Goal: Information Seeking & Learning: Learn about a topic

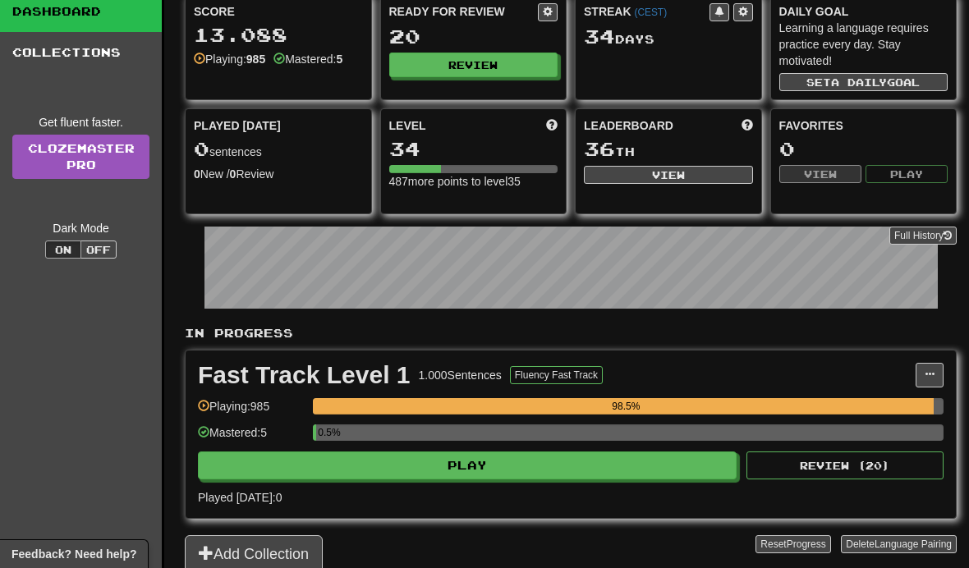
scroll to position [91, 0]
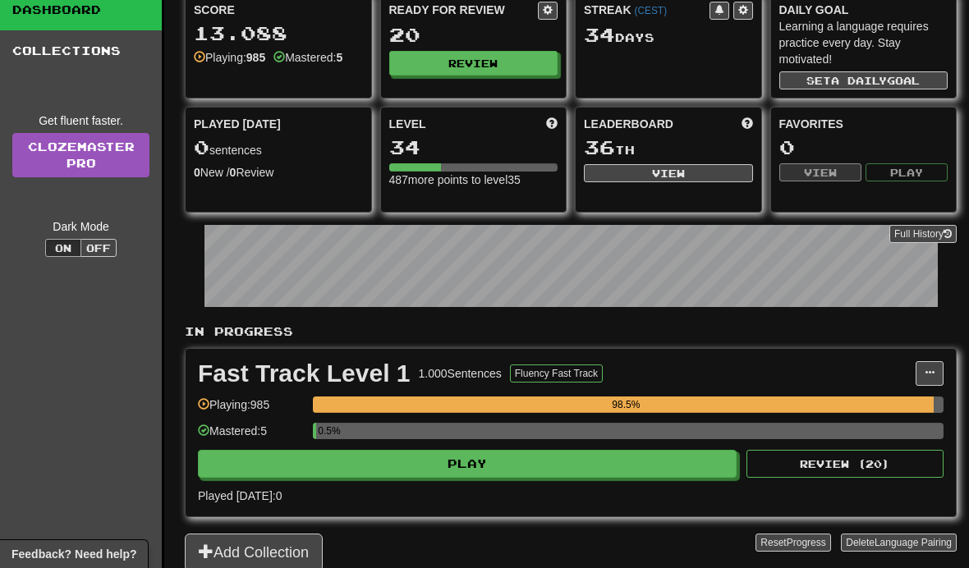
click at [447, 469] on button "Play" at bounding box center [467, 464] width 539 height 28
select select "**"
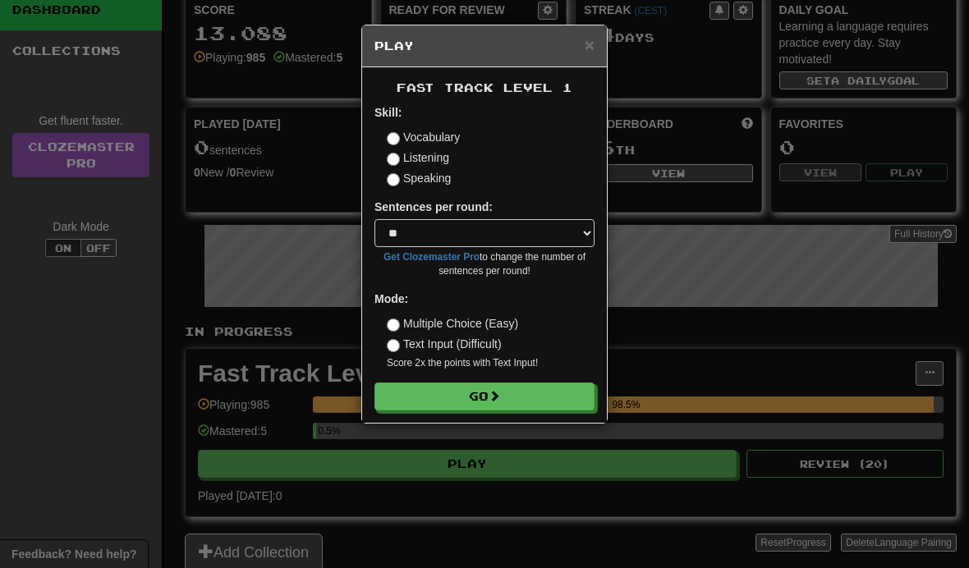
click at [425, 402] on button "Go" at bounding box center [484, 397] width 220 height 28
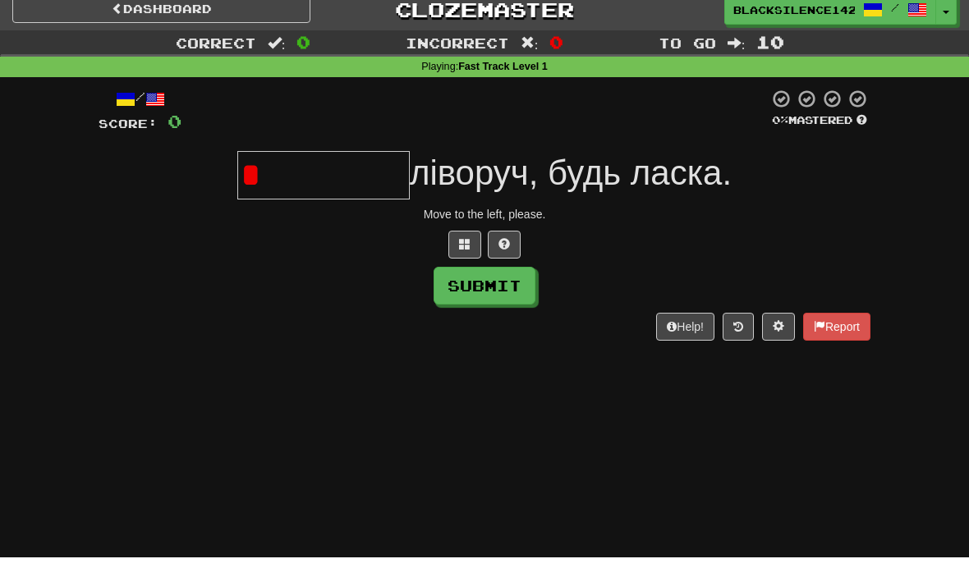
scroll to position [11, 0]
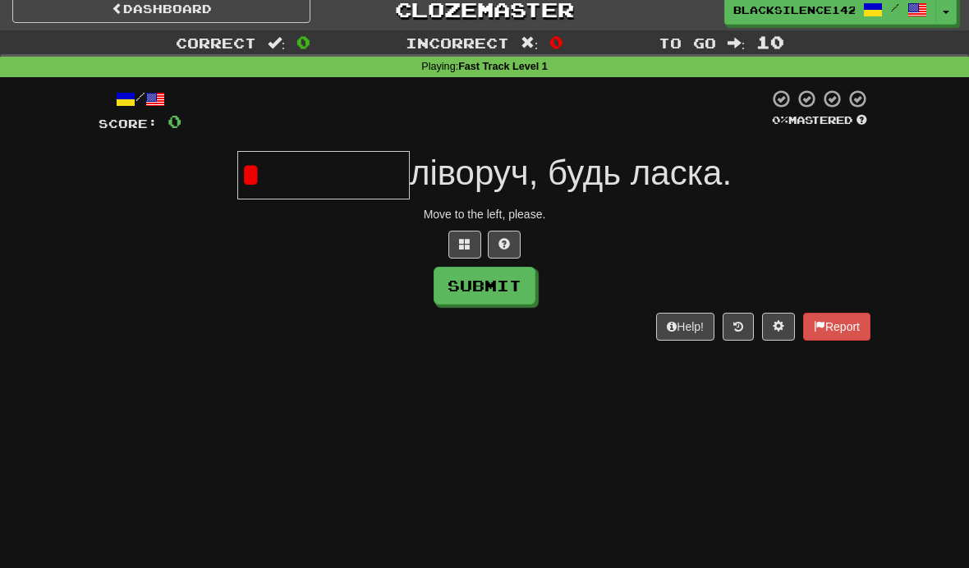
click at [495, 236] on button at bounding box center [504, 245] width 33 height 28
click at [479, 244] on span at bounding box center [484, 243] width 11 height 11
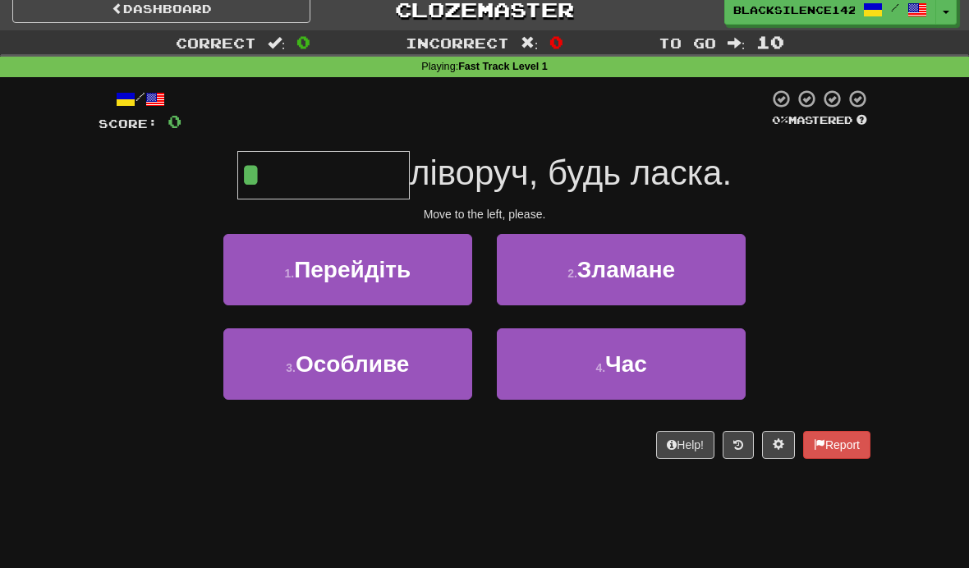
click at [546, 268] on button "2 . Зламане" at bounding box center [621, 269] width 249 height 71
type input "*********"
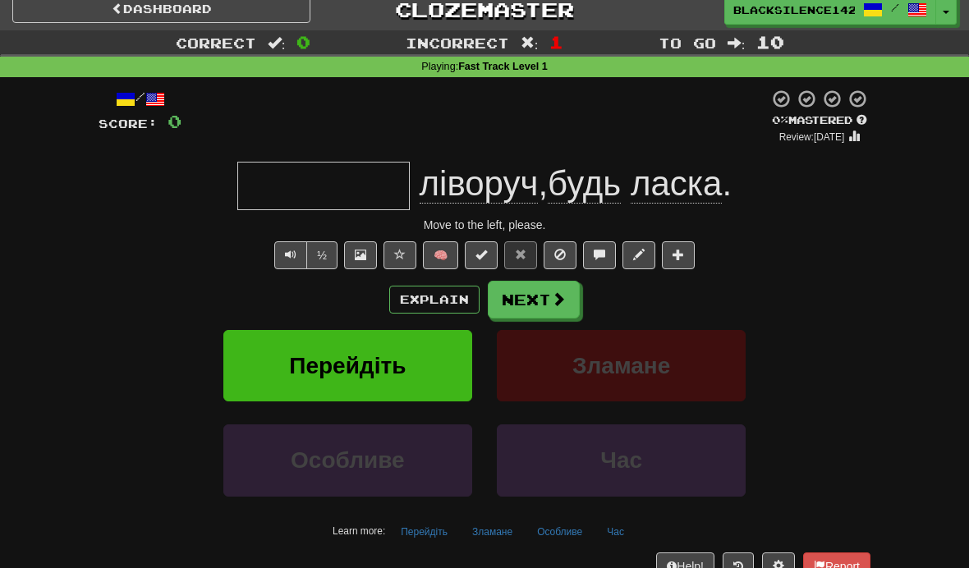
scroll to position [11, 0]
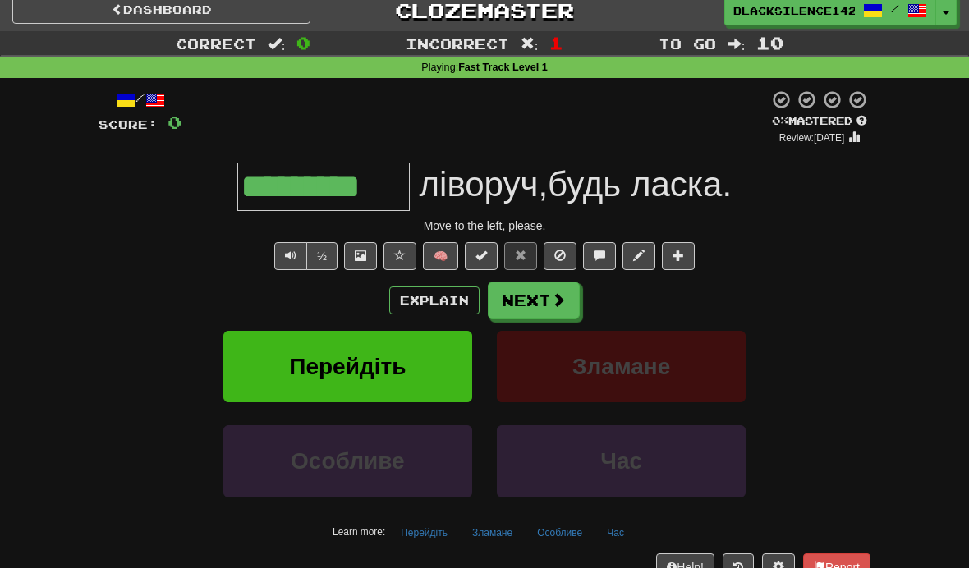
type input "*********"
click at [548, 309] on button "Next" at bounding box center [534, 301] width 92 height 38
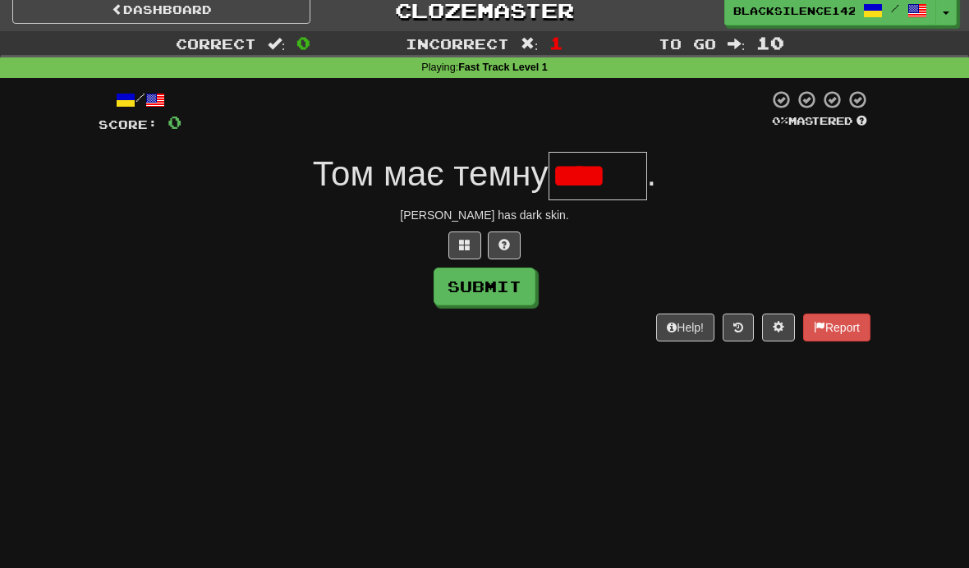
click at [458, 299] on button "Submit" at bounding box center [485, 287] width 102 height 38
type input "*****"
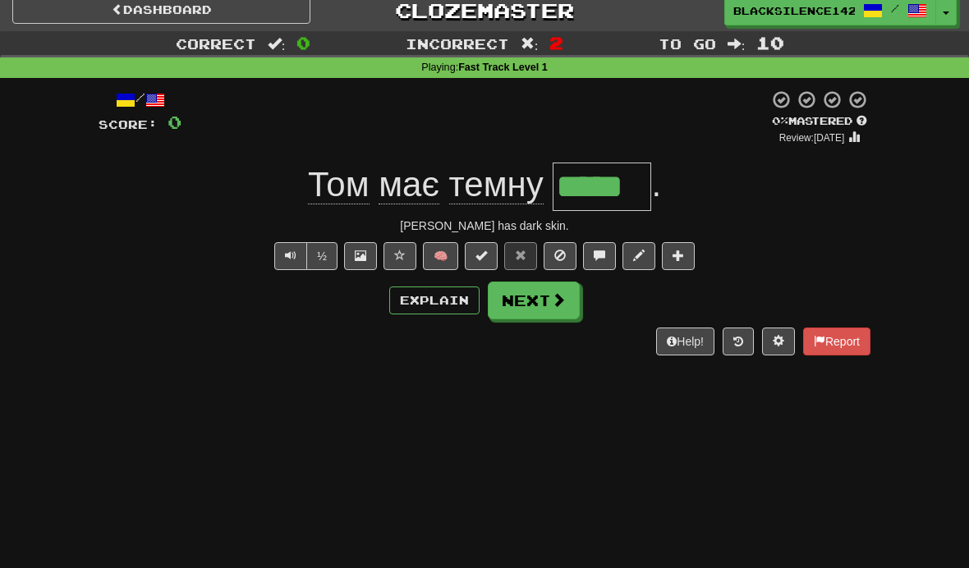
type input "*****"
click at [540, 304] on button "Next" at bounding box center [534, 301] width 92 height 38
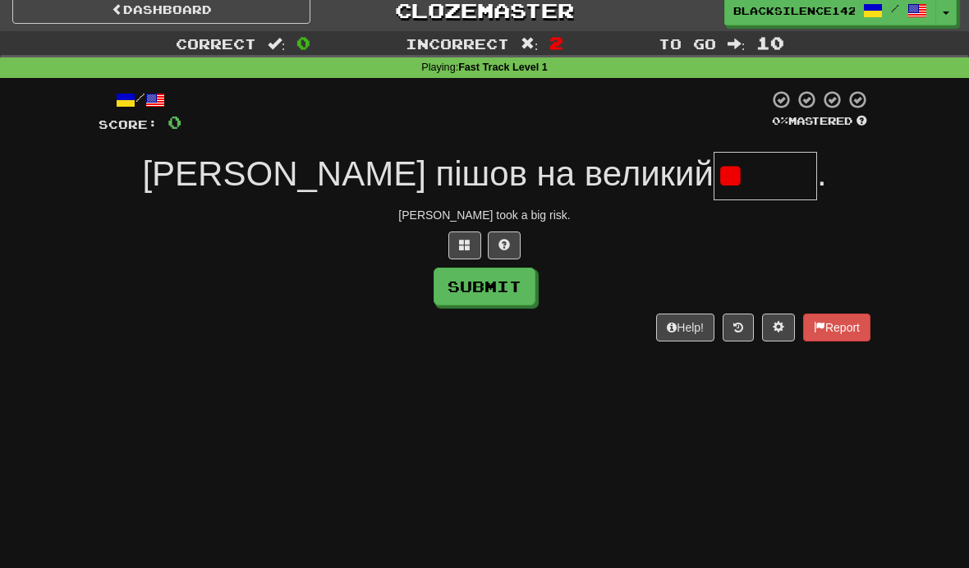
click at [505, 286] on button "Submit" at bounding box center [485, 287] width 102 height 38
type input "*****"
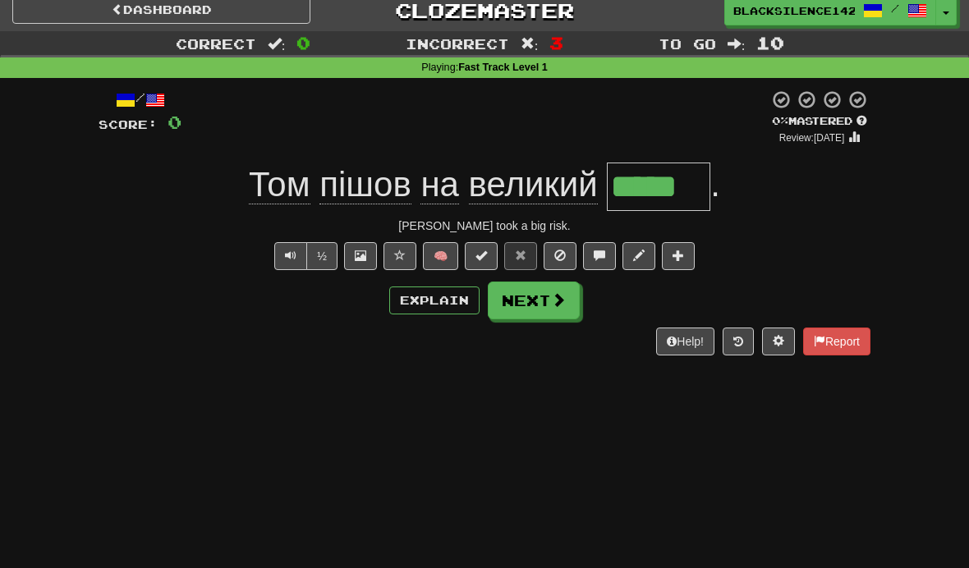
type input "*****"
click at [531, 305] on button "Next" at bounding box center [534, 301] width 92 height 38
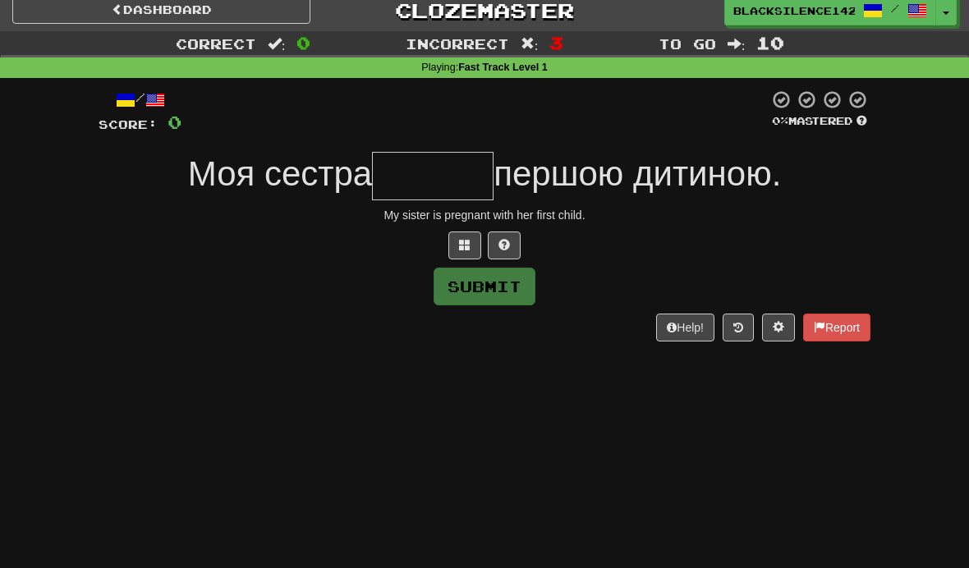
click at [505, 248] on span at bounding box center [503, 244] width 11 height 11
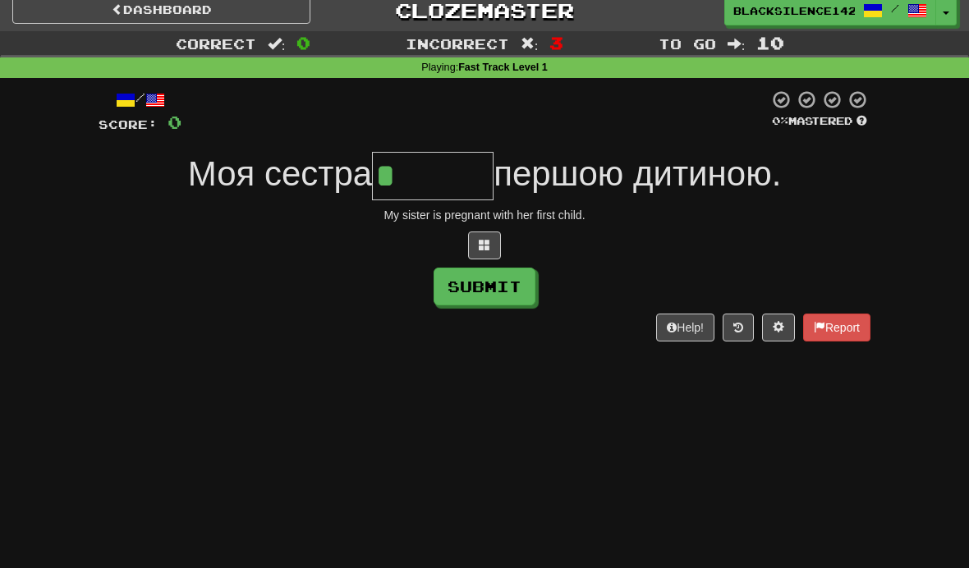
click at [482, 295] on button "Submit" at bounding box center [485, 287] width 102 height 38
type input "*******"
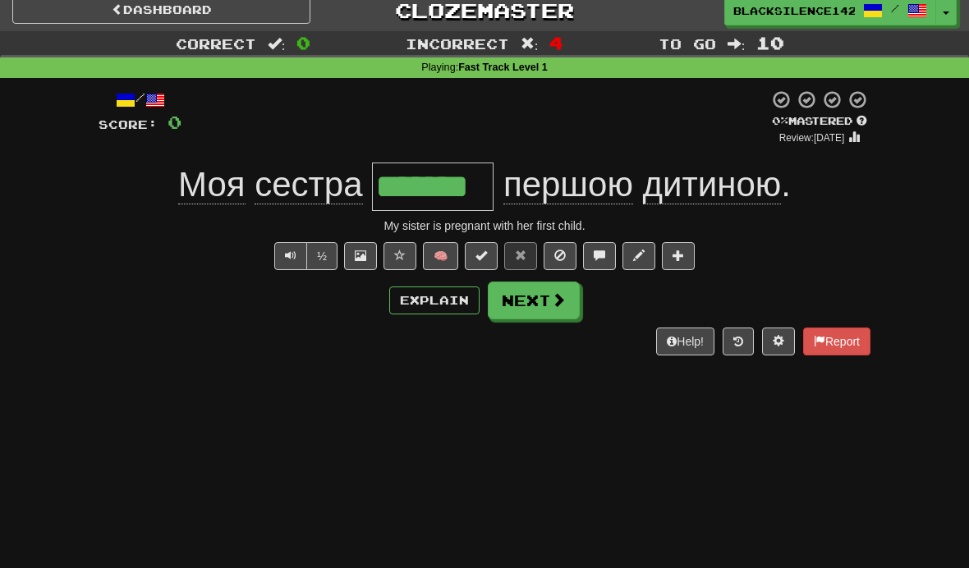
type input "*******"
click at [518, 301] on button "Next" at bounding box center [534, 301] width 92 height 38
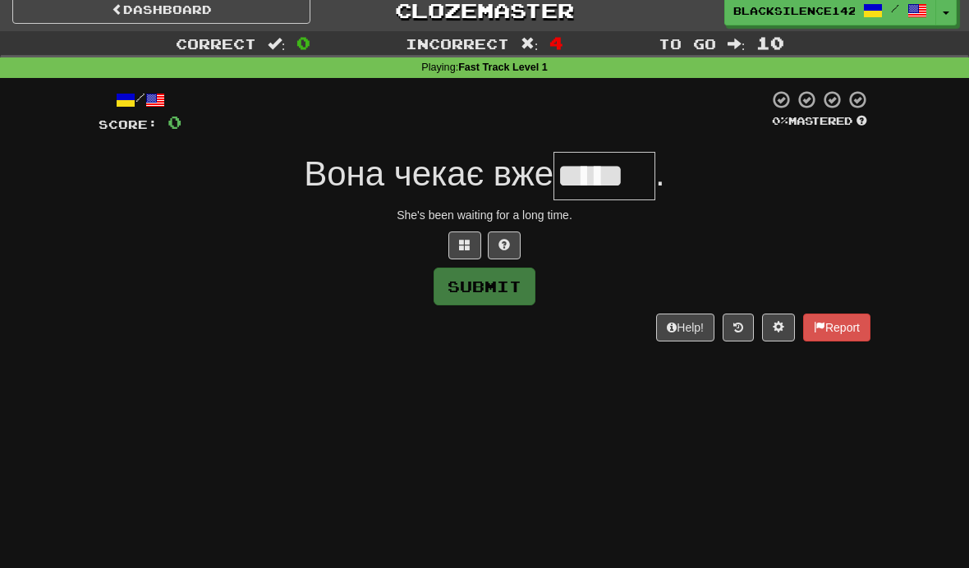
type input "*****"
click at [506, 246] on span at bounding box center [503, 244] width 11 height 11
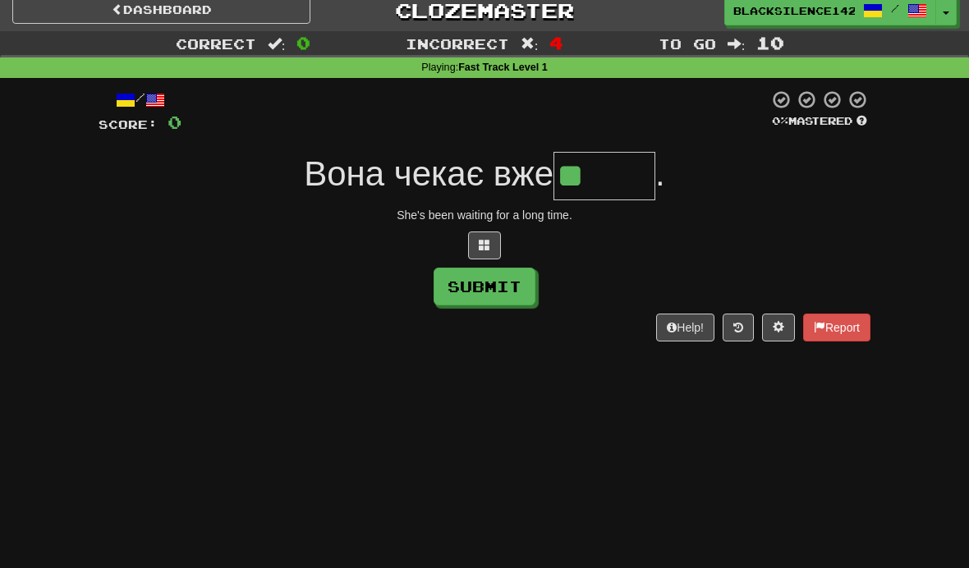
click at [515, 291] on button "Submit" at bounding box center [485, 287] width 102 height 38
type input "*****"
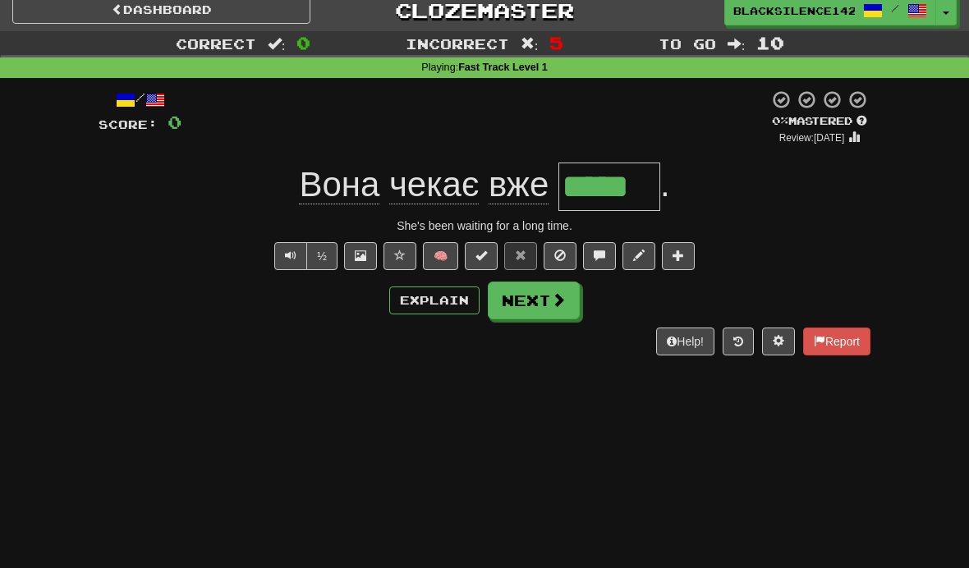
type input "*****"
click at [540, 301] on button "Next" at bounding box center [534, 301] width 92 height 38
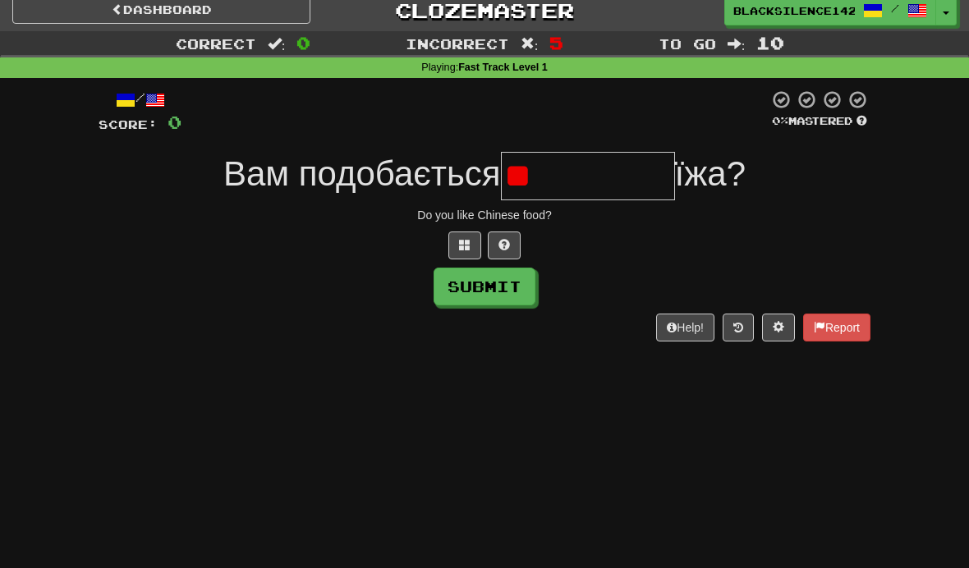
click at [509, 284] on button "Submit" at bounding box center [485, 287] width 102 height 38
type input "*********"
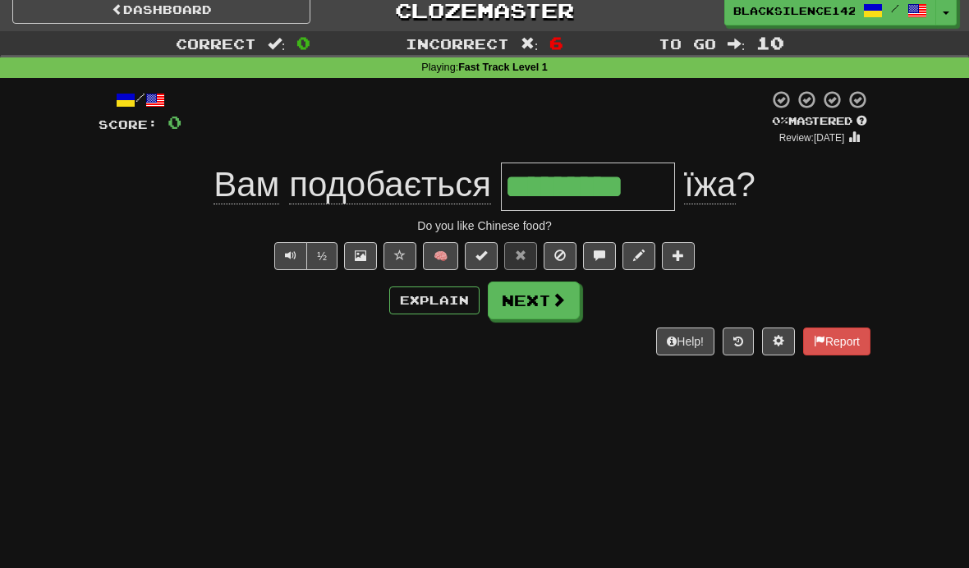
type input "*********"
click at [535, 305] on button "Next" at bounding box center [534, 301] width 92 height 38
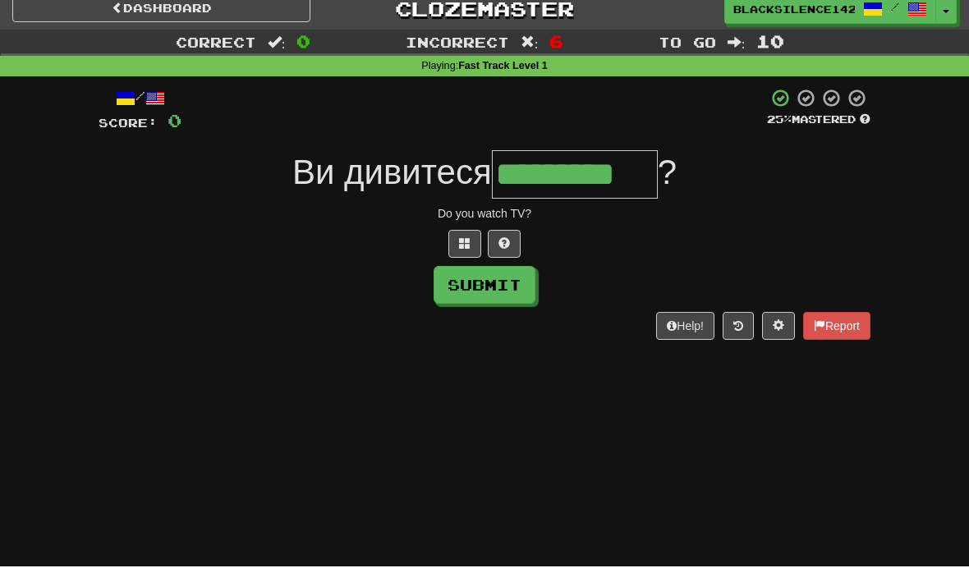
click at [475, 276] on button "Submit" at bounding box center [485, 287] width 102 height 38
type input "*********"
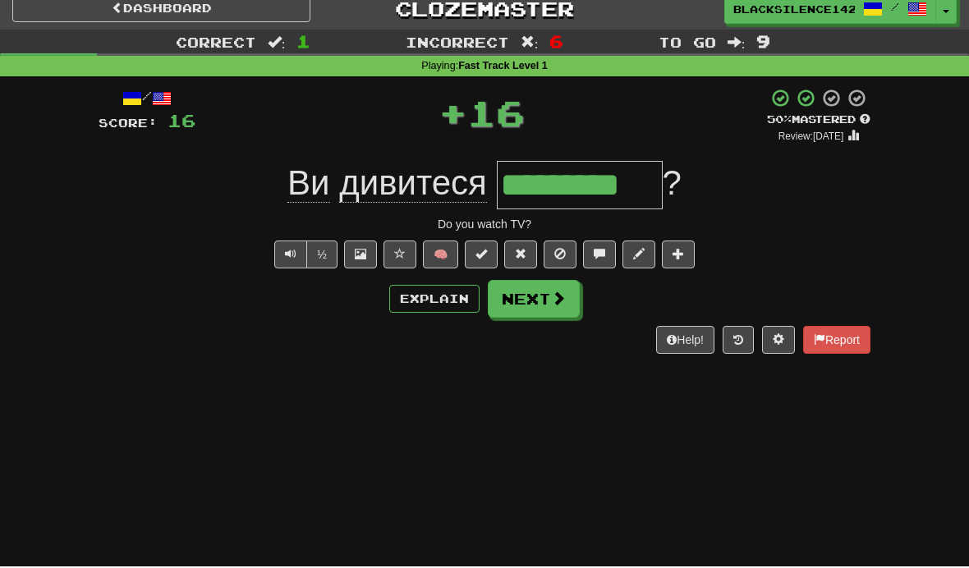
scroll to position [13, 0]
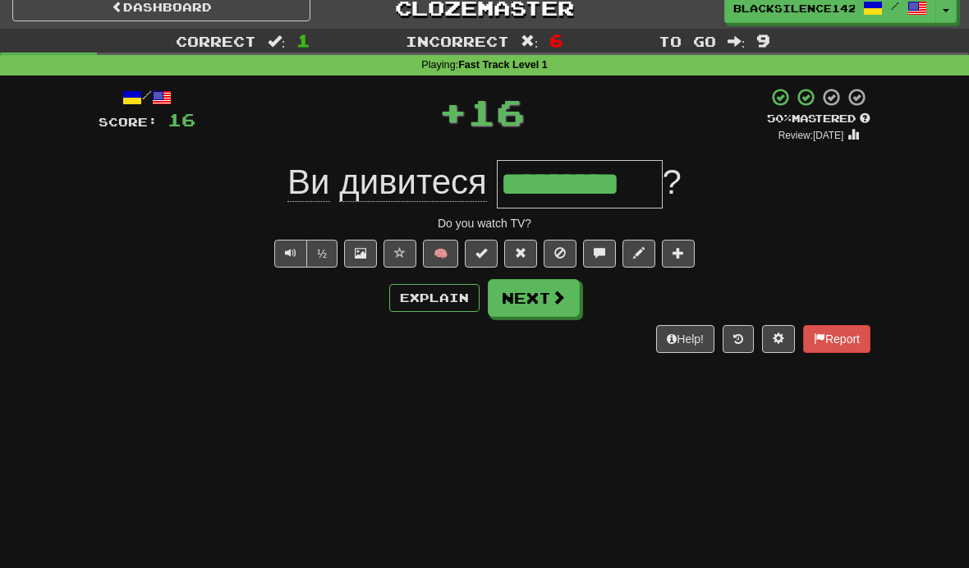
click at [524, 298] on button "Next" at bounding box center [534, 298] width 92 height 38
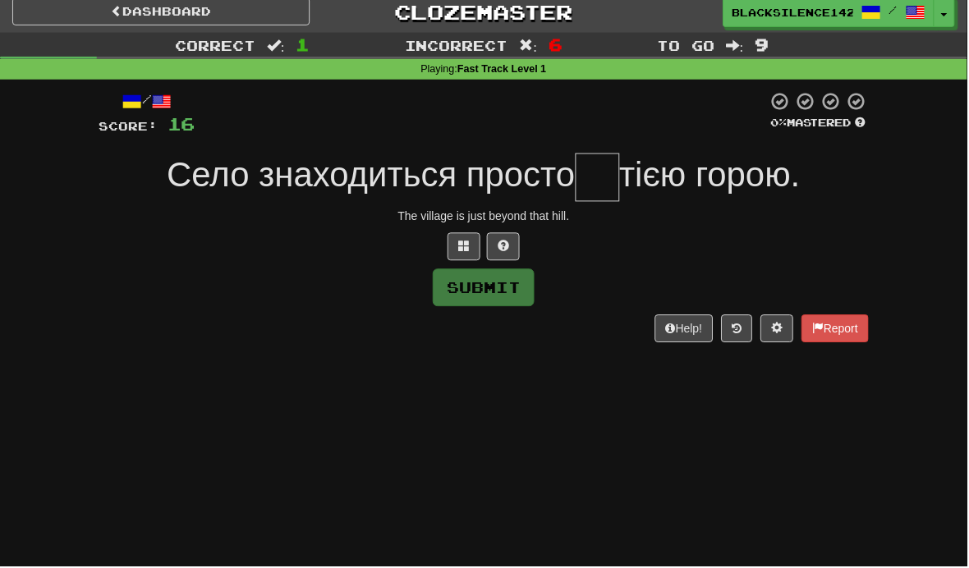
scroll to position [9, 0]
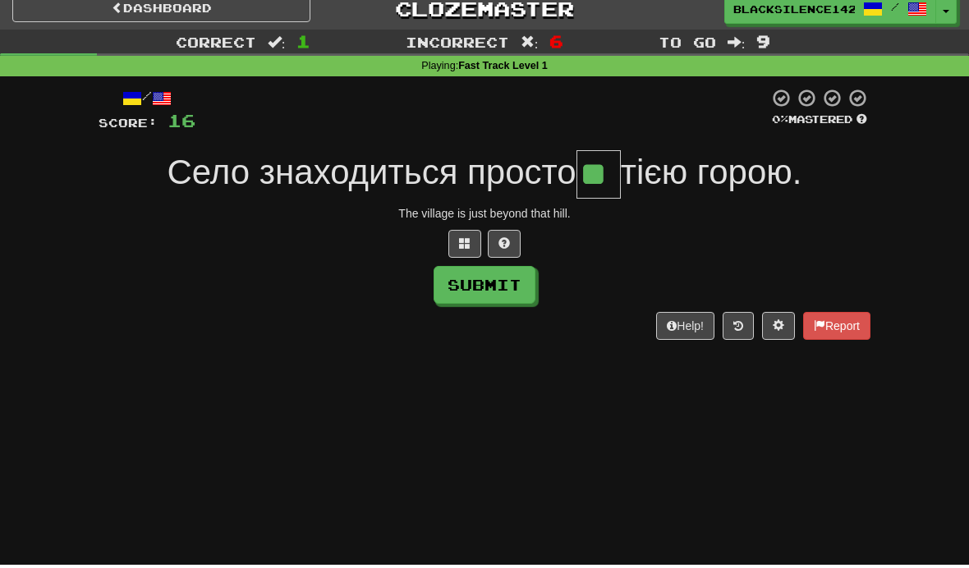
click at [478, 287] on button "Submit" at bounding box center [485, 288] width 102 height 38
type input "**"
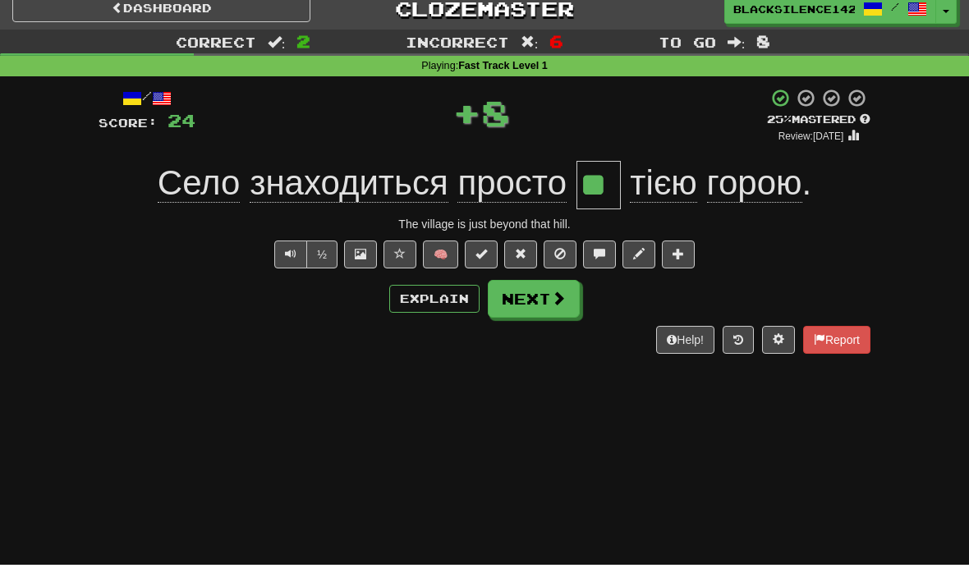
scroll to position [13, 0]
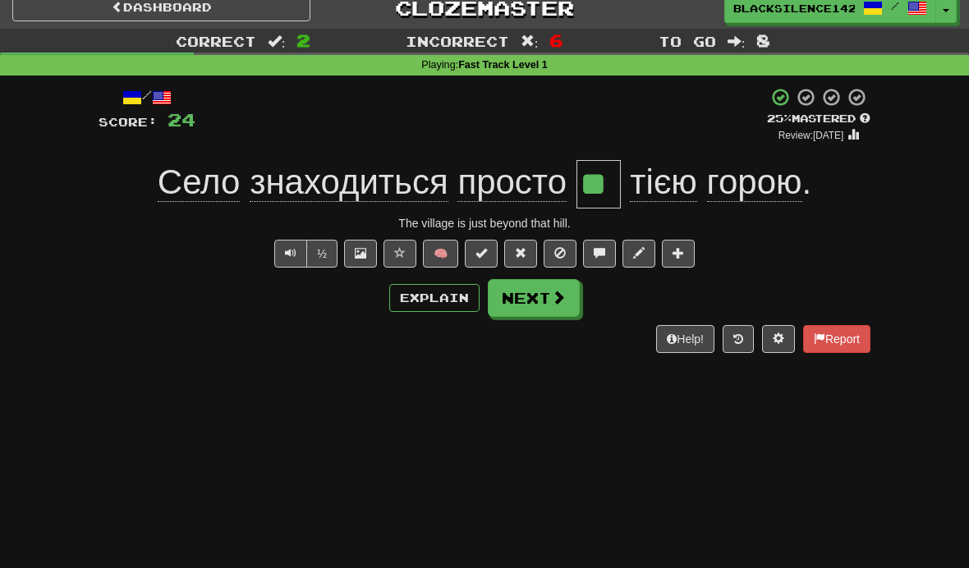
click at [516, 292] on button "Next" at bounding box center [534, 298] width 92 height 38
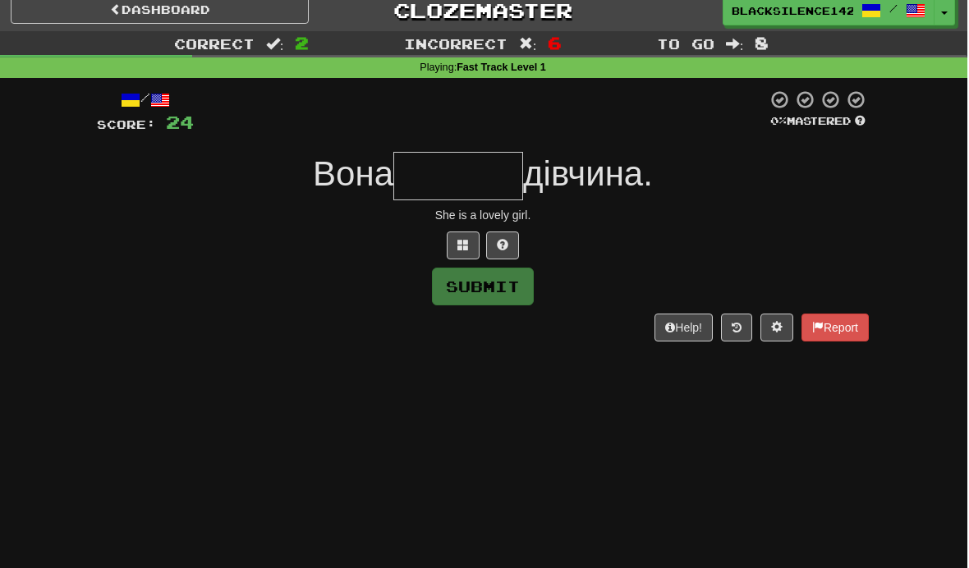
scroll to position [16, 0]
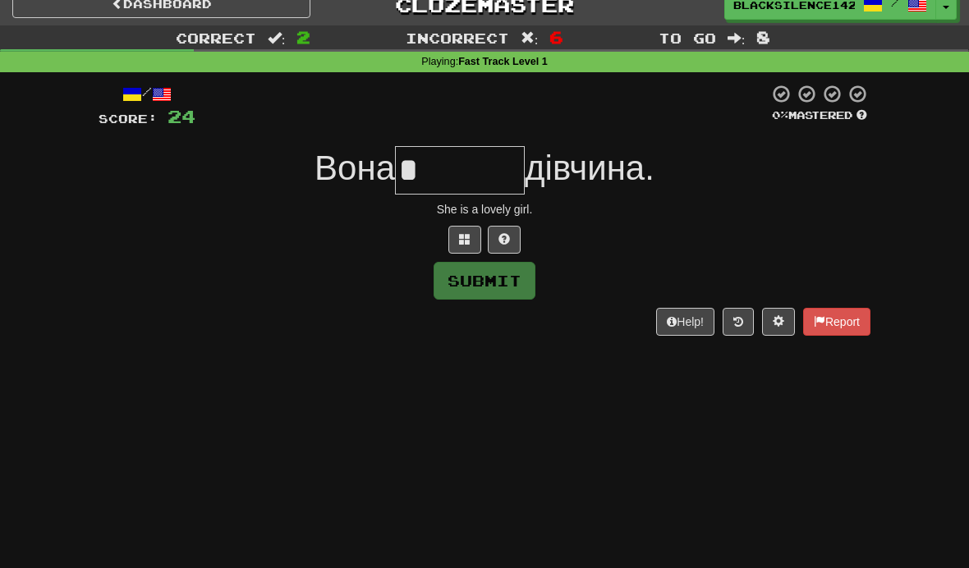
type input "*"
click at [506, 242] on span at bounding box center [503, 238] width 11 height 11
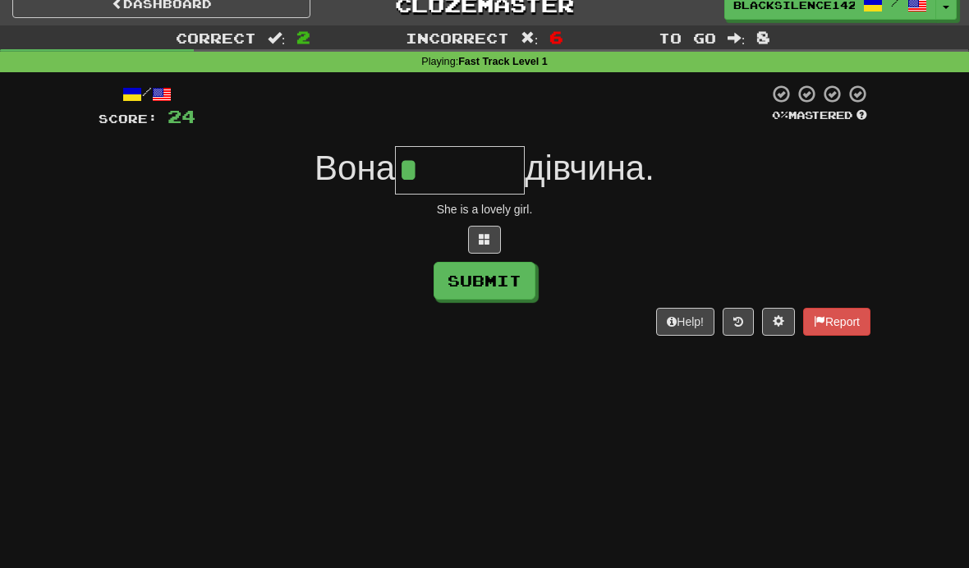
click at [466, 284] on button "Submit" at bounding box center [485, 281] width 102 height 38
type input "*******"
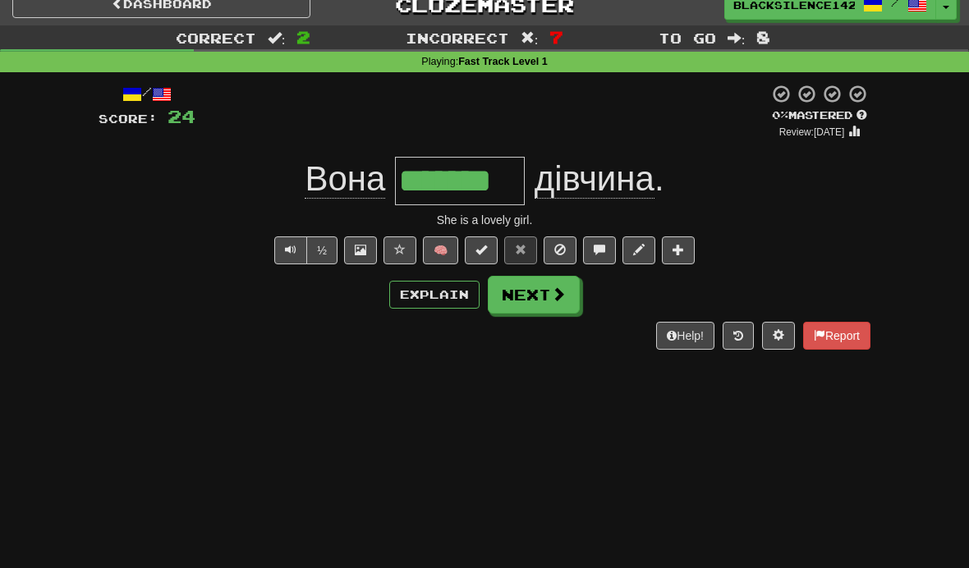
type input "*******"
click at [180, 13] on link "Dashboard" at bounding box center [161, 4] width 298 height 28
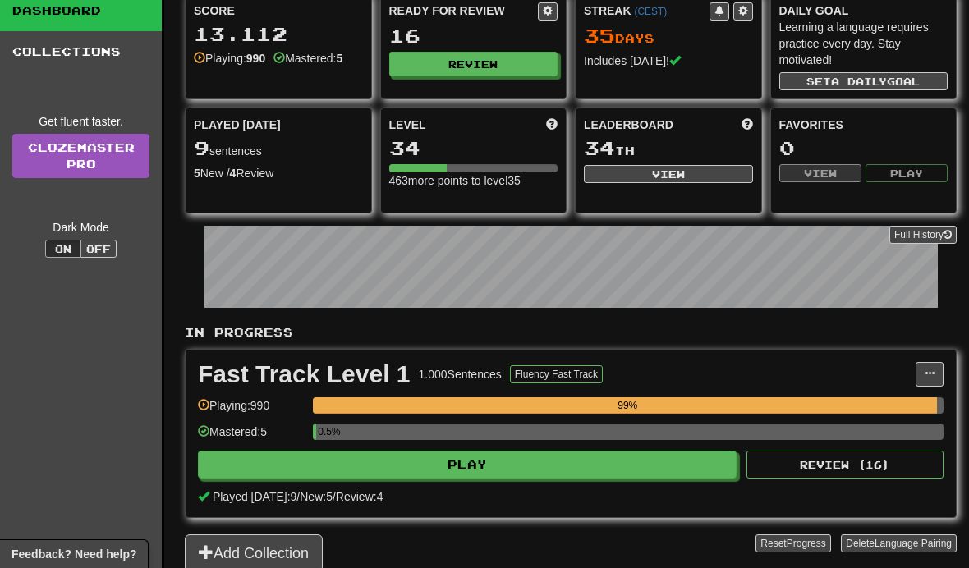
scroll to position [94, 0]
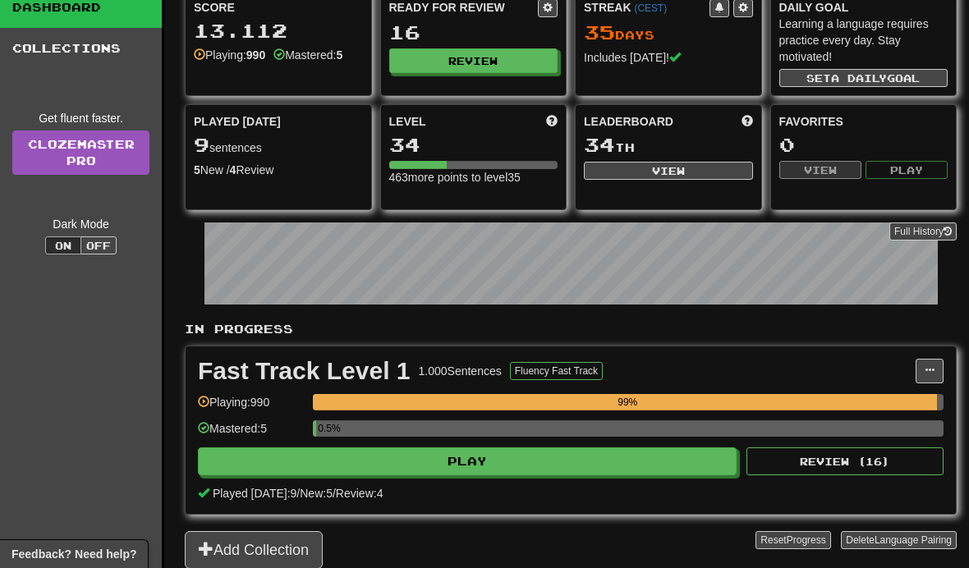
click at [384, 466] on button "Play" at bounding box center [467, 461] width 539 height 28
select select "**"
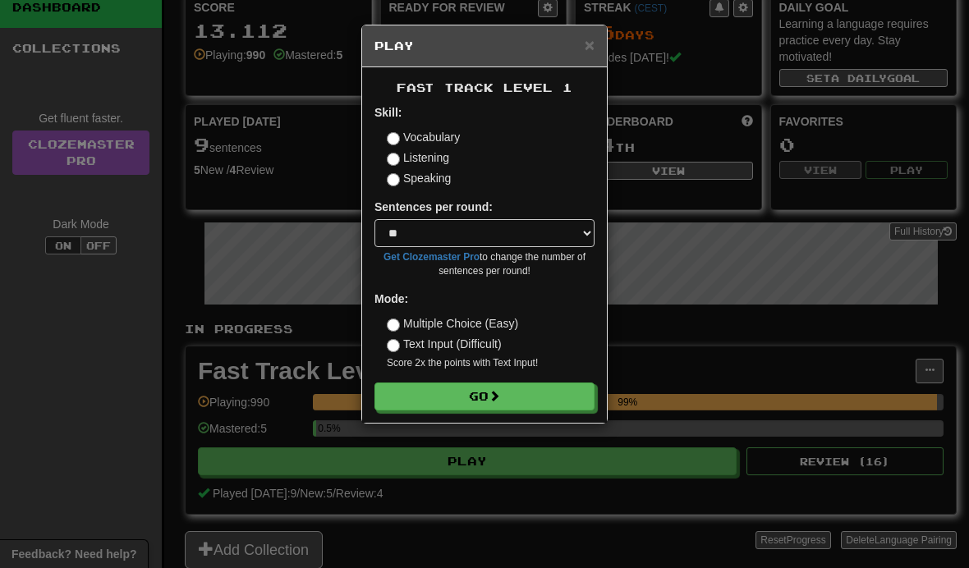
click at [412, 407] on button "Go" at bounding box center [484, 397] width 220 height 28
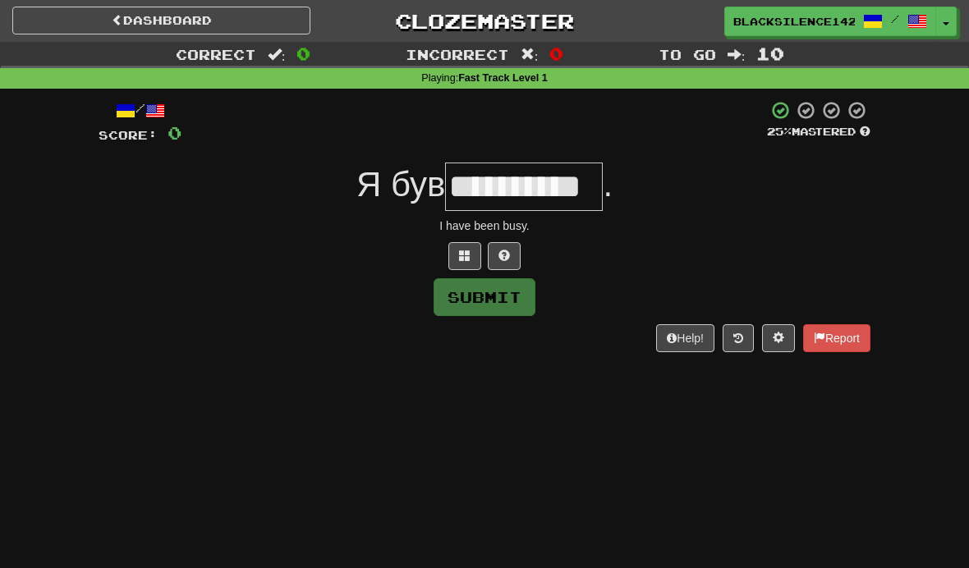
type input "**********"
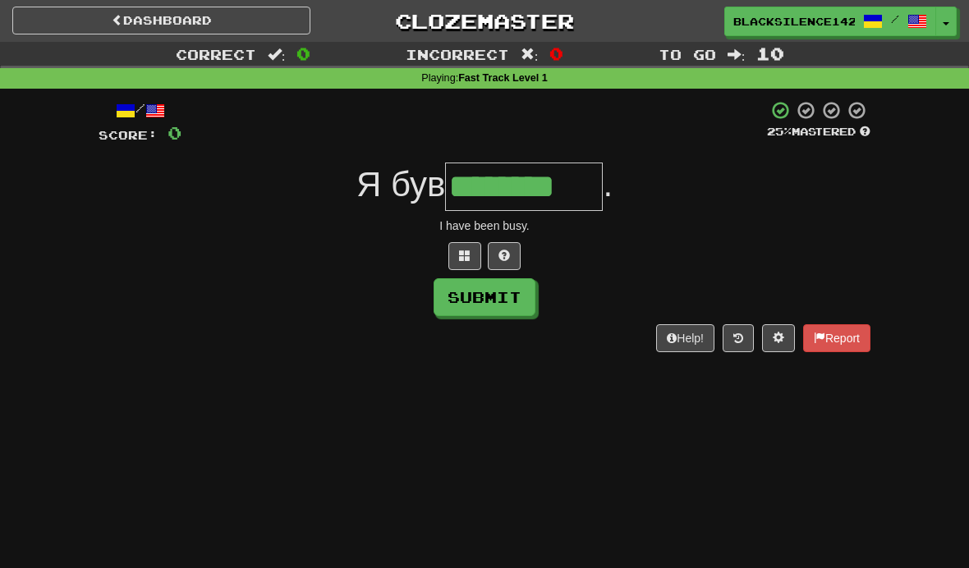
click at [484, 304] on button "Submit" at bounding box center [485, 297] width 102 height 38
type input "********"
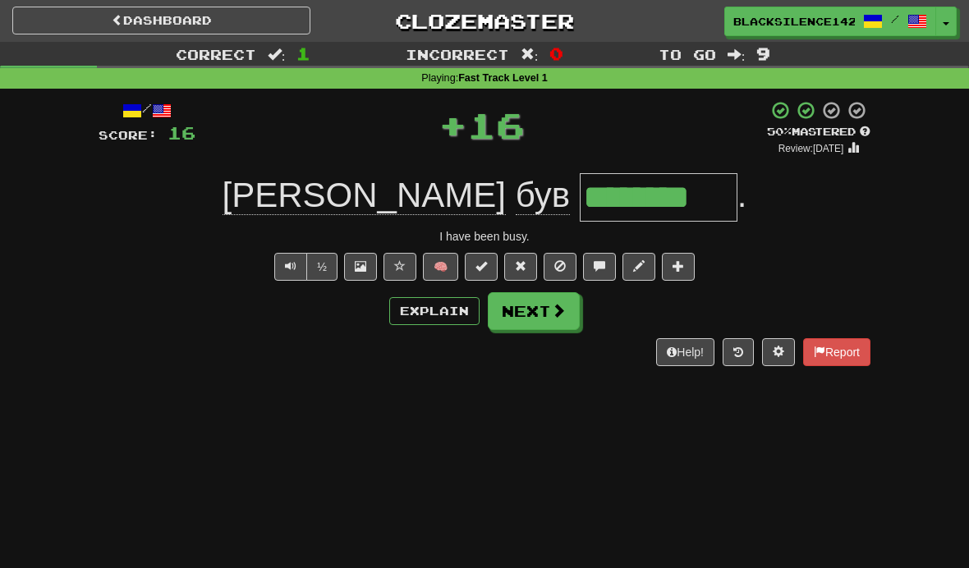
click at [512, 307] on button "Next" at bounding box center [534, 311] width 92 height 38
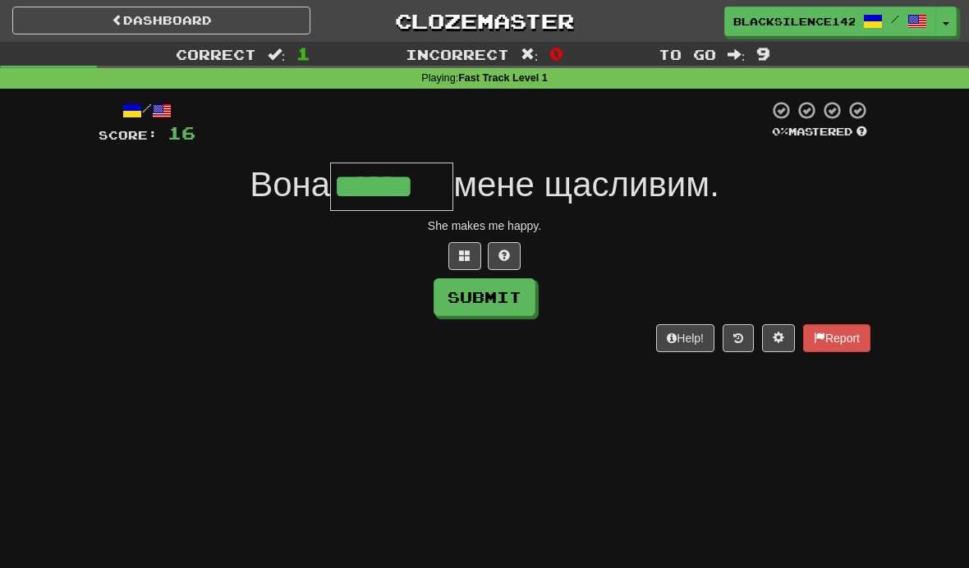
click at [470, 313] on button "Submit" at bounding box center [485, 297] width 102 height 38
type input "******"
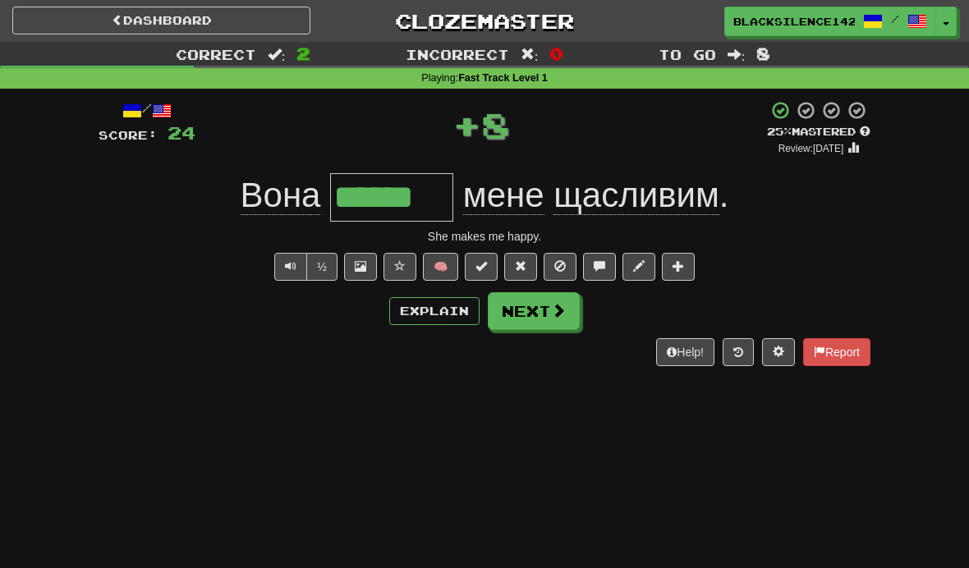
click at [506, 313] on button "Next" at bounding box center [534, 311] width 92 height 38
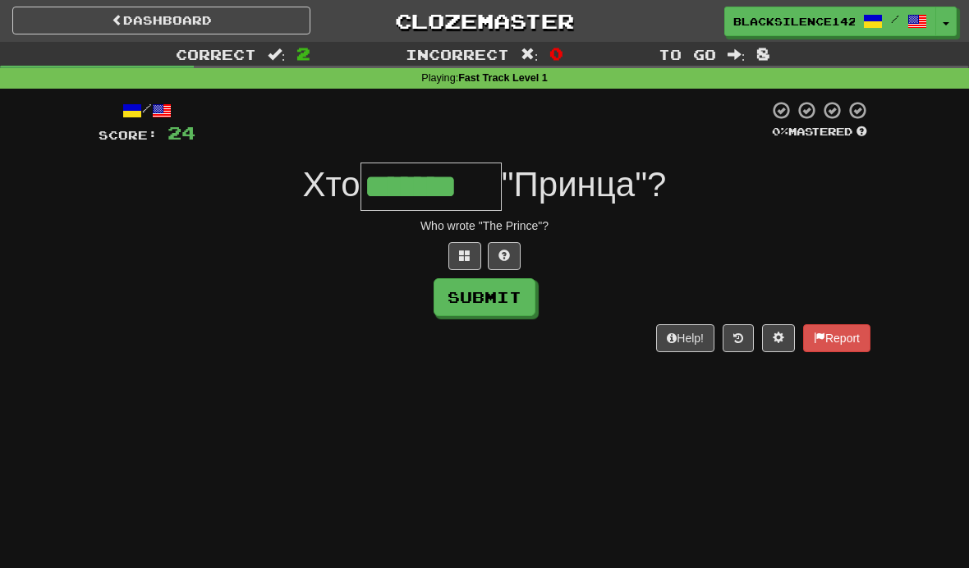
click at [461, 314] on button "Submit" at bounding box center [485, 297] width 102 height 38
type input "*******"
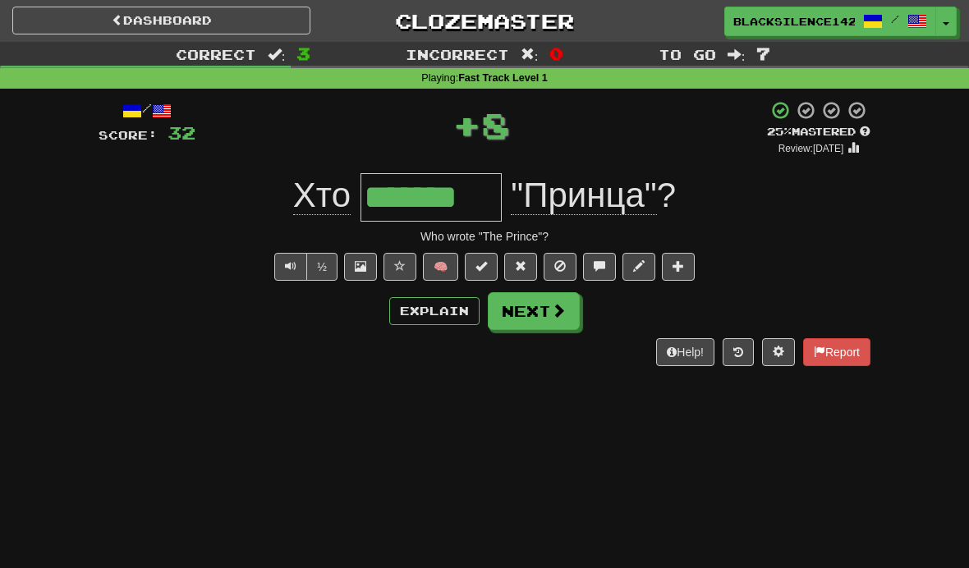
click at [521, 318] on button "Next" at bounding box center [534, 311] width 92 height 38
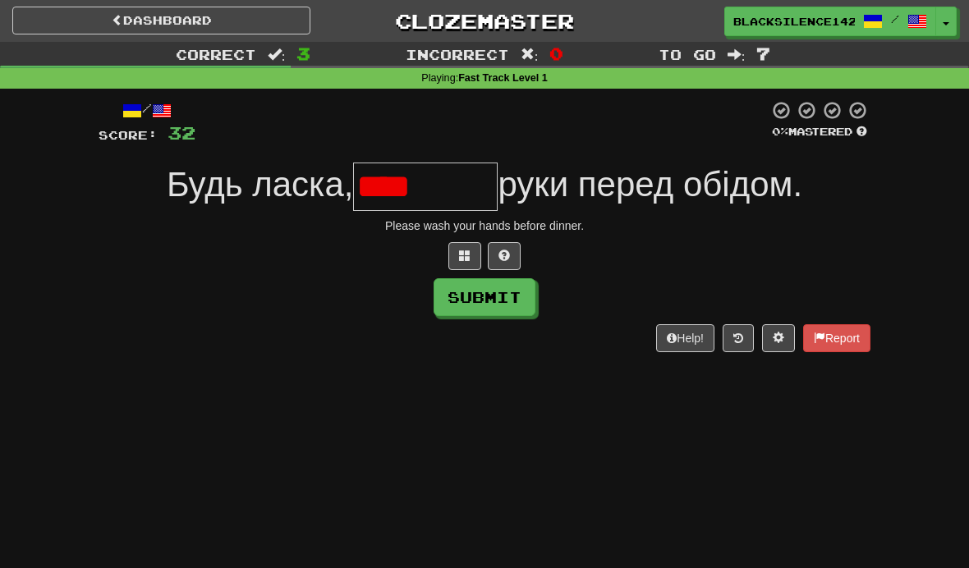
click at [489, 297] on button "Submit" at bounding box center [485, 297] width 102 height 38
type input "*******"
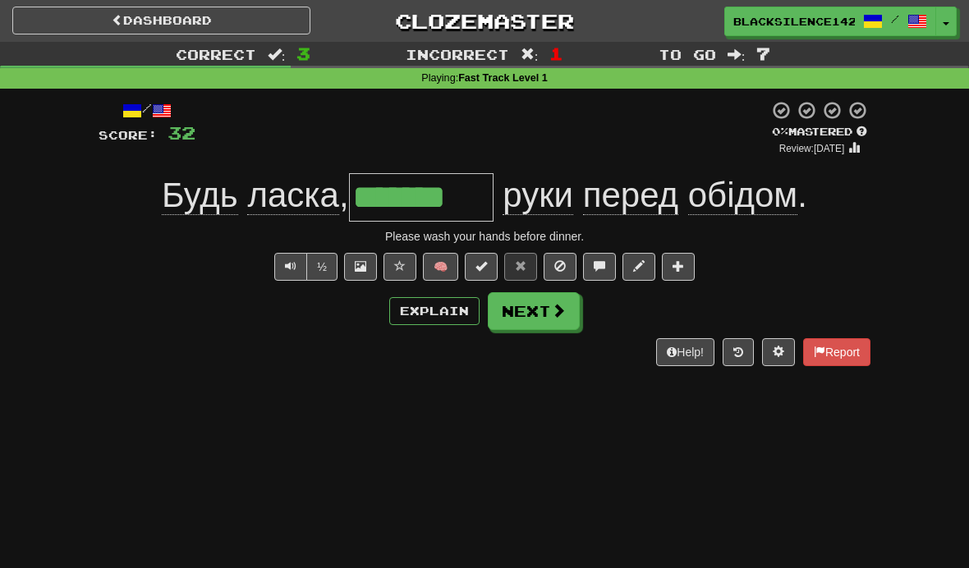
type input "*******"
click at [520, 317] on button "Next" at bounding box center [534, 311] width 92 height 38
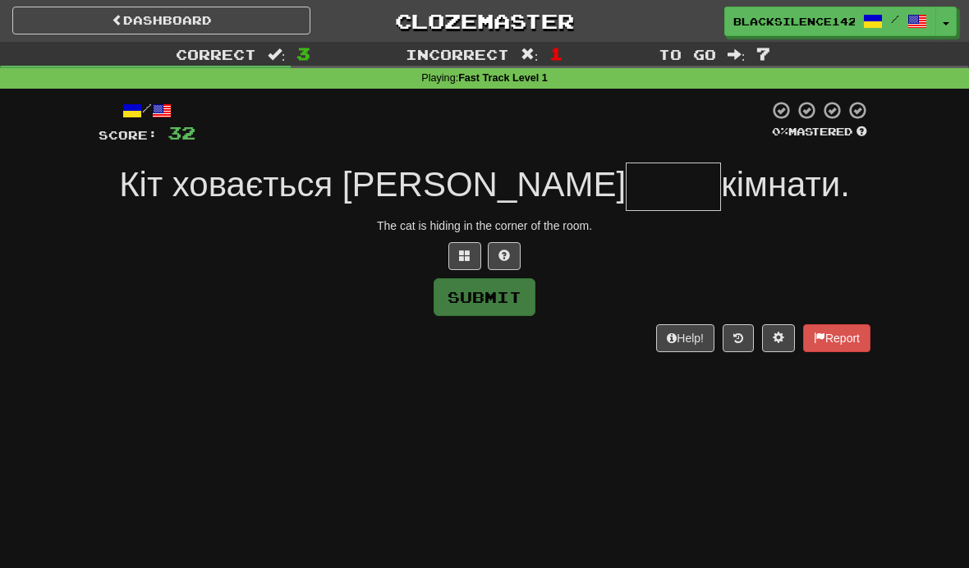
click at [53, 477] on div "Dashboard Clozemaster BlackSilence1425 / Toggle Dropdown Dashboard Leaderboard …" at bounding box center [484, 284] width 969 height 568
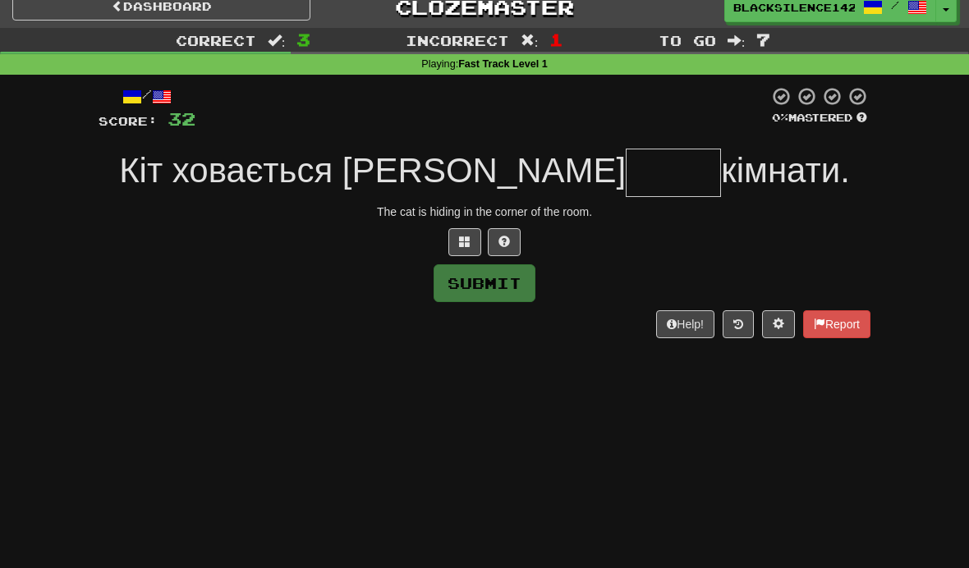
scroll to position [16, 0]
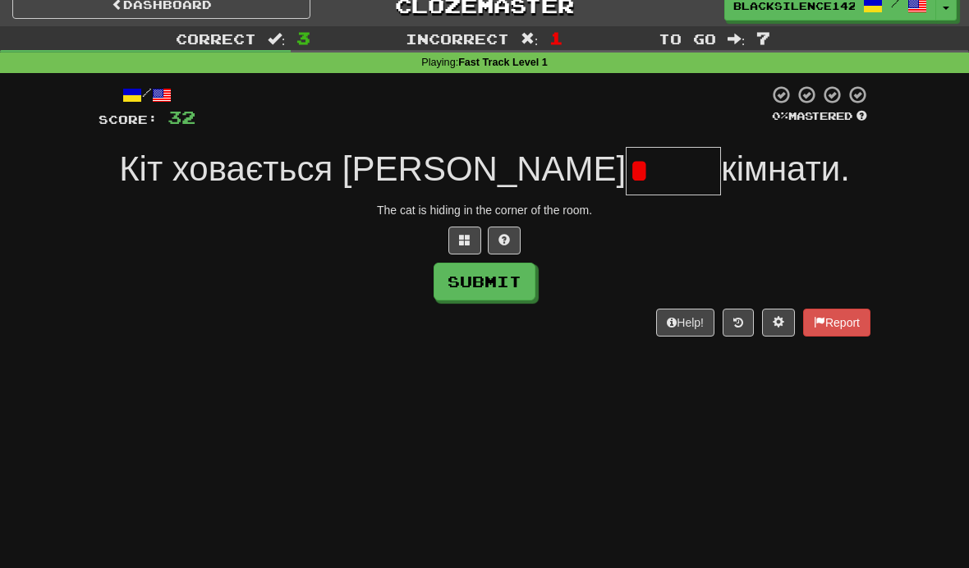
click at [497, 287] on button "Submit" at bounding box center [485, 282] width 102 height 38
type input "*****"
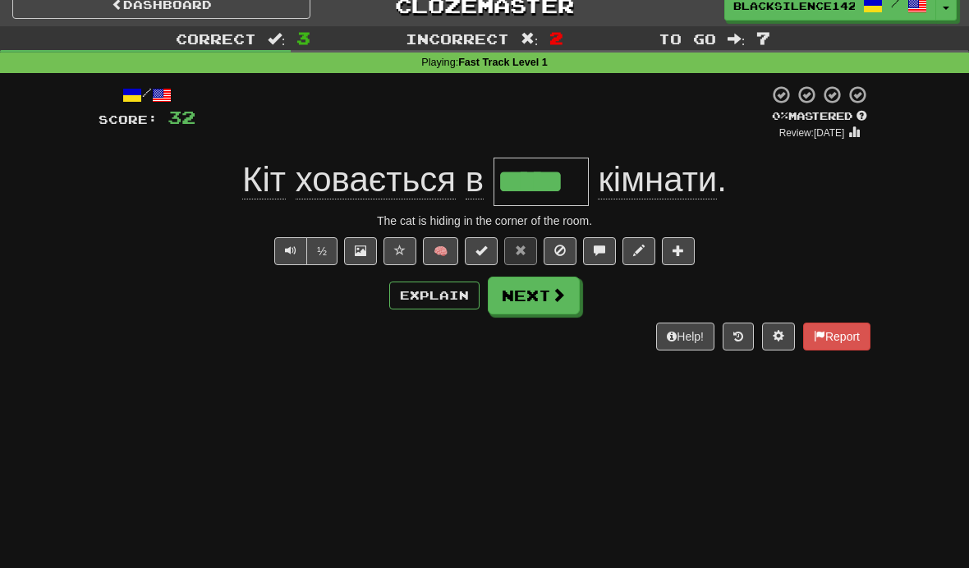
type input "*****"
click at [539, 311] on button "Next" at bounding box center [534, 296] width 92 height 38
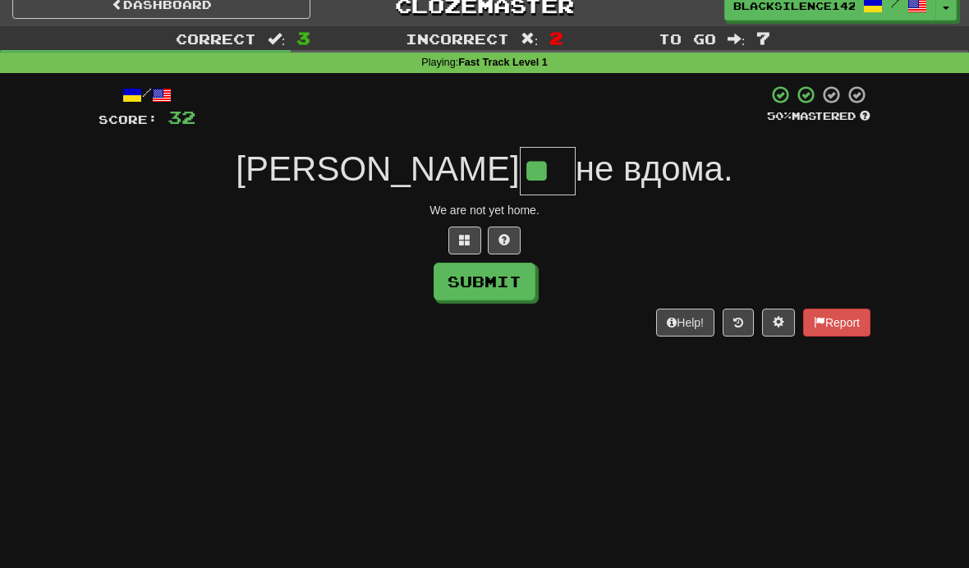
click at [462, 296] on button "Submit" at bounding box center [485, 282] width 102 height 38
type input "**"
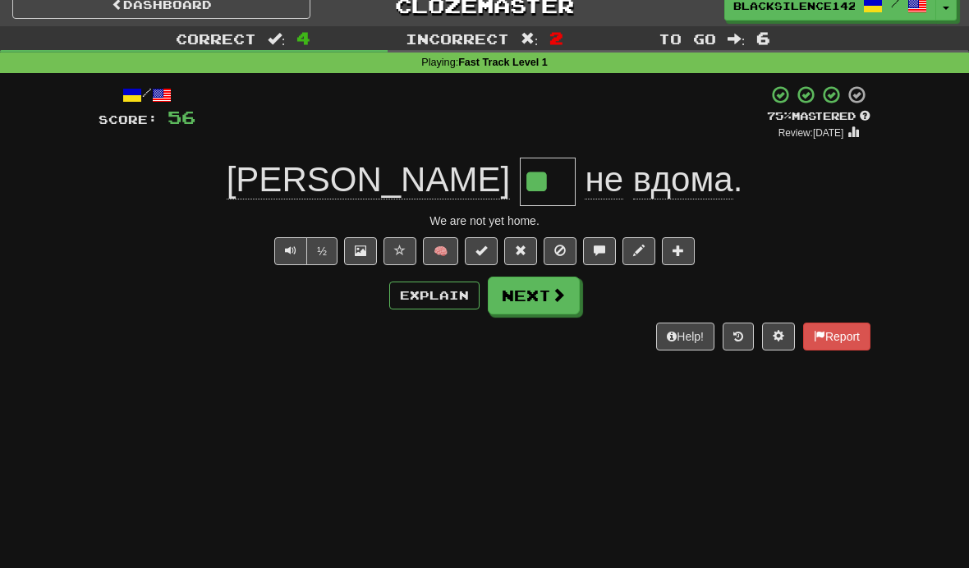
type input "**"
click at [527, 301] on button "Next" at bounding box center [534, 296] width 92 height 38
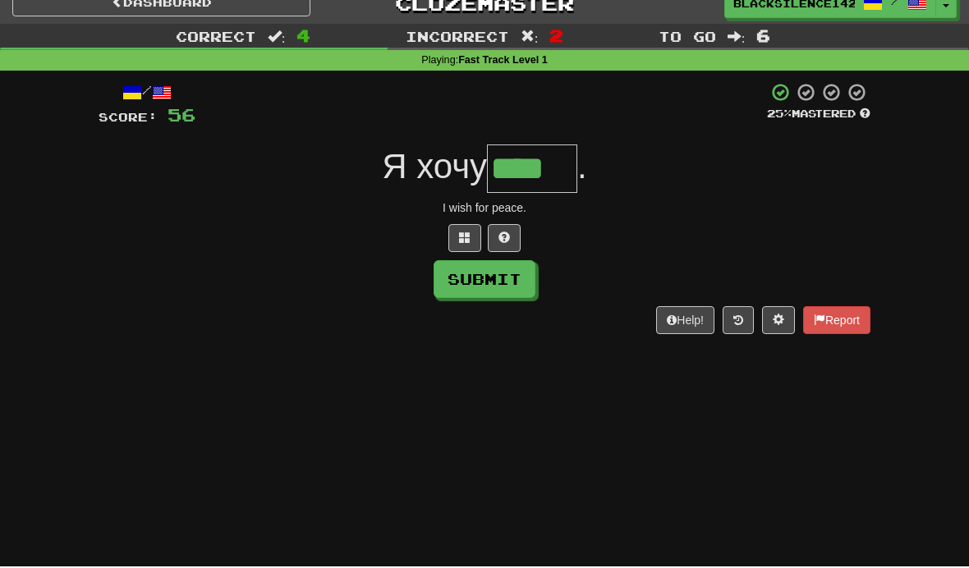
click at [490, 287] on button "Submit" at bounding box center [485, 282] width 102 height 38
type input "****"
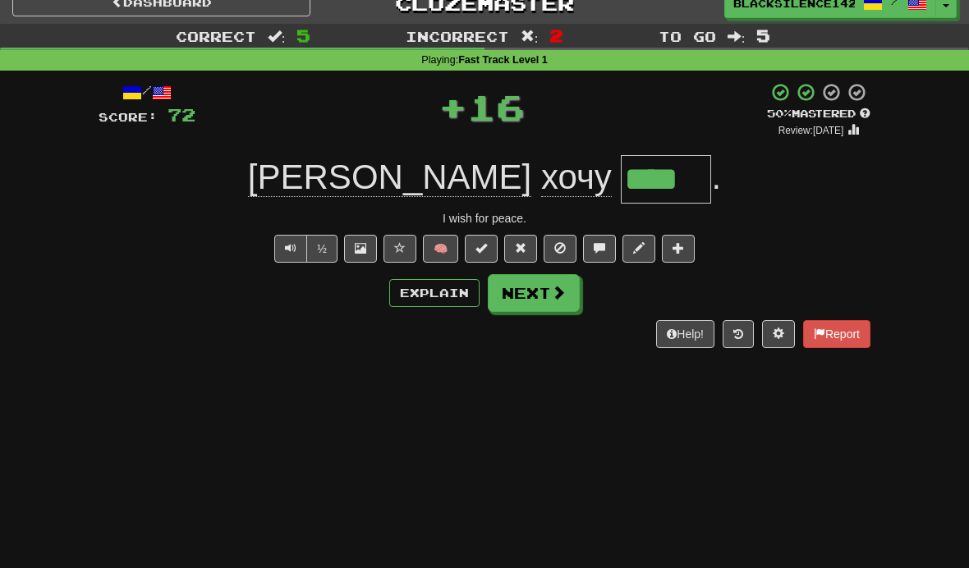
scroll to position [17, 0]
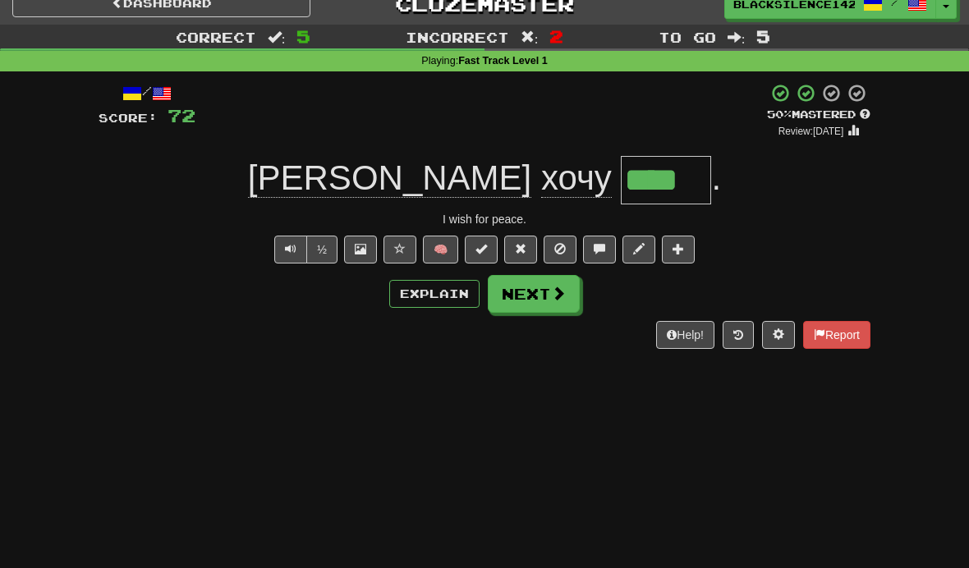
type input "****"
click at [528, 297] on button "Next" at bounding box center [534, 294] width 92 height 38
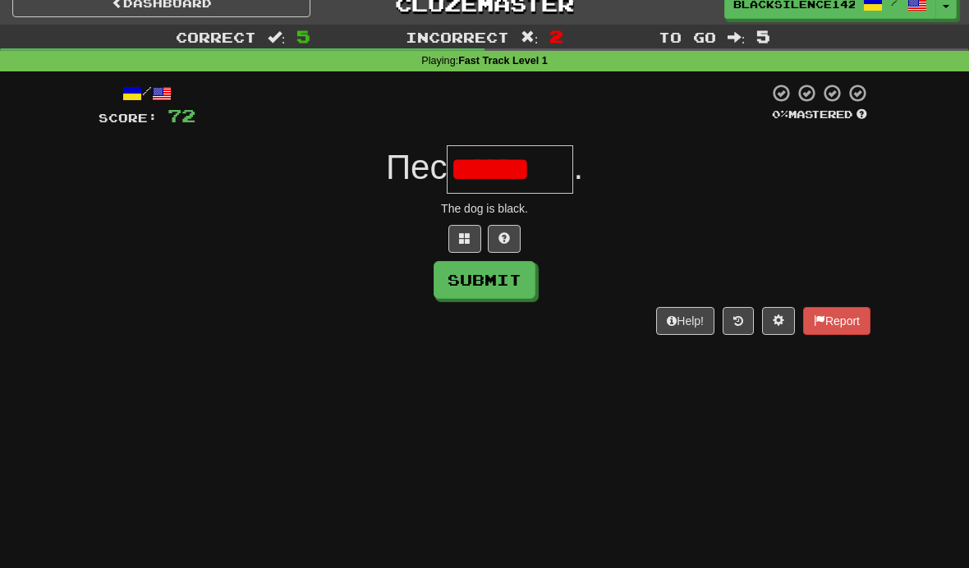
click at [467, 240] on span at bounding box center [464, 237] width 11 height 11
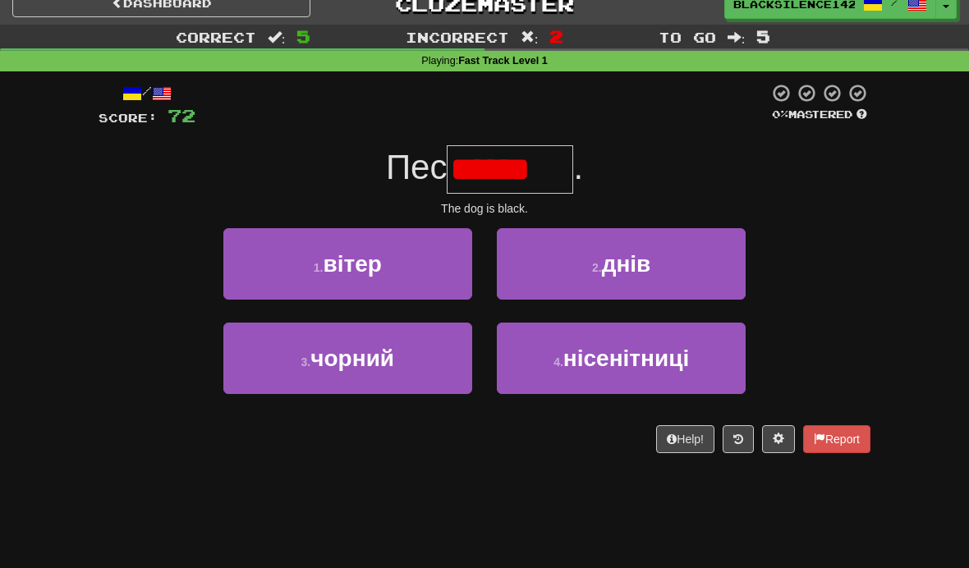
click at [446, 273] on button "1 . вітер" at bounding box center [347, 263] width 249 height 71
type input "******"
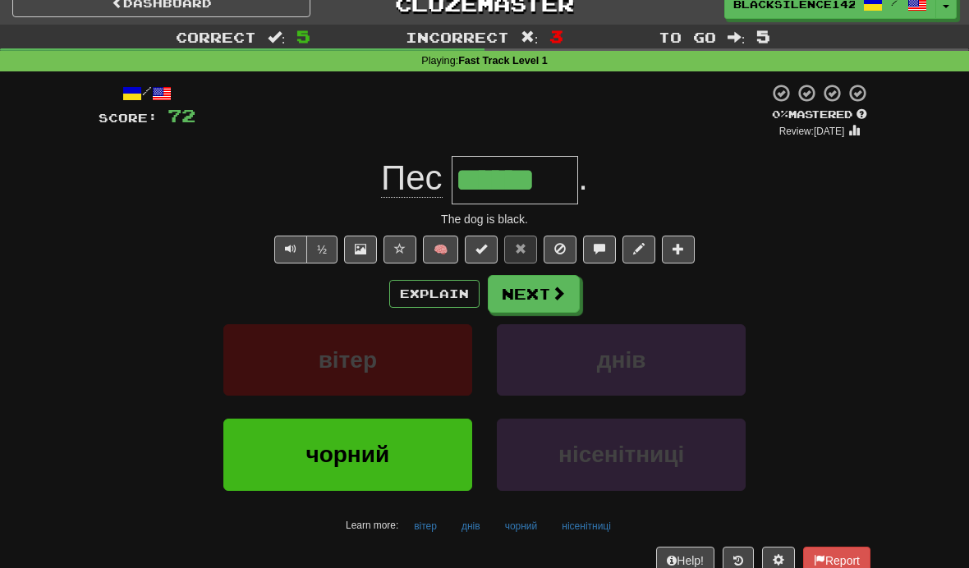
type input "******"
click at [539, 299] on button "Next" at bounding box center [534, 294] width 92 height 38
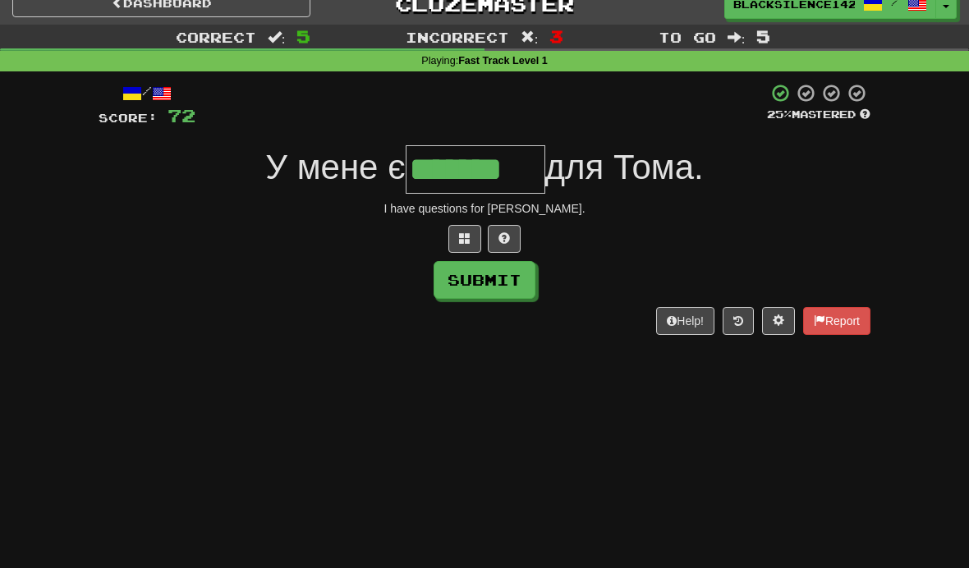
click at [470, 295] on button "Submit" at bounding box center [485, 280] width 102 height 38
type input "*******"
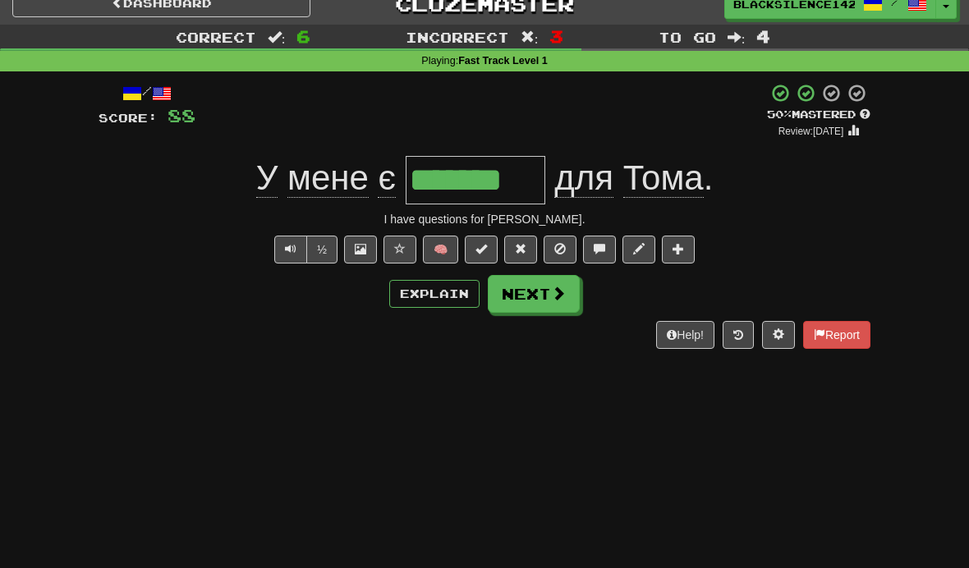
type input "*******"
click at [532, 302] on button "Next" at bounding box center [534, 294] width 92 height 38
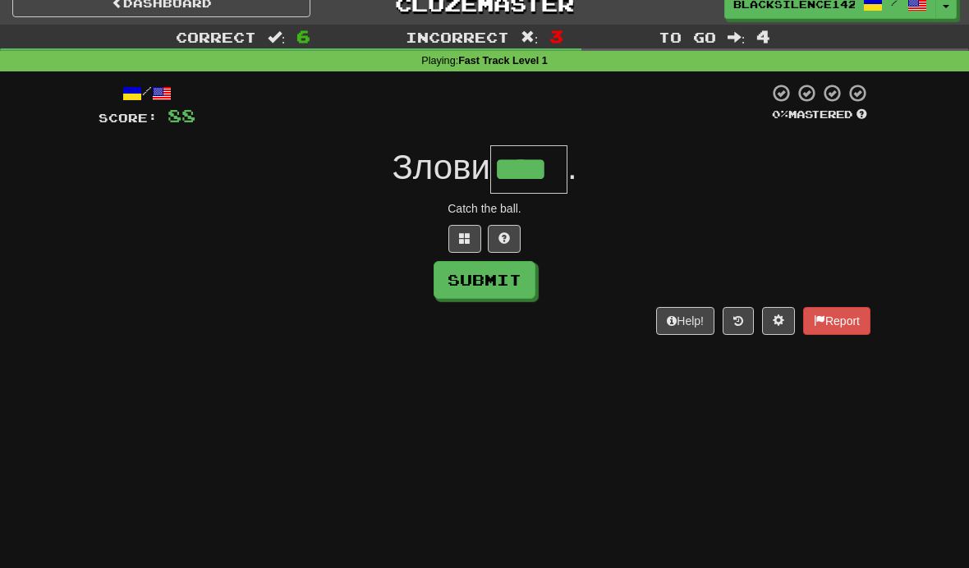
click at [482, 282] on button "Submit" at bounding box center [485, 280] width 102 height 38
type input "****"
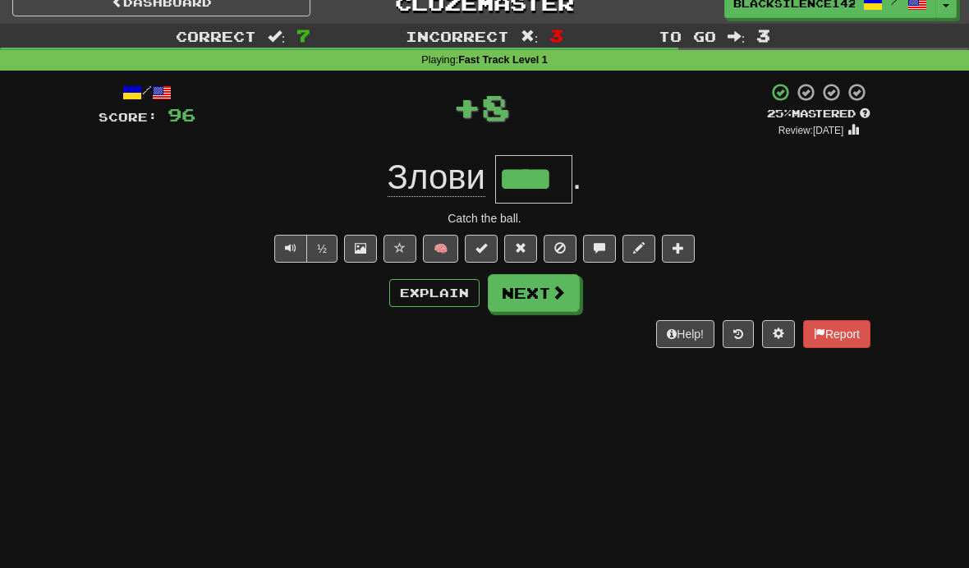
click at [205, 12] on link "Dashboard" at bounding box center [161, 3] width 298 height 28
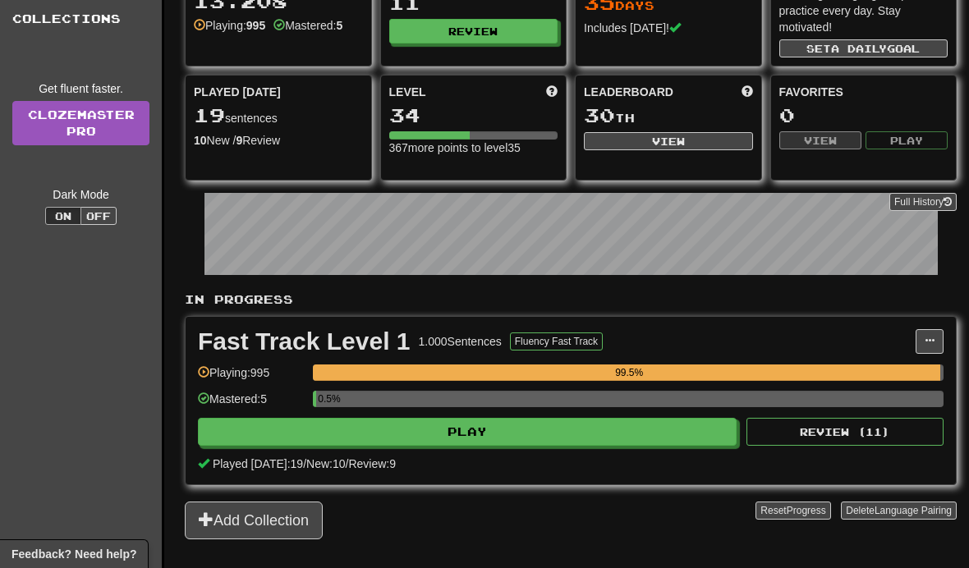
scroll to position [125, 0]
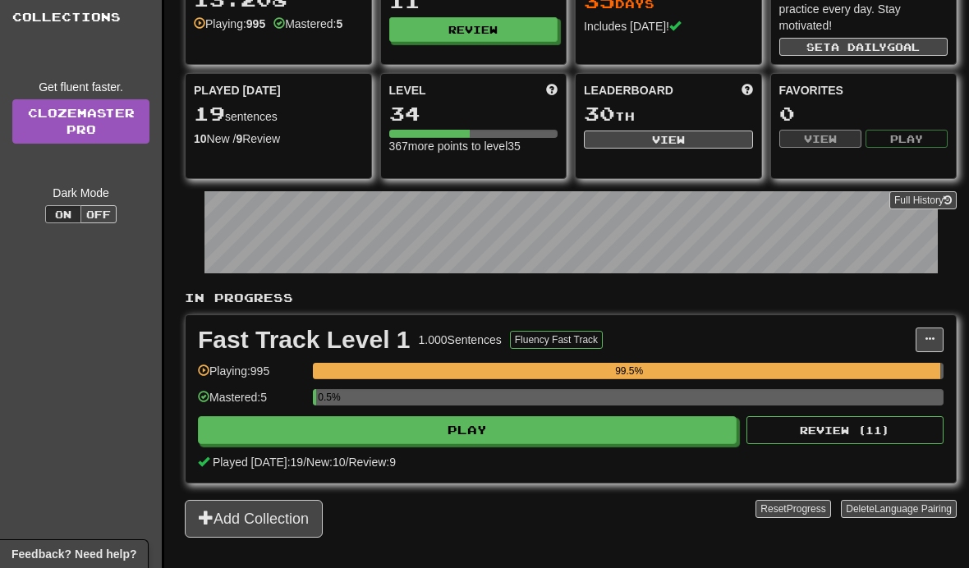
click at [272, 431] on button "Play" at bounding box center [467, 430] width 539 height 28
select select "**"
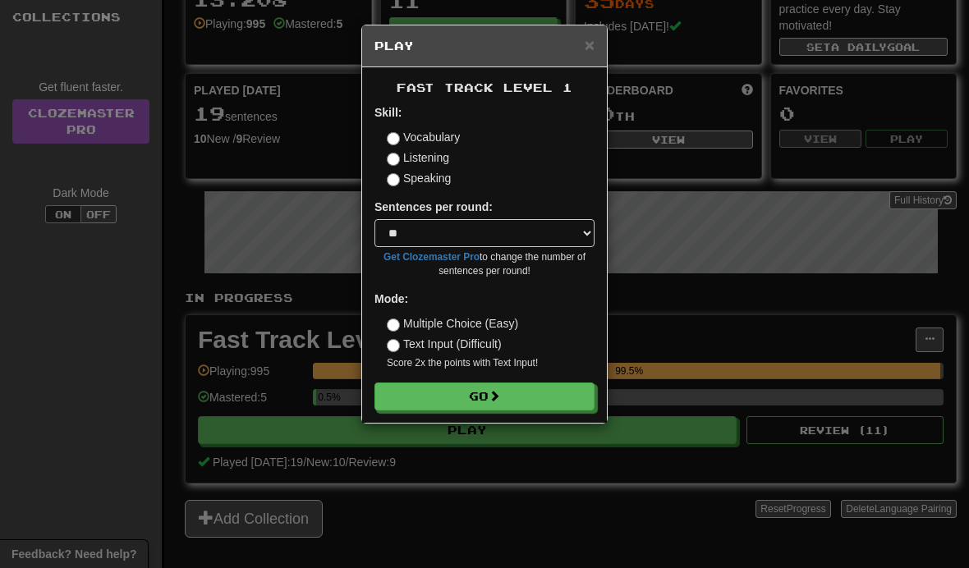
click at [392, 398] on button "Go" at bounding box center [484, 397] width 220 height 28
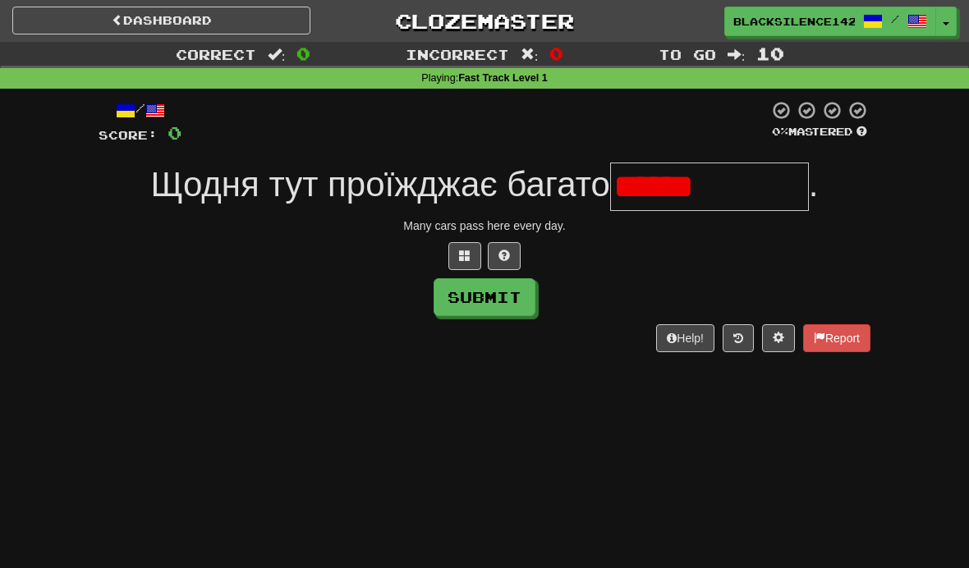
click at [775, 195] on input "******" at bounding box center [709, 187] width 199 height 48
click at [778, 176] on input "******" at bounding box center [709, 187] width 199 height 48
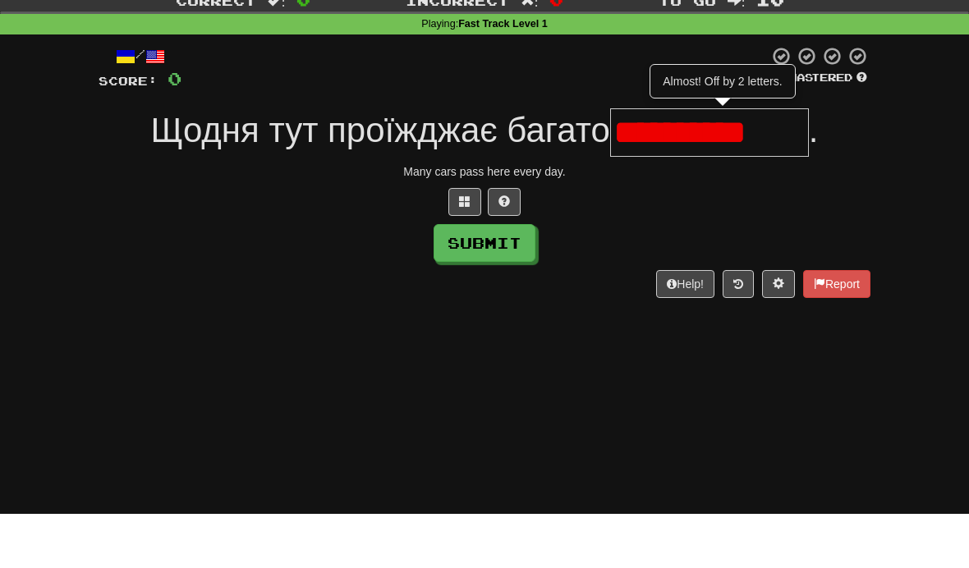
type input "**********"
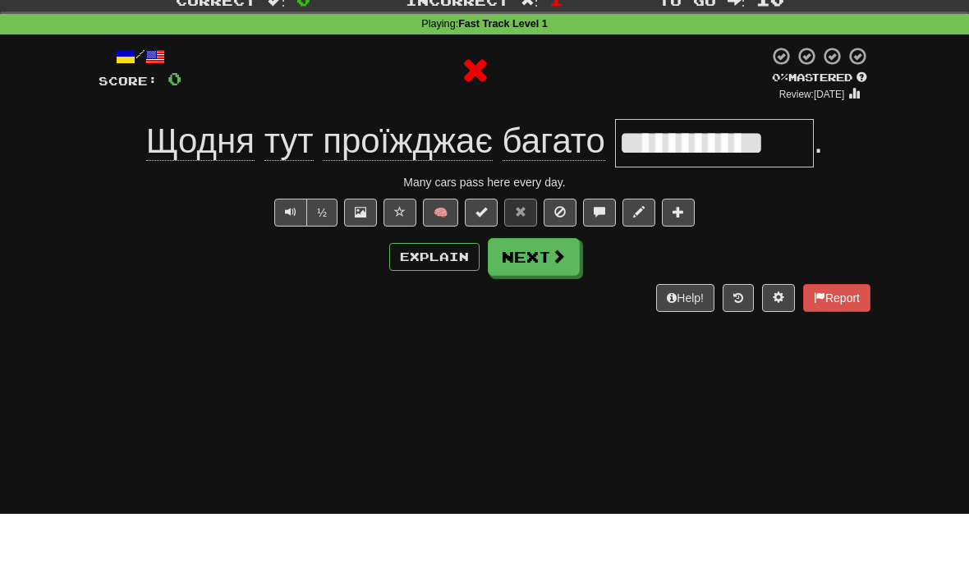
click at [245, 117] on div "**********" at bounding box center [485, 233] width 772 height 266
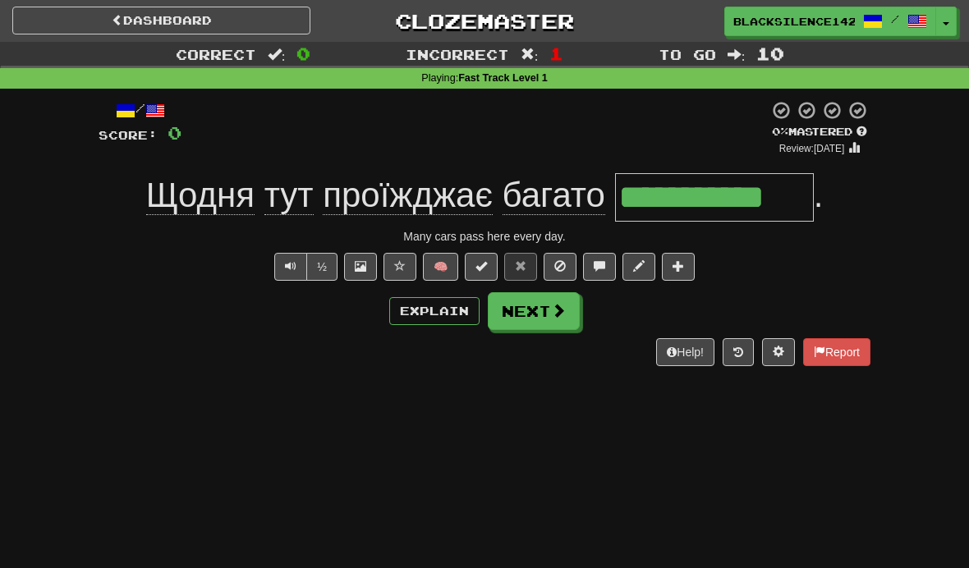
type input "**********"
click at [531, 320] on button "Next" at bounding box center [534, 311] width 92 height 38
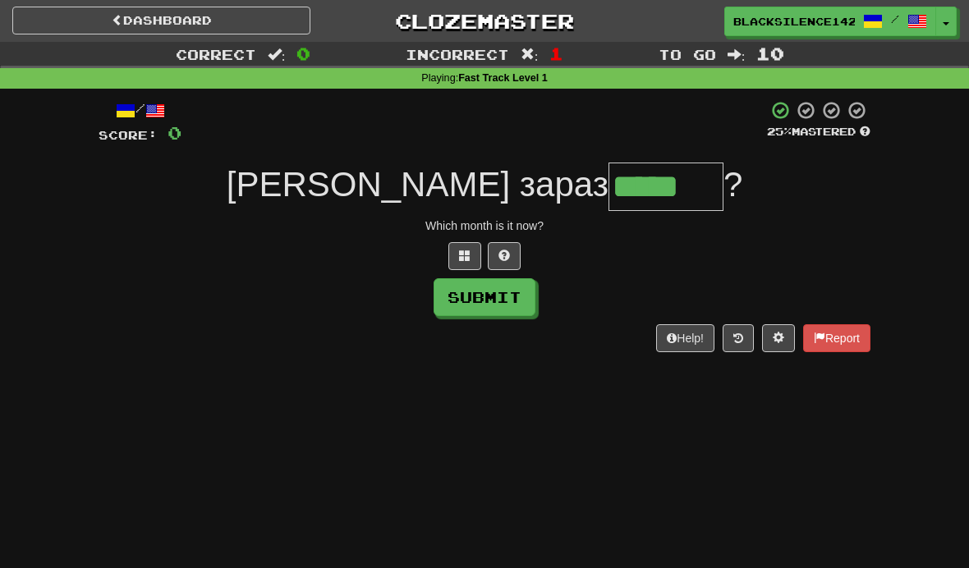
click at [493, 305] on button "Submit" at bounding box center [485, 297] width 102 height 38
click at [493, 308] on button "Submit" at bounding box center [485, 297] width 102 height 38
type input "******"
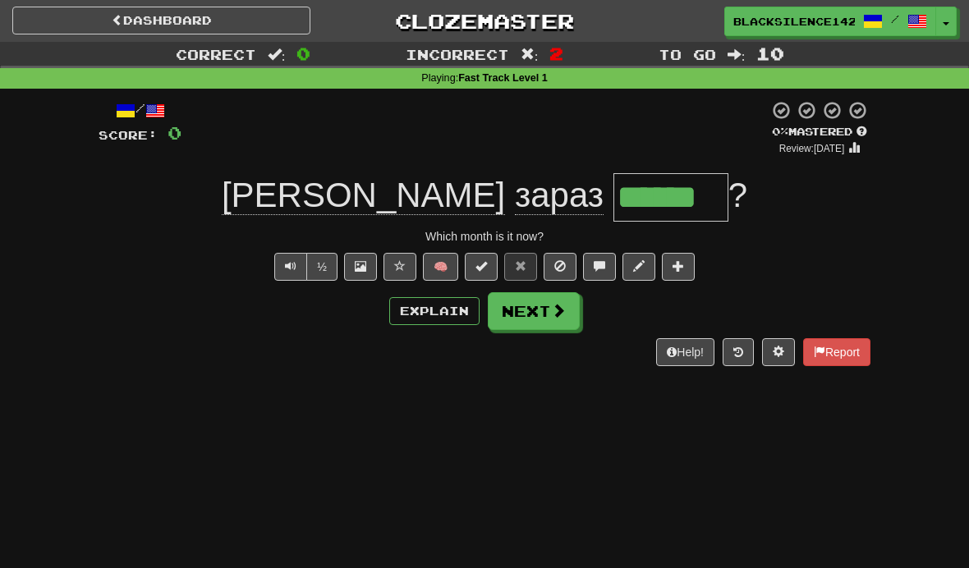
type input "******"
click at [537, 322] on button "Next" at bounding box center [534, 311] width 92 height 38
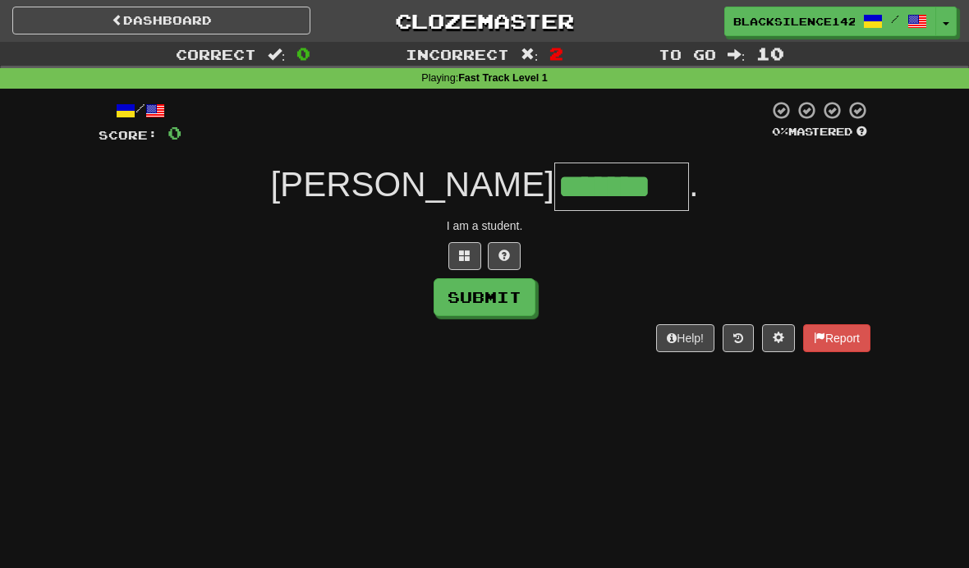
click at [466, 314] on button "Submit" at bounding box center [485, 297] width 102 height 38
type input "*******"
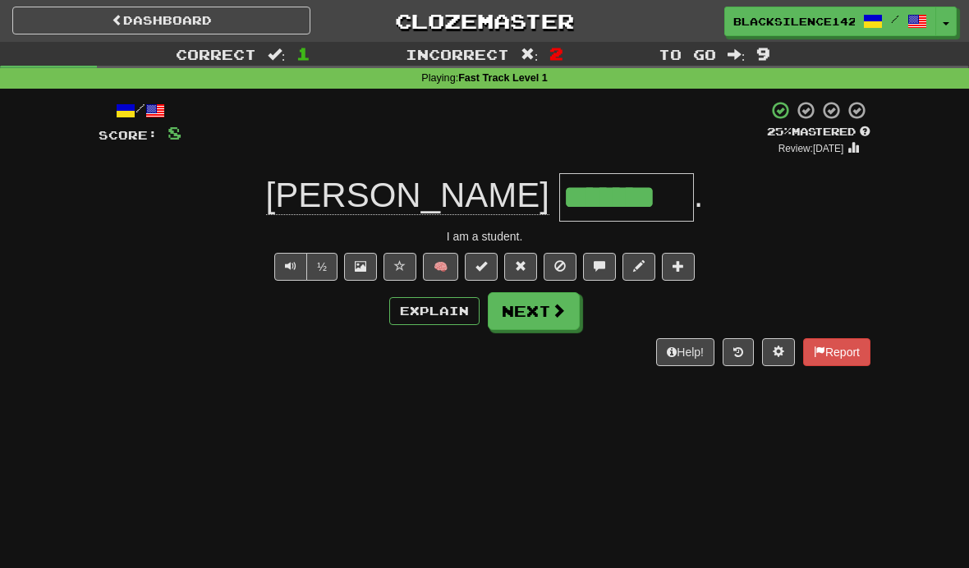
type input "*******"
click at [539, 314] on button "Next" at bounding box center [534, 311] width 92 height 38
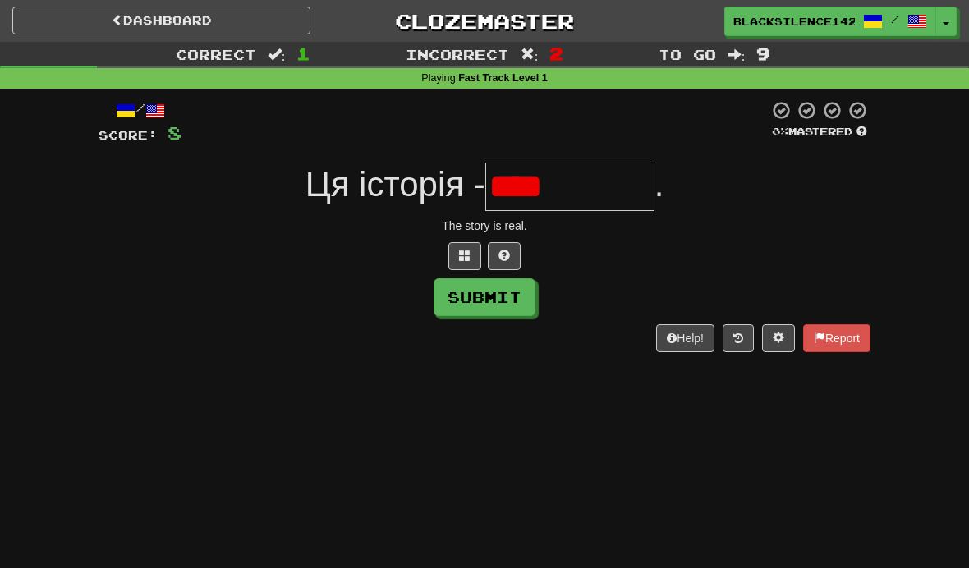
click at [481, 305] on button "Submit" at bounding box center [485, 297] width 102 height 38
type input "********"
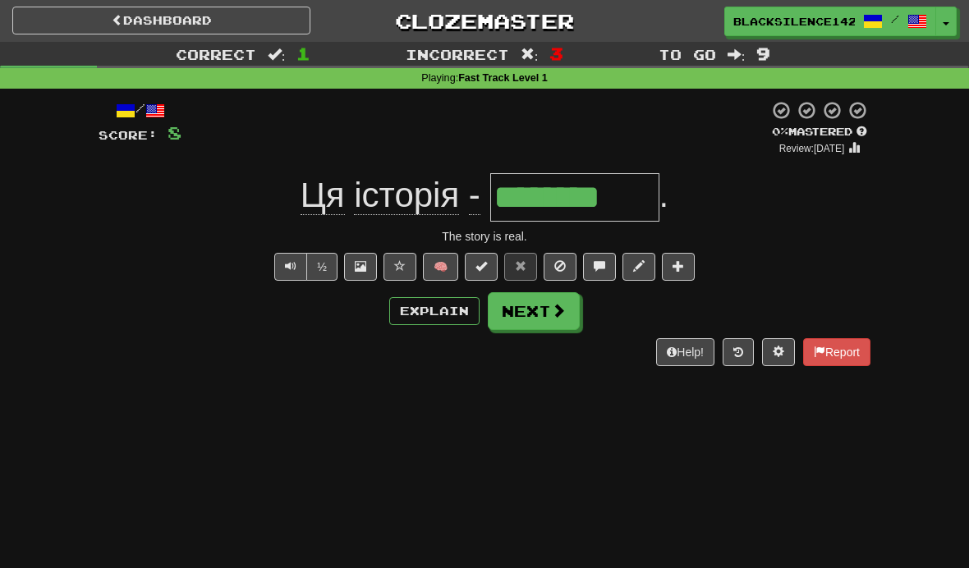
type input "********"
click at [528, 319] on button "Next" at bounding box center [534, 311] width 92 height 38
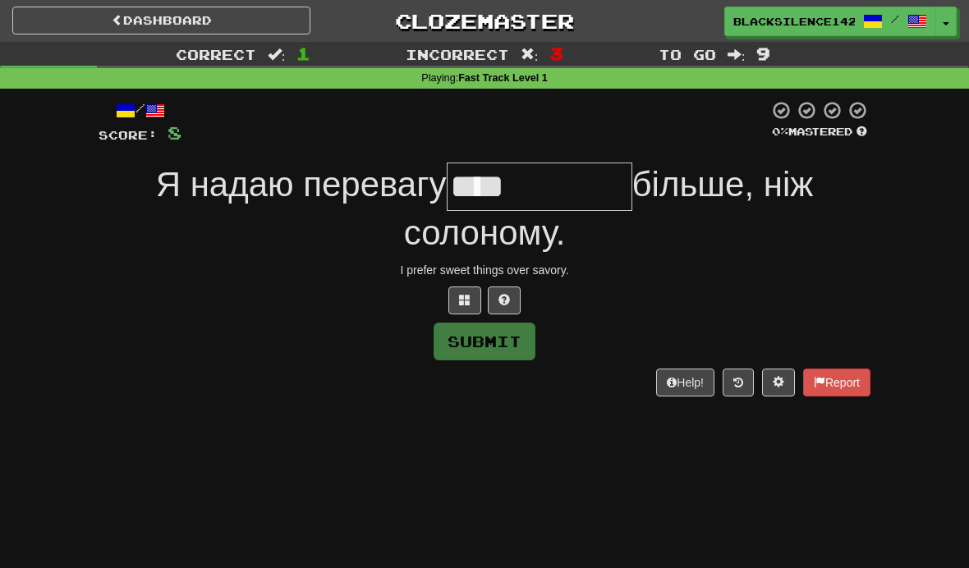
type input "****"
click at [468, 306] on button at bounding box center [464, 301] width 33 height 28
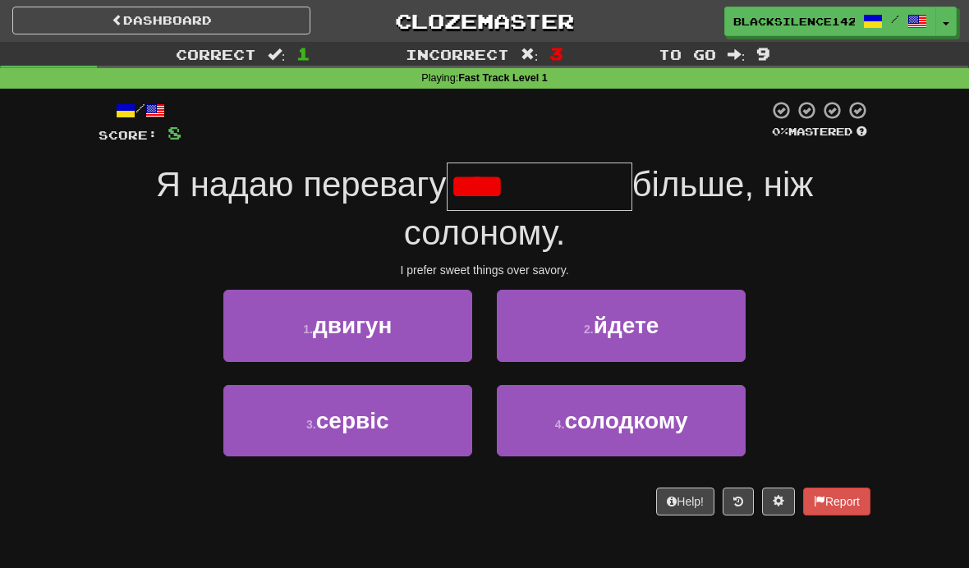
click at [539, 426] on button "4 . солодкому" at bounding box center [621, 420] width 249 height 71
type input "*********"
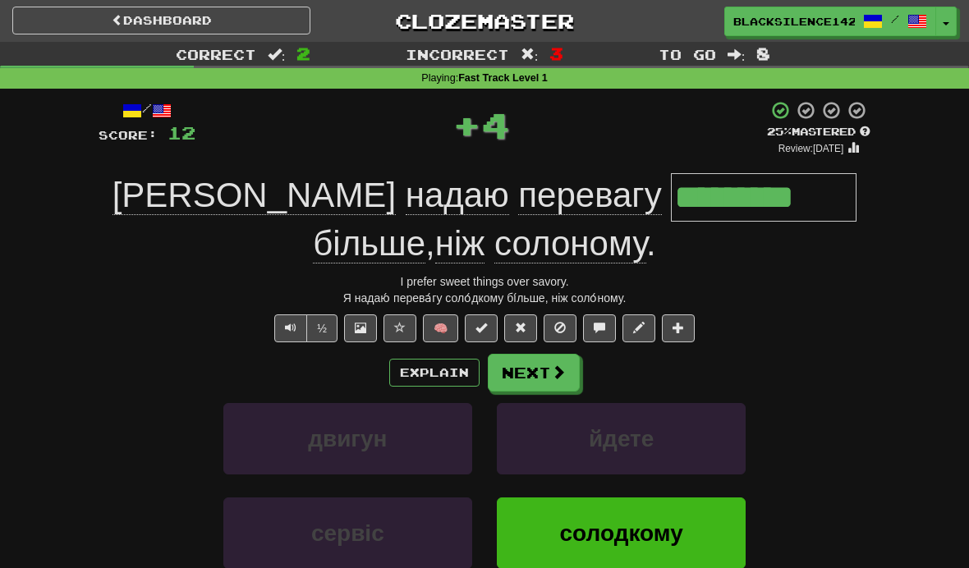
click at [524, 333] on button at bounding box center [520, 328] width 33 height 28
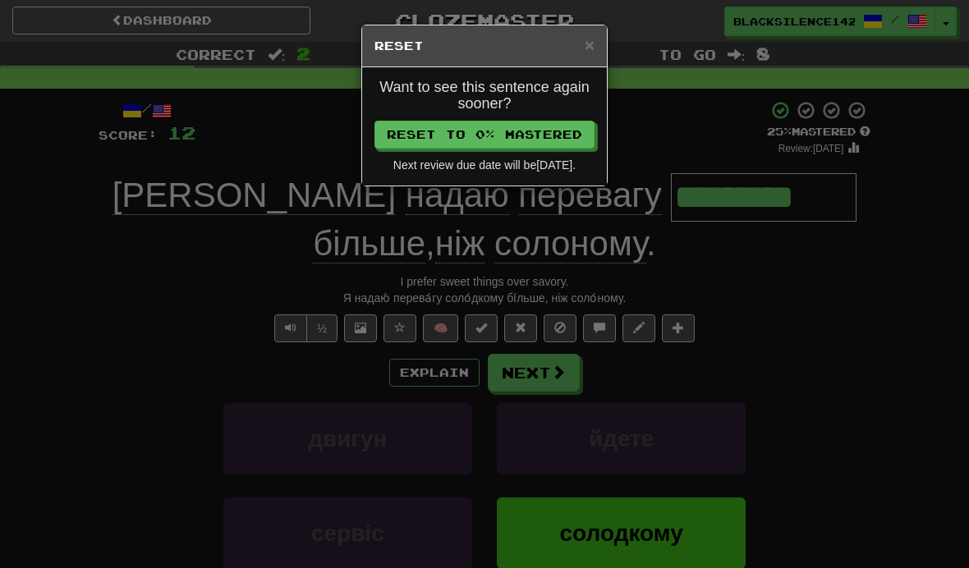
click at [512, 144] on button "Reset to 0% Mastered" at bounding box center [484, 135] width 220 height 28
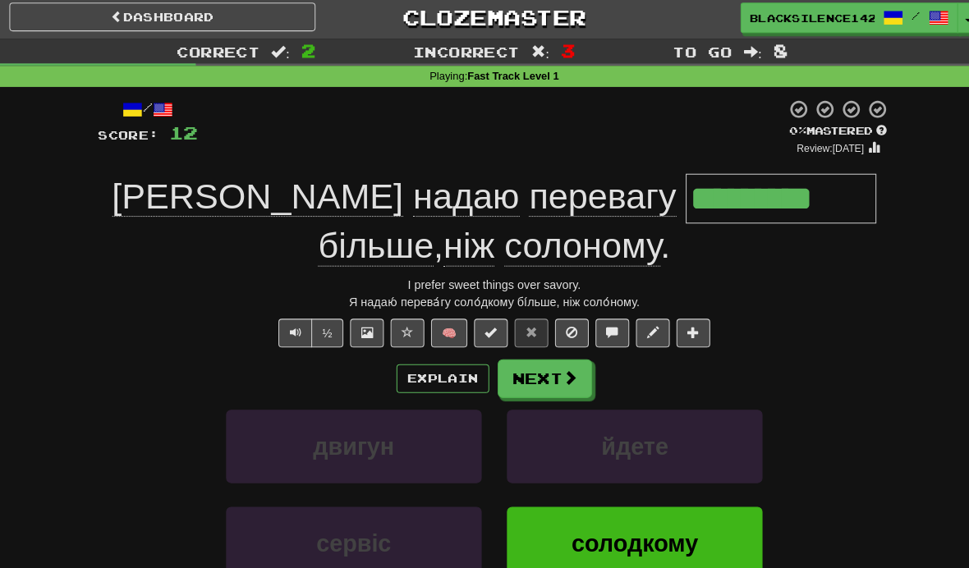
type input "*********"
click at [514, 368] on button "Next" at bounding box center [534, 373] width 92 height 38
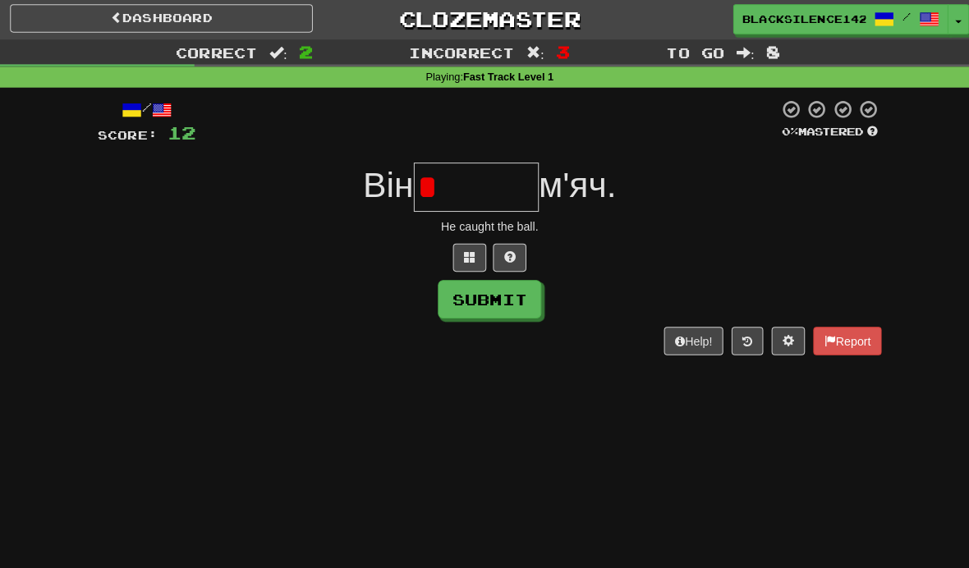
click at [475, 296] on button "Submit" at bounding box center [485, 297] width 102 height 38
type input "******"
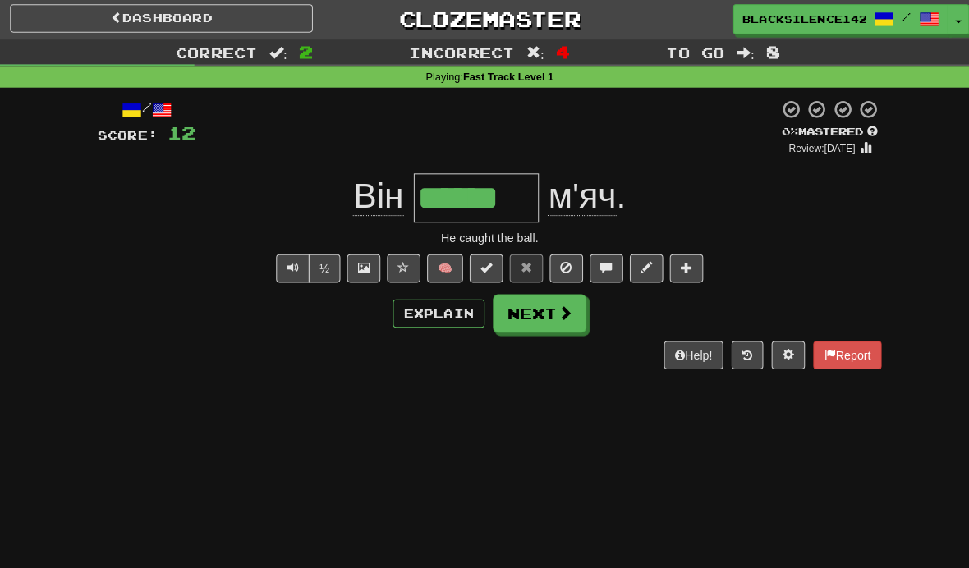
type input "******"
click at [521, 317] on button "Next" at bounding box center [534, 311] width 92 height 38
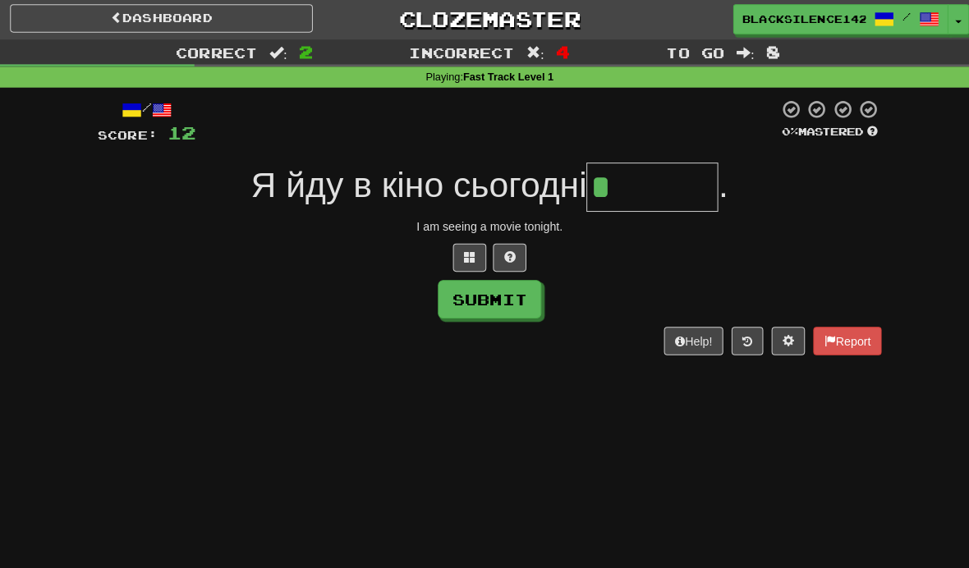
type input "*"
click at [479, 302] on button "Submit" at bounding box center [485, 297] width 102 height 38
type input "*******"
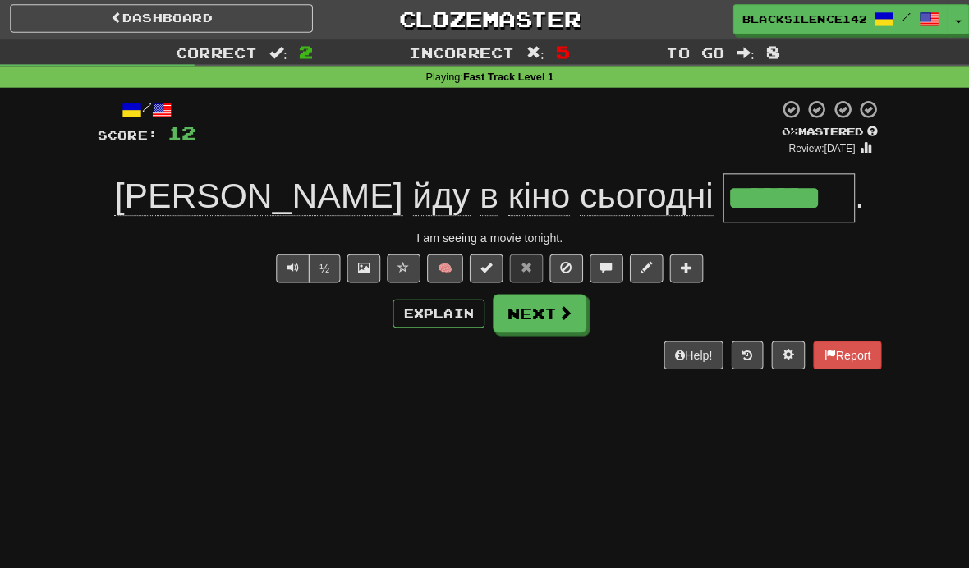
type input "*******"
click at [536, 310] on button "Next" at bounding box center [534, 311] width 92 height 38
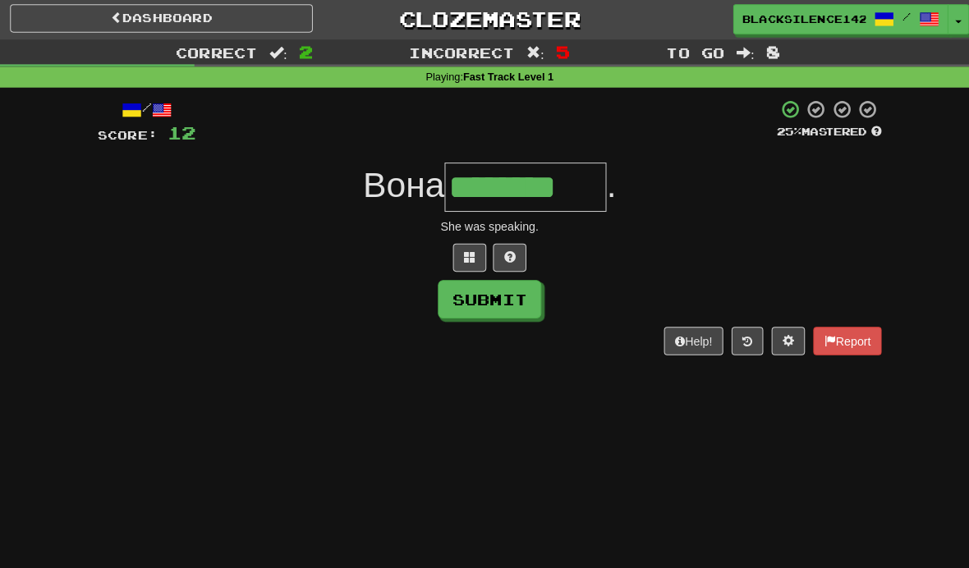
click at [472, 300] on button "Submit" at bounding box center [485, 297] width 102 height 38
type input "********"
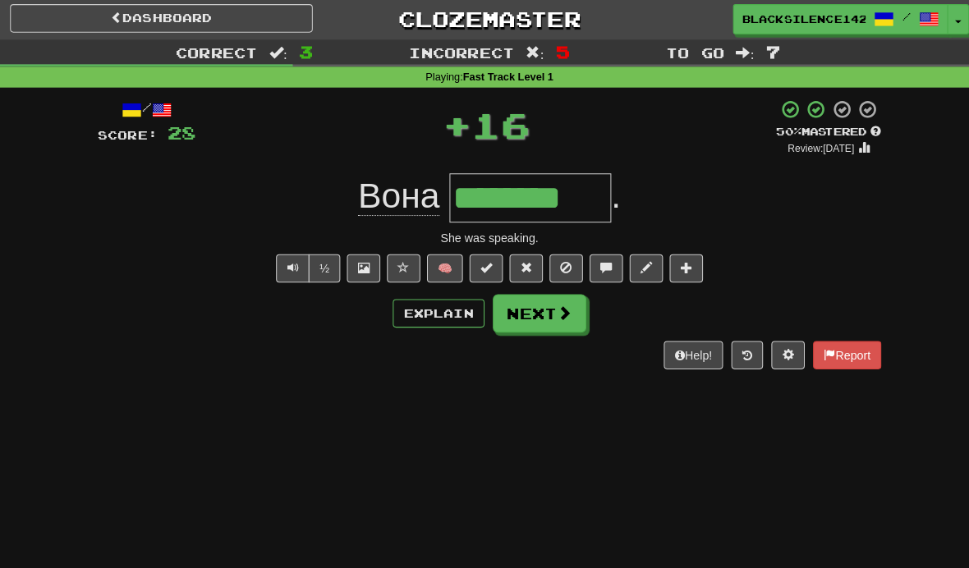
click at [519, 306] on button "Next" at bounding box center [534, 311] width 92 height 38
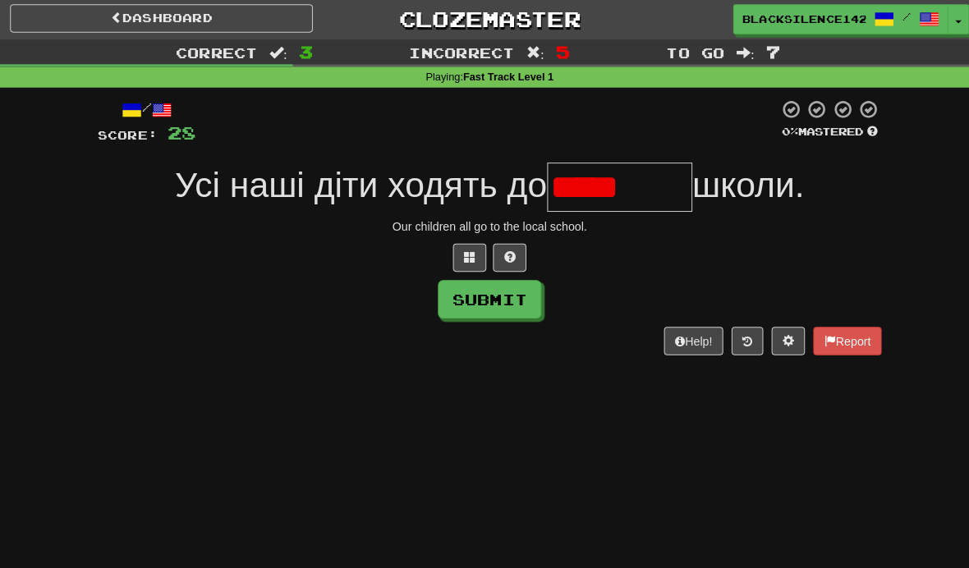
click at [507, 251] on button at bounding box center [504, 256] width 33 height 28
click at [497, 292] on button "Submit" at bounding box center [485, 297] width 102 height 38
type input "********"
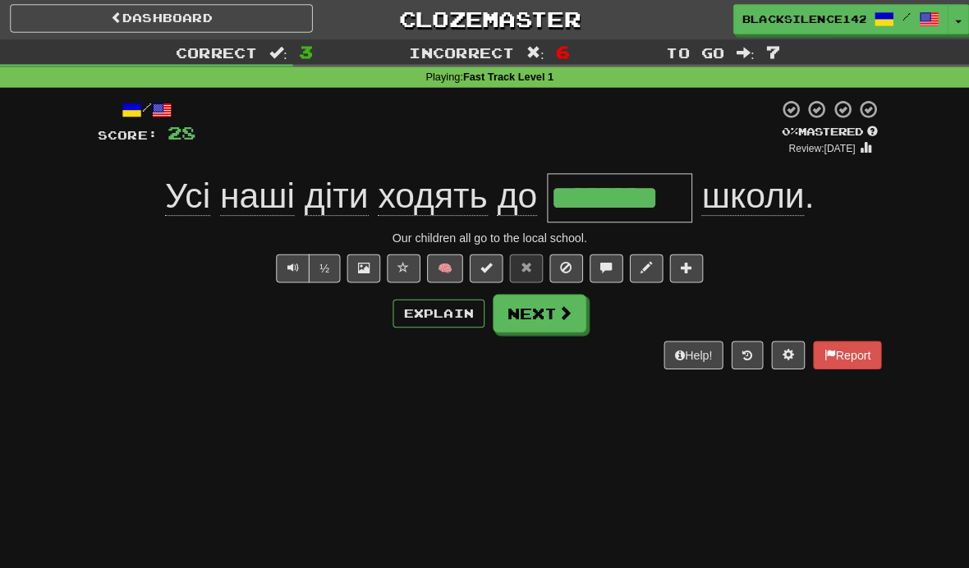
type input "********"
click at [530, 307] on button "Next" at bounding box center [534, 311] width 92 height 38
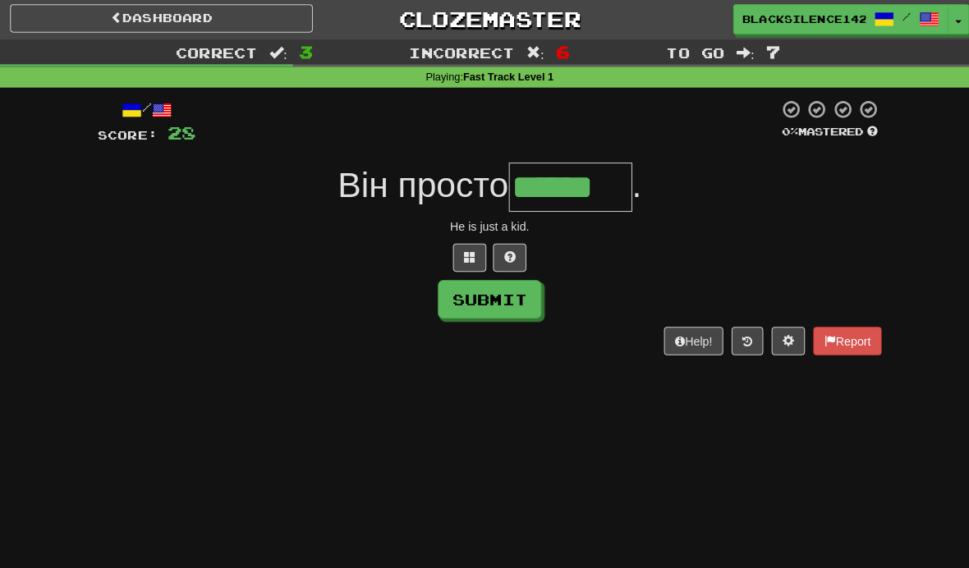
click at [483, 303] on button "Submit" at bounding box center [485, 297] width 102 height 38
type input "******"
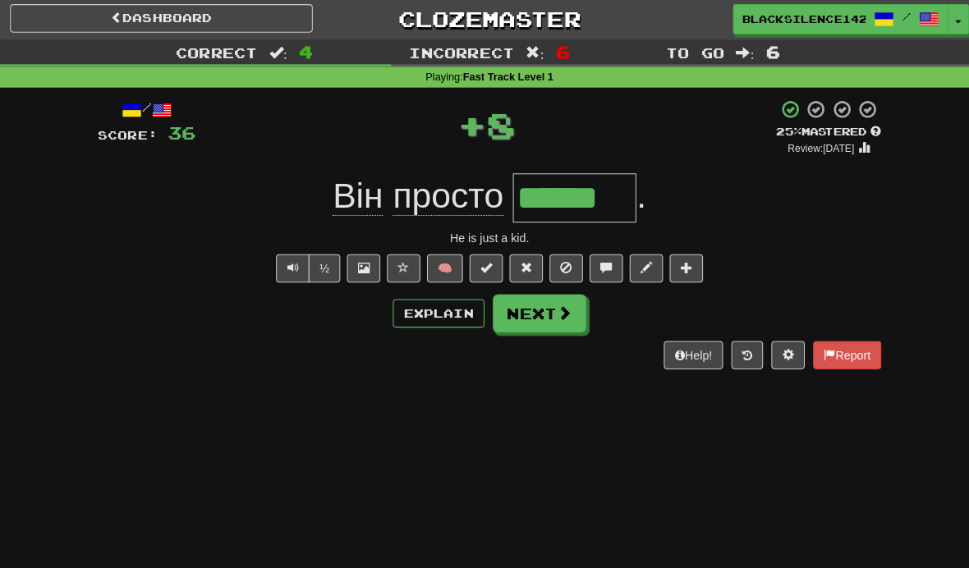
click at [164, 31] on link "Dashboard" at bounding box center [161, 21] width 298 height 28
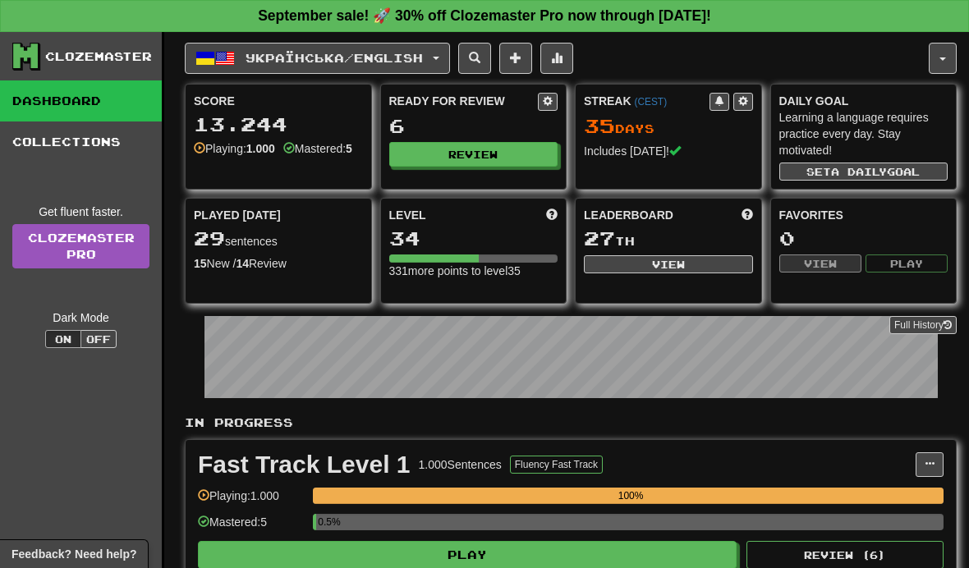
click at [311, 59] on span "Українська / English" at bounding box center [334, 58] width 177 height 14
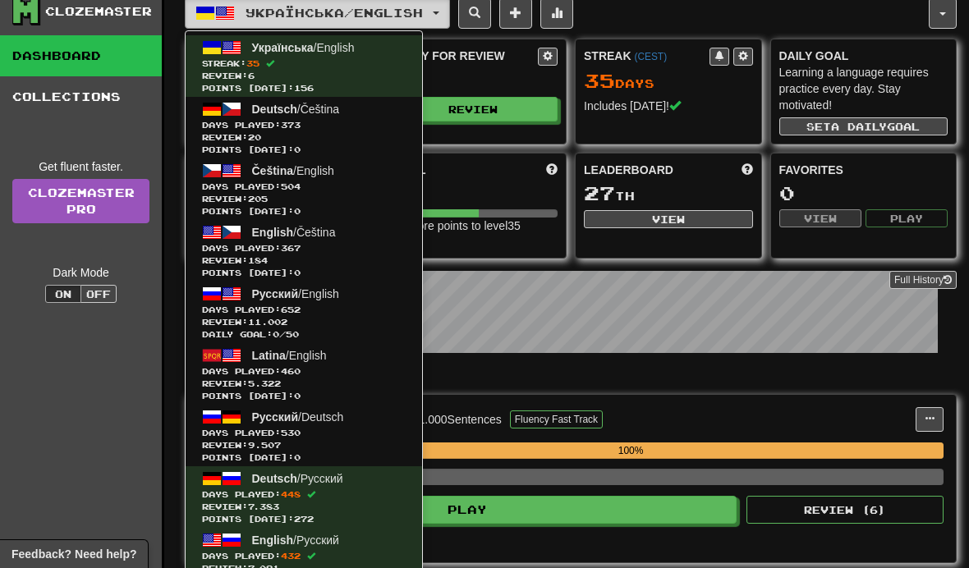
scroll to position [49, 0]
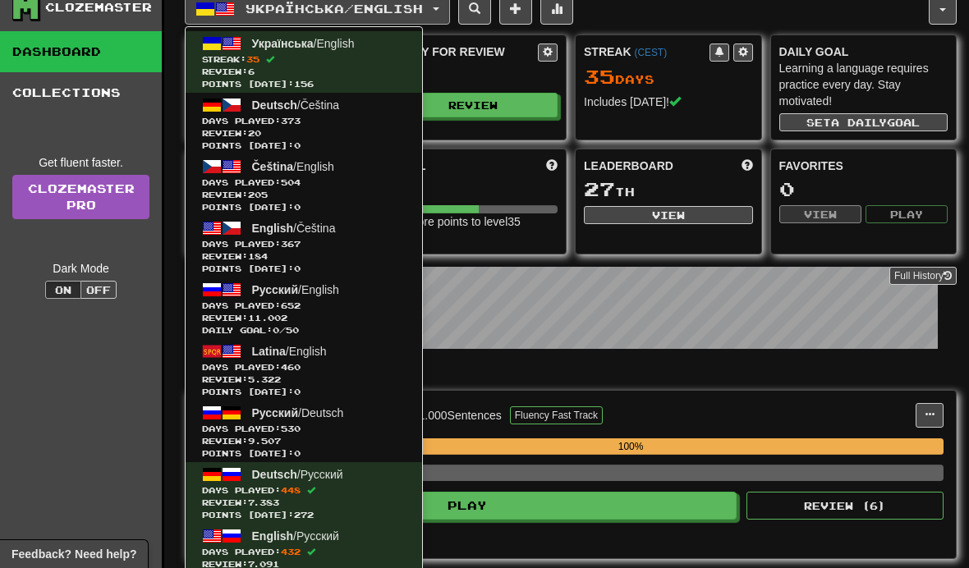
click at [270, 120] on span "Days Played: 373" at bounding box center [304, 121] width 204 height 12
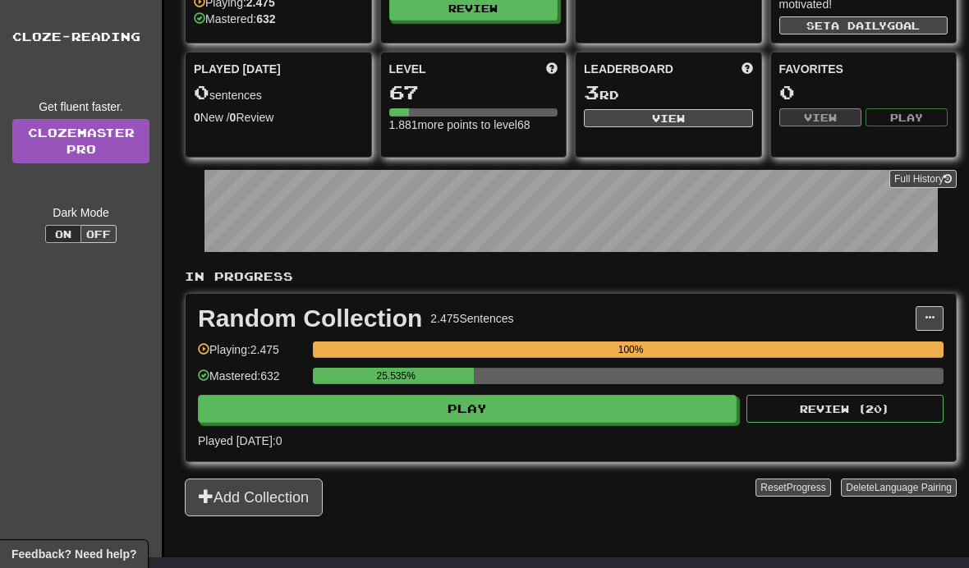
scroll to position [153, 0]
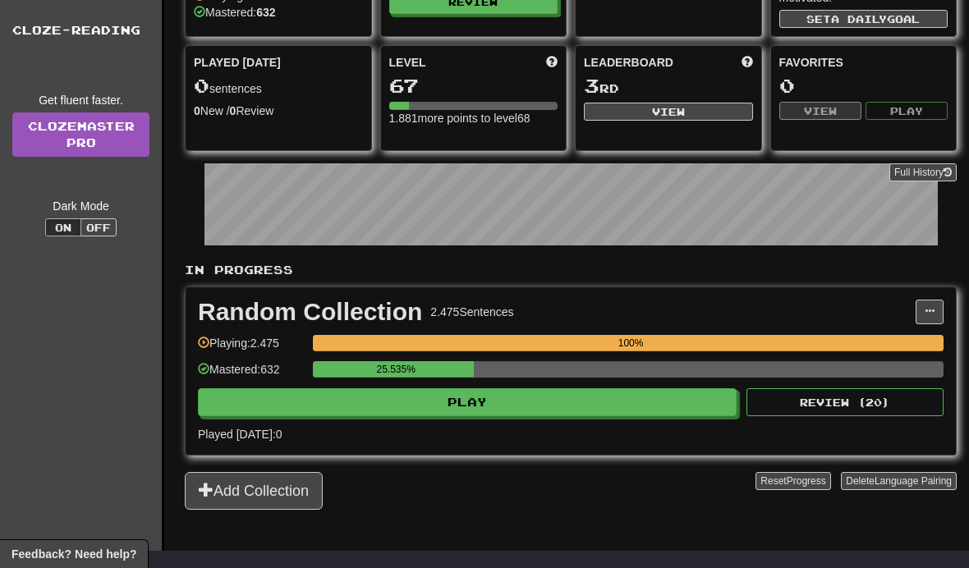
click at [305, 406] on button "Play" at bounding box center [467, 402] width 539 height 28
select select "**"
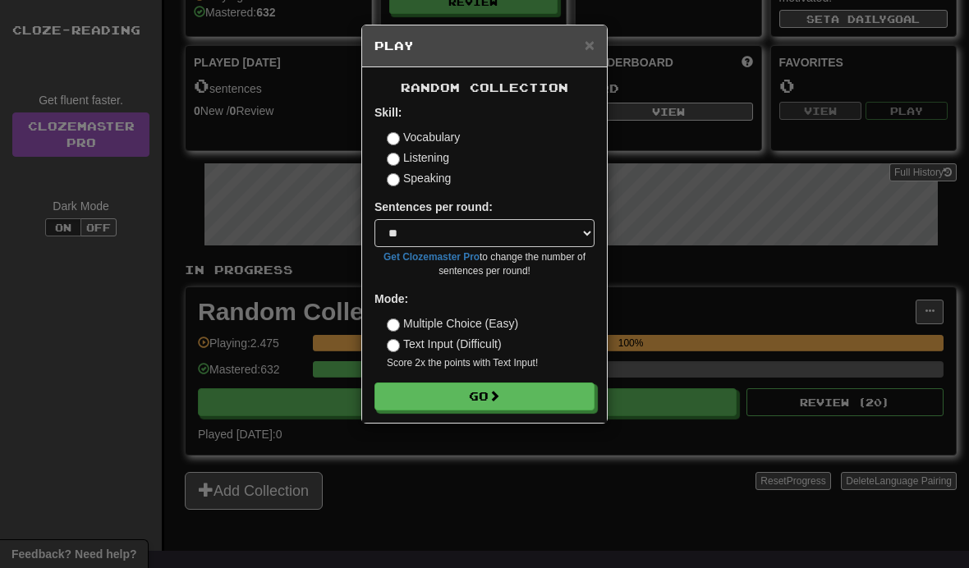
click at [420, 393] on button "Go" at bounding box center [484, 397] width 220 height 28
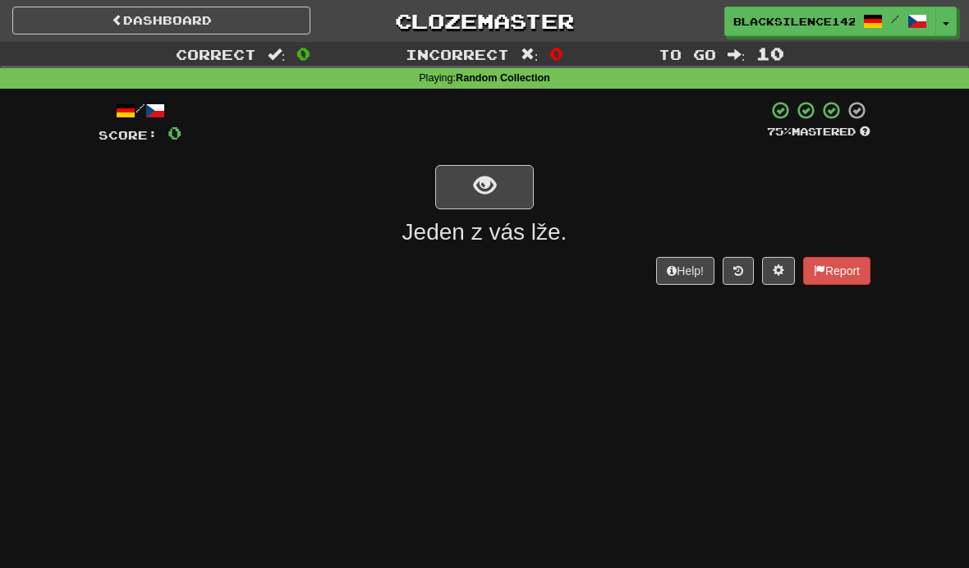
click at [469, 181] on button "show sentence" at bounding box center [484, 187] width 99 height 44
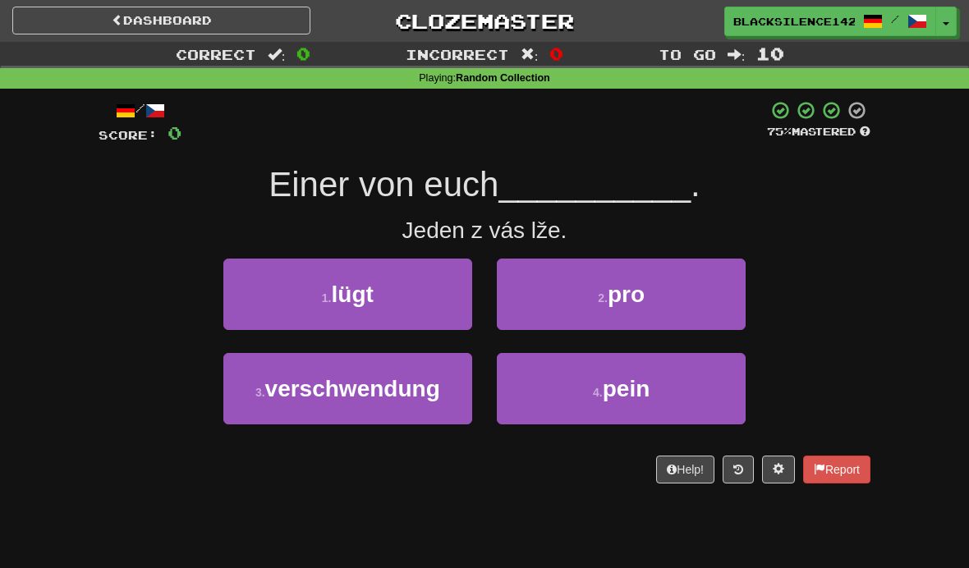
click at [375, 297] on button "1 . lügt" at bounding box center [347, 294] width 249 height 71
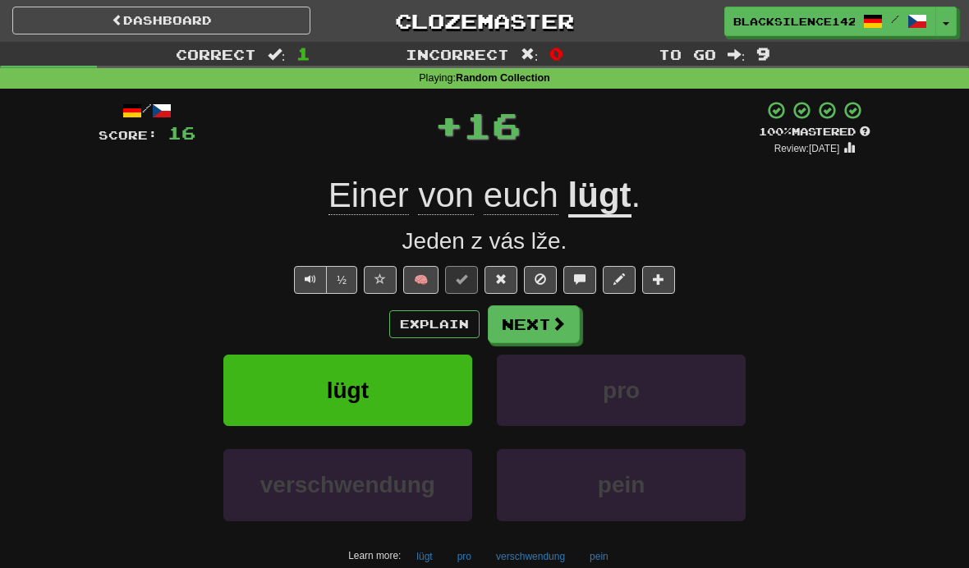
click at [537, 317] on button "Next" at bounding box center [534, 324] width 92 height 38
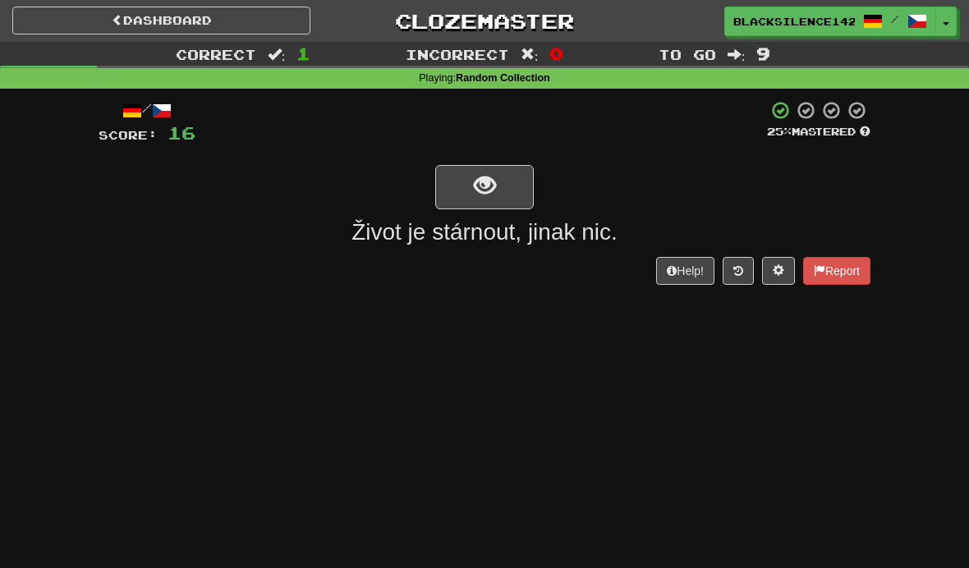
click at [451, 165] on button "show sentence" at bounding box center [484, 187] width 99 height 44
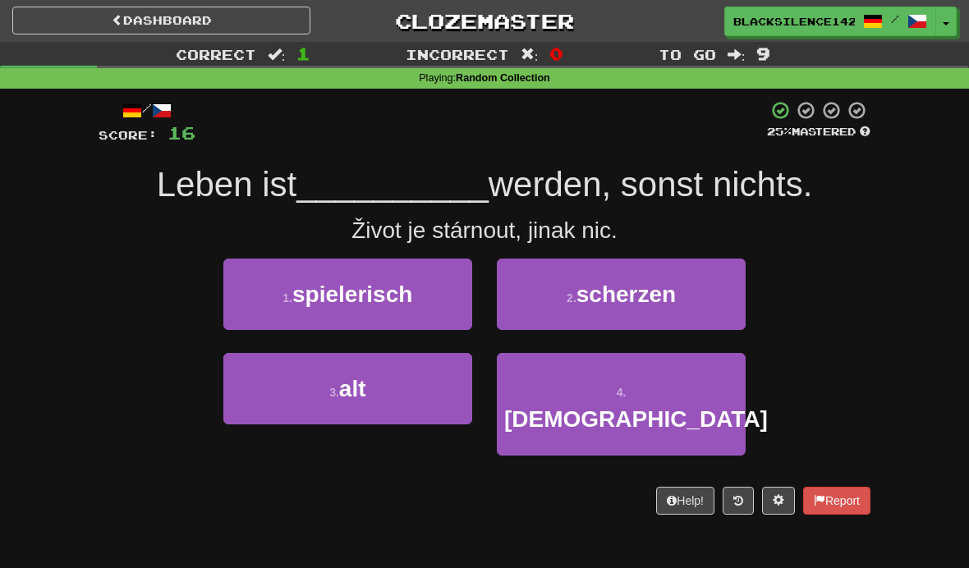
click at [351, 294] on span "spielerisch" at bounding box center [352, 294] width 120 height 25
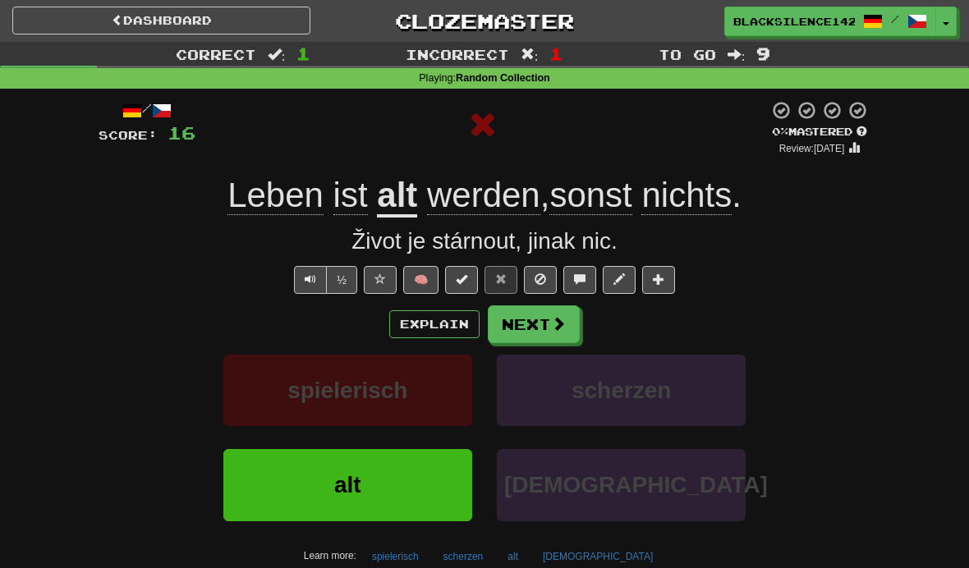
click at [514, 340] on button "Next" at bounding box center [534, 324] width 92 height 38
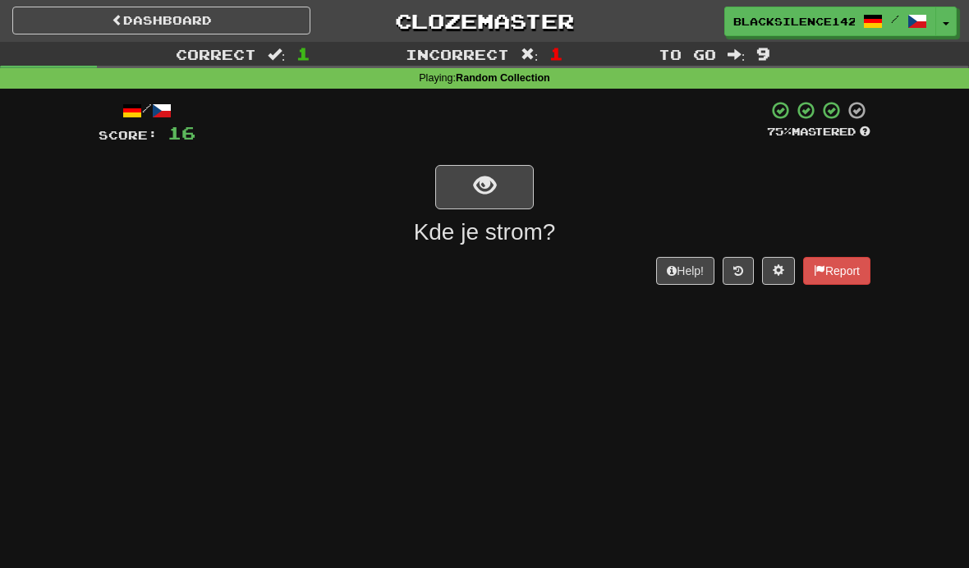
click at [460, 177] on button "show sentence" at bounding box center [484, 187] width 99 height 44
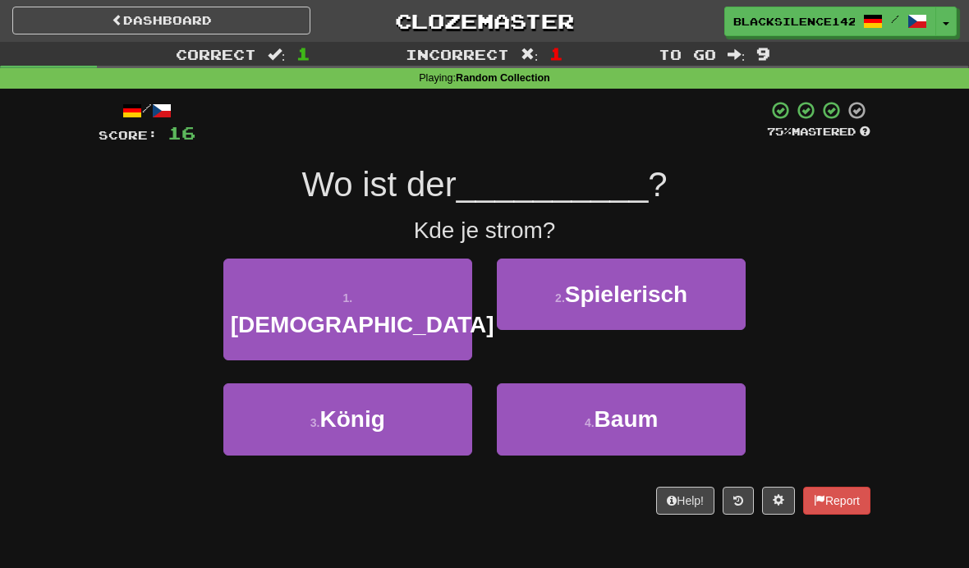
scroll to position [2, 0]
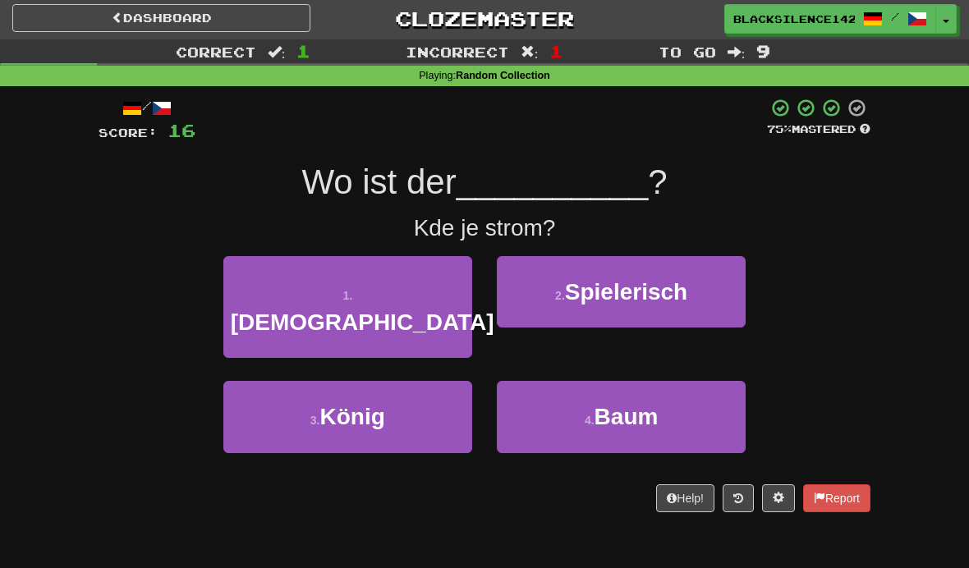
click at [550, 381] on button "4 . Baum" at bounding box center [621, 416] width 249 height 71
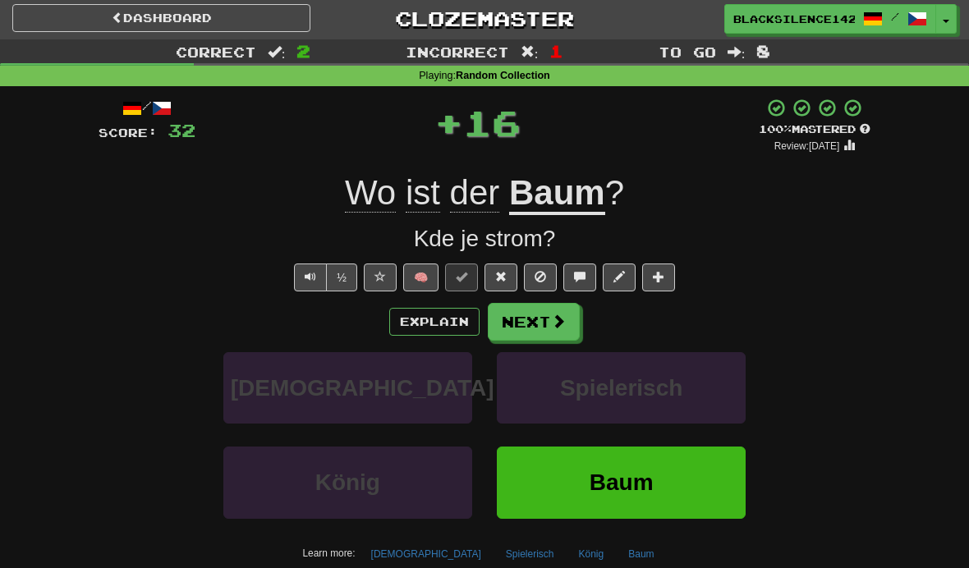
click at [527, 317] on button "Next" at bounding box center [534, 322] width 92 height 38
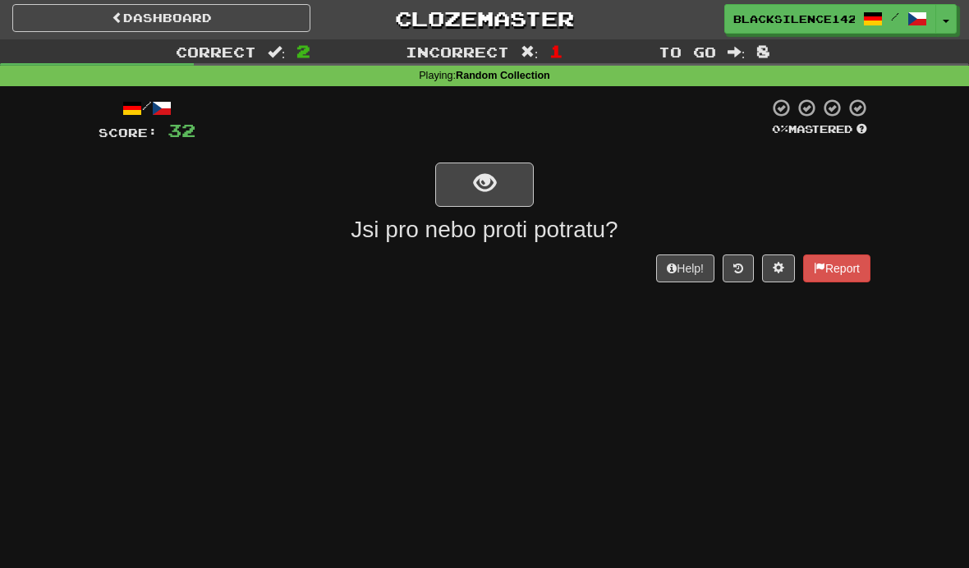
click at [428, 183] on div at bounding box center [485, 183] width 772 height 47
click at [480, 185] on span "show sentence" at bounding box center [485, 183] width 22 height 22
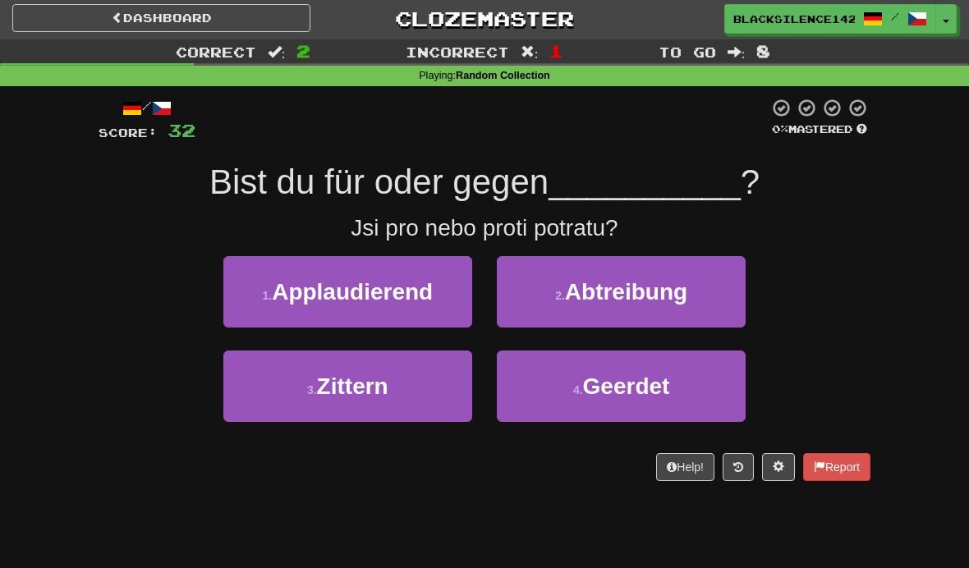
click at [575, 291] on span "Abtreibung" at bounding box center [626, 291] width 122 height 25
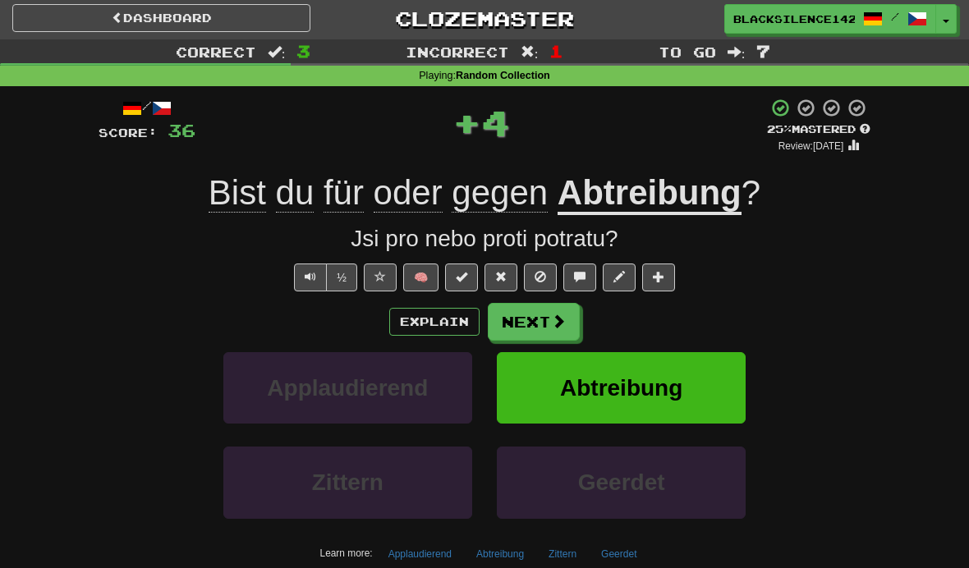
click at [548, 326] on button "Next" at bounding box center [534, 322] width 92 height 38
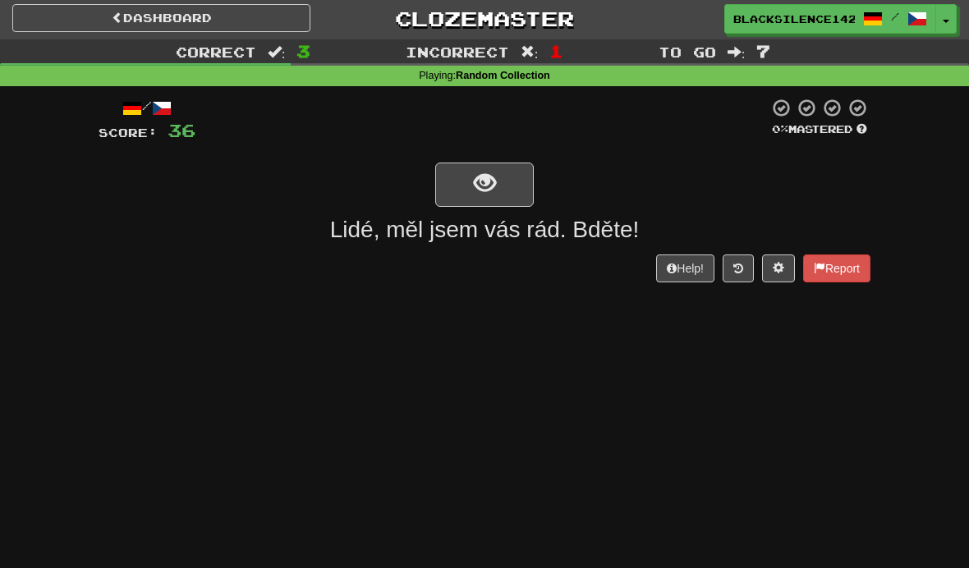
click at [477, 193] on span "show sentence" at bounding box center [485, 183] width 22 height 22
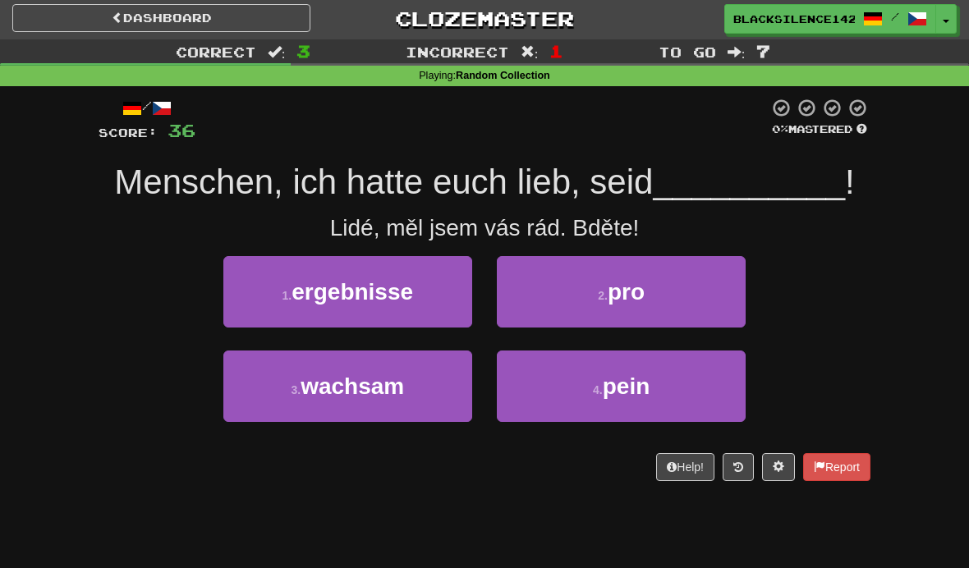
click at [310, 293] on span "ergebnisse" at bounding box center [352, 291] width 122 height 25
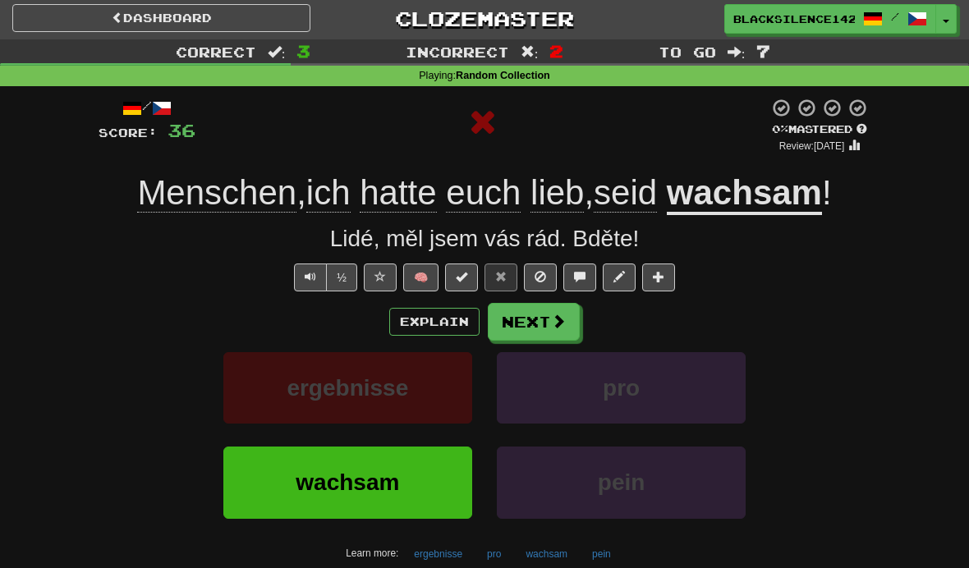
click at [527, 332] on button "Next" at bounding box center [534, 322] width 92 height 38
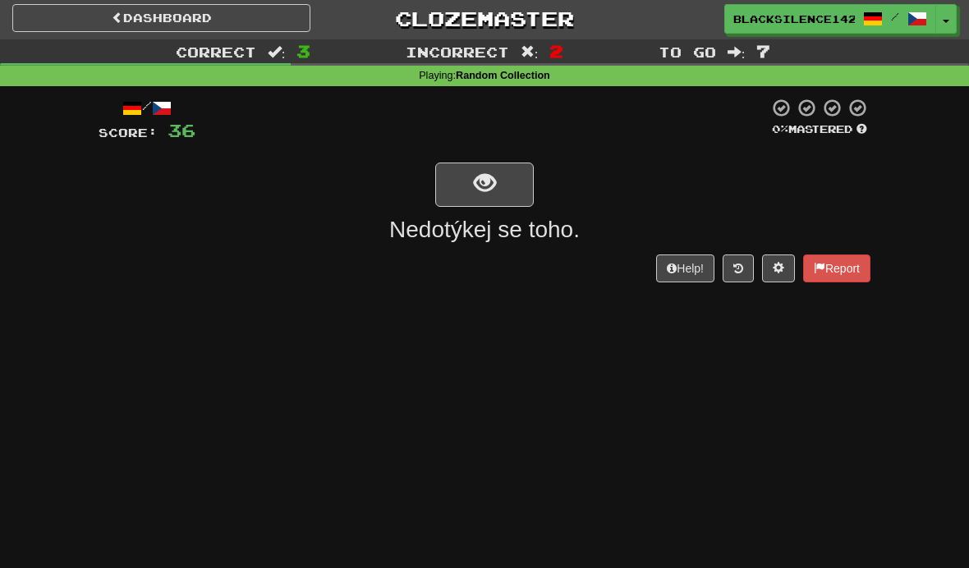
click at [467, 181] on button "show sentence" at bounding box center [484, 185] width 99 height 44
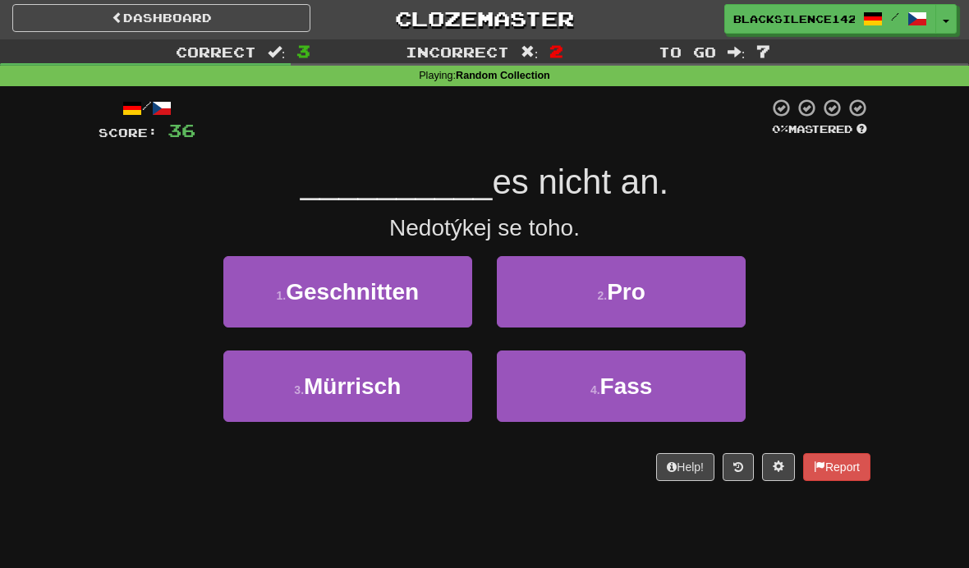
click at [557, 383] on button "4 . Fass" at bounding box center [621, 386] width 249 height 71
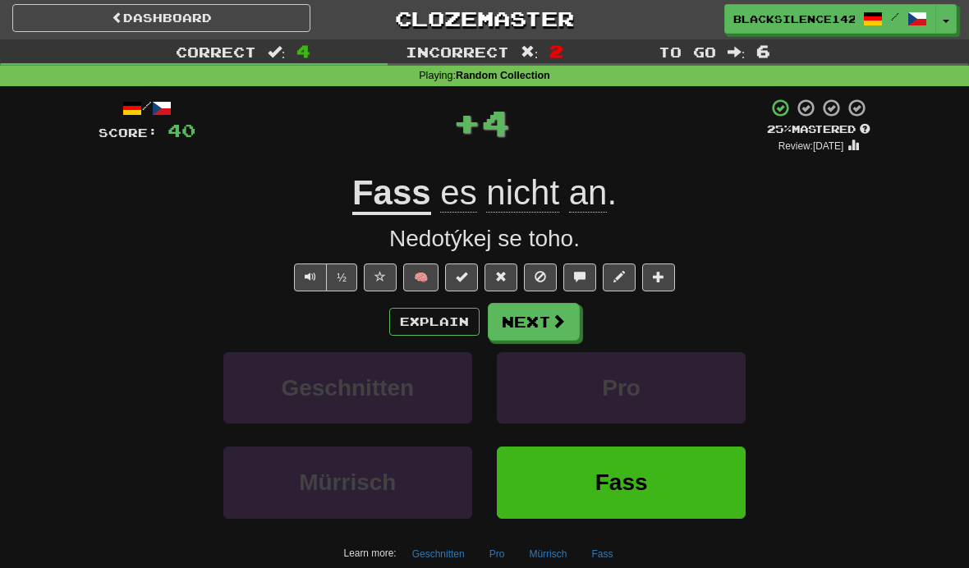
click at [540, 322] on button "Next" at bounding box center [534, 322] width 92 height 38
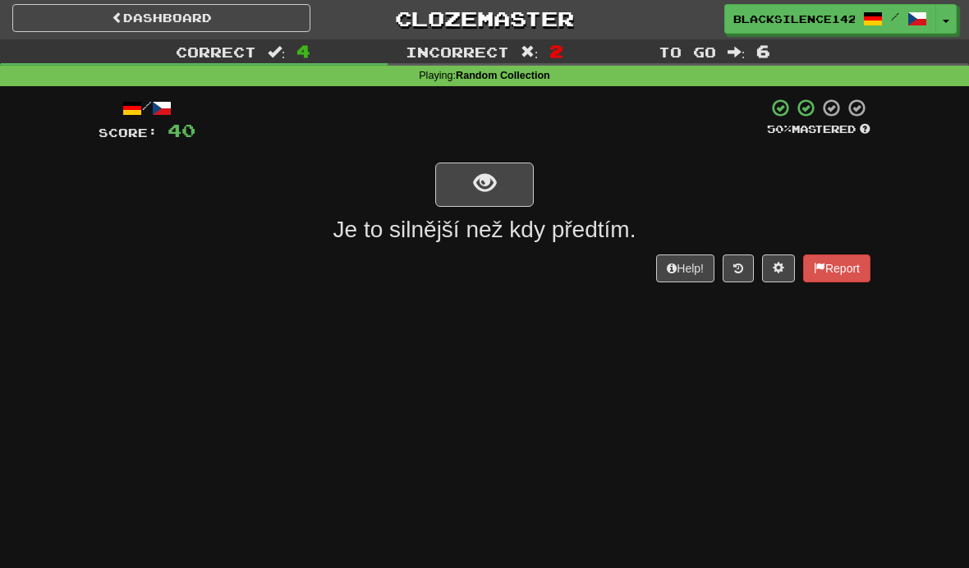
click at [465, 196] on button "show sentence" at bounding box center [484, 185] width 99 height 44
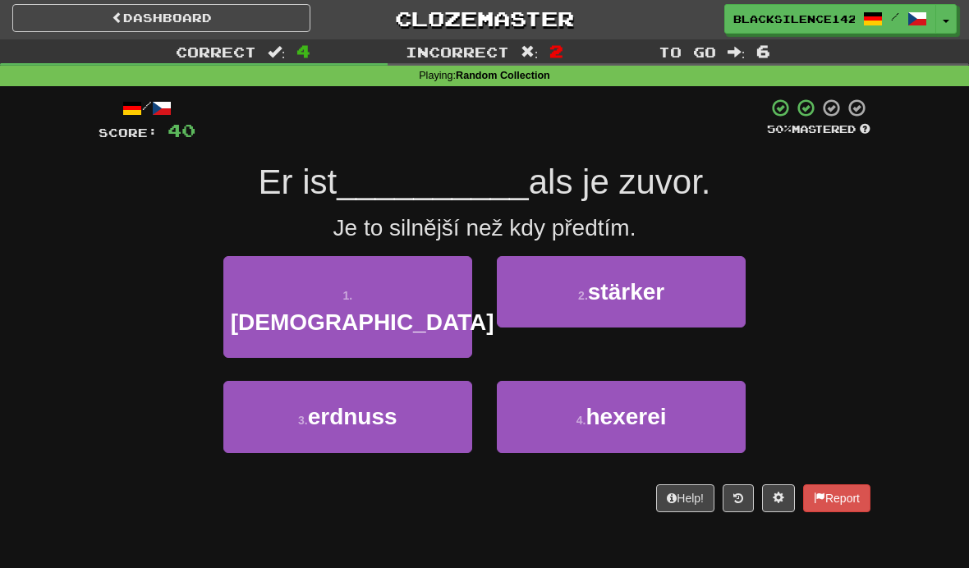
click at [563, 291] on button "2 . stärker" at bounding box center [621, 291] width 249 height 71
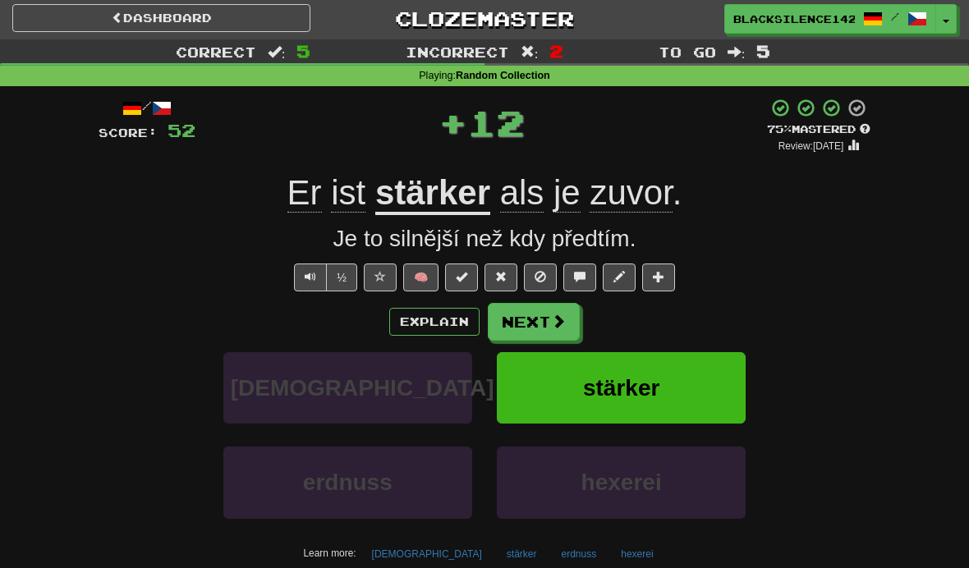
click at [529, 325] on button "Next" at bounding box center [534, 322] width 92 height 38
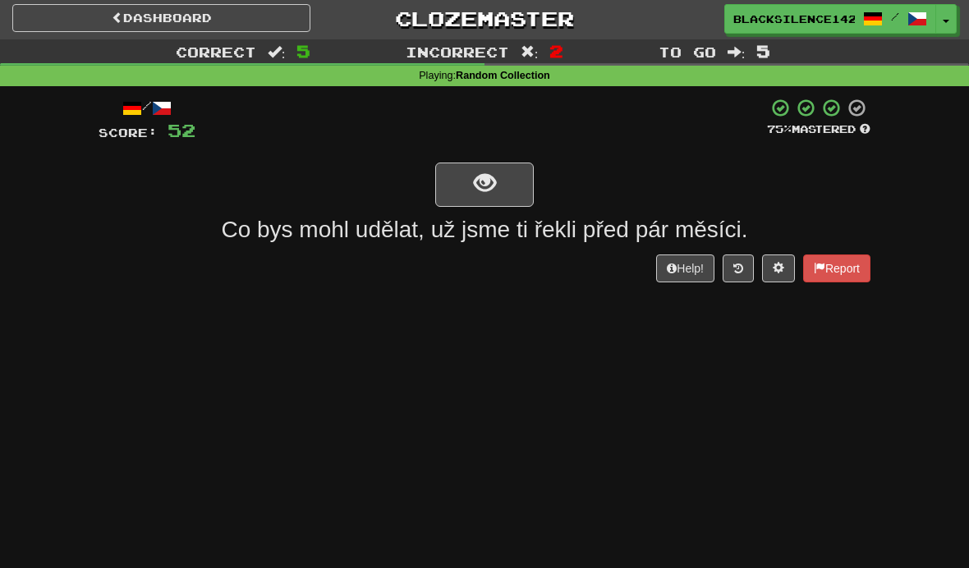
scroll to position [2, 0]
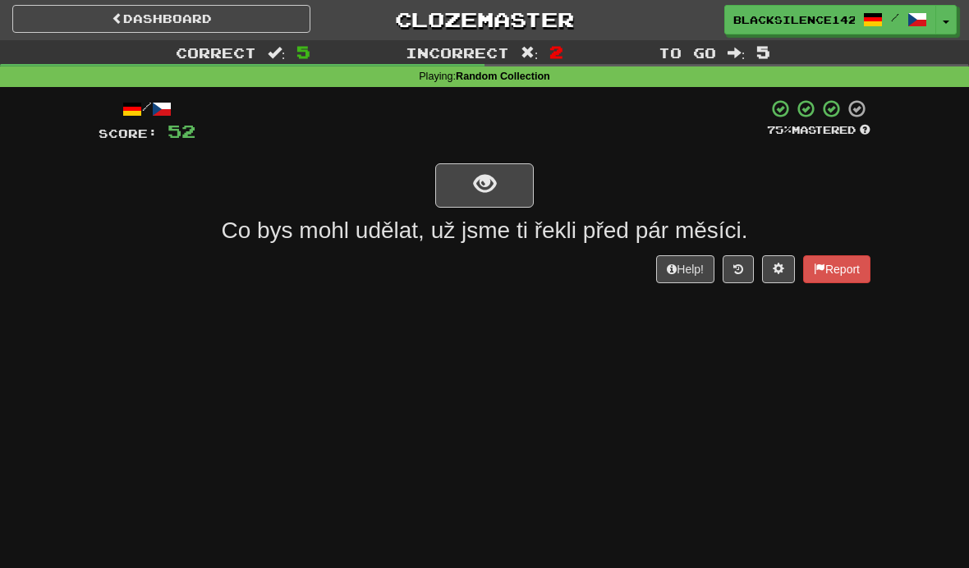
click at [478, 194] on span "show sentence" at bounding box center [485, 184] width 22 height 22
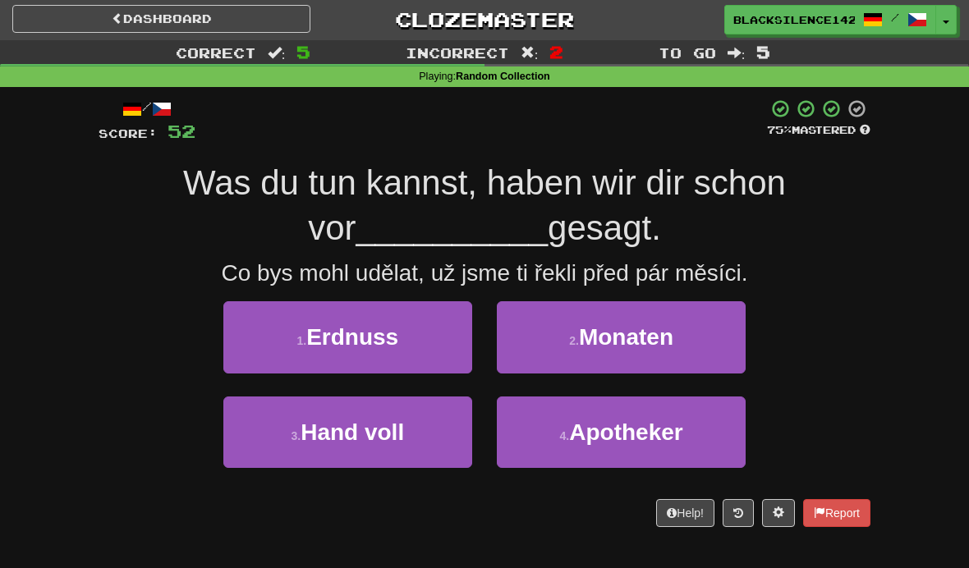
click at [585, 339] on span "Monaten" at bounding box center [626, 336] width 94 height 25
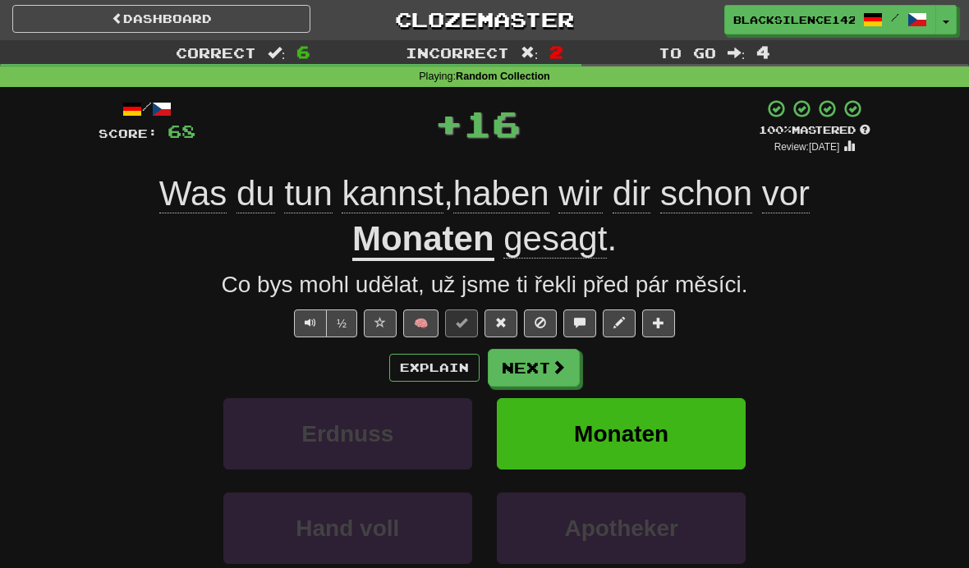
click at [531, 367] on button "Next" at bounding box center [534, 368] width 92 height 38
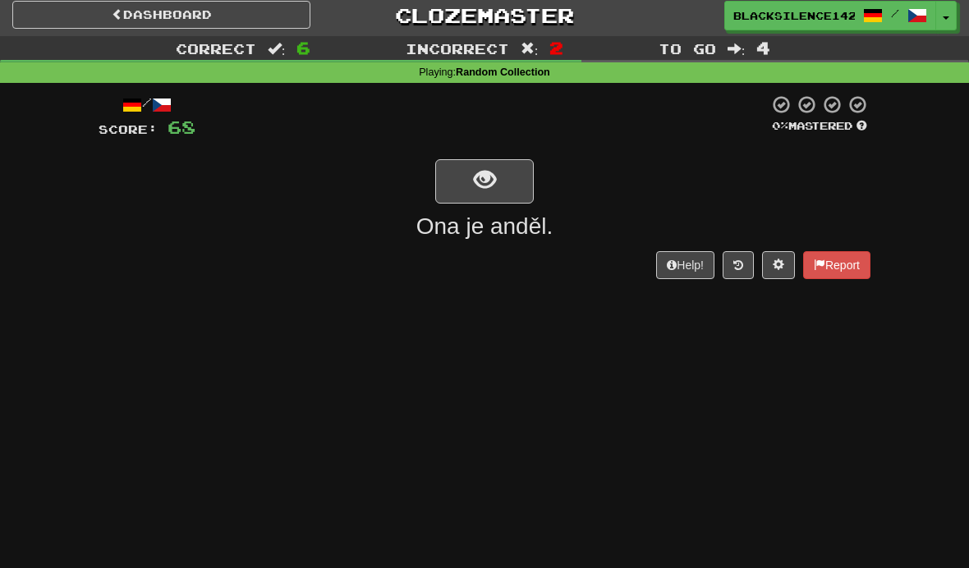
scroll to position [7, 0]
click at [467, 196] on button "show sentence" at bounding box center [484, 180] width 99 height 44
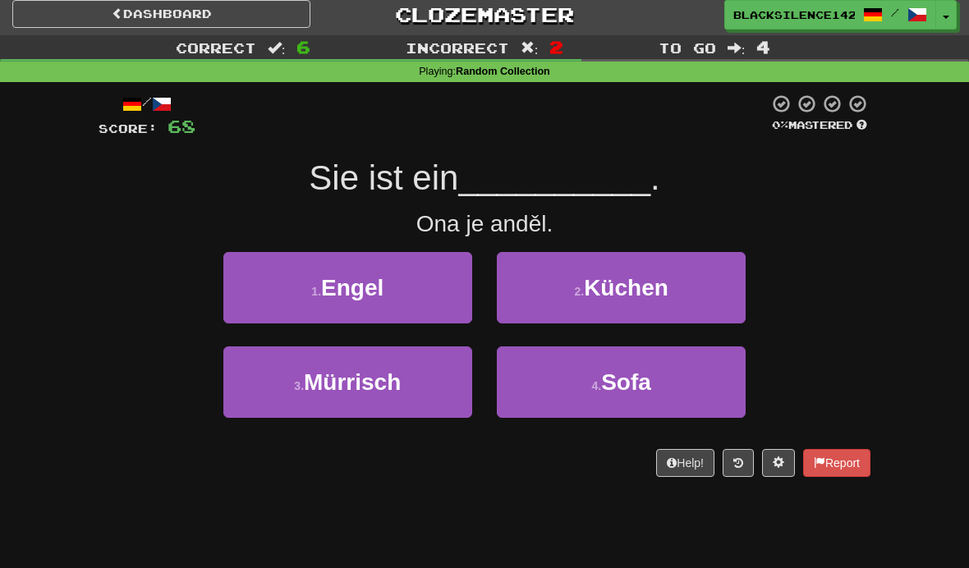
click at [324, 313] on button "1 . Engel" at bounding box center [347, 287] width 249 height 71
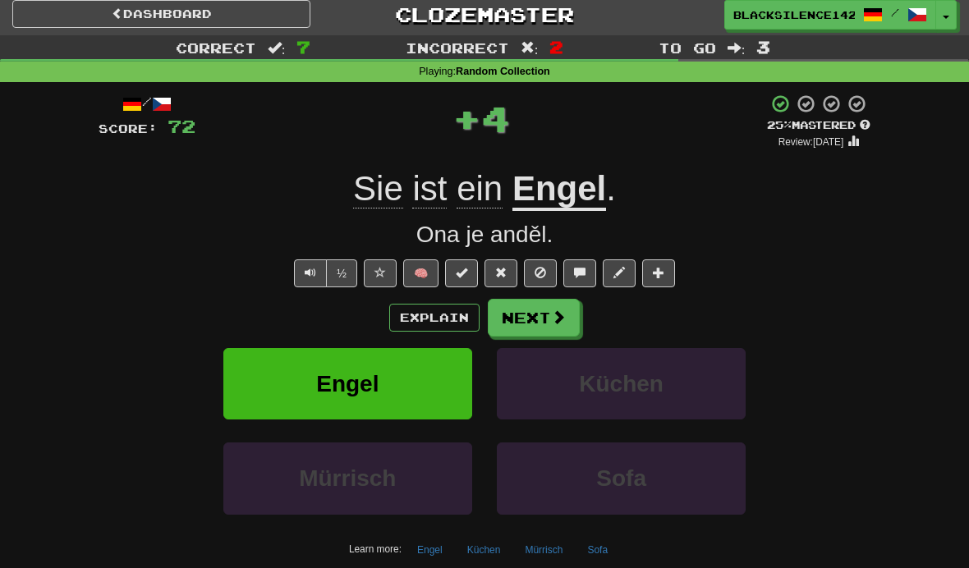
click at [207, 17] on link "Dashboard" at bounding box center [161, 14] width 298 height 28
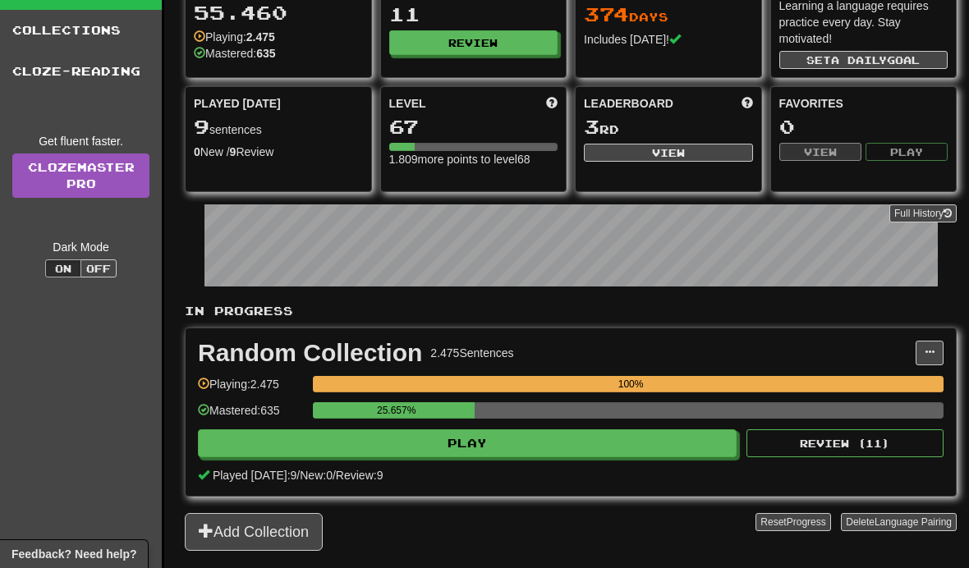
scroll to position [125, 0]
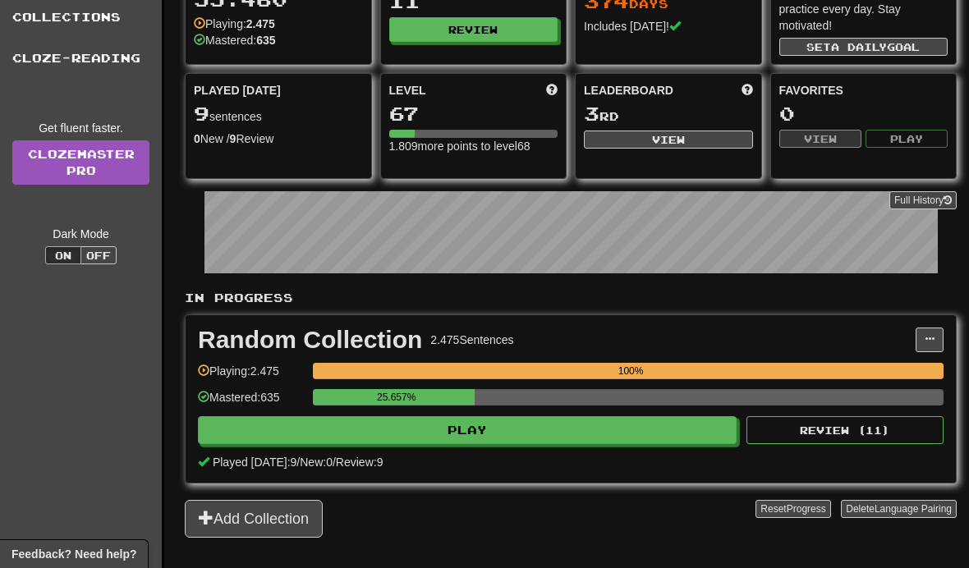
click at [343, 443] on button "Play" at bounding box center [467, 430] width 539 height 28
select select "**"
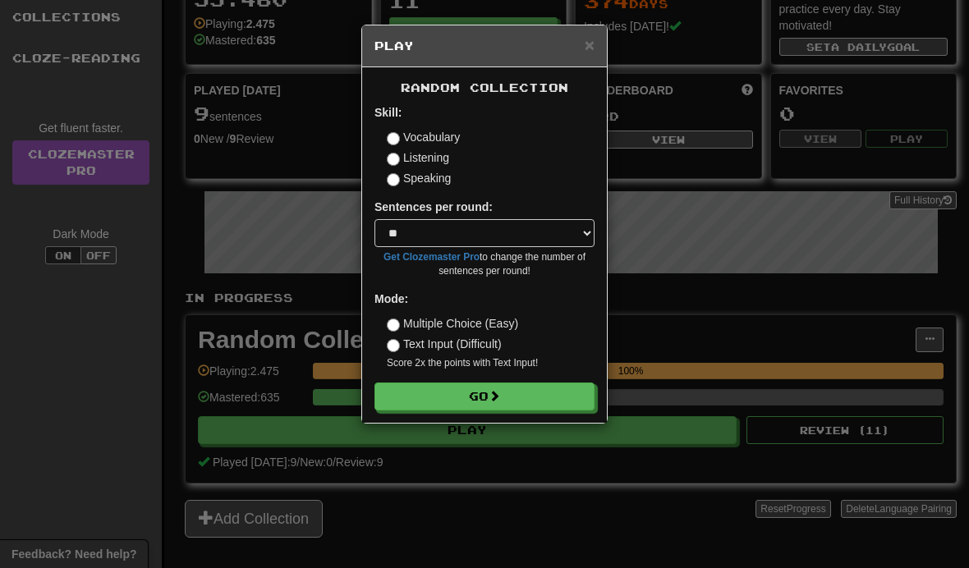
click at [407, 388] on button "Go" at bounding box center [484, 397] width 220 height 28
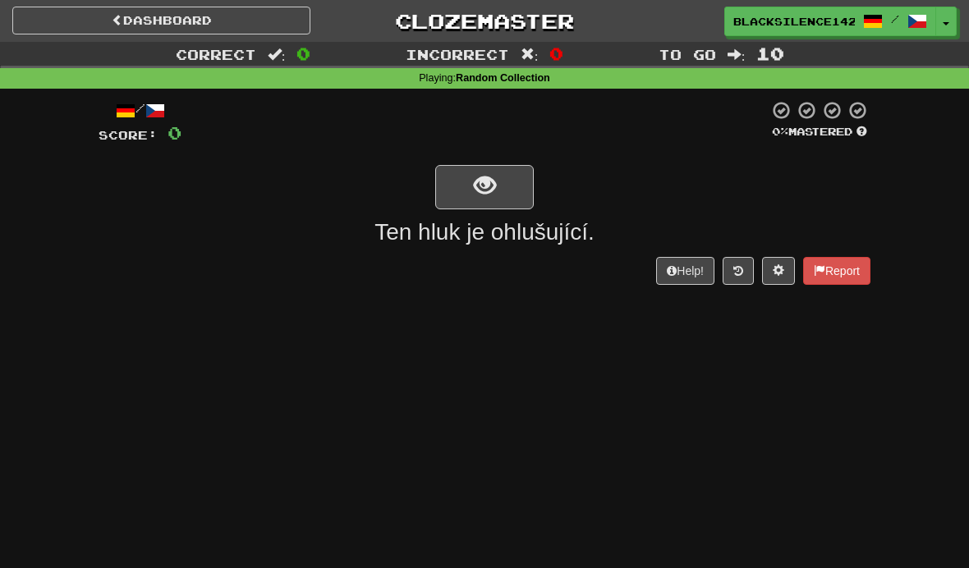
click at [521, 192] on button "show sentence" at bounding box center [484, 187] width 99 height 44
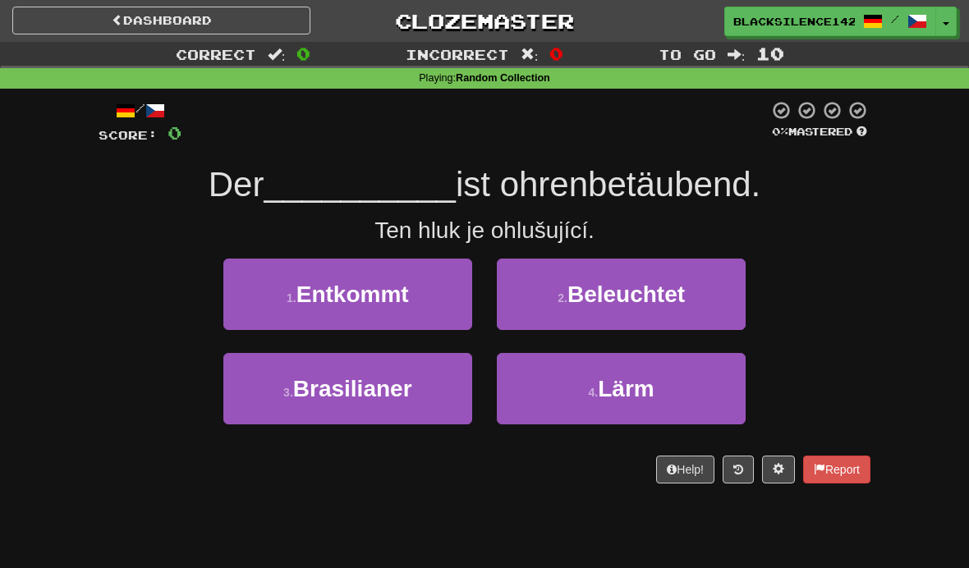
click at [682, 273] on button "2 . Beleuchtet" at bounding box center [621, 294] width 249 height 71
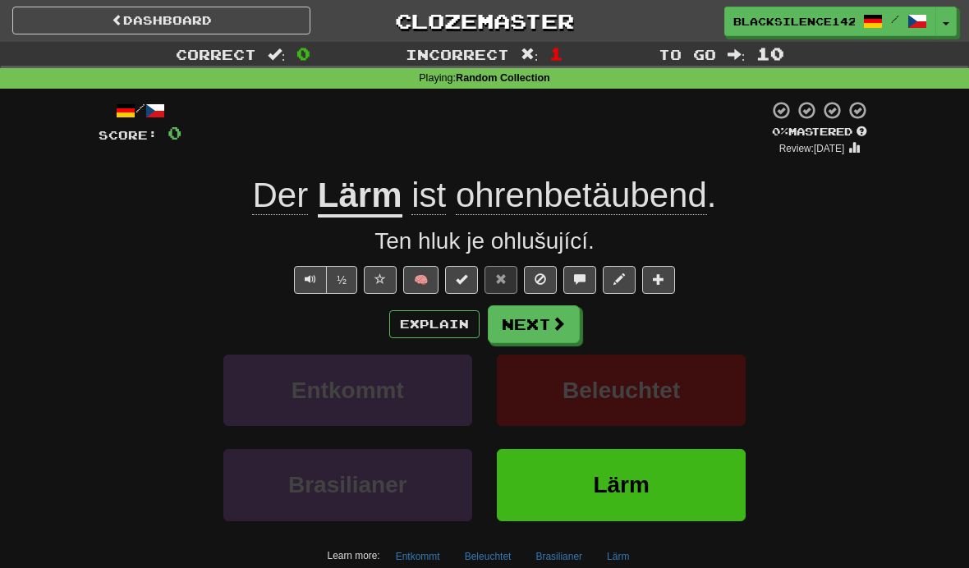
click at [556, 319] on span at bounding box center [558, 323] width 15 height 15
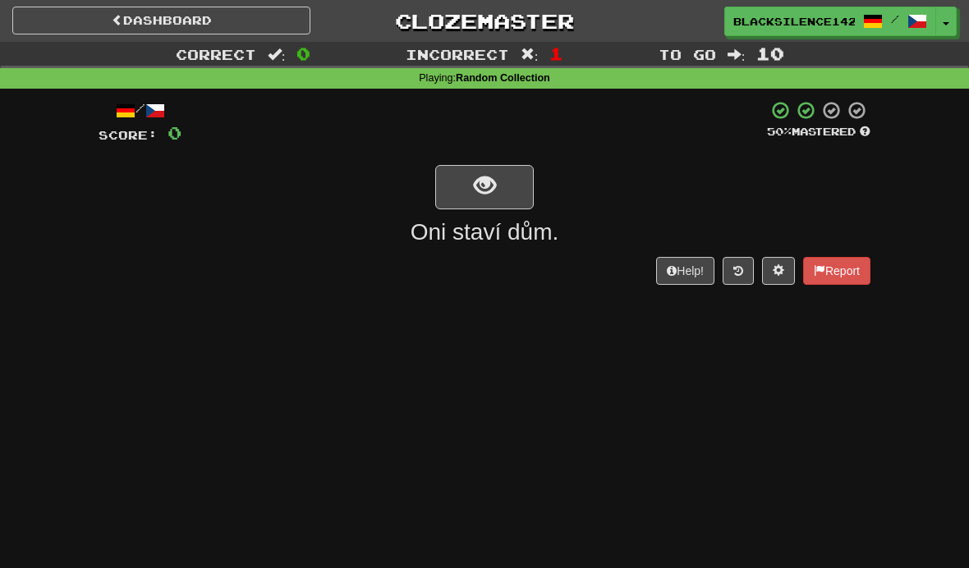
click at [510, 192] on button "show sentence" at bounding box center [484, 187] width 99 height 44
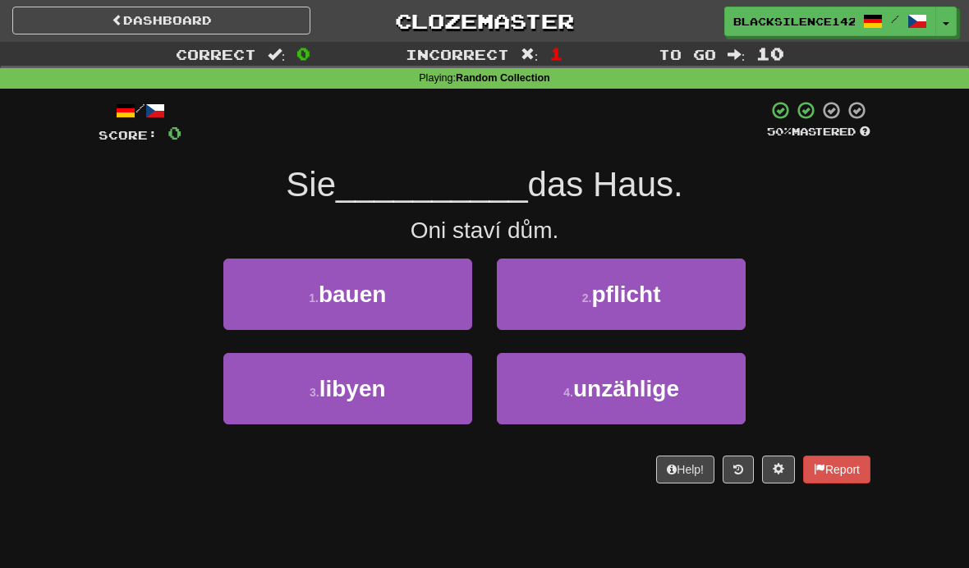
click at [411, 296] on button "1 . bauen" at bounding box center [347, 294] width 249 height 71
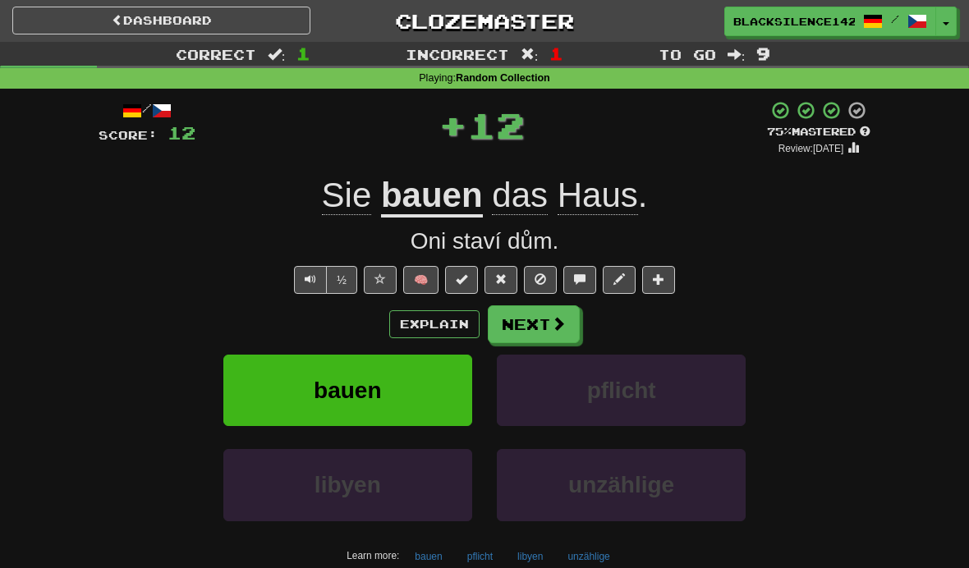
click at [539, 333] on button "Next" at bounding box center [534, 324] width 92 height 38
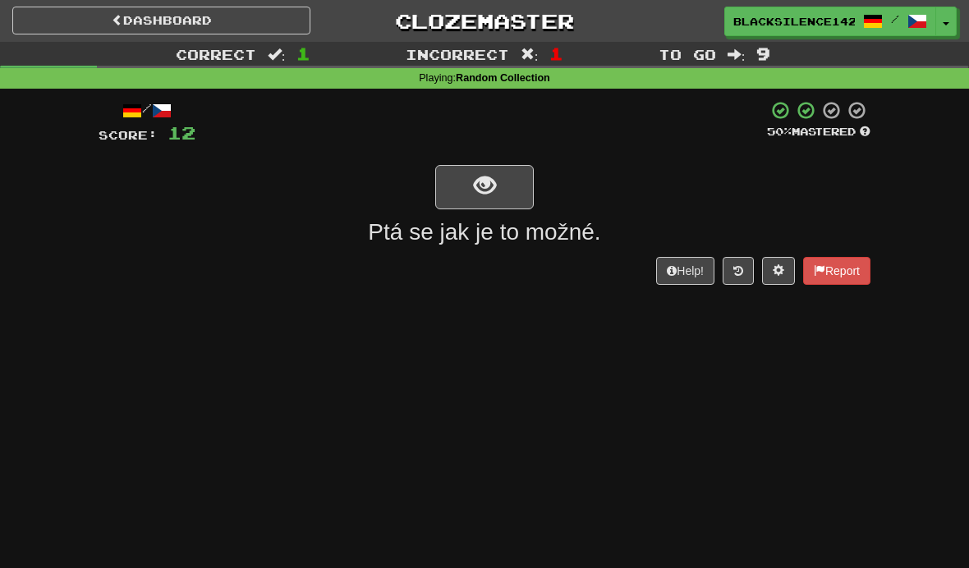
click at [479, 195] on span "show sentence" at bounding box center [485, 186] width 22 height 22
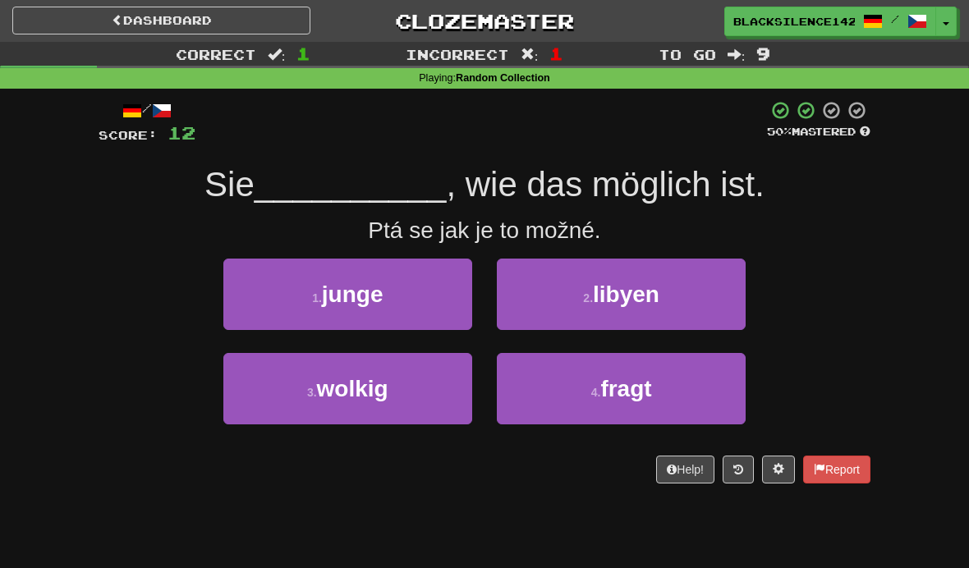
click at [550, 401] on button "4 . fragt" at bounding box center [621, 388] width 249 height 71
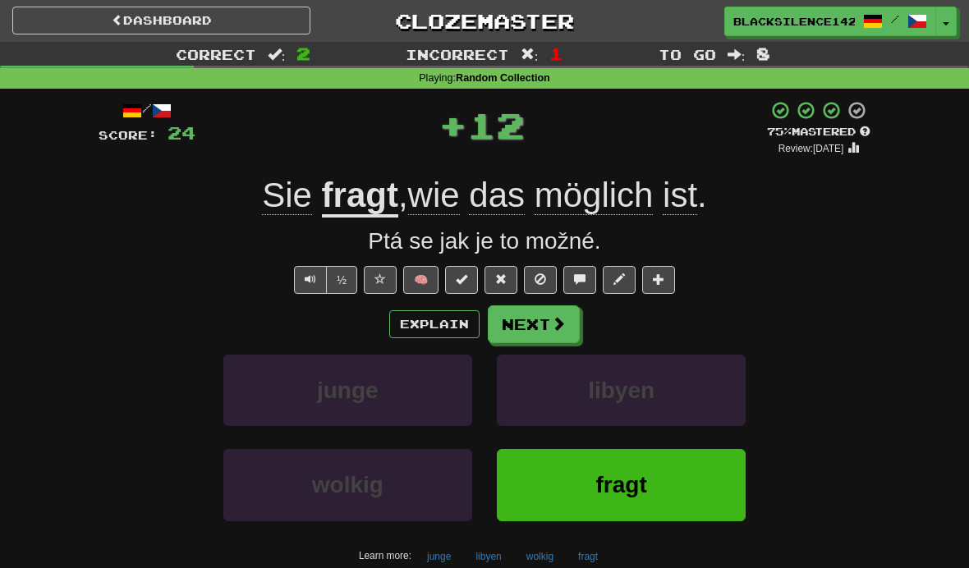
click at [540, 325] on button "Next" at bounding box center [534, 324] width 92 height 38
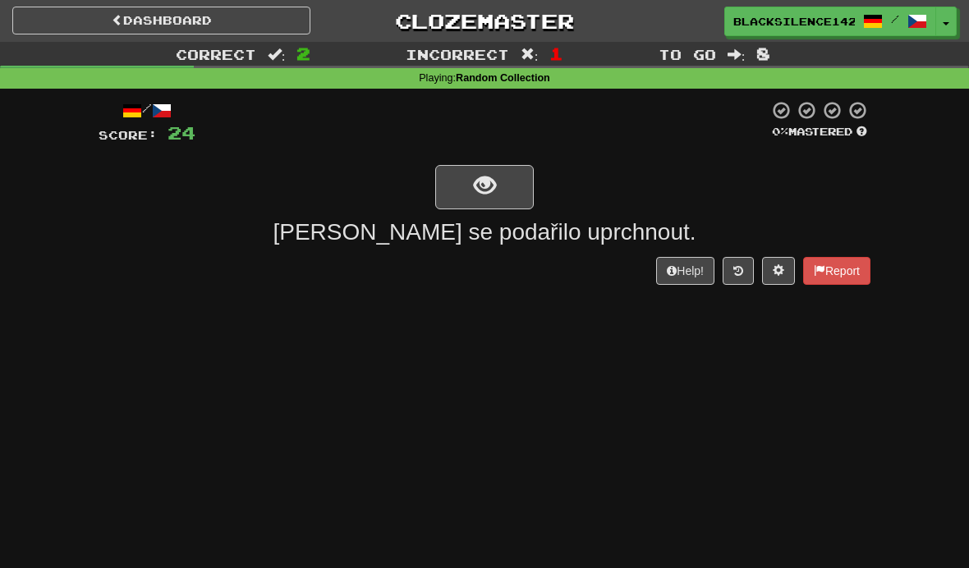
click at [461, 190] on button "show sentence" at bounding box center [484, 187] width 99 height 44
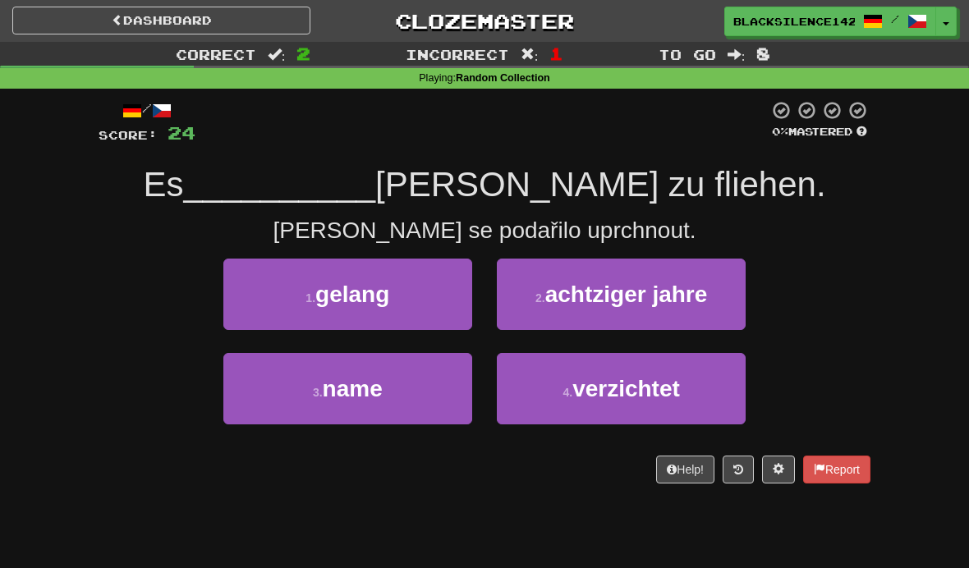
click at [546, 312] on button "2 . achtziger jahre" at bounding box center [621, 294] width 249 height 71
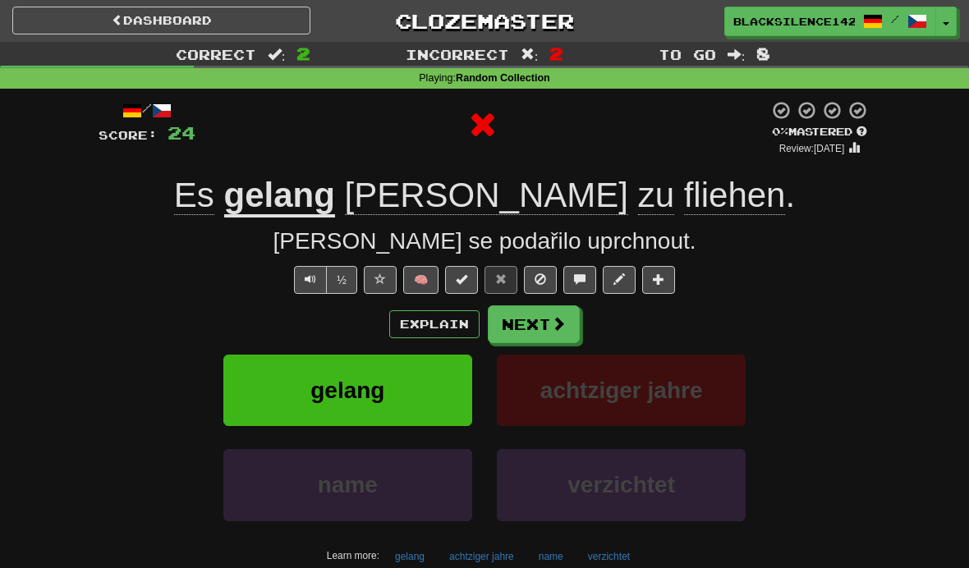
click at [529, 337] on button "Next" at bounding box center [534, 324] width 92 height 38
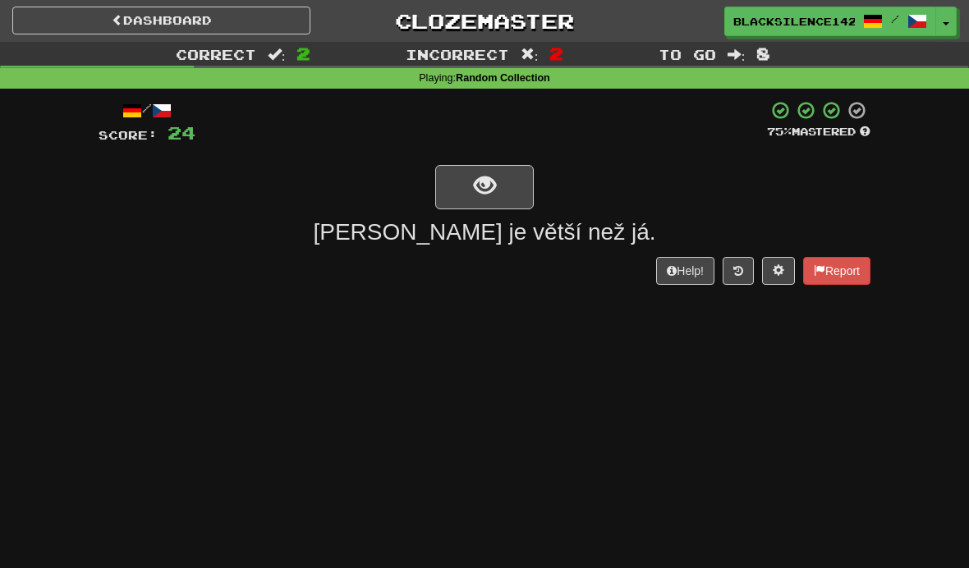
click at [489, 186] on span "show sentence" at bounding box center [485, 186] width 22 height 22
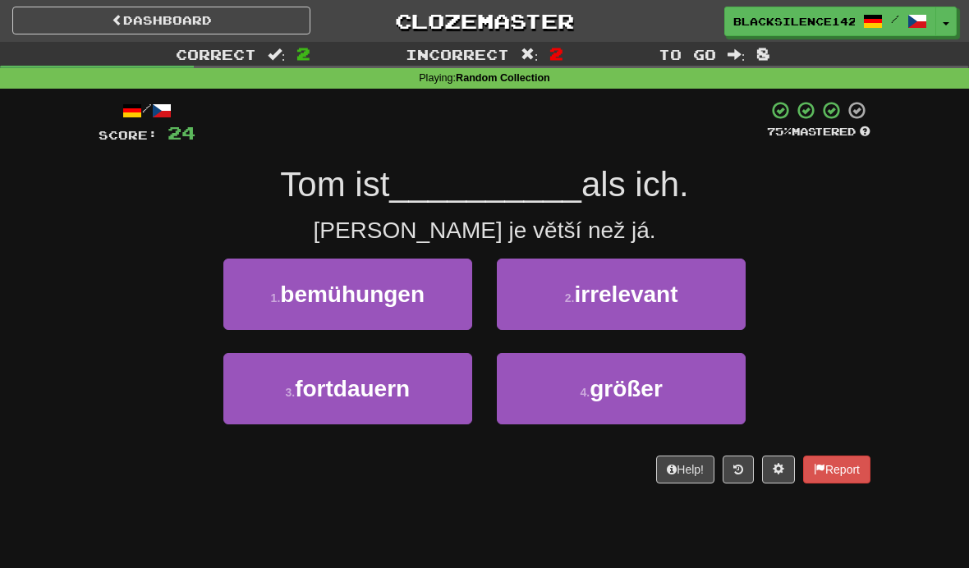
click at [544, 406] on button "4 . größer" at bounding box center [621, 388] width 249 height 71
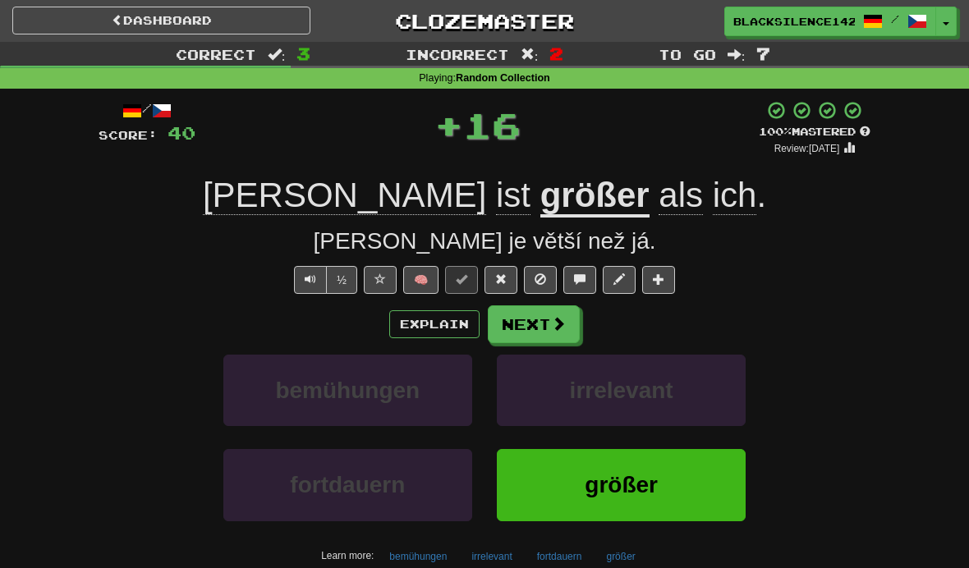
click at [535, 321] on button "Next" at bounding box center [534, 324] width 92 height 38
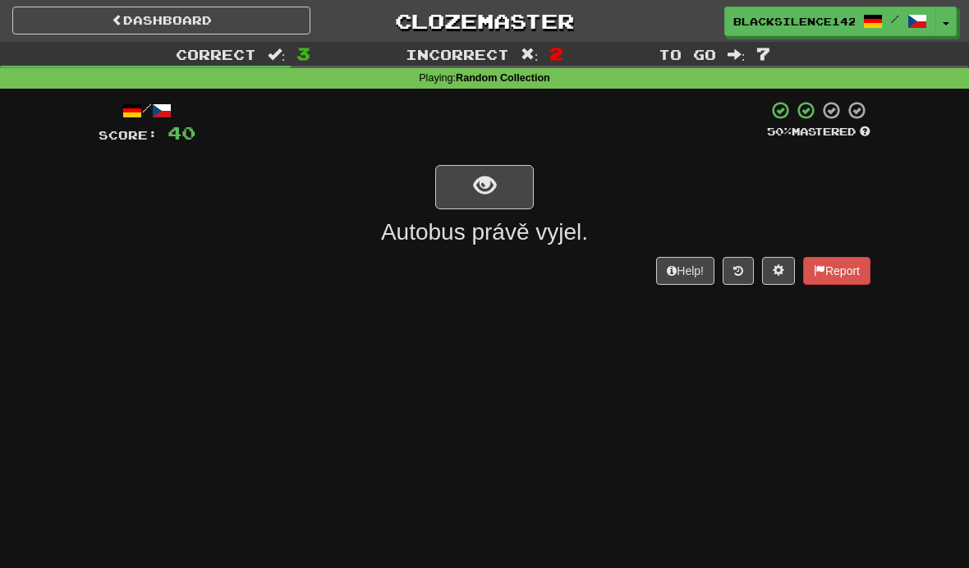
click at [480, 187] on span "show sentence" at bounding box center [485, 186] width 22 height 22
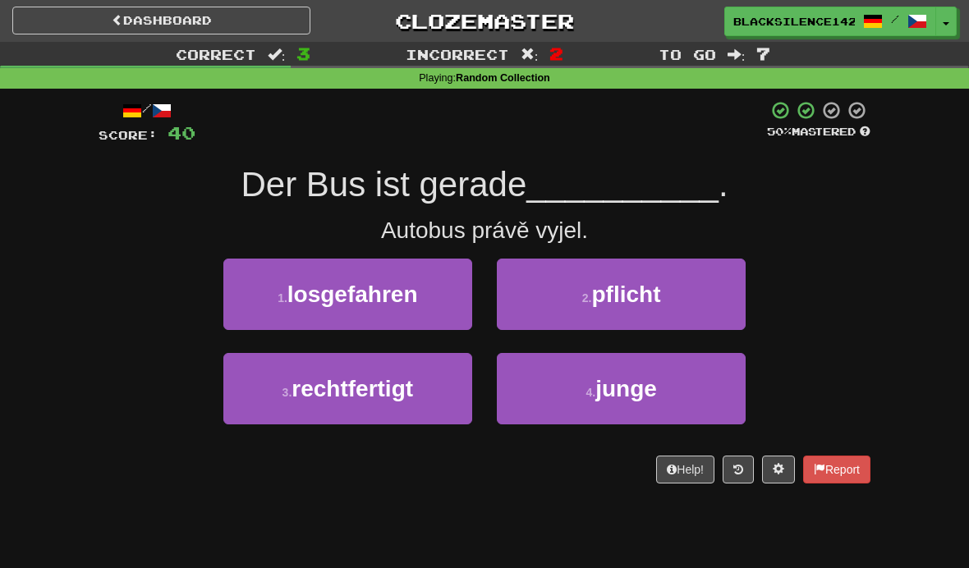
click at [351, 311] on button "1 . losgefahren" at bounding box center [347, 294] width 249 height 71
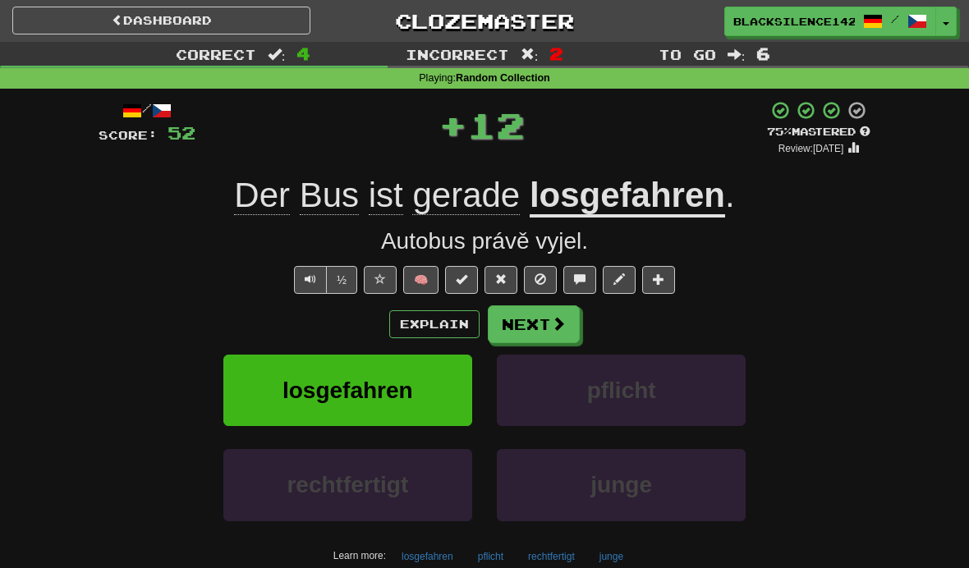
click at [533, 334] on button "Next" at bounding box center [534, 324] width 92 height 38
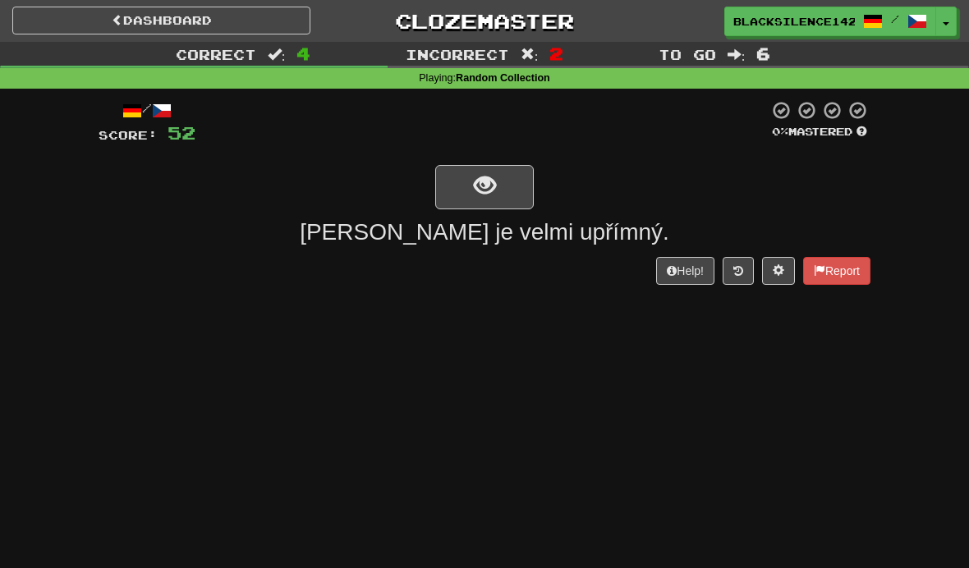
click at [477, 186] on span "show sentence" at bounding box center [485, 186] width 22 height 22
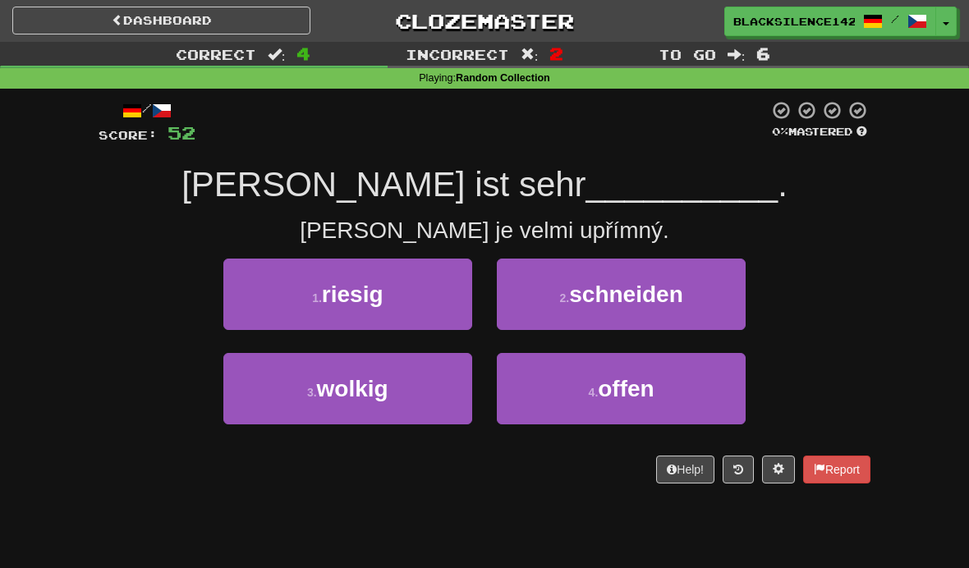
click at [548, 297] on button "2 . schneiden" at bounding box center [621, 294] width 249 height 71
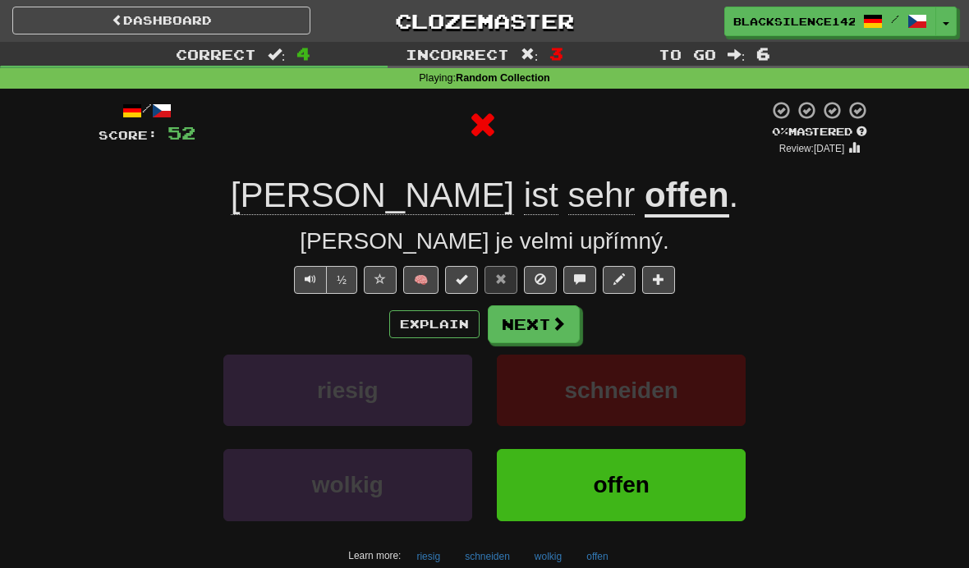
click at [526, 328] on button "Next" at bounding box center [534, 324] width 92 height 38
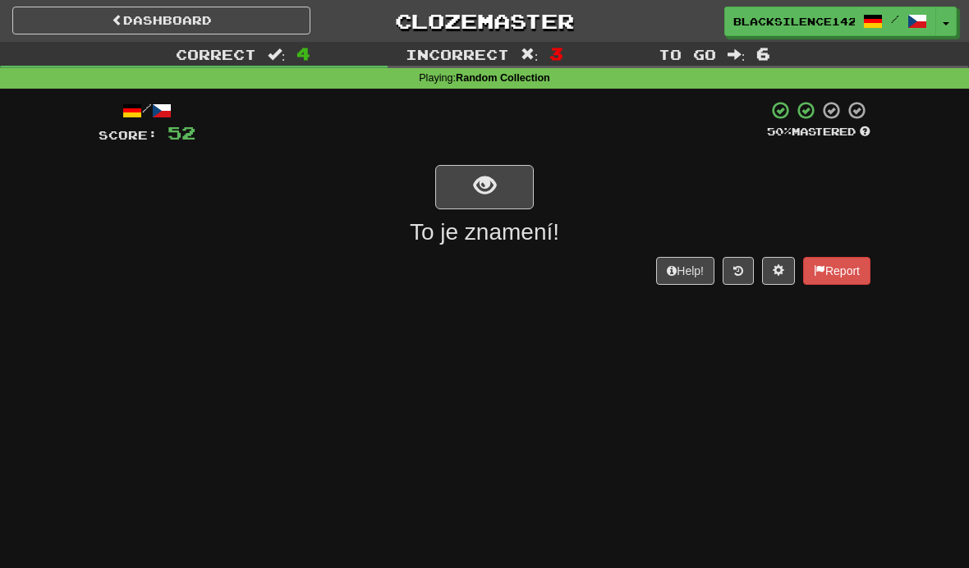
click at [480, 188] on span "show sentence" at bounding box center [485, 186] width 22 height 22
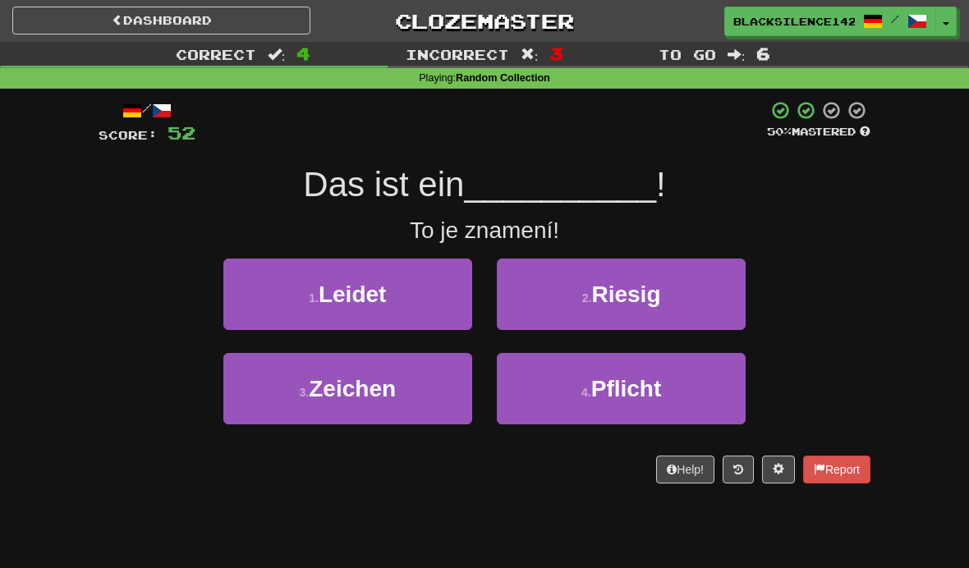
click at [416, 395] on button "3 . Zeichen" at bounding box center [347, 388] width 249 height 71
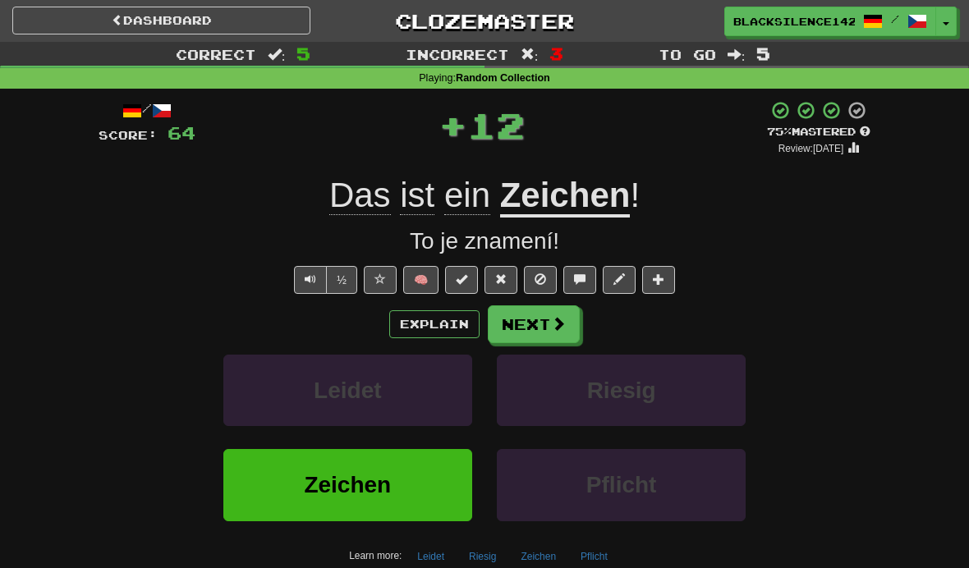
click at [535, 335] on button "Next" at bounding box center [534, 324] width 92 height 38
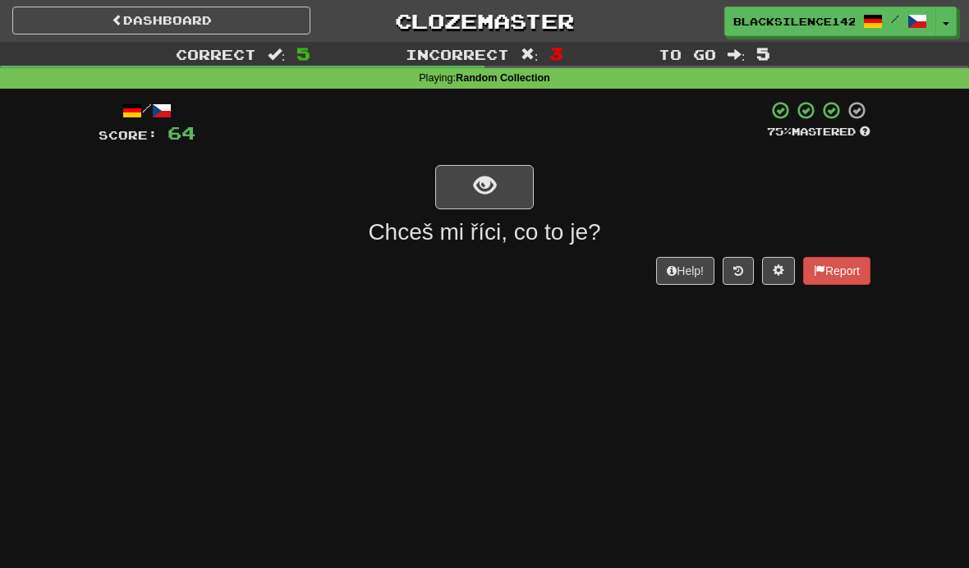
click at [469, 176] on button "show sentence" at bounding box center [484, 187] width 99 height 44
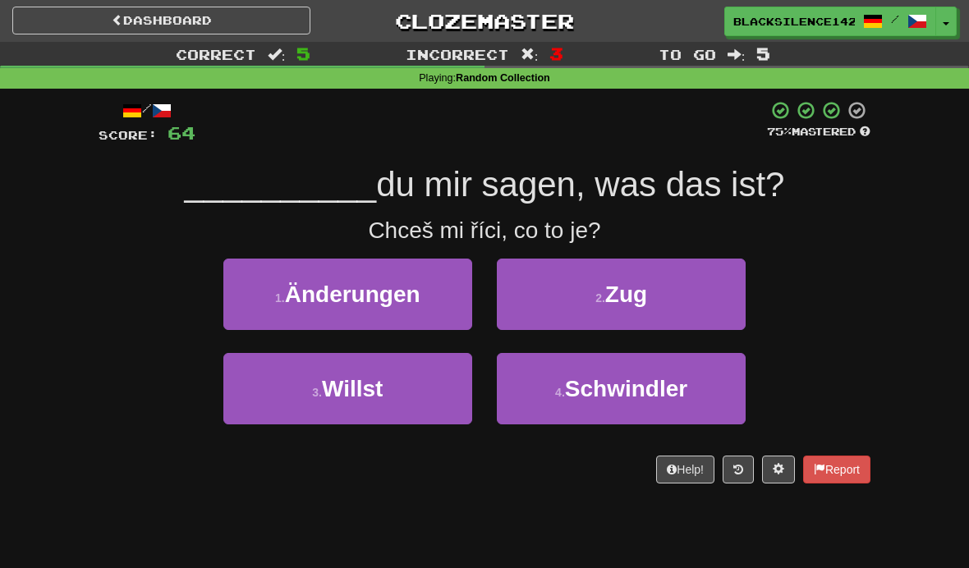
click at [368, 399] on span "Willst" at bounding box center [352, 388] width 61 height 25
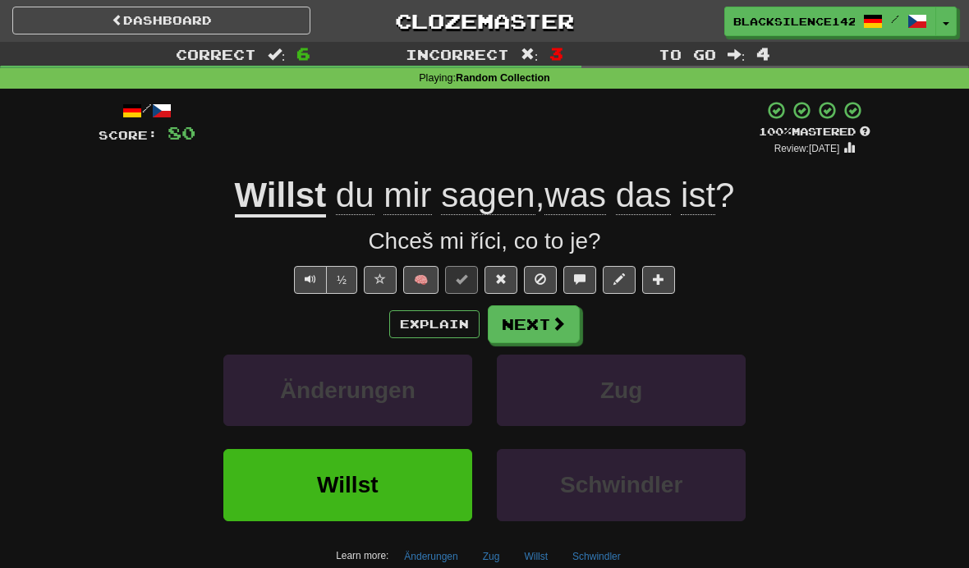
click at [225, 24] on link "Dashboard" at bounding box center [161, 21] width 298 height 28
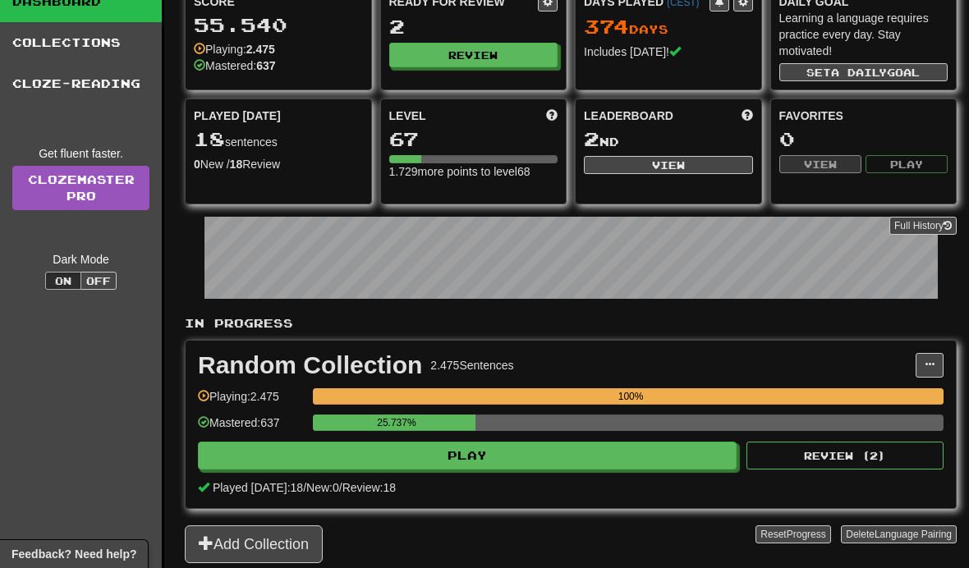
scroll to position [97, 0]
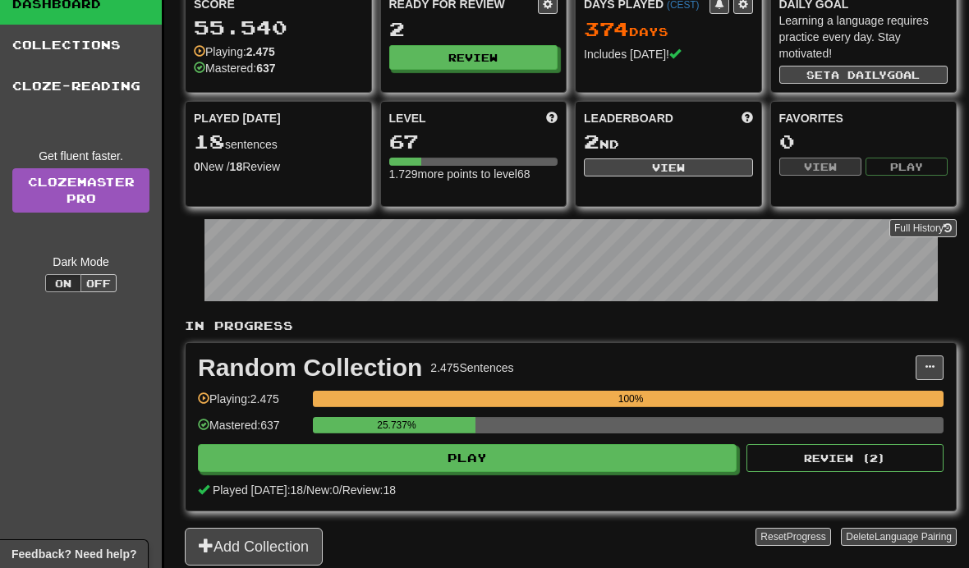
click at [324, 464] on button "Play" at bounding box center [467, 458] width 539 height 28
select select "**"
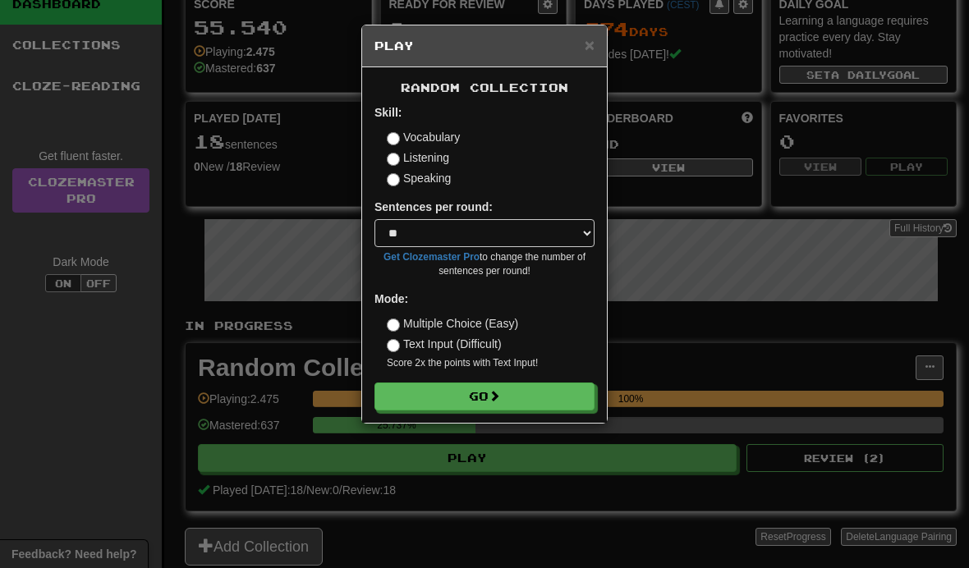
click at [412, 389] on button "Go" at bounding box center [484, 397] width 220 height 28
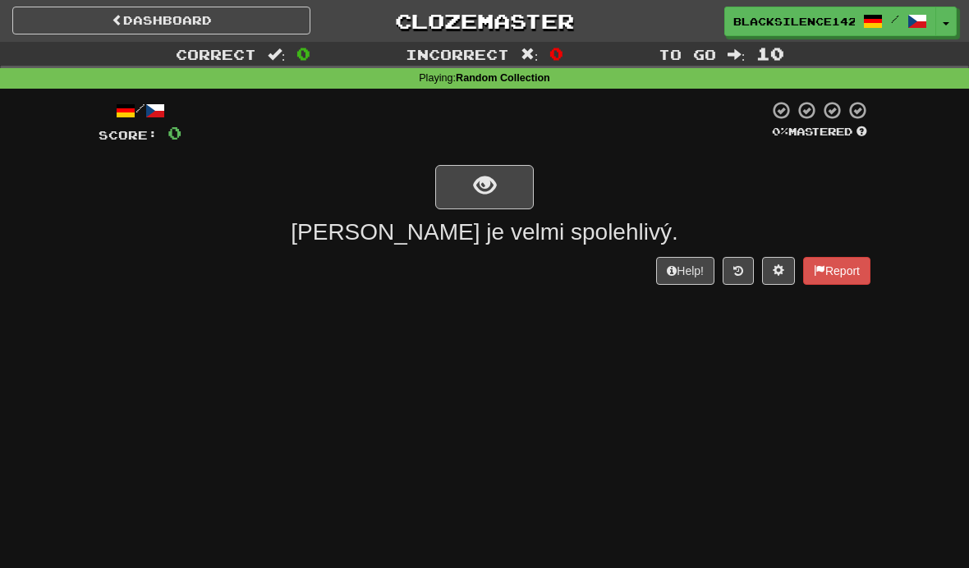
click at [476, 179] on span "show sentence" at bounding box center [485, 186] width 22 height 22
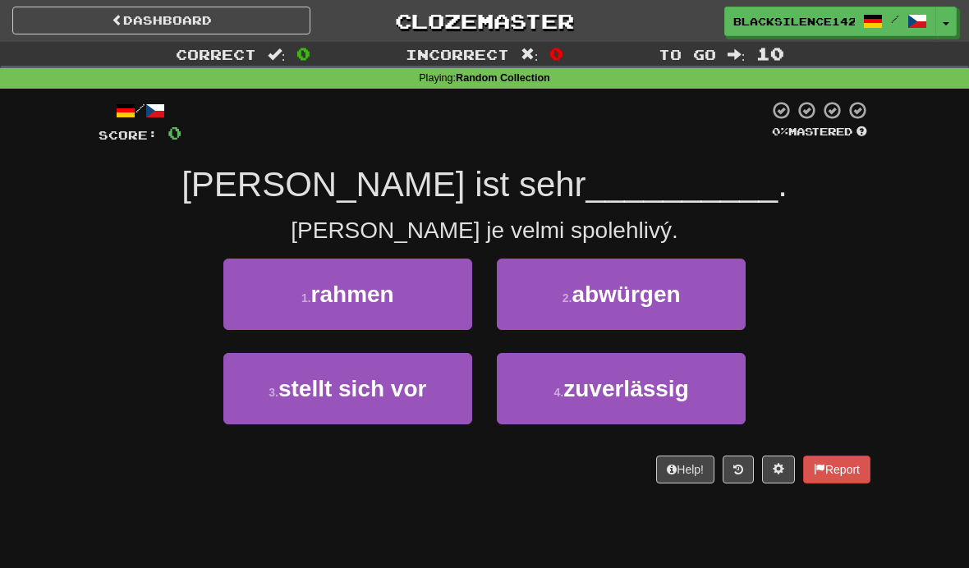
click at [378, 304] on span "rahmen" at bounding box center [352, 294] width 83 height 25
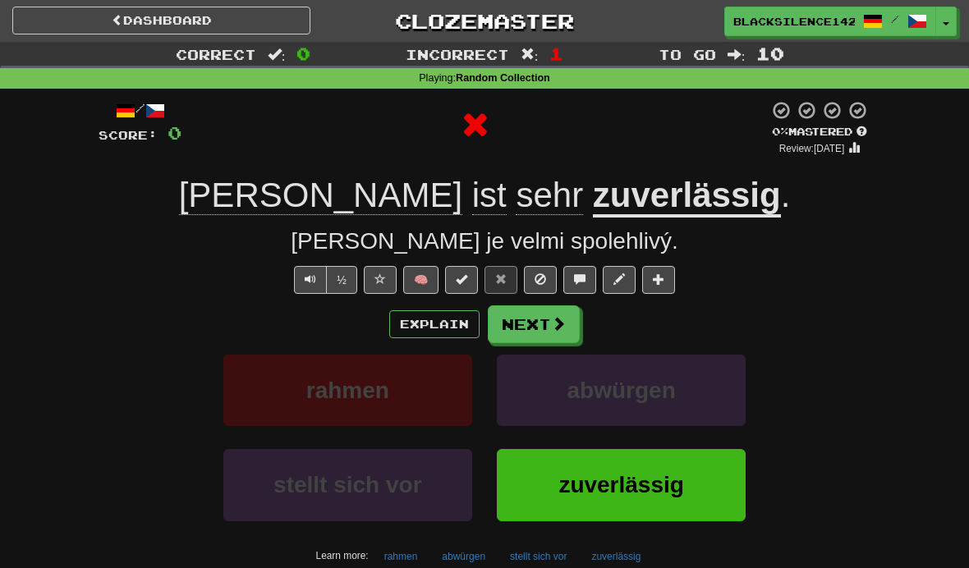
click at [122, 32] on link "Dashboard" at bounding box center [161, 21] width 298 height 28
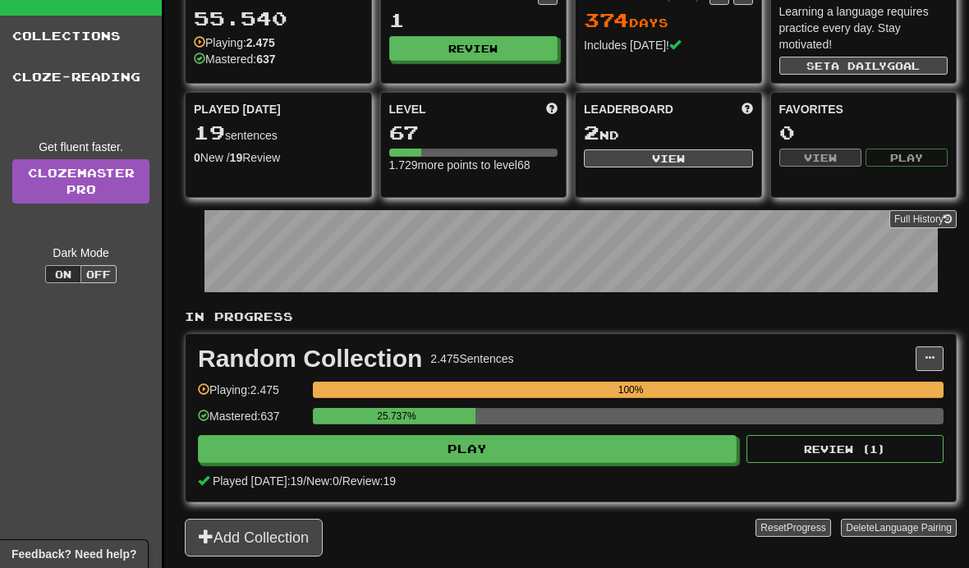
scroll to position [145, 0]
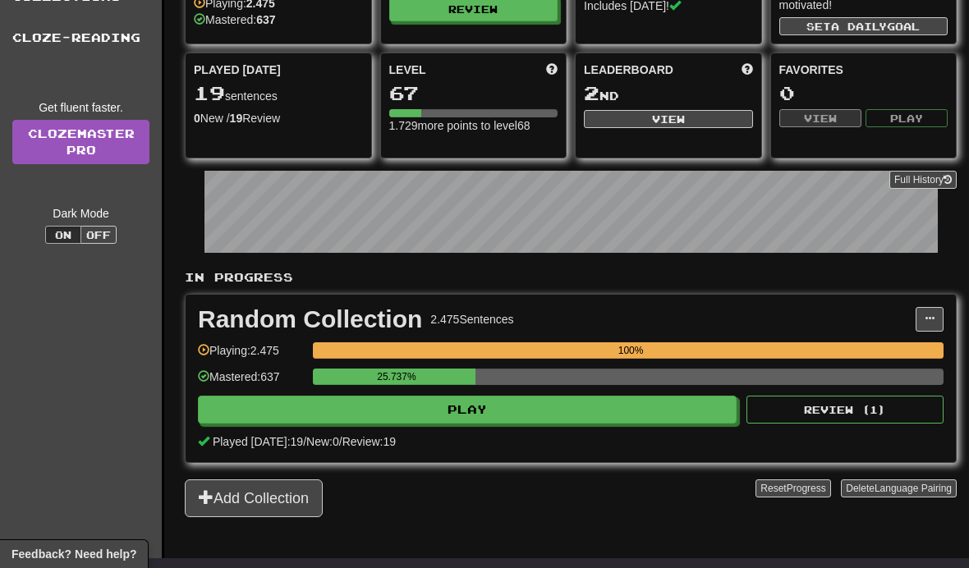
click at [476, 402] on button "Play" at bounding box center [467, 410] width 539 height 28
select select "**"
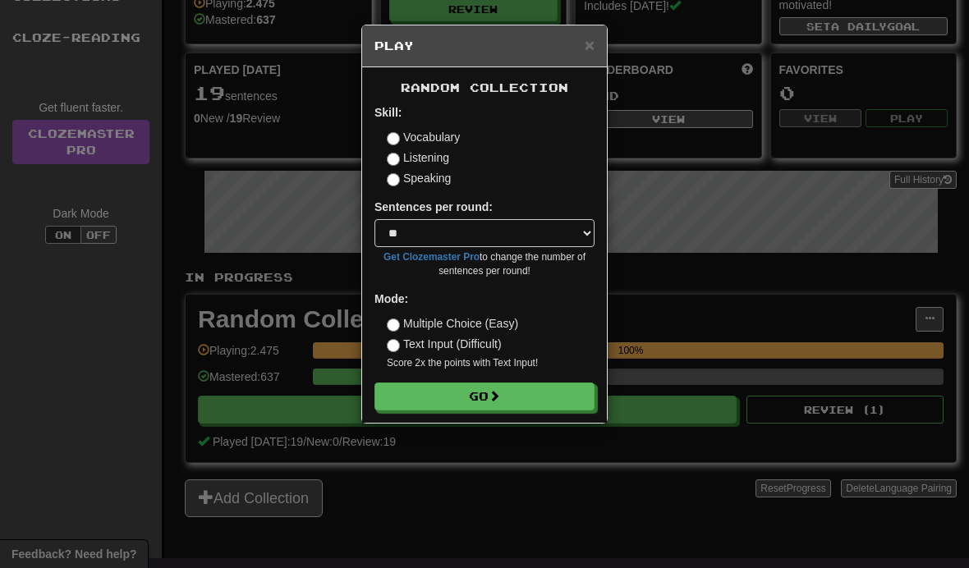
click at [492, 392] on button "Go" at bounding box center [484, 397] width 220 height 28
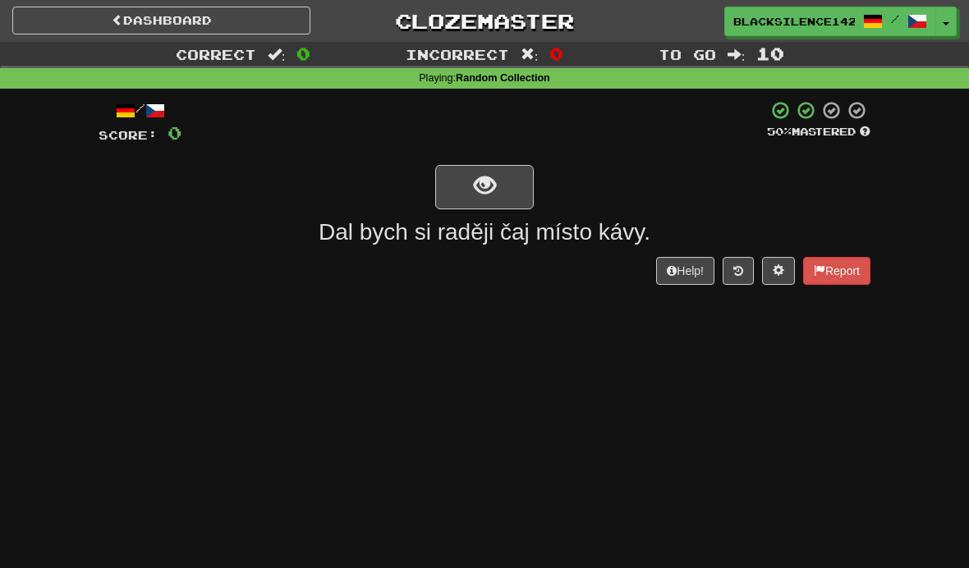
click at [483, 197] on span "show sentence" at bounding box center [485, 186] width 22 height 22
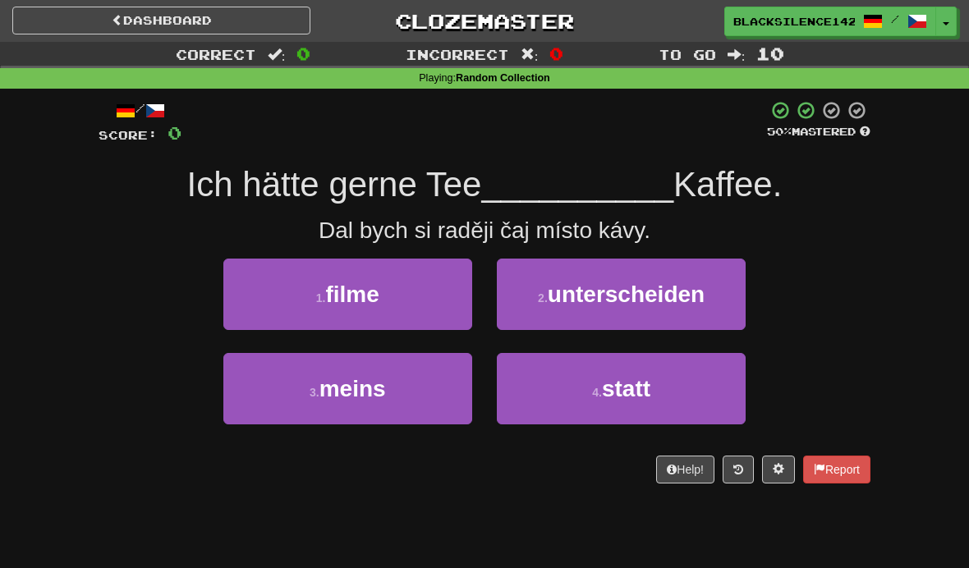
click at [552, 388] on button "4 . statt" at bounding box center [621, 388] width 249 height 71
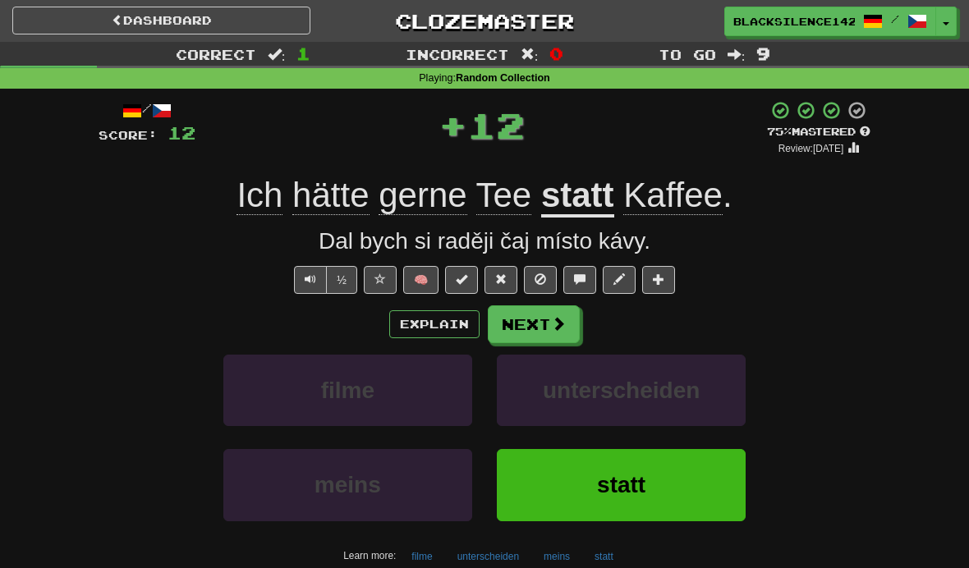
click at [541, 331] on button "Next" at bounding box center [534, 324] width 92 height 38
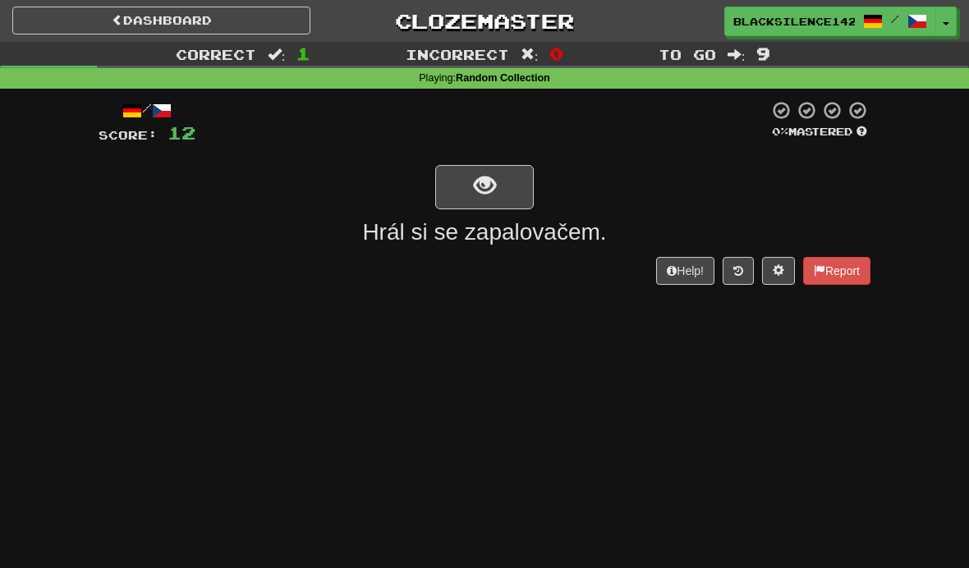
click at [483, 188] on span "show sentence" at bounding box center [485, 186] width 22 height 22
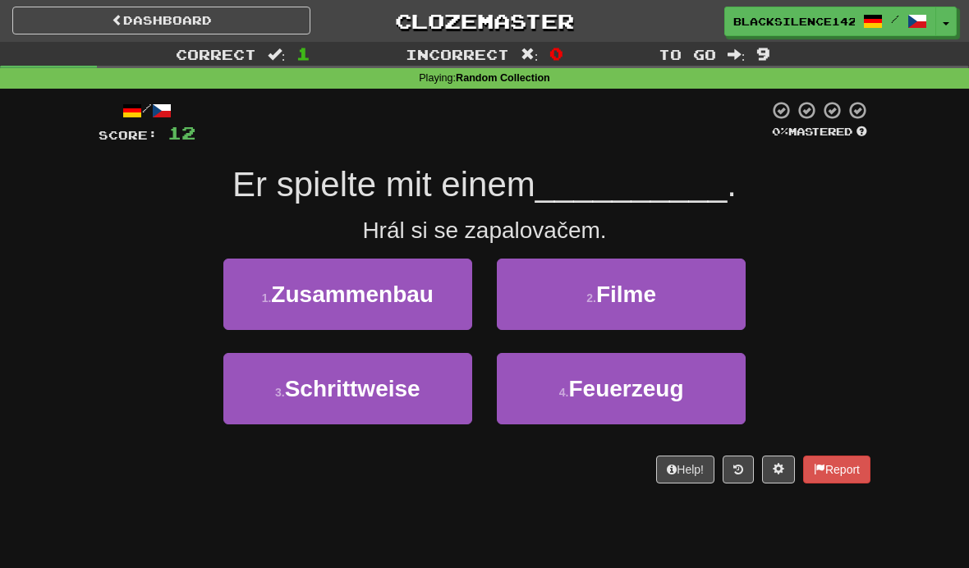
click at [356, 301] on span "Zusammenbau" at bounding box center [352, 294] width 163 height 25
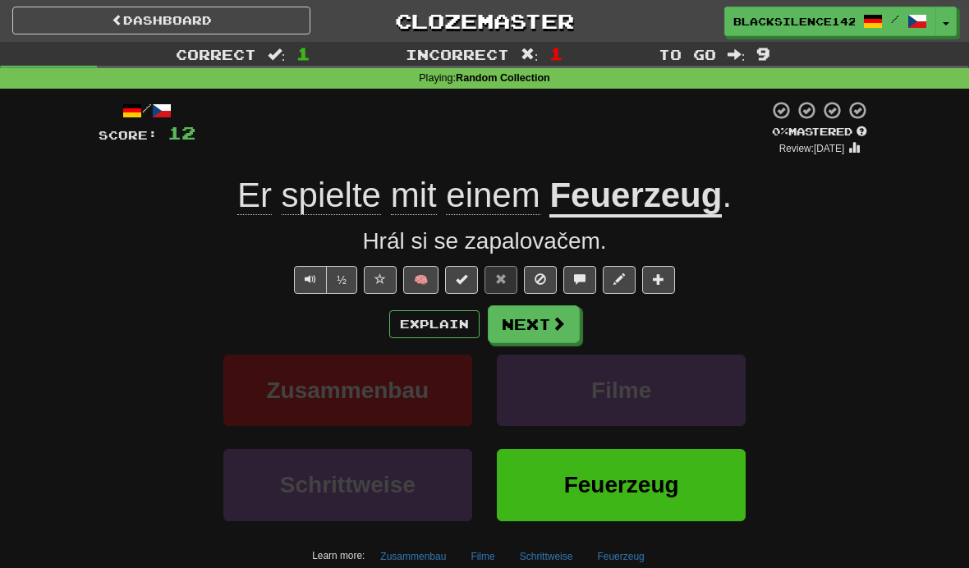
click at [529, 327] on button "Next" at bounding box center [534, 324] width 92 height 38
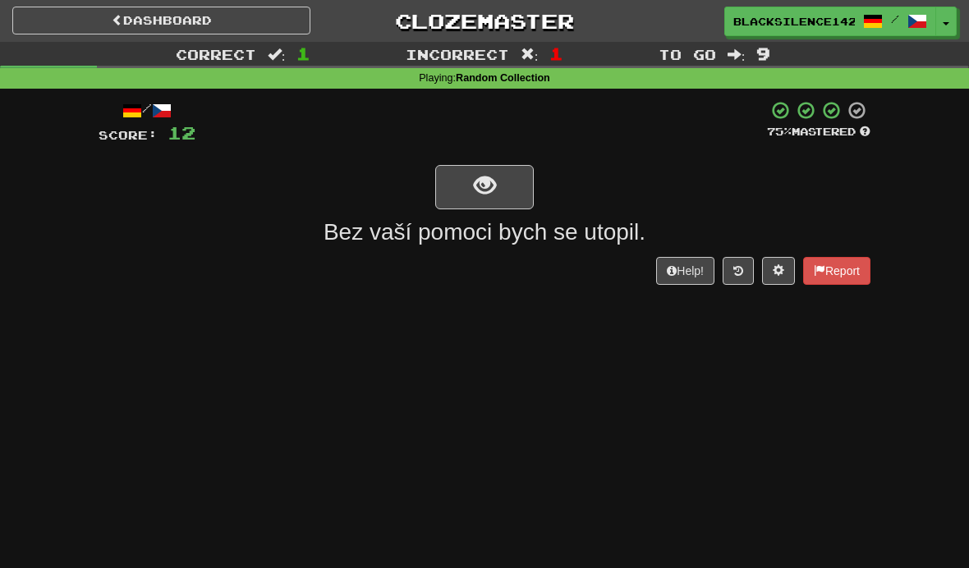
click at [465, 186] on button "show sentence" at bounding box center [484, 187] width 99 height 44
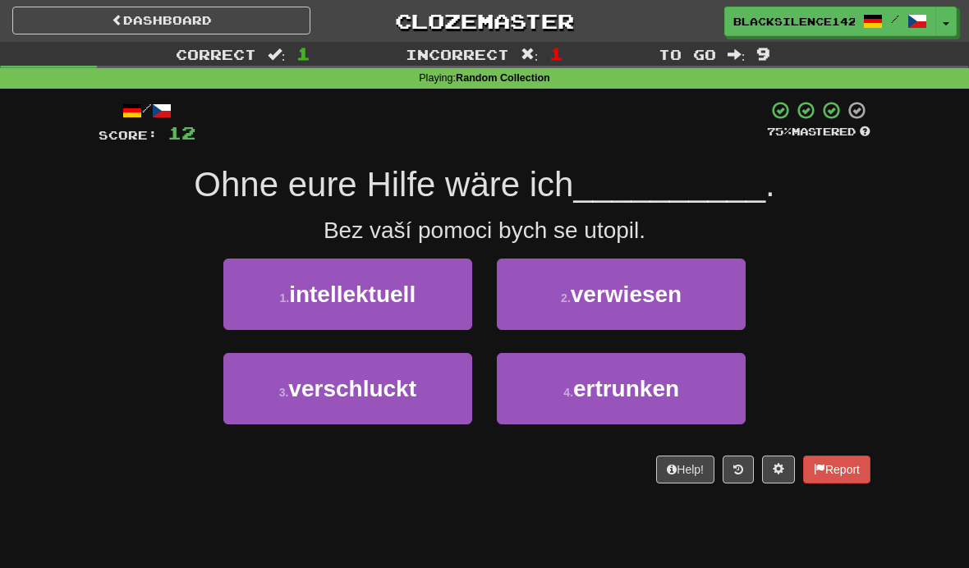
click at [563, 386] on small "4 ." at bounding box center [568, 392] width 10 height 13
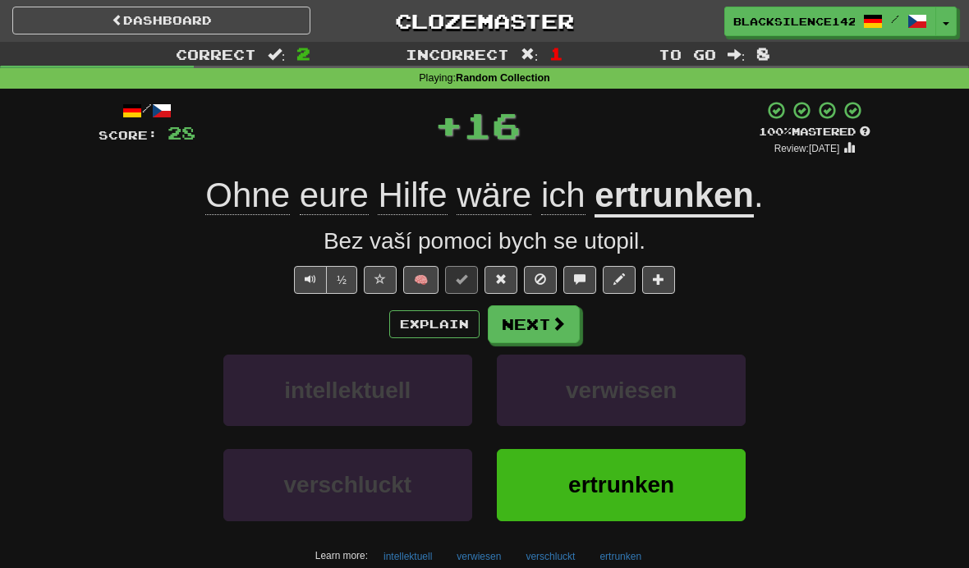
click at [541, 321] on button "Next" at bounding box center [534, 324] width 92 height 38
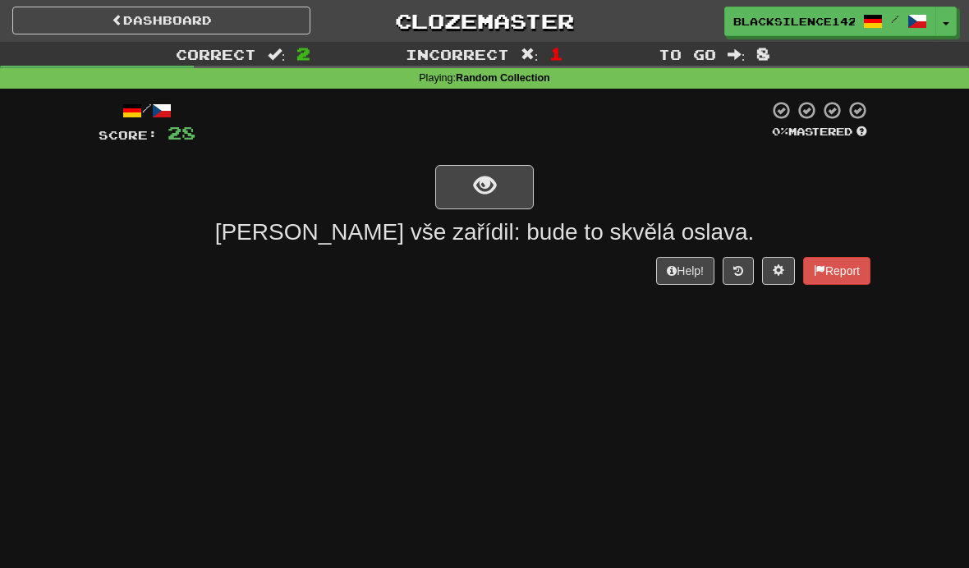
click at [489, 189] on span "show sentence" at bounding box center [485, 186] width 22 height 22
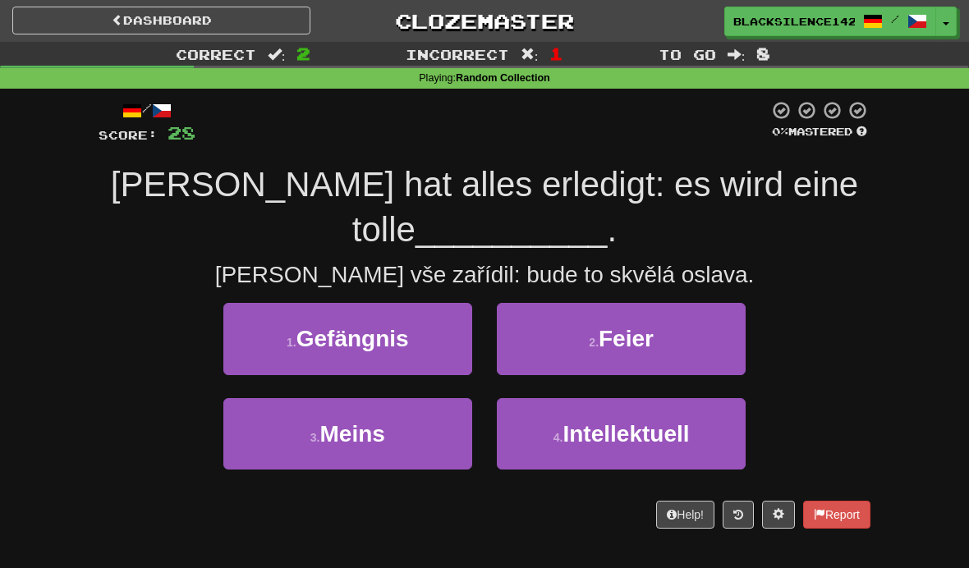
click at [367, 342] on span "Gefängnis" at bounding box center [352, 338] width 112 height 25
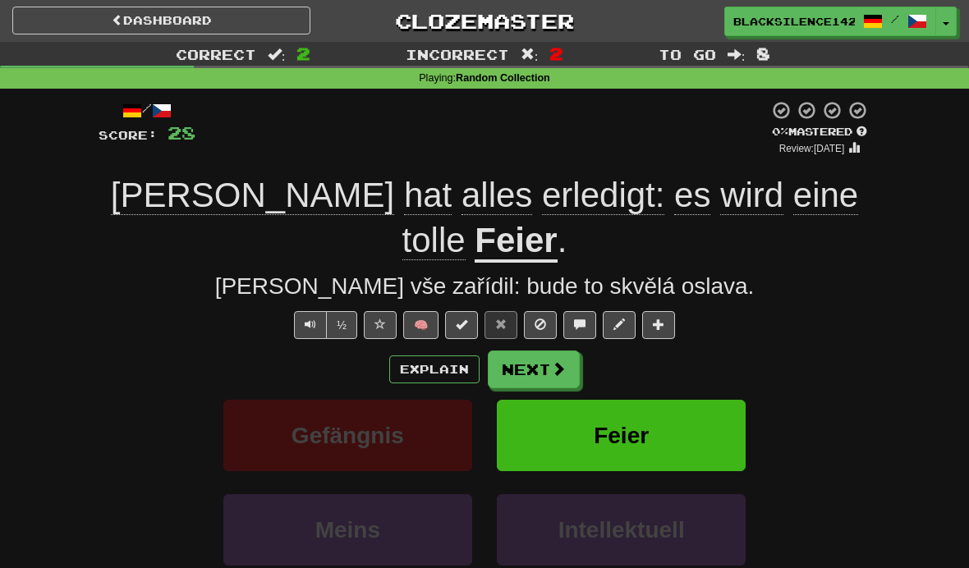
click at [547, 351] on button "Next" at bounding box center [534, 370] width 92 height 38
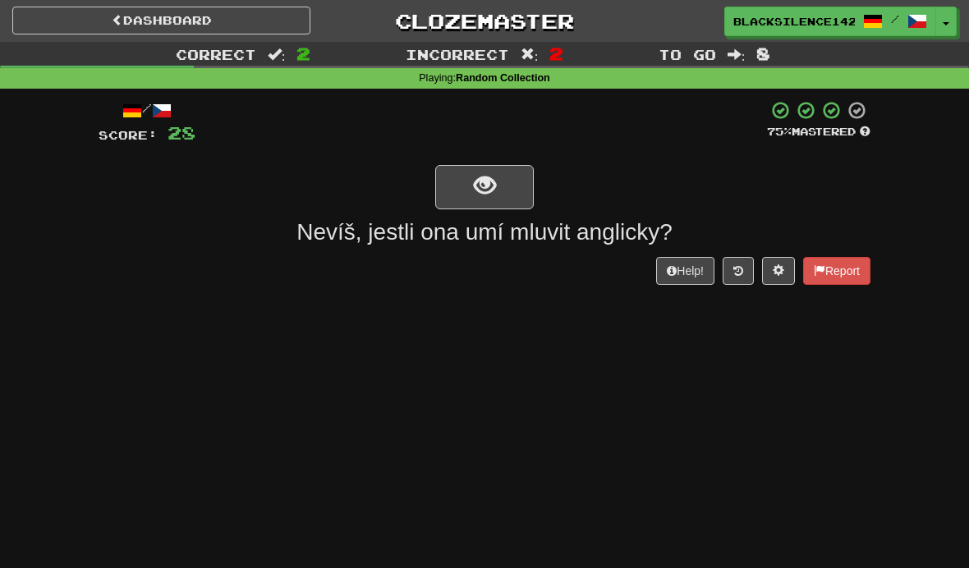
click at [451, 188] on button "show sentence" at bounding box center [484, 187] width 99 height 44
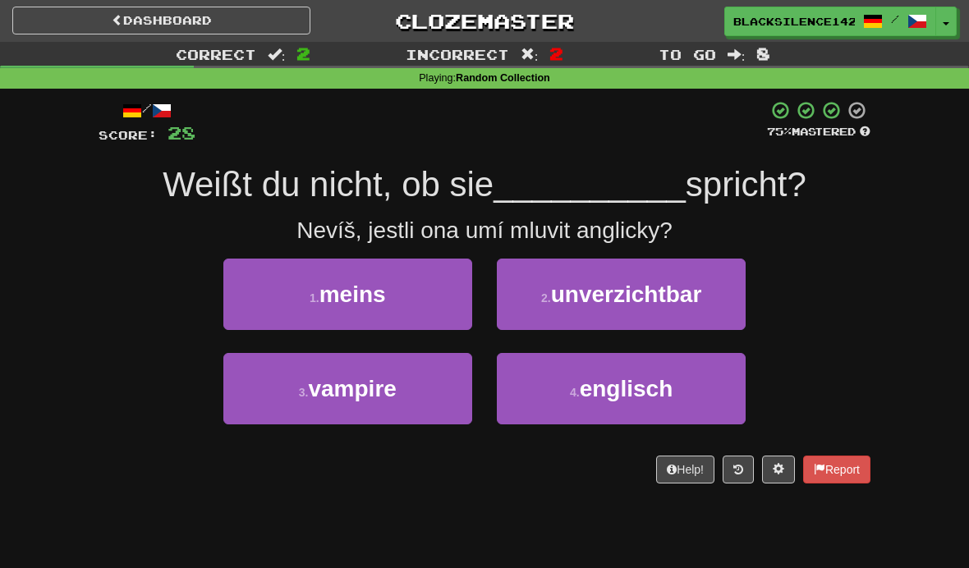
click at [555, 391] on button "4 . englisch" at bounding box center [621, 388] width 249 height 71
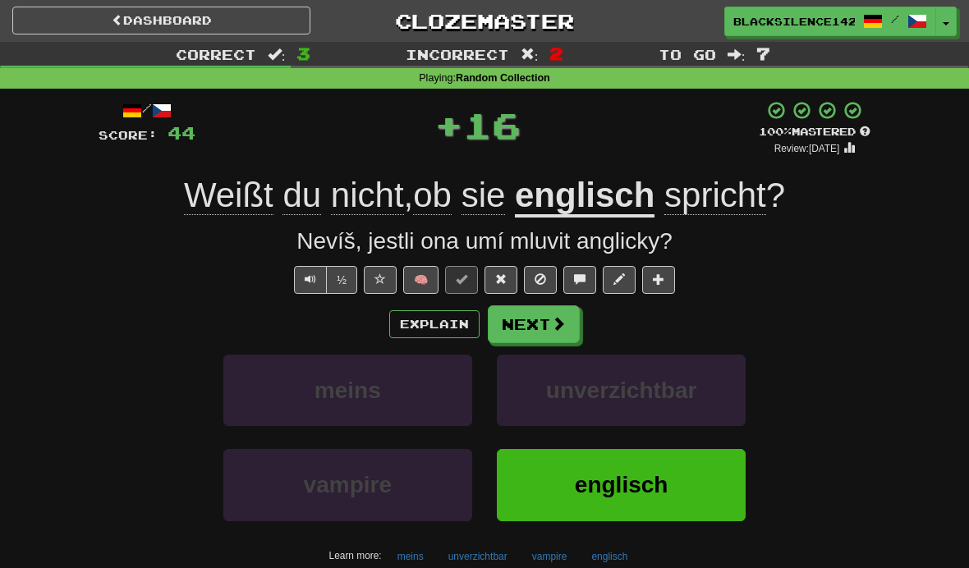
click at [542, 338] on button "Next" at bounding box center [534, 324] width 92 height 38
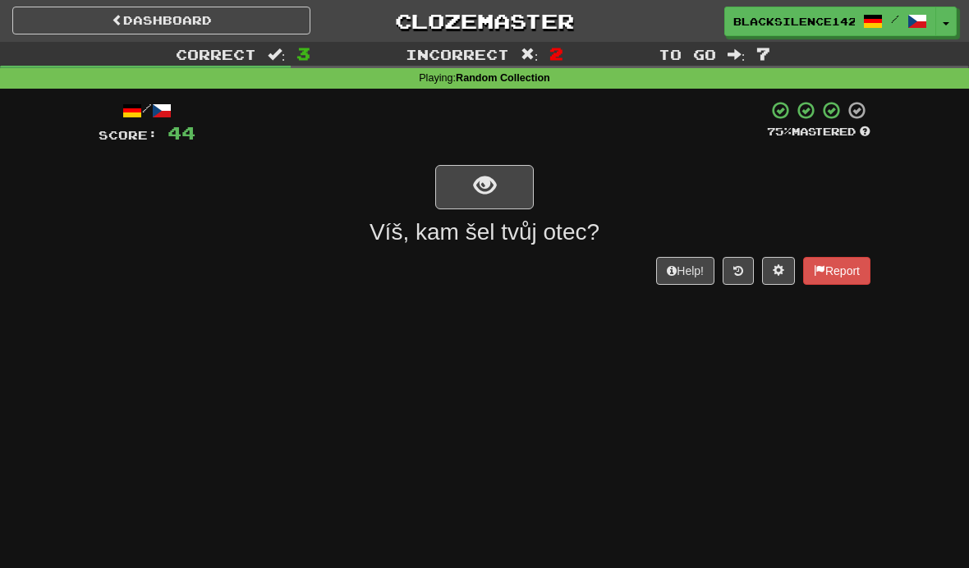
click at [475, 195] on span "show sentence" at bounding box center [485, 186] width 22 height 22
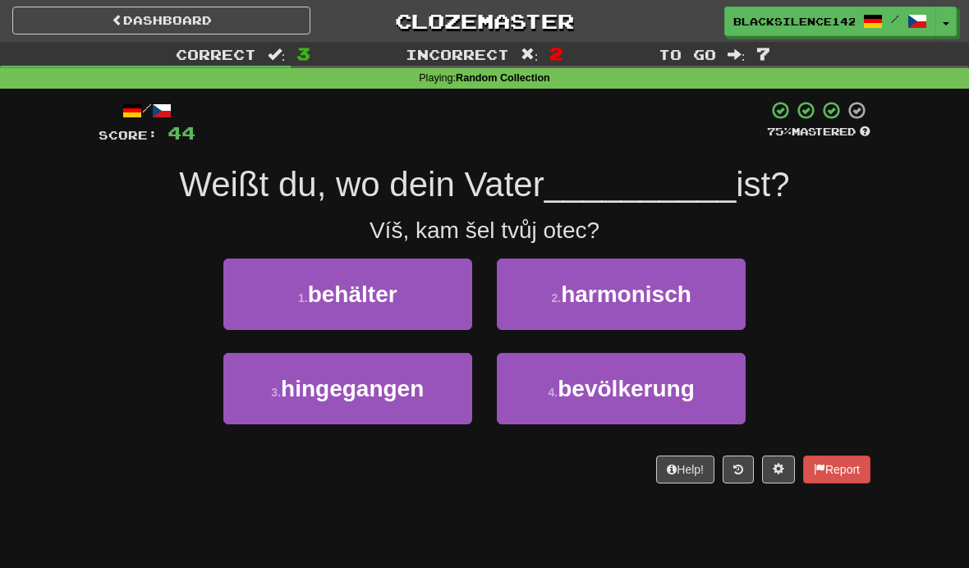
click at [413, 397] on span "hingegangen" at bounding box center [352, 388] width 143 height 25
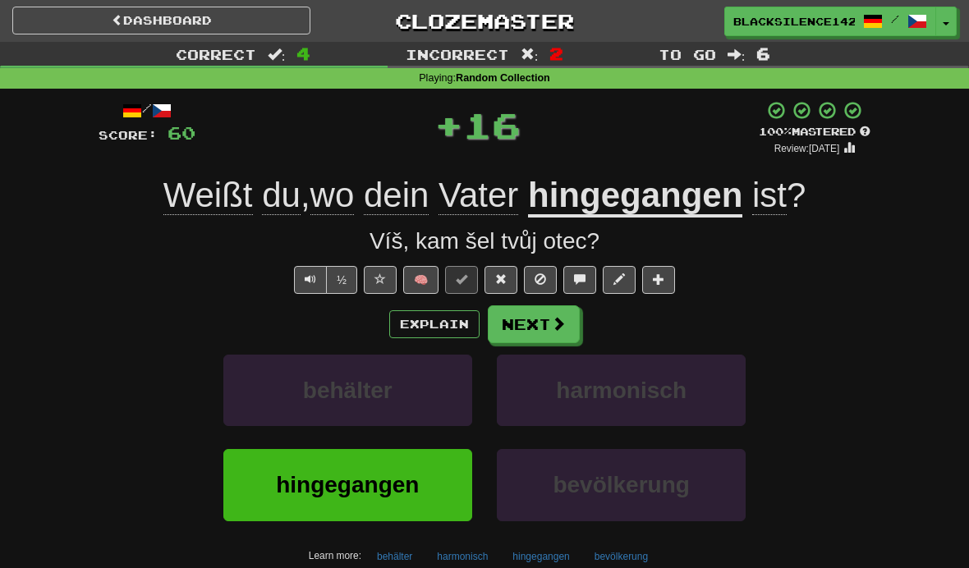
click at [538, 309] on button "Next" at bounding box center [534, 324] width 92 height 38
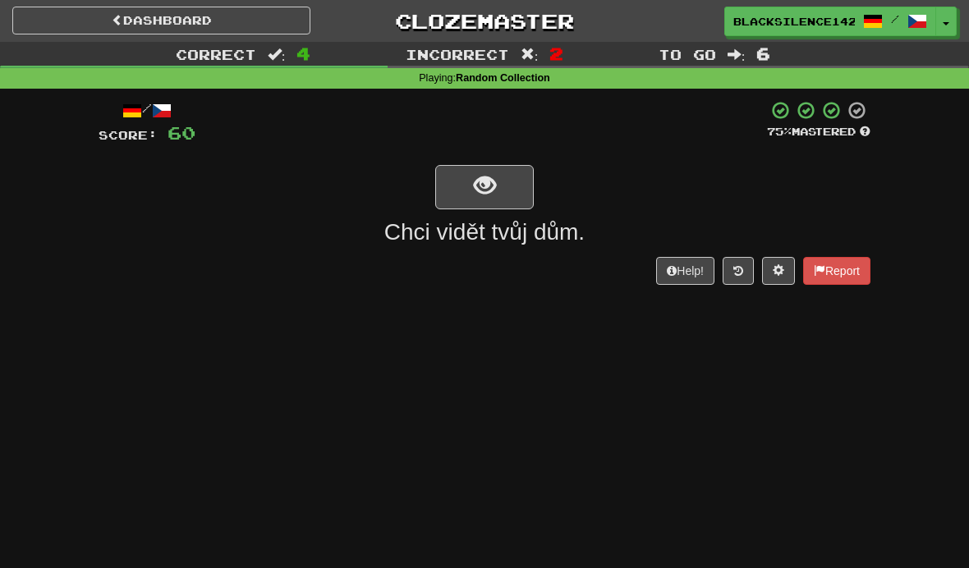
click at [489, 188] on span "show sentence" at bounding box center [485, 186] width 22 height 22
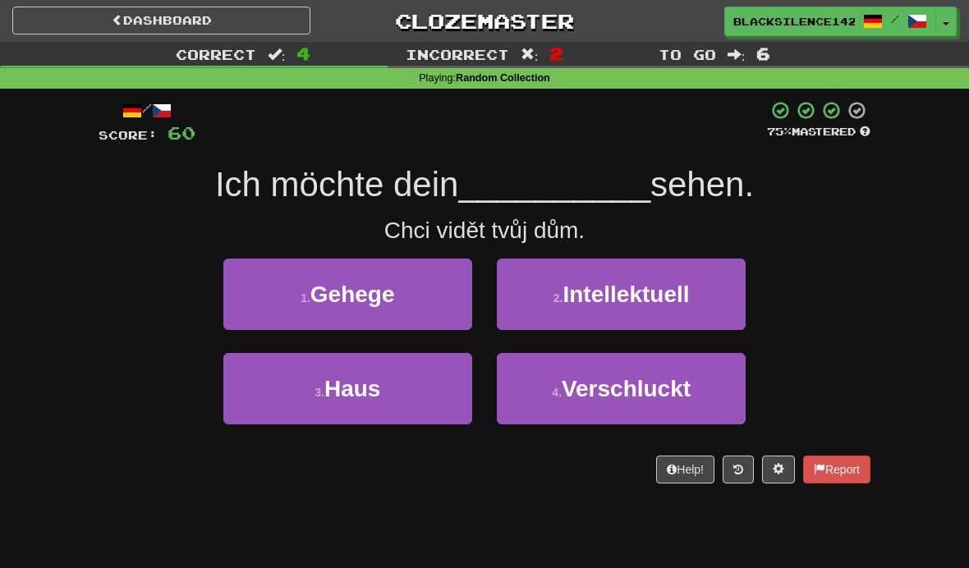
click at [380, 393] on span "Haus" at bounding box center [352, 388] width 56 height 25
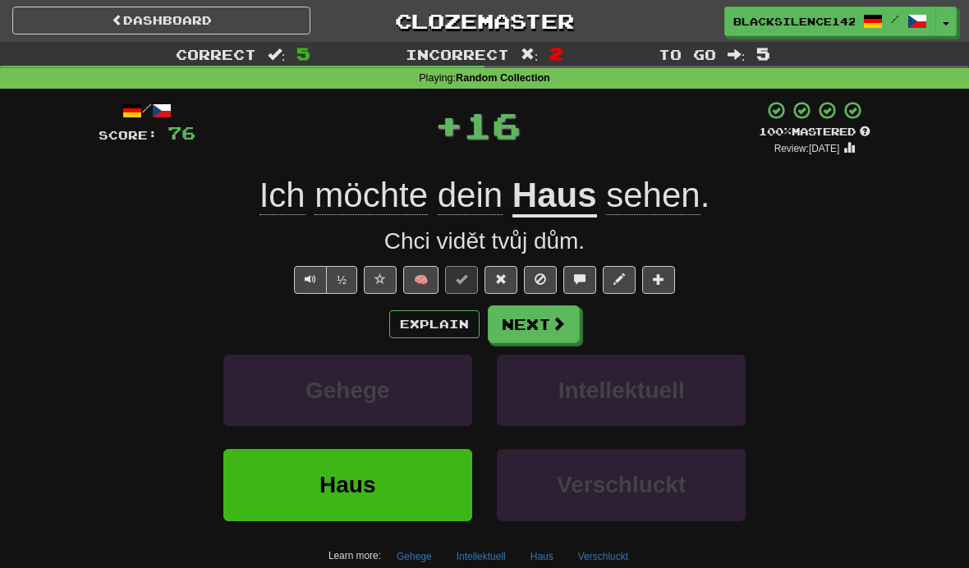
click at [530, 328] on button "Next" at bounding box center [534, 324] width 92 height 38
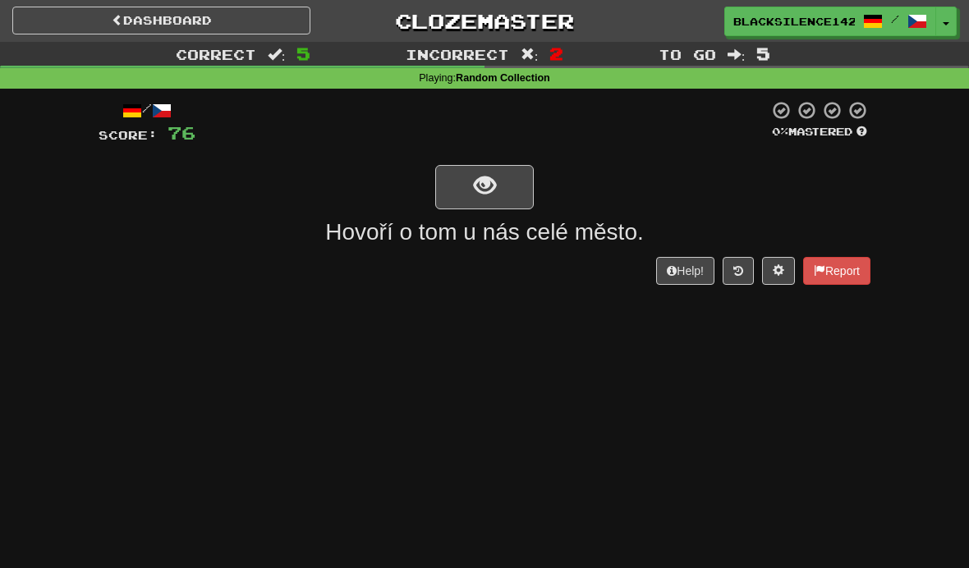
click at [484, 186] on span "show sentence" at bounding box center [485, 186] width 22 height 22
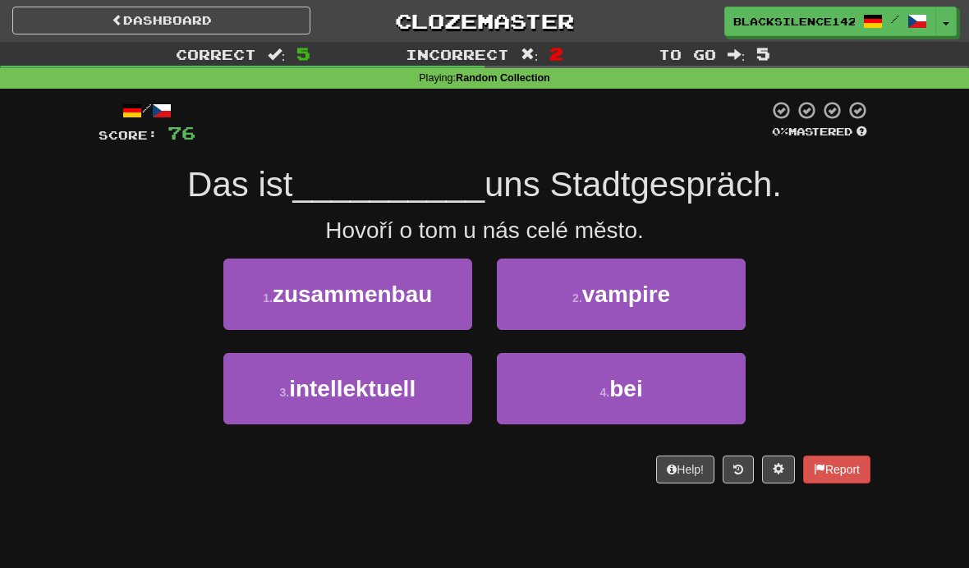
click at [546, 400] on button "4 . bei" at bounding box center [621, 388] width 249 height 71
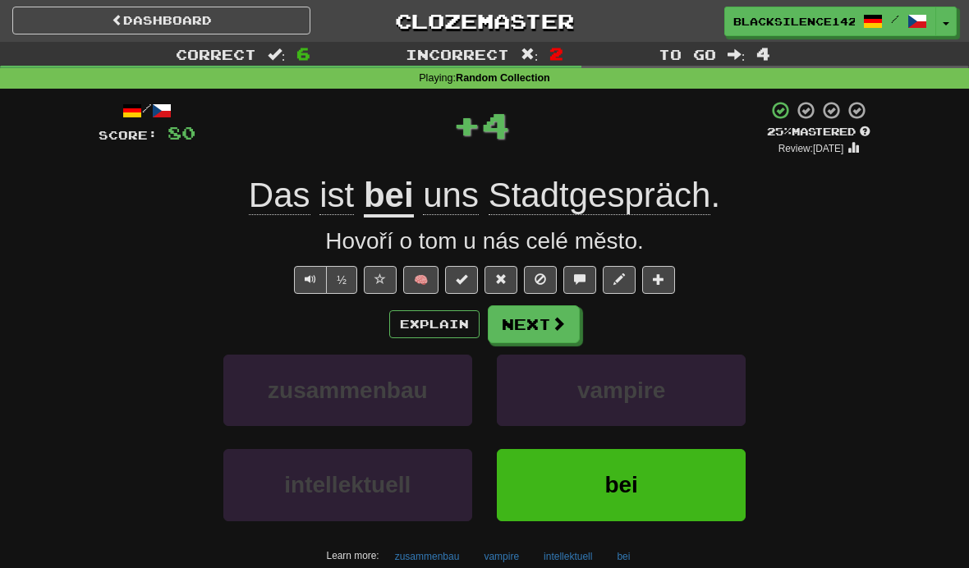
click at [538, 334] on button "Next" at bounding box center [534, 324] width 92 height 38
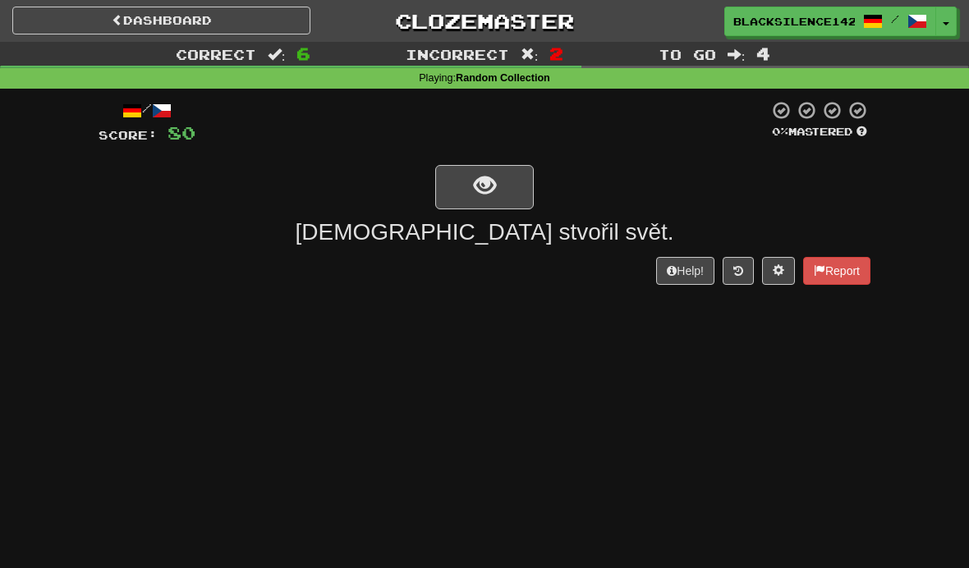
click at [480, 182] on span "show sentence" at bounding box center [485, 186] width 22 height 22
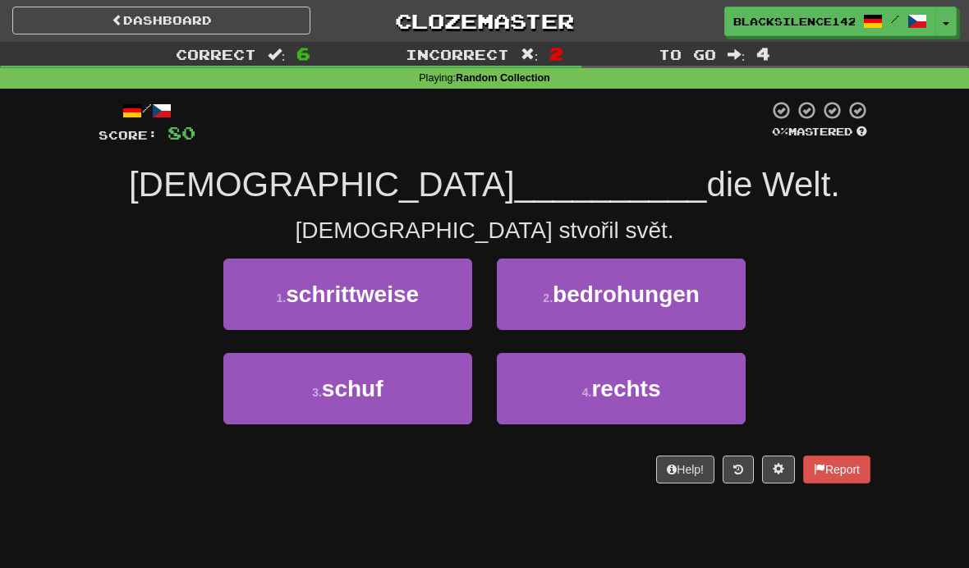
click at [348, 314] on button "1 . schrittweise" at bounding box center [347, 294] width 249 height 71
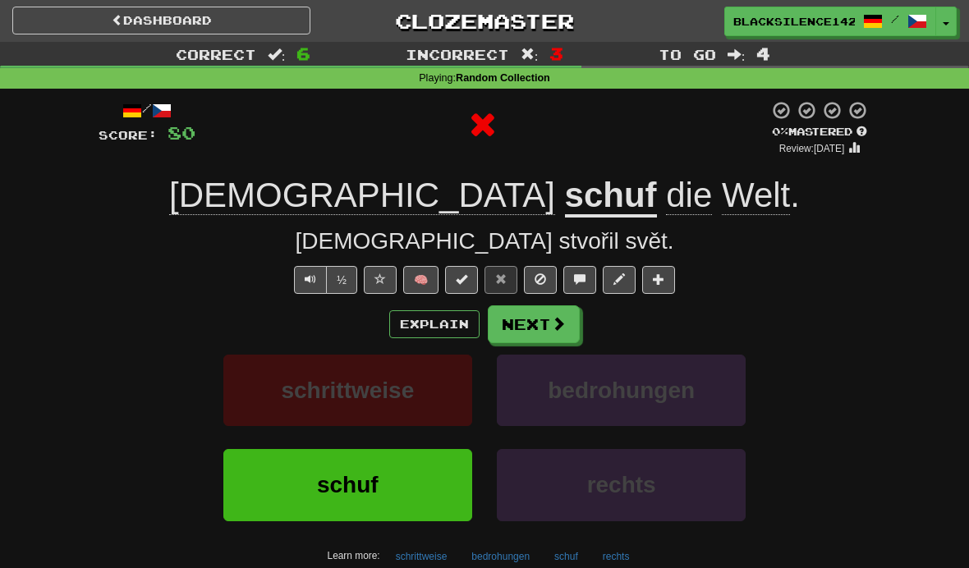
click at [542, 321] on button "Next" at bounding box center [534, 324] width 92 height 38
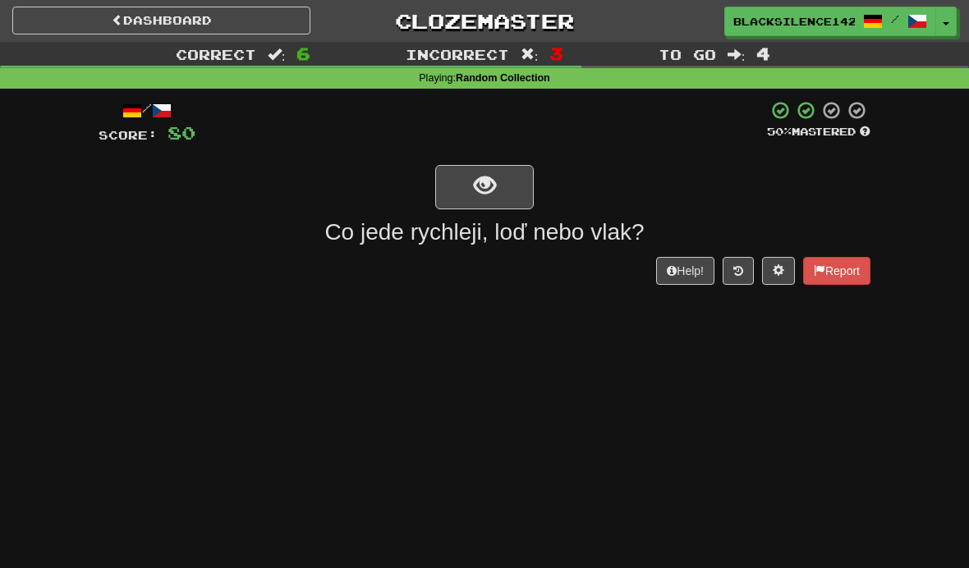
click at [488, 180] on span "show sentence" at bounding box center [485, 186] width 22 height 22
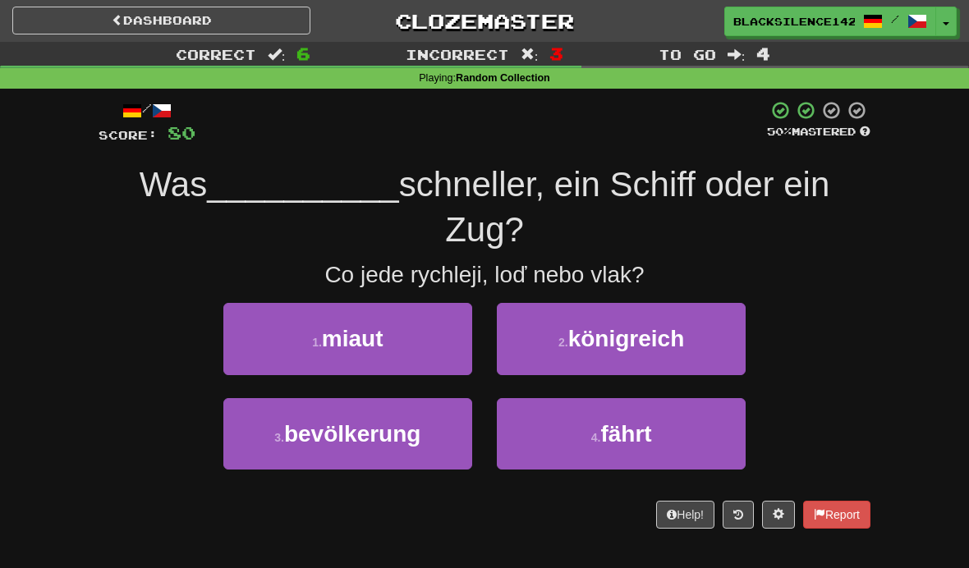
click at [572, 438] on button "4 . fährt" at bounding box center [621, 433] width 249 height 71
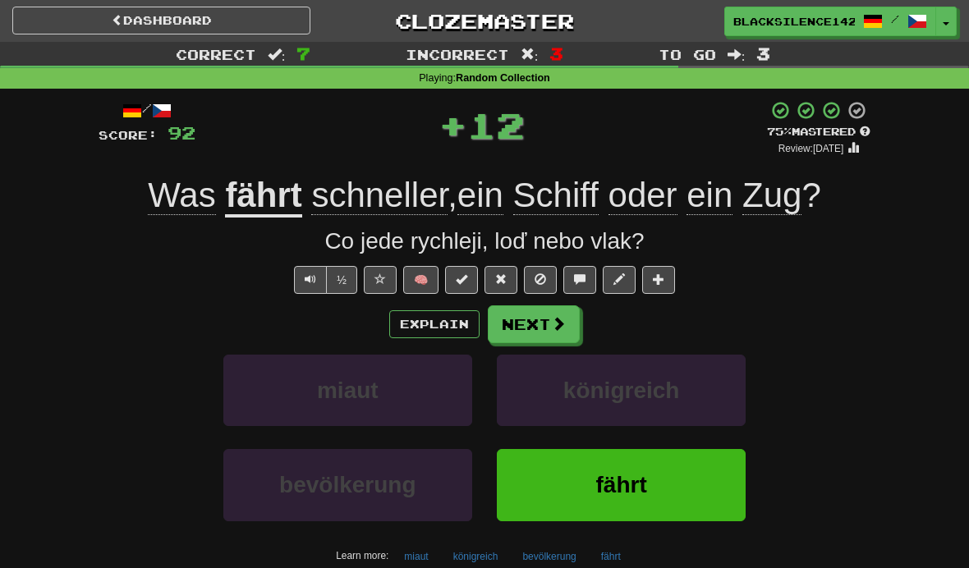
click at [256, 14] on link "Dashboard" at bounding box center [161, 21] width 298 height 28
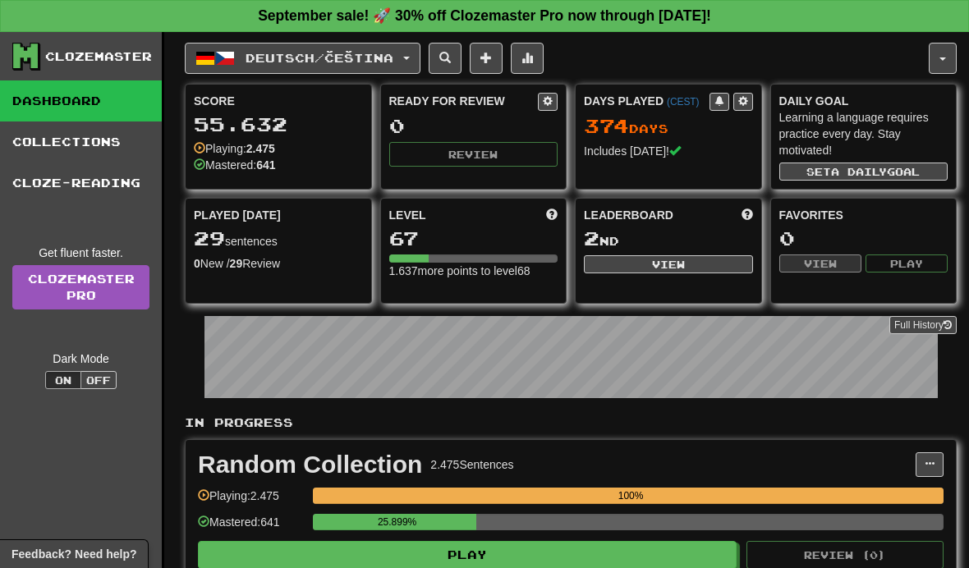
click at [333, 62] on span "Deutsch / Čeština" at bounding box center [320, 58] width 148 height 14
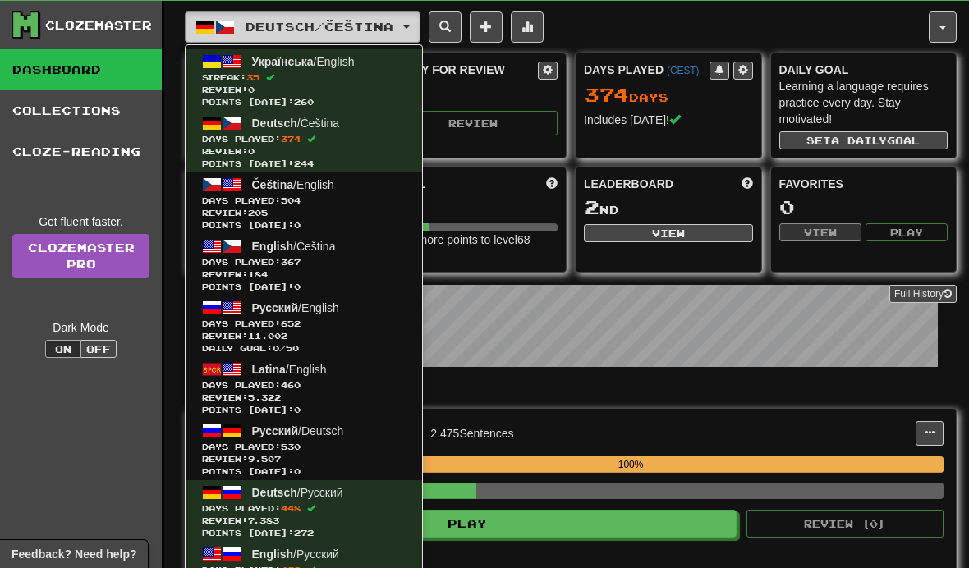
scroll to position [36, 0]
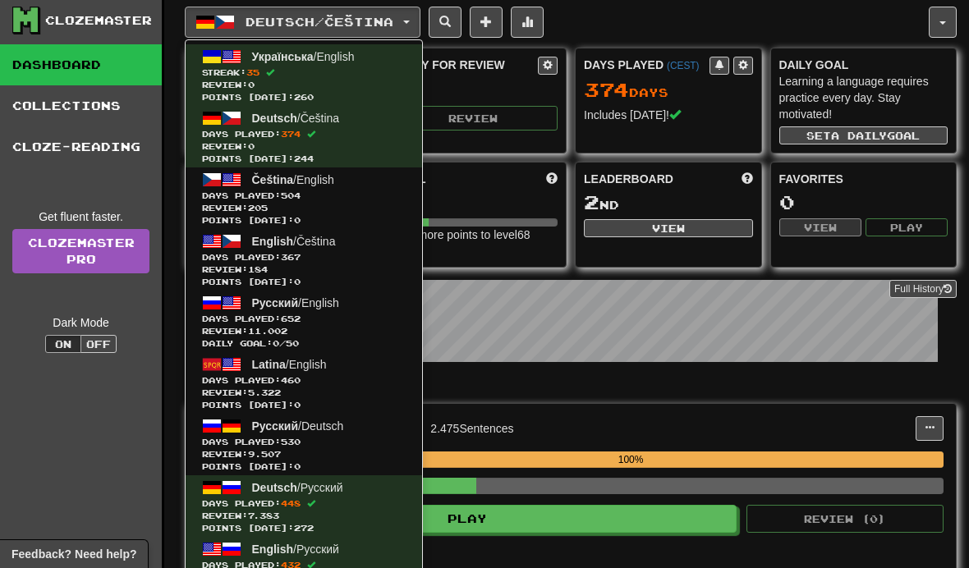
click at [278, 259] on span "Days Played: 367" at bounding box center [304, 257] width 204 height 12
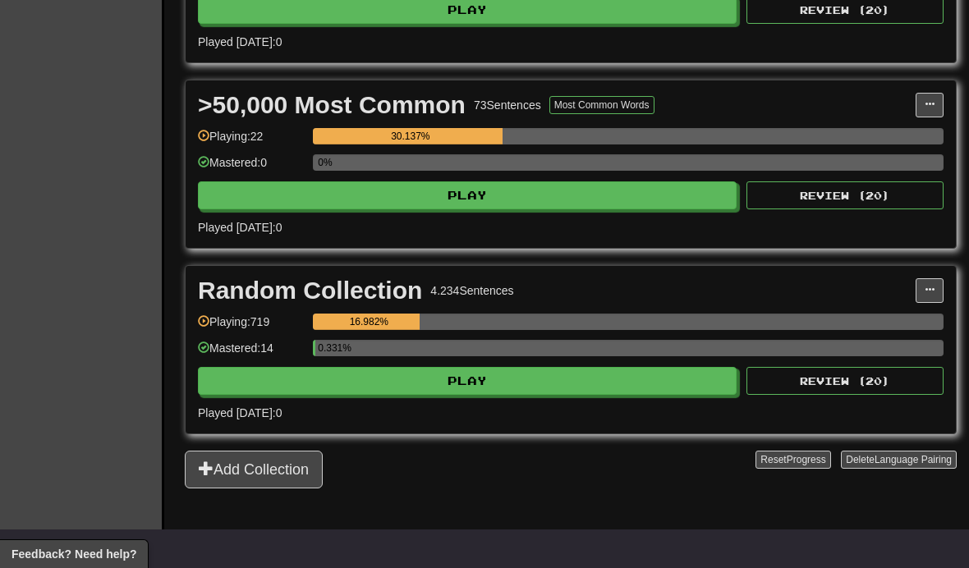
scroll to position [886, 0]
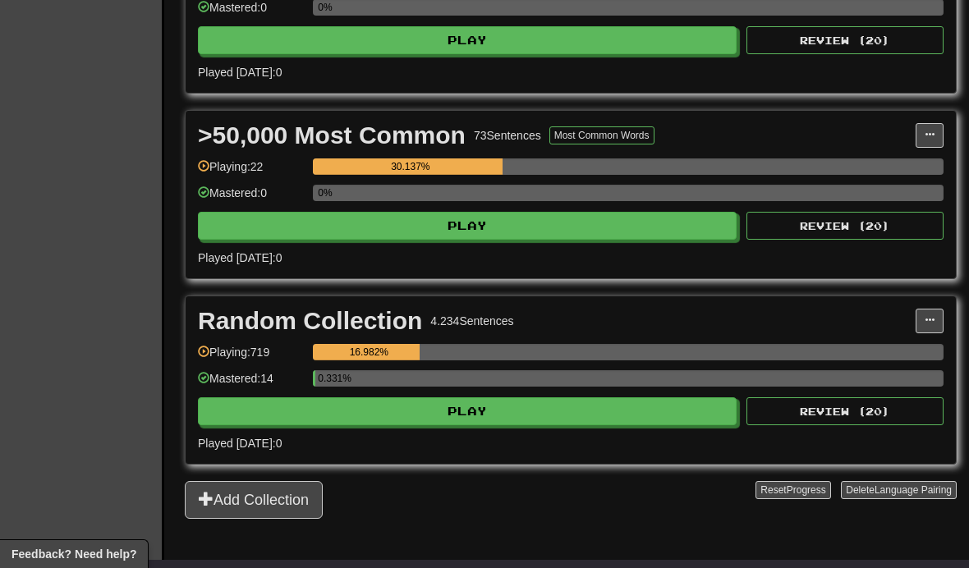
click at [340, 233] on button "Play" at bounding box center [467, 226] width 539 height 28
select select "**"
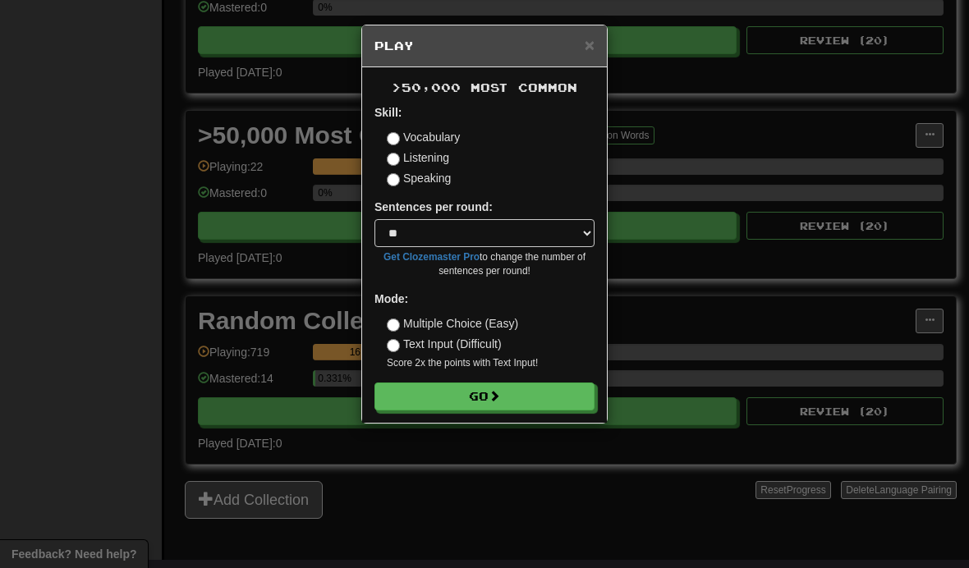
click at [504, 403] on button "Go" at bounding box center [484, 397] width 220 height 28
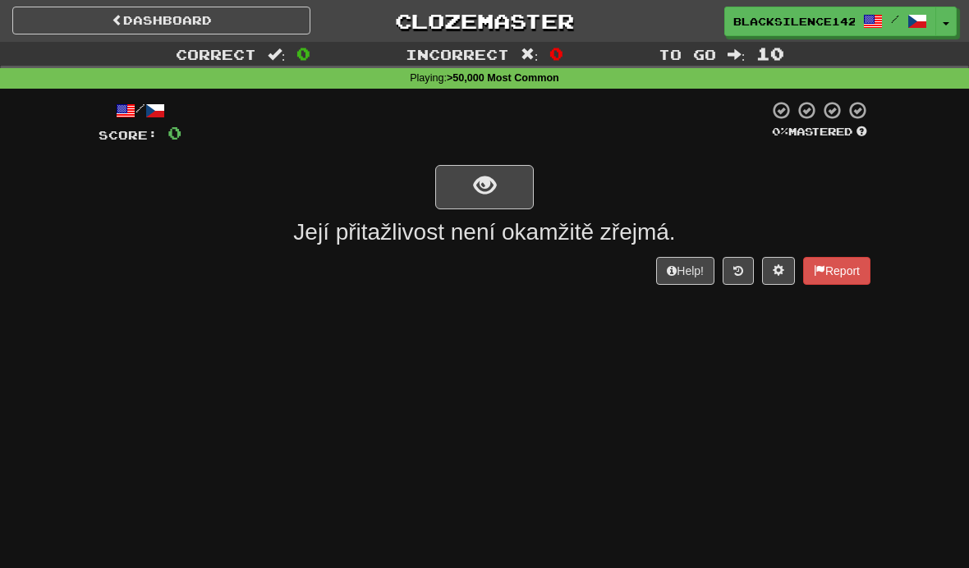
click at [474, 186] on span "show sentence" at bounding box center [485, 186] width 22 height 22
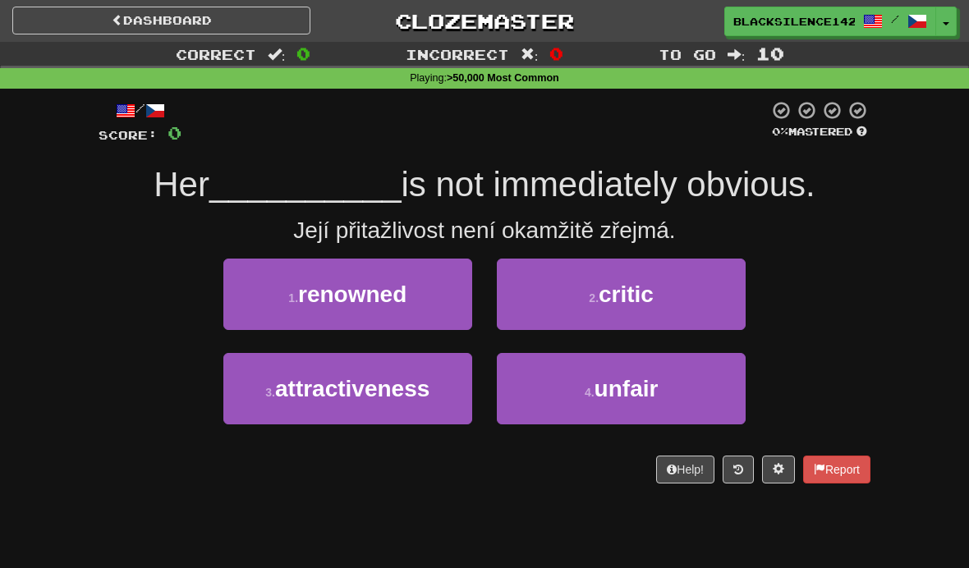
click at [340, 297] on span "renowned" at bounding box center [352, 294] width 108 height 25
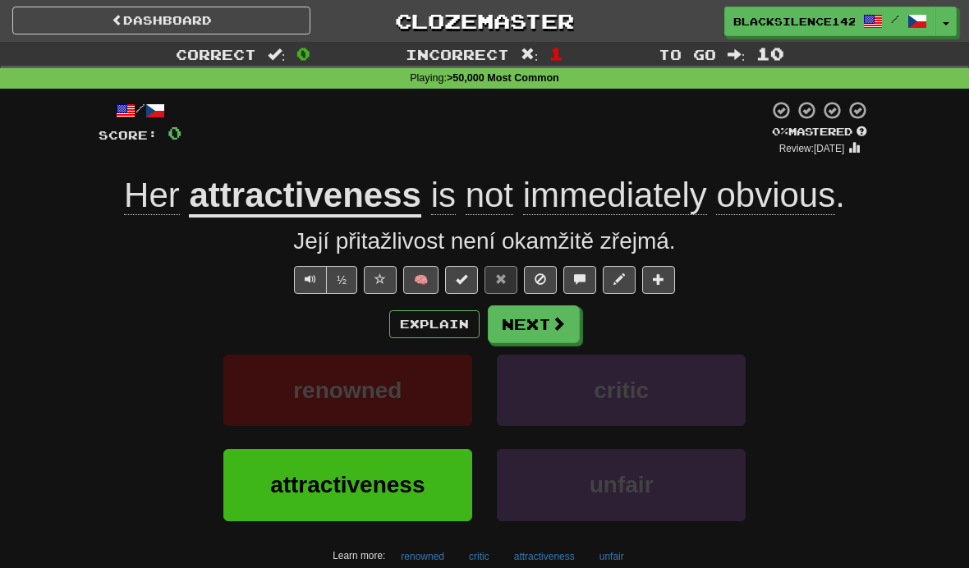
click at [530, 326] on button "Next" at bounding box center [534, 324] width 92 height 38
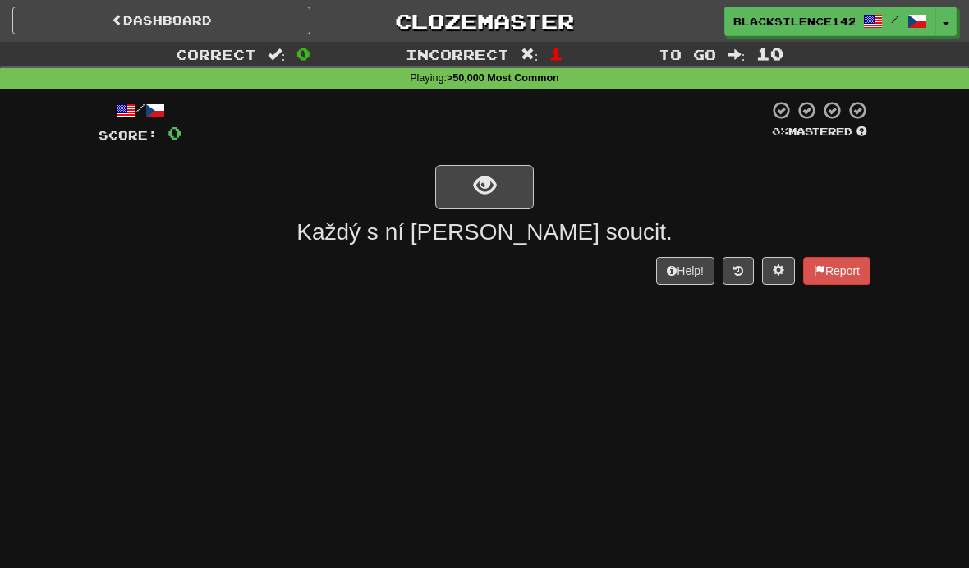
click at [474, 187] on span "show sentence" at bounding box center [485, 186] width 22 height 22
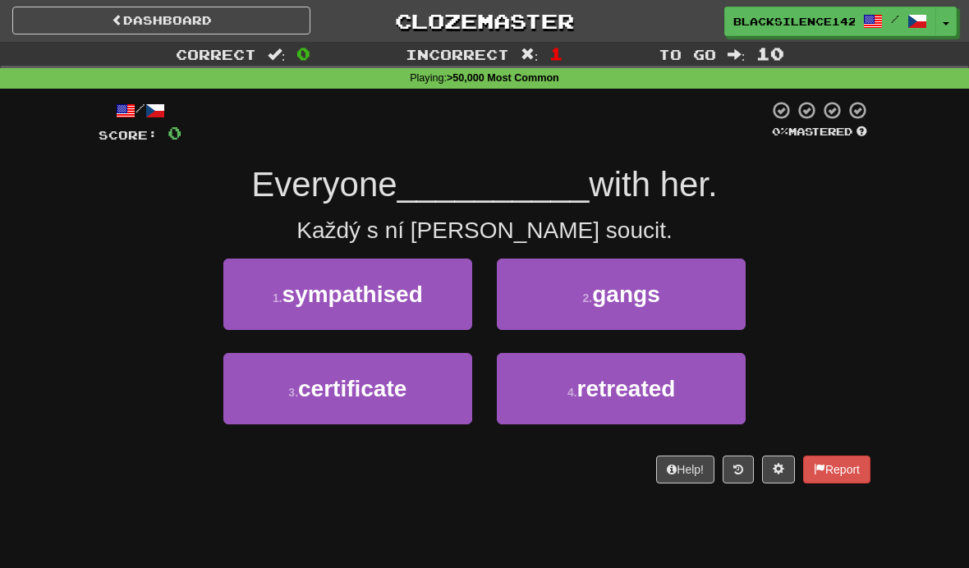
click at [410, 282] on span "sympathised" at bounding box center [352, 294] width 140 height 25
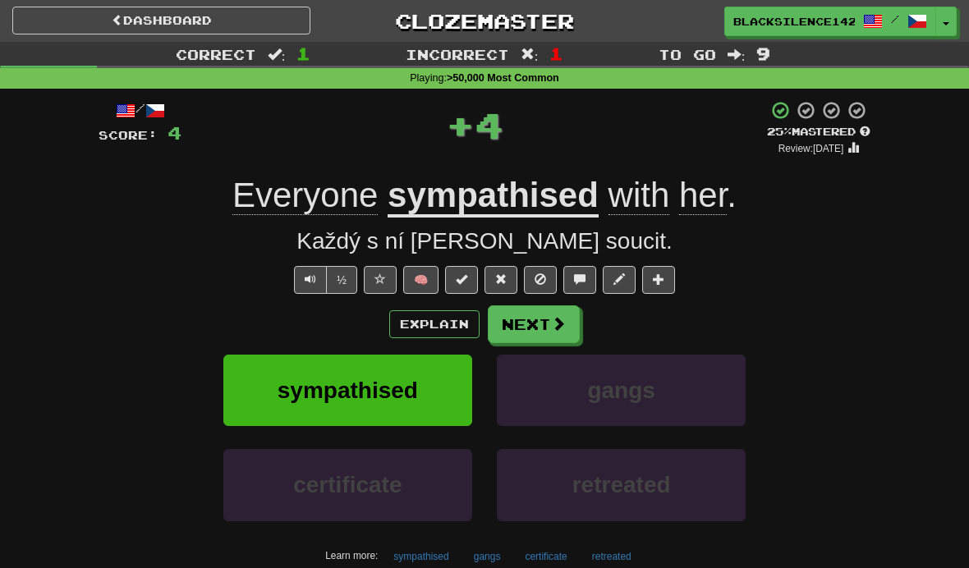
click at [503, 277] on span at bounding box center [500, 278] width 11 height 11
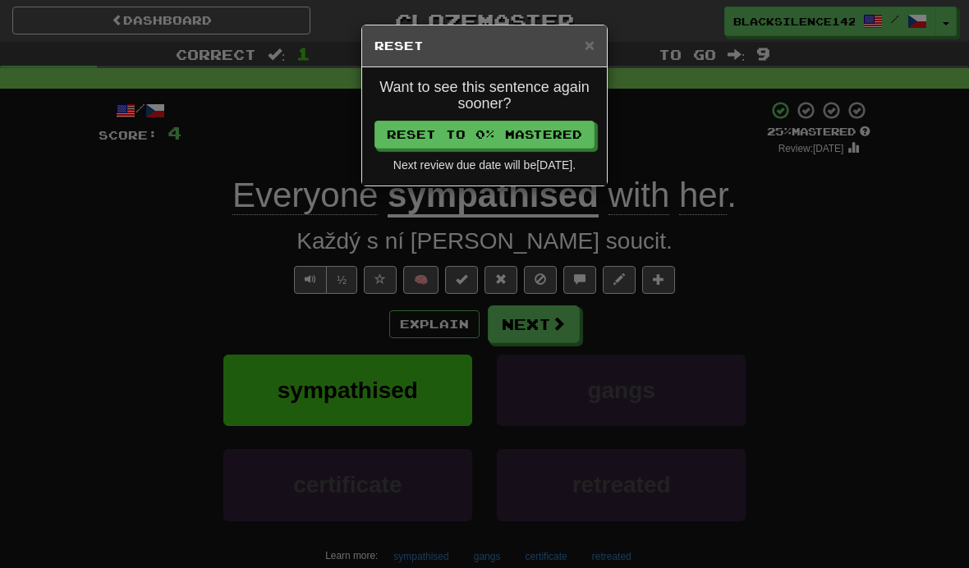
click at [453, 131] on button "Reset to 0% Mastered" at bounding box center [484, 135] width 220 height 28
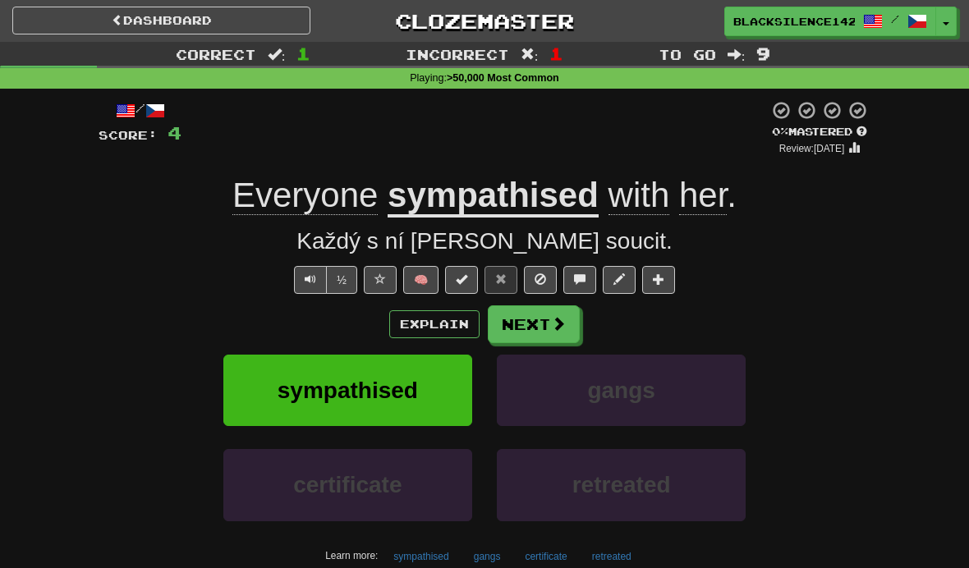
click at [535, 322] on button "Next" at bounding box center [534, 324] width 92 height 38
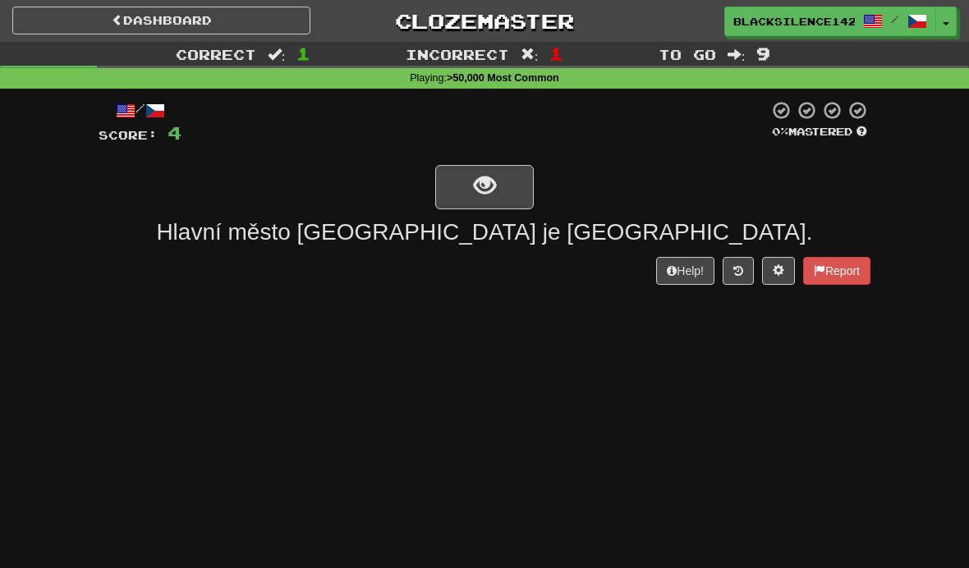
click at [492, 178] on span "show sentence" at bounding box center [485, 186] width 22 height 22
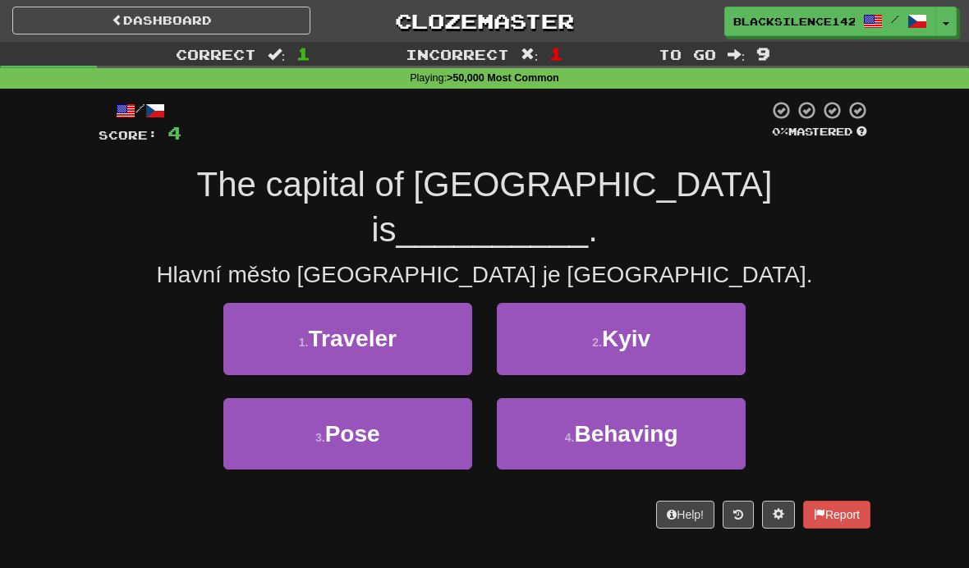
click at [571, 303] on button "2 . Kyiv" at bounding box center [621, 338] width 249 height 71
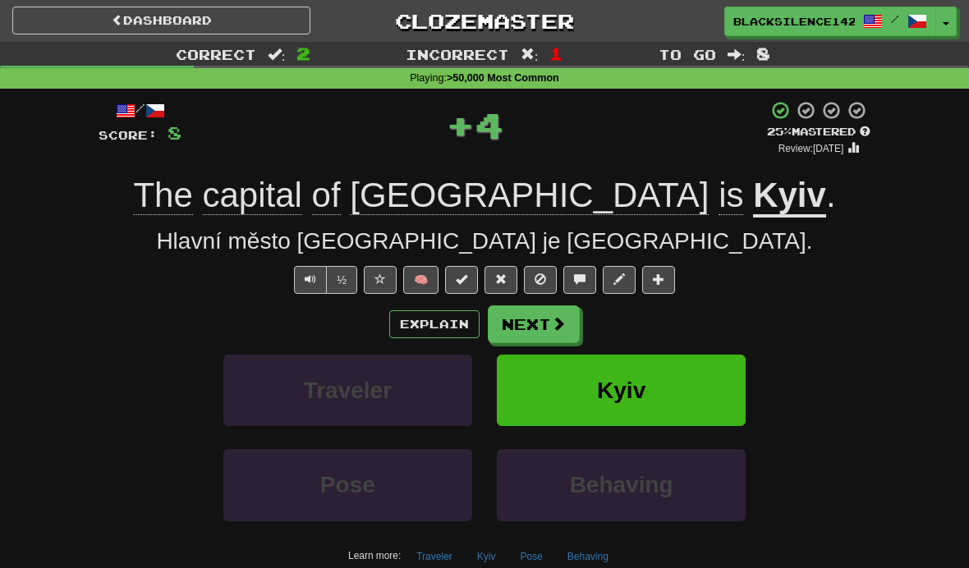
click at [534, 316] on button "Next" at bounding box center [534, 324] width 92 height 38
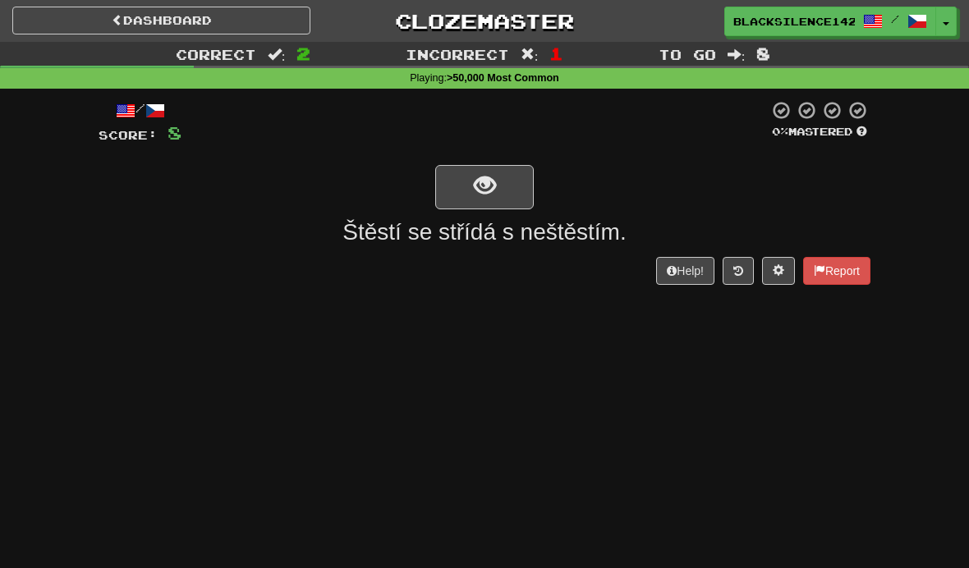
click at [471, 195] on button "show sentence" at bounding box center [484, 187] width 99 height 44
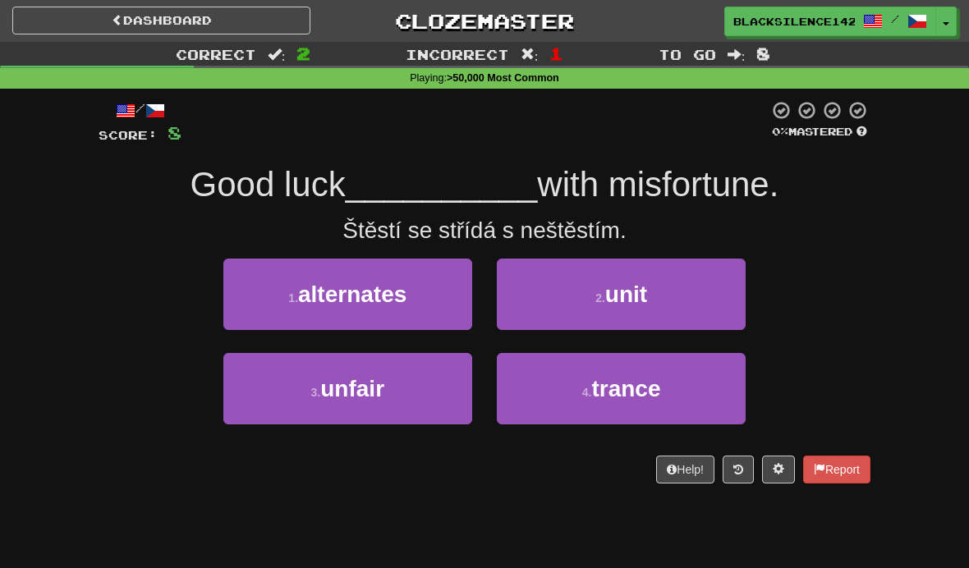
click at [337, 301] on span "alternates" at bounding box center [352, 294] width 108 height 25
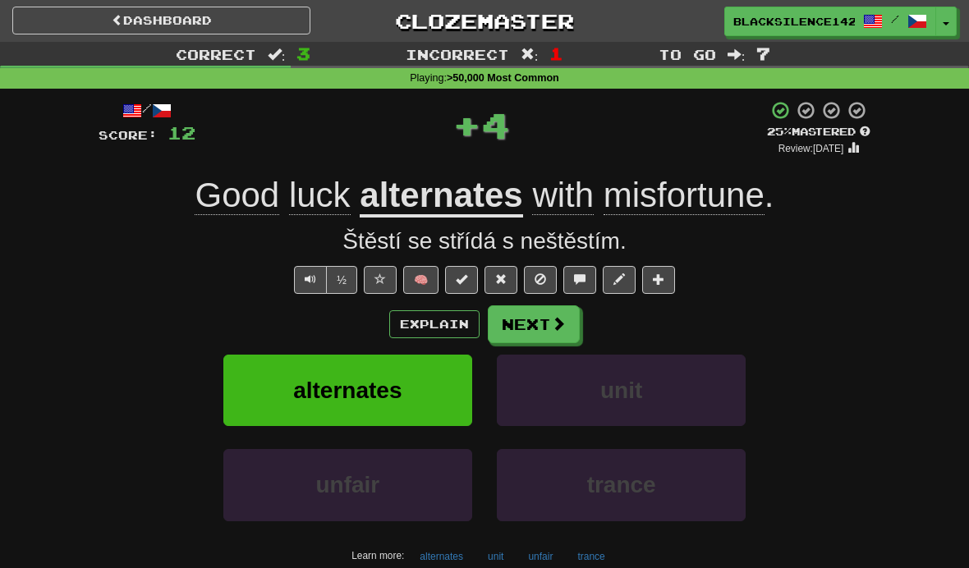
click at [505, 276] on span at bounding box center [500, 278] width 11 height 11
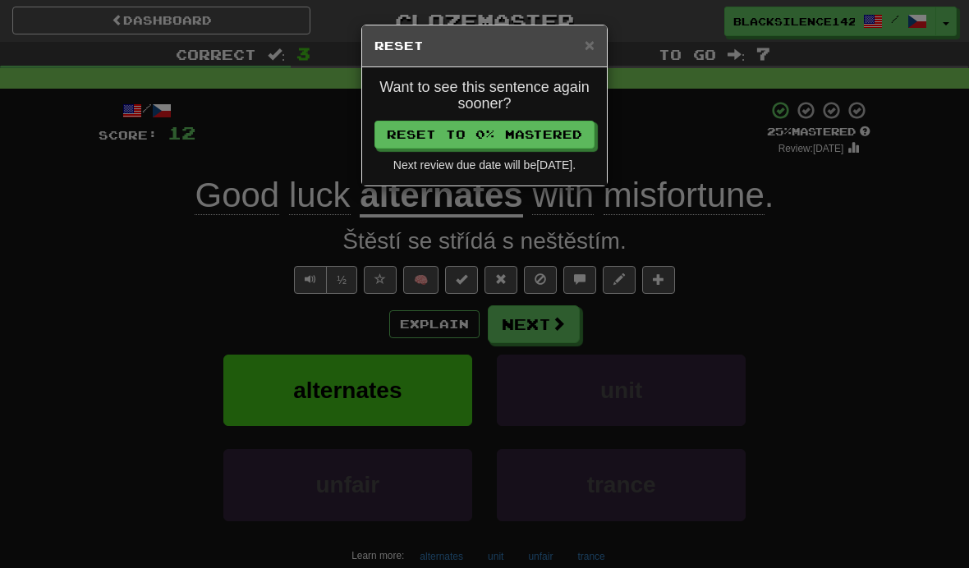
click at [461, 138] on button "Reset to 0% Mastered" at bounding box center [484, 135] width 220 height 28
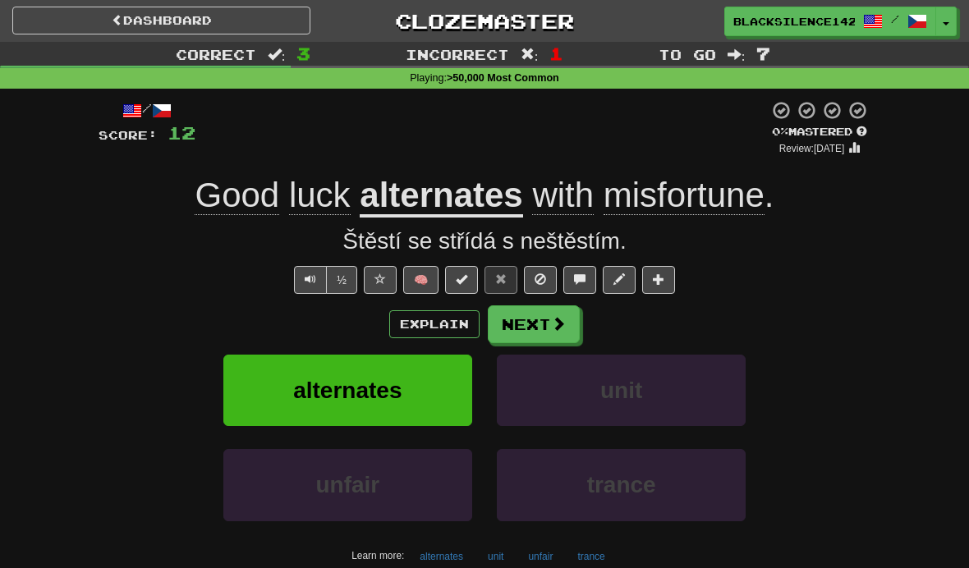
click at [173, 22] on link "Dashboard" at bounding box center [161, 21] width 298 height 28
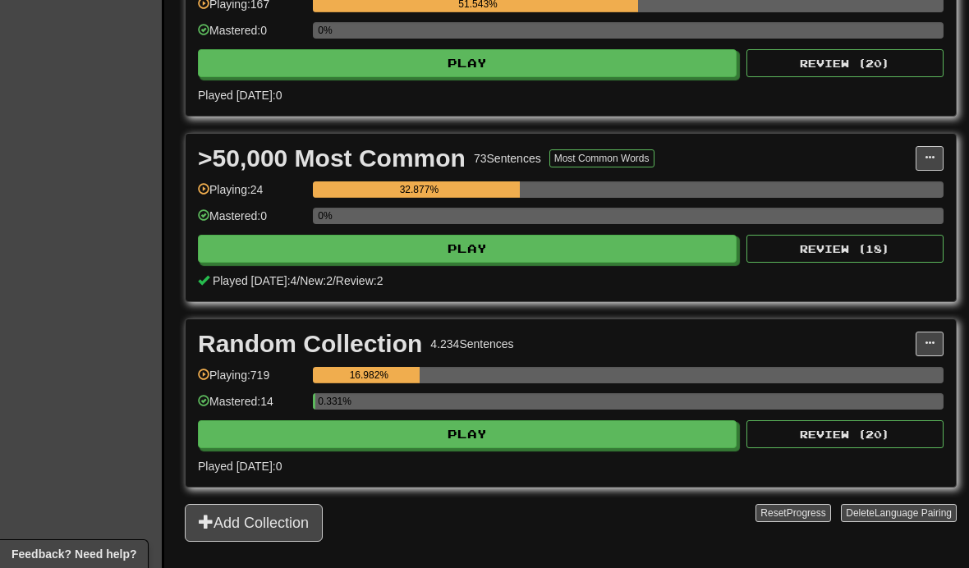
scroll to position [865, 0]
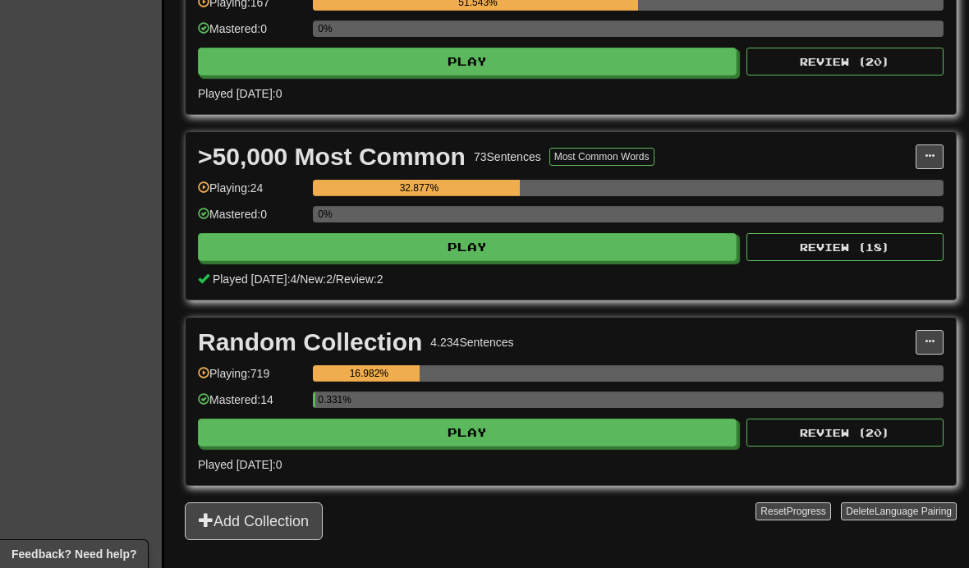
click at [271, 440] on button "Play" at bounding box center [467, 433] width 539 height 28
select select "**"
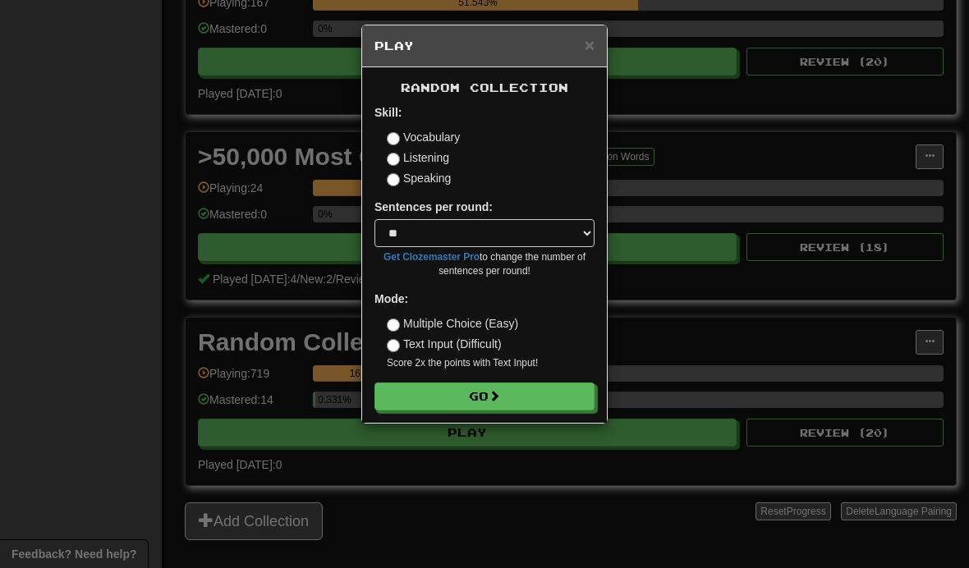
click at [406, 402] on button "Go" at bounding box center [484, 397] width 220 height 28
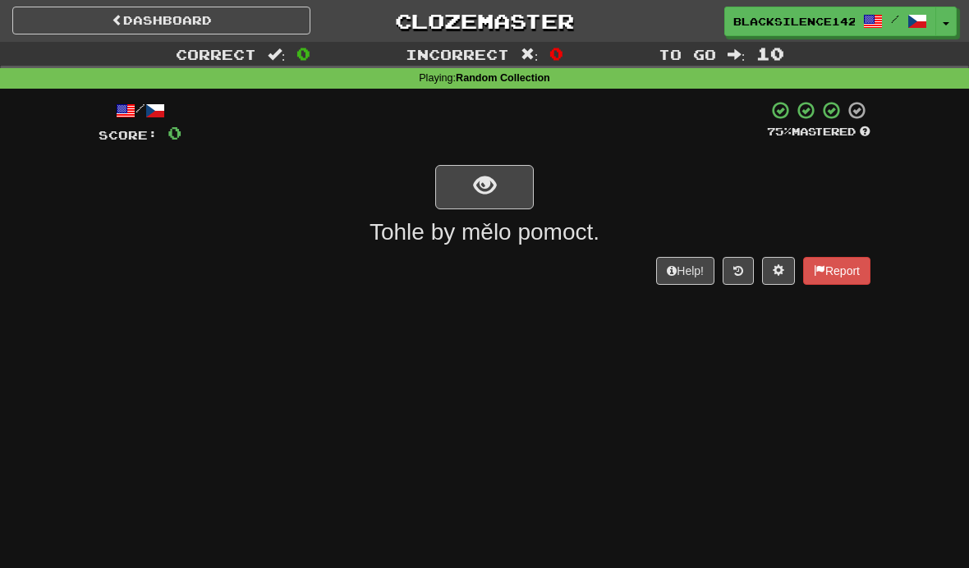
click at [480, 192] on span "show sentence" at bounding box center [485, 186] width 22 height 22
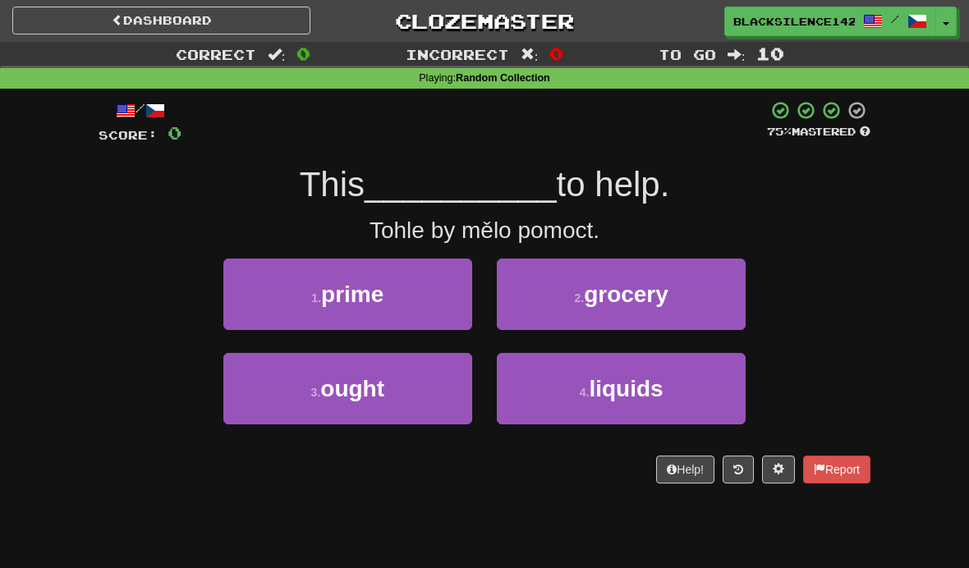
click at [403, 393] on button "3 . ought" at bounding box center [347, 388] width 249 height 71
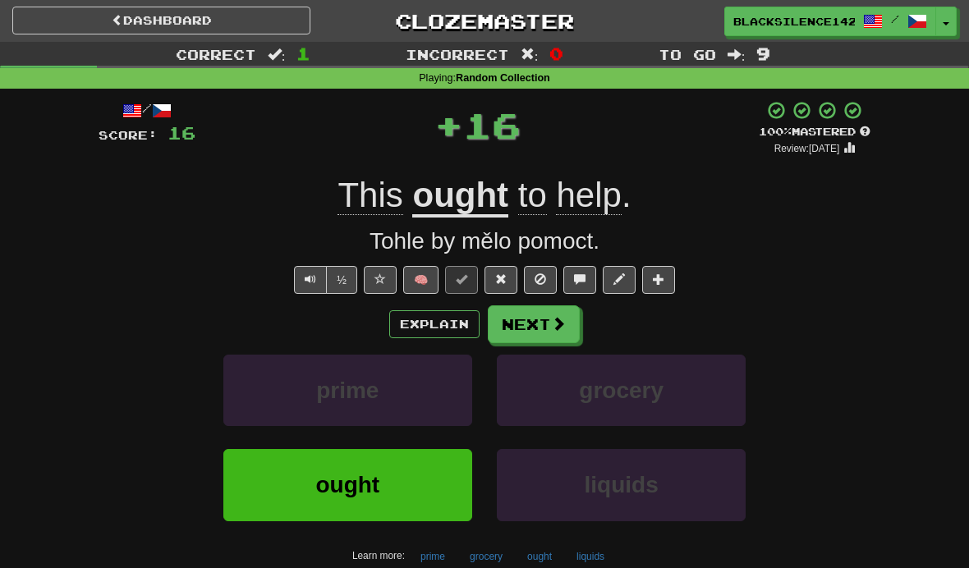
click at [535, 331] on button "Next" at bounding box center [534, 324] width 92 height 38
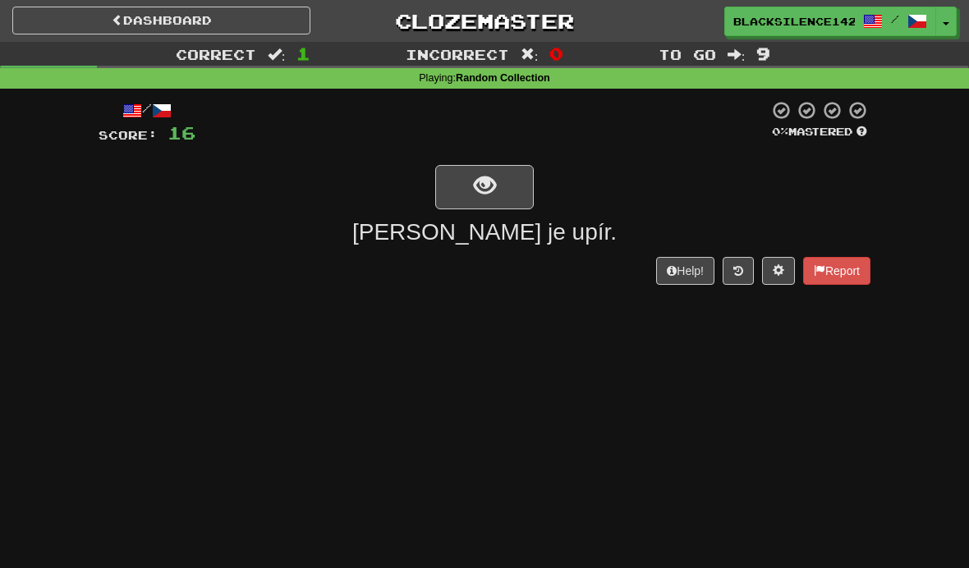
click at [457, 177] on button "show sentence" at bounding box center [484, 187] width 99 height 44
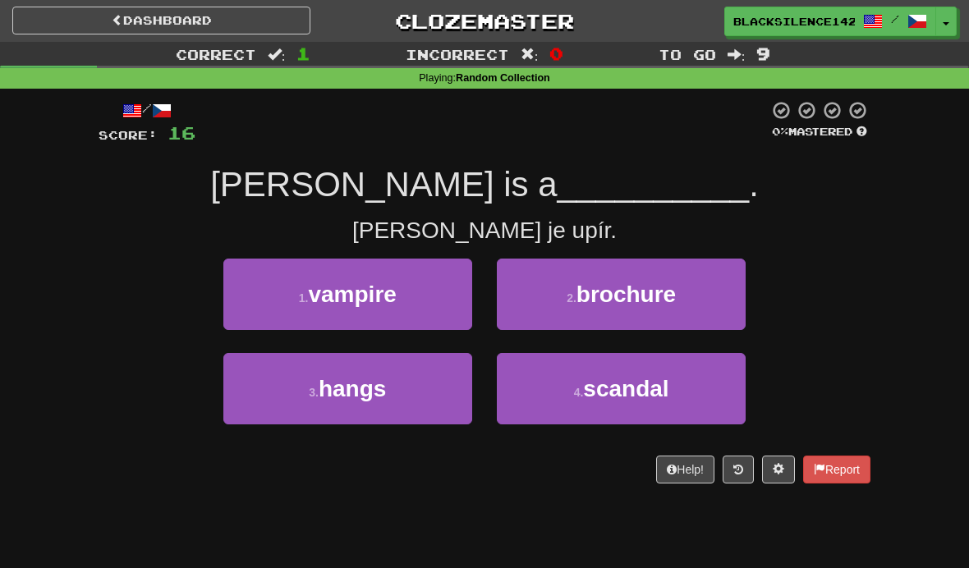
click at [339, 293] on span "vampire" at bounding box center [352, 294] width 88 height 25
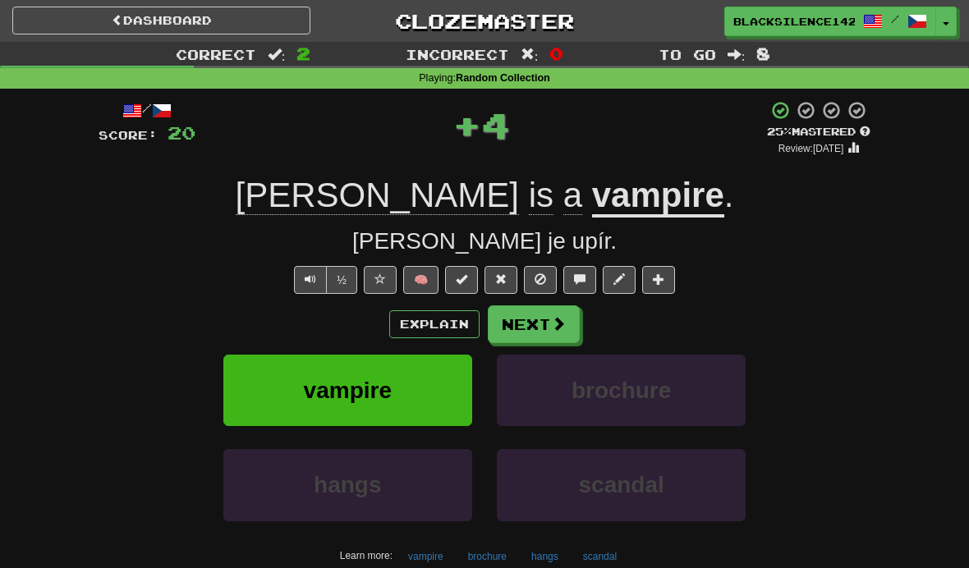
click at [526, 332] on button "Next" at bounding box center [534, 324] width 92 height 38
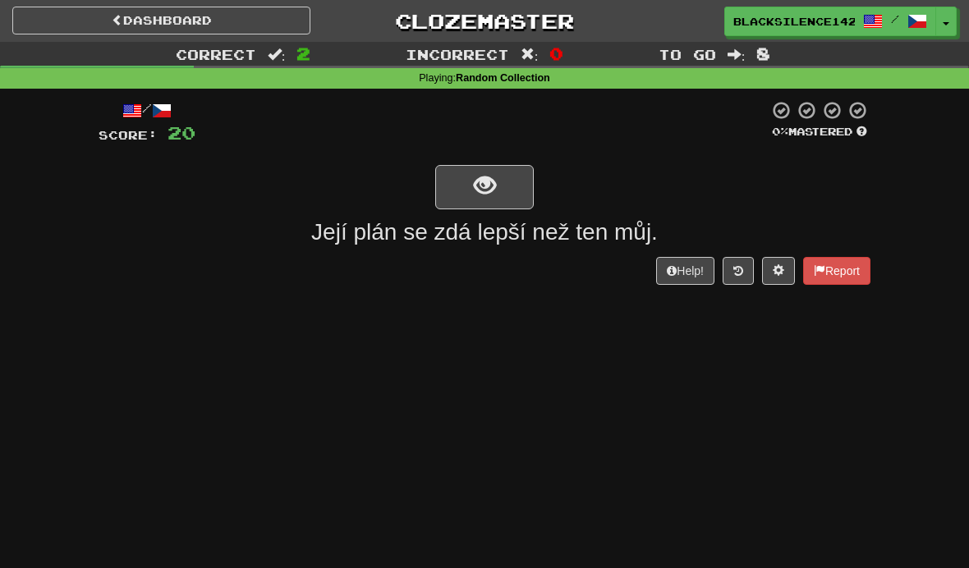
click at [470, 181] on button "show sentence" at bounding box center [484, 187] width 99 height 44
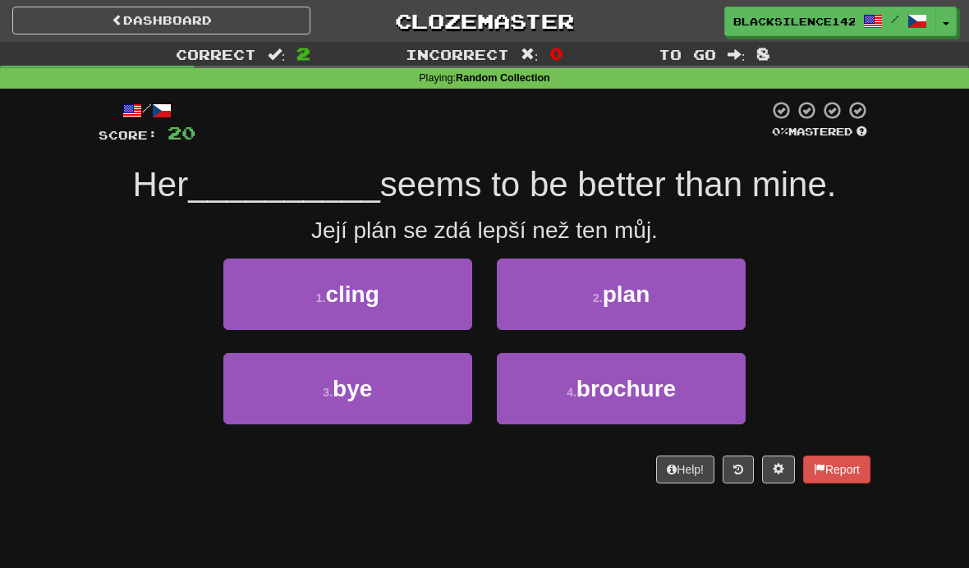
click at [576, 299] on button "2 . plan" at bounding box center [621, 294] width 249 height 71
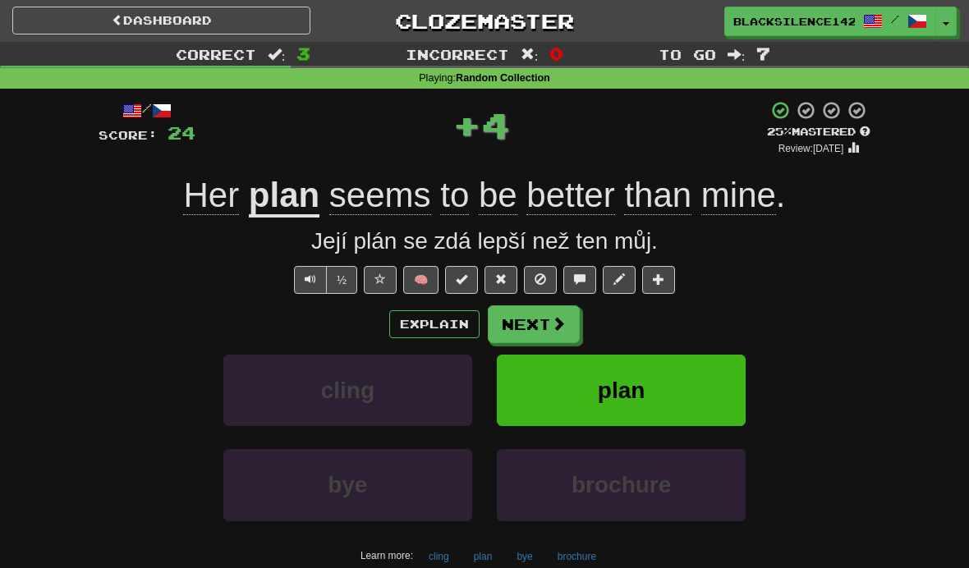
click at [535, 334] on button "Next" at bounding box center [534, 324] width 92 height 38
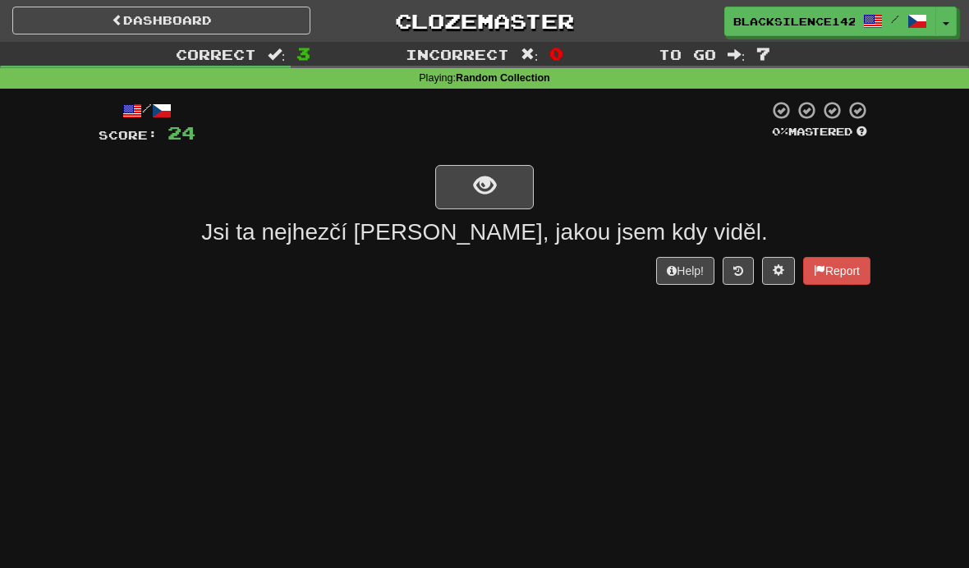
click at [493, 197] on span "show sentence" at bounding box center [485, 186] width 22 height 22
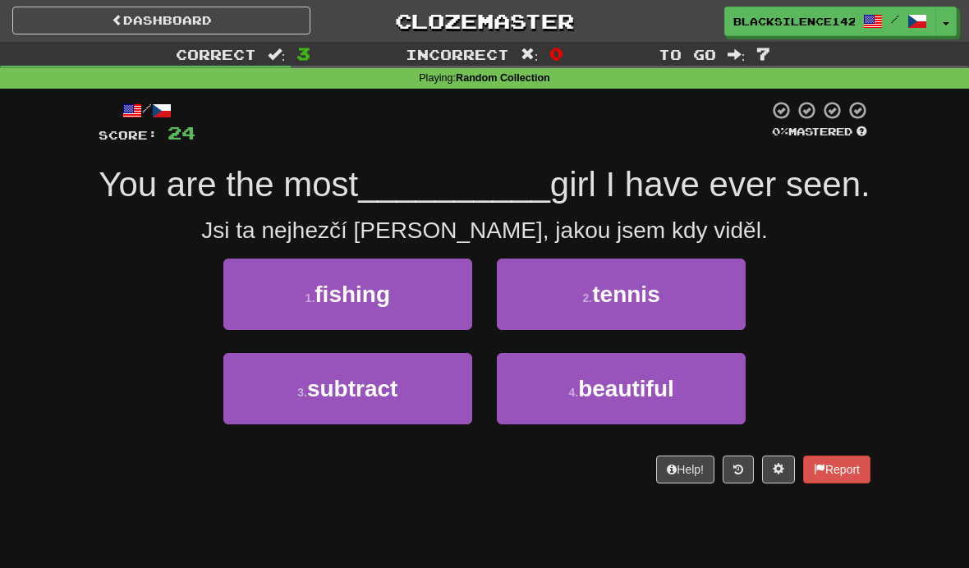
click at [594, 398] on span "beautiful" at bounding box center [626, 388] width 96 height 25
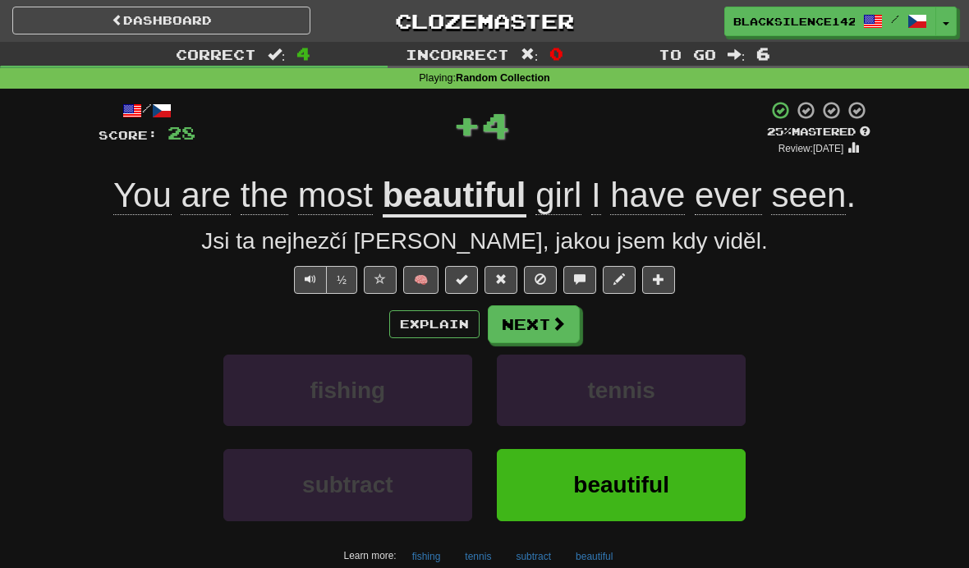
click at [539, 318] on button "Next" at bounding box center [534, 324] width 92 height 38
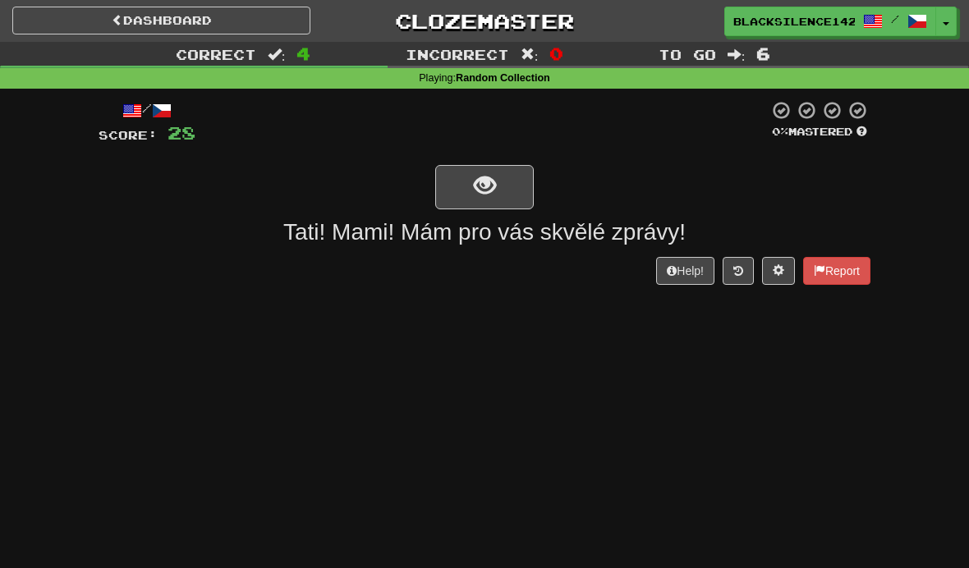
click at [472, 182] on button "show sentence" at bounding box center [484, 187] width 99 height 44
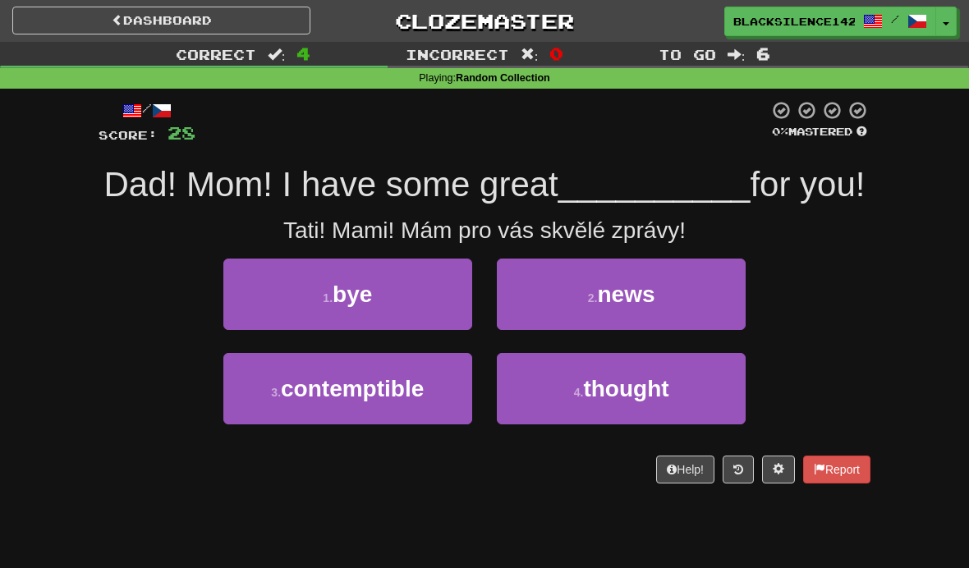
click at [569, 278] on button "2 . news" at bounding box center [621, 294] width 249 height 71
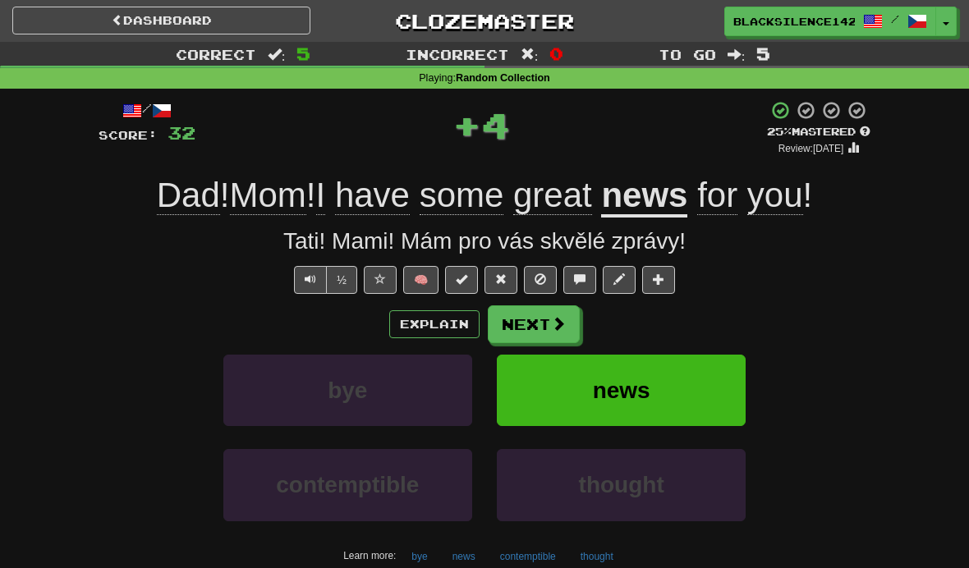
click at [187, 19] on link "Dashboard" at bounding box center [161, 21] width 298 height 28
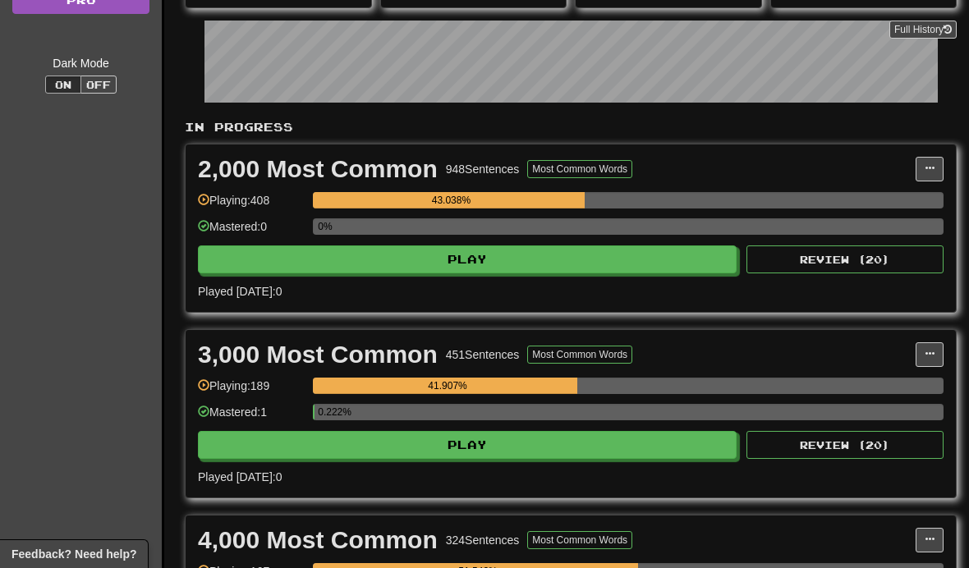
scroll to position [298, 0]
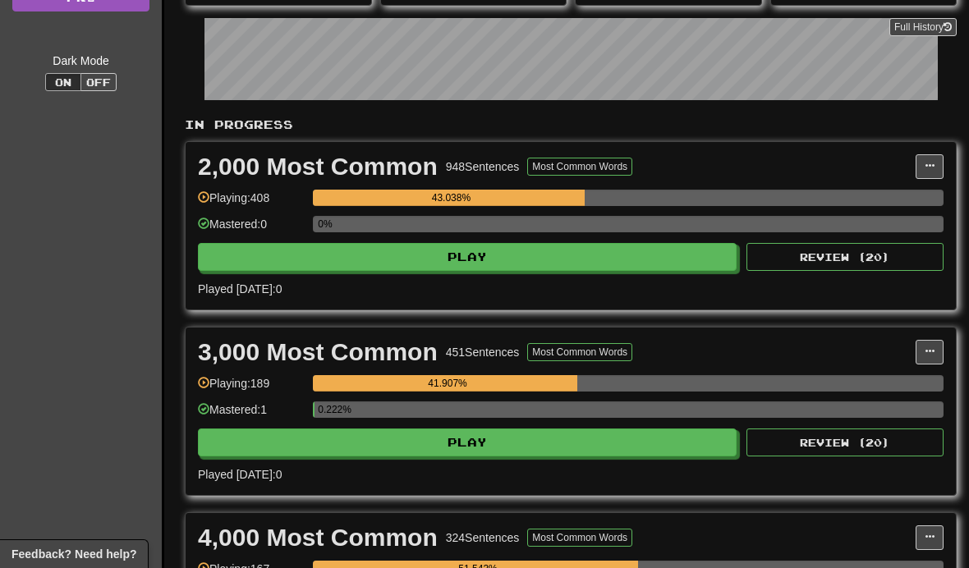
click at [658, 251] on button "Play" at bounding box center [467, 257] width 539 height 28
select select "**"
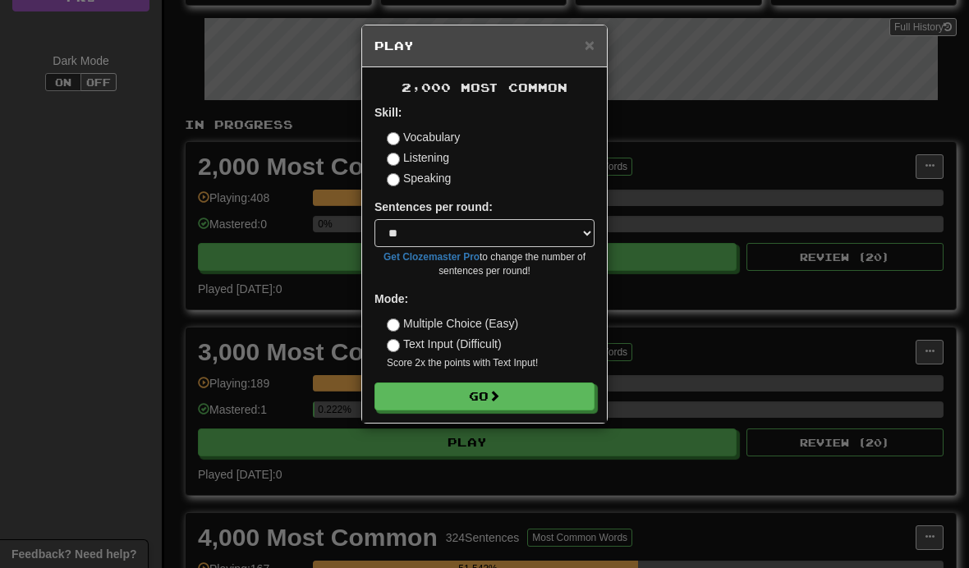
click at [553, 402] on button "Go" at bounding box center [484, 397] width 220 height 28
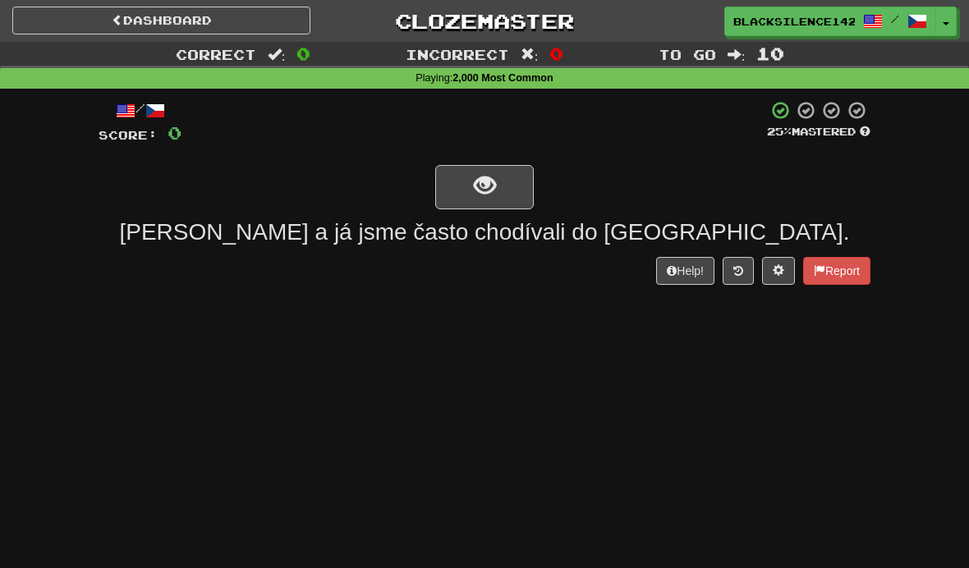
click at [489, 181] on span "show sentence" at bounding box center [485, 186] width 22 height 22
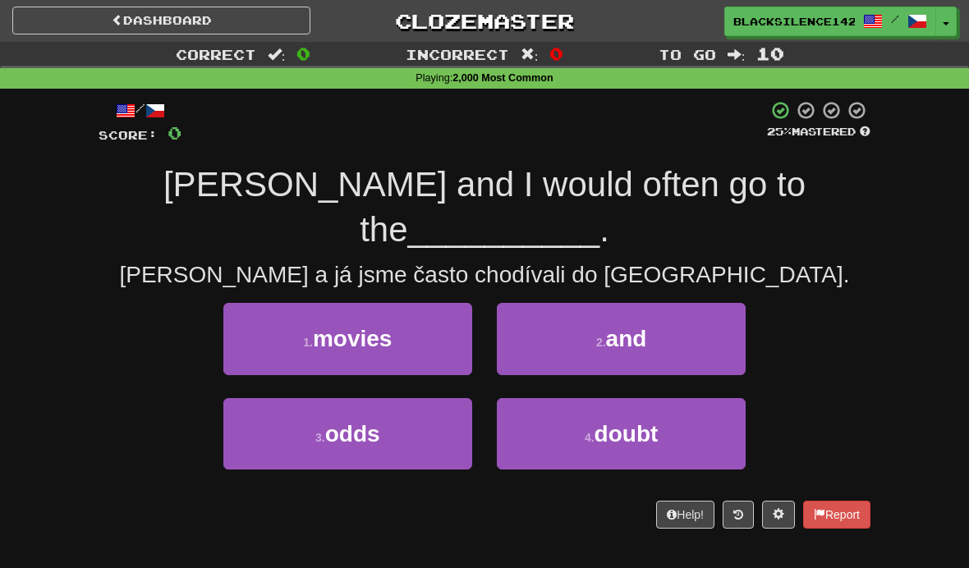
click at [402, 303] on button "1 . movies" at bounding box center [347, 338] width 249 height 71
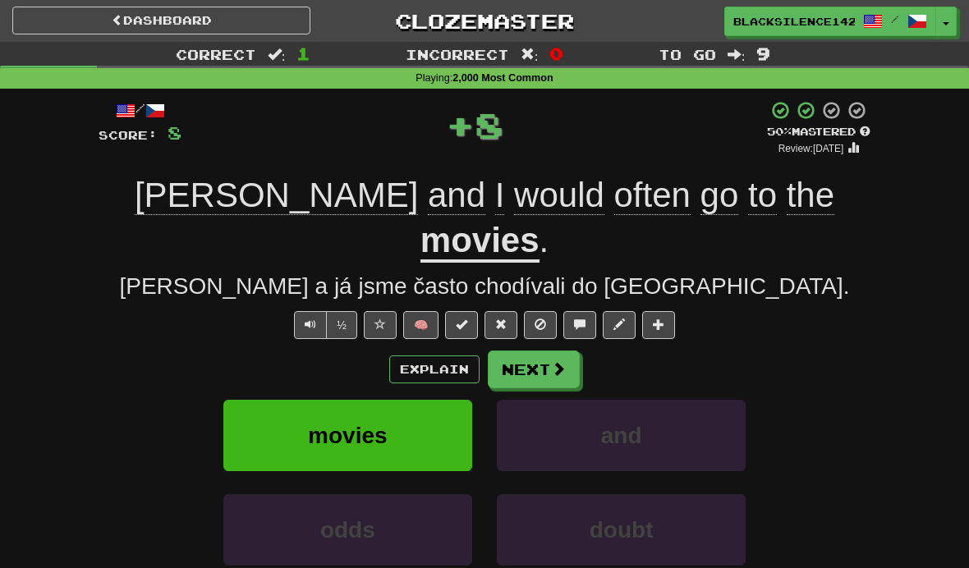
click at [537, 351] on button "Next" at bounding box center [534, 370] width 92 height 38
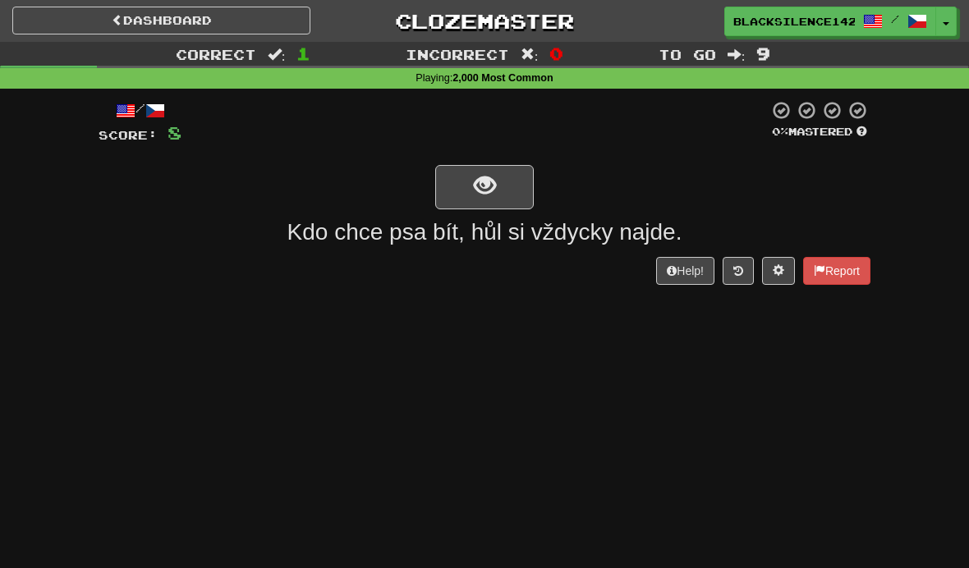
click at [522, 183] on button "show sentence" at bounding box center [484, 187] width 99 height 44
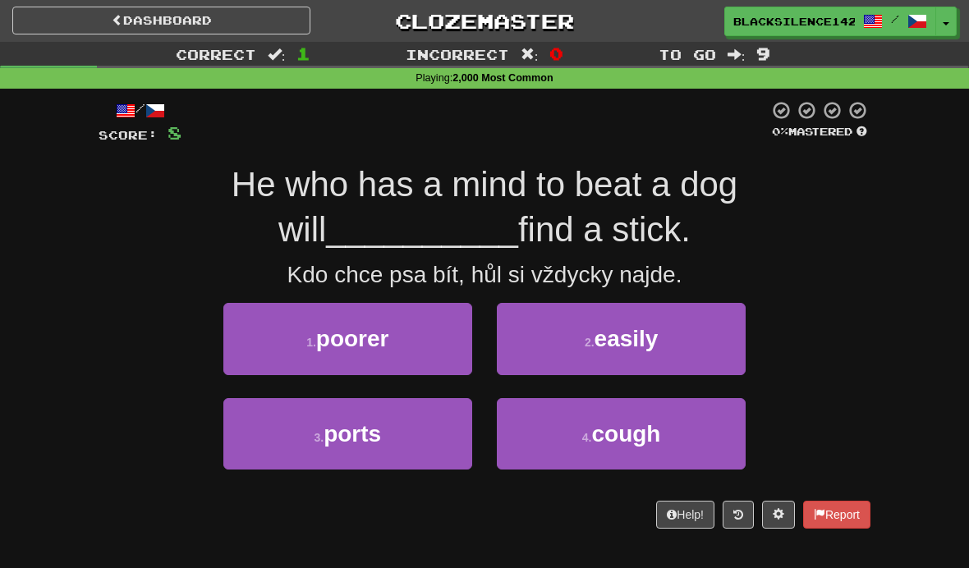
click at [429, 354] on button "1 . poorer" at bounding box center [347, 338] width 249 height 71
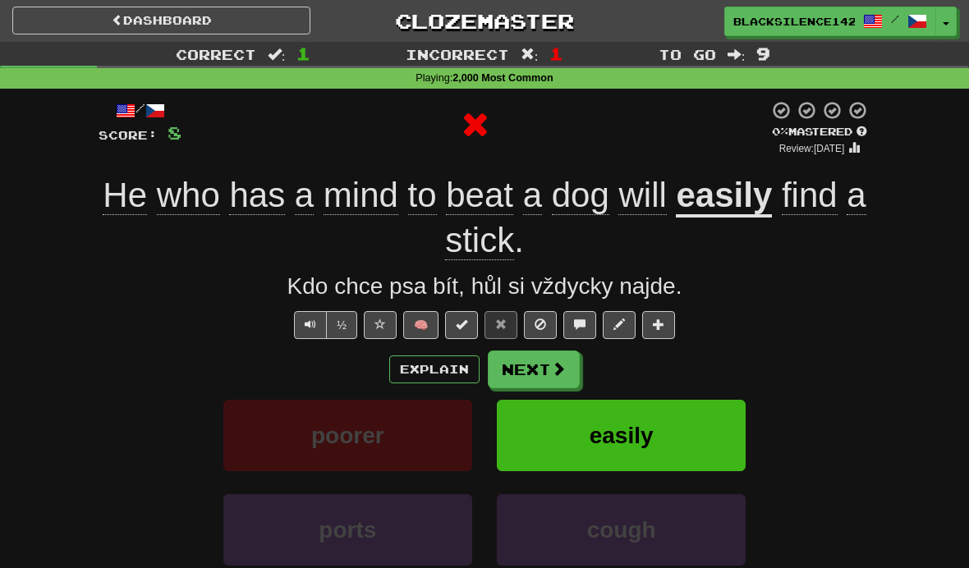
click at [551, 378] on button "Next" at bounding box center [534, 370] width 92 height 38
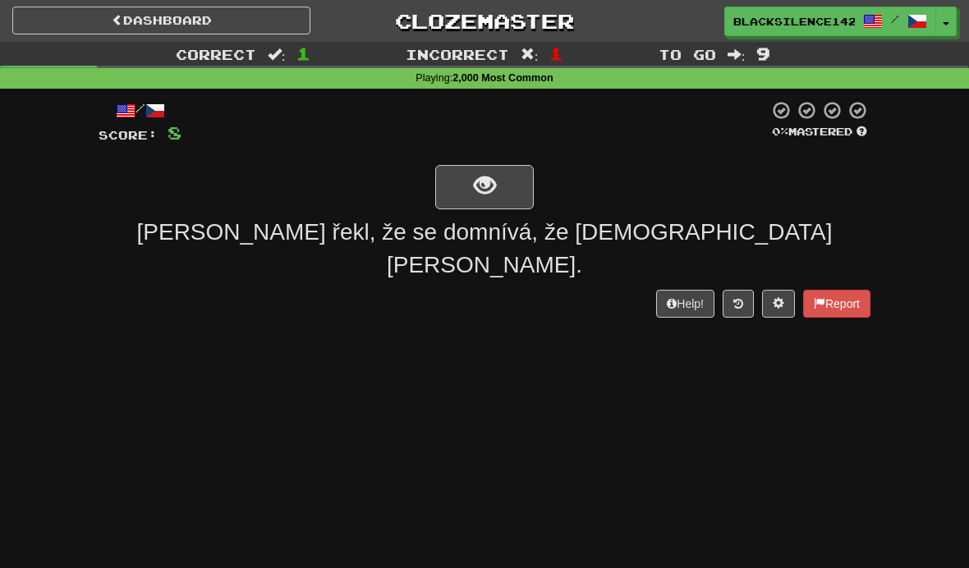
click at [516, 183] on button "show sentence" at bounding box center [484, 187] width 99 height 44
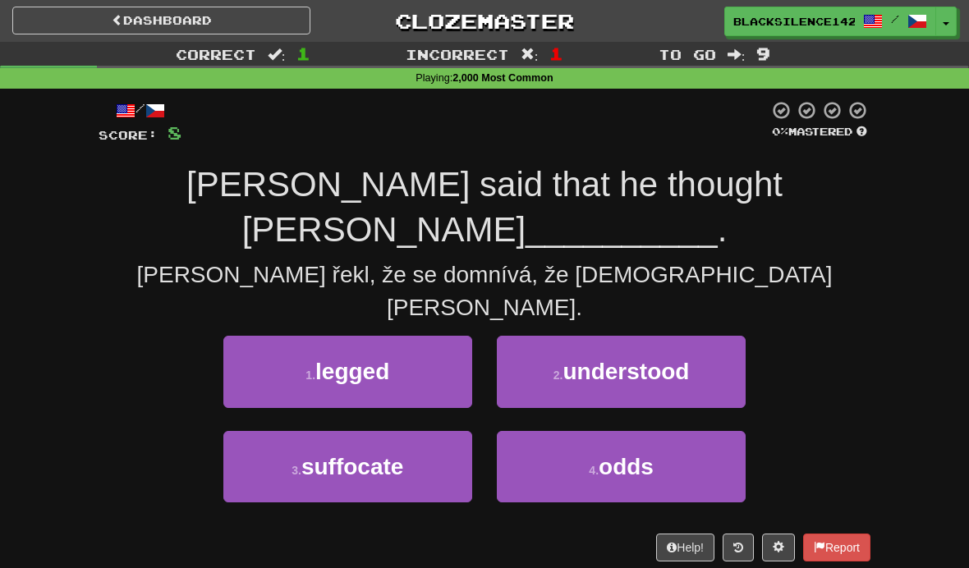
click at [434, 336] on button "1 . legged" at bounding box center [347, 371] width 249 height 71
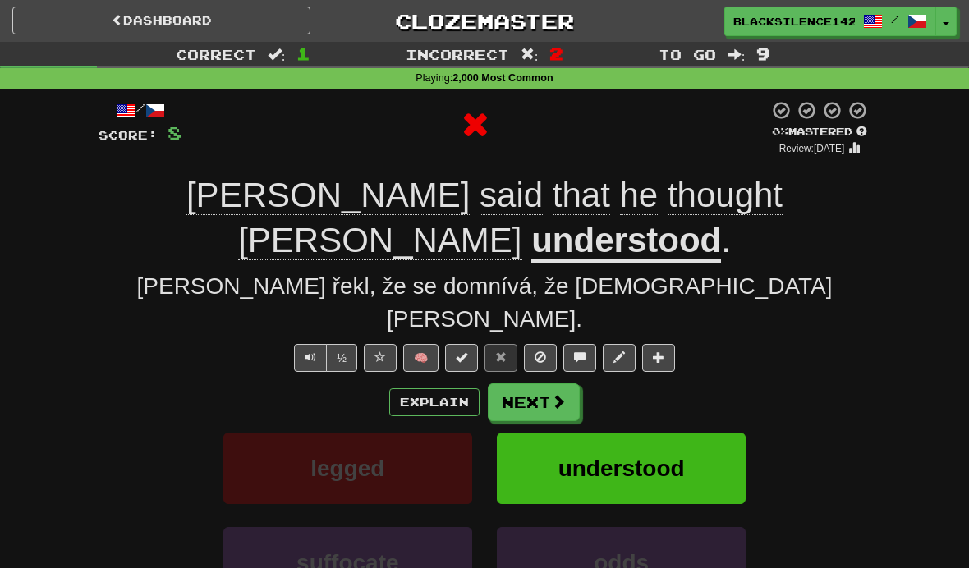
click at [567, 383] on button "Next" at bounding box center [534, 402] width 92 height 38
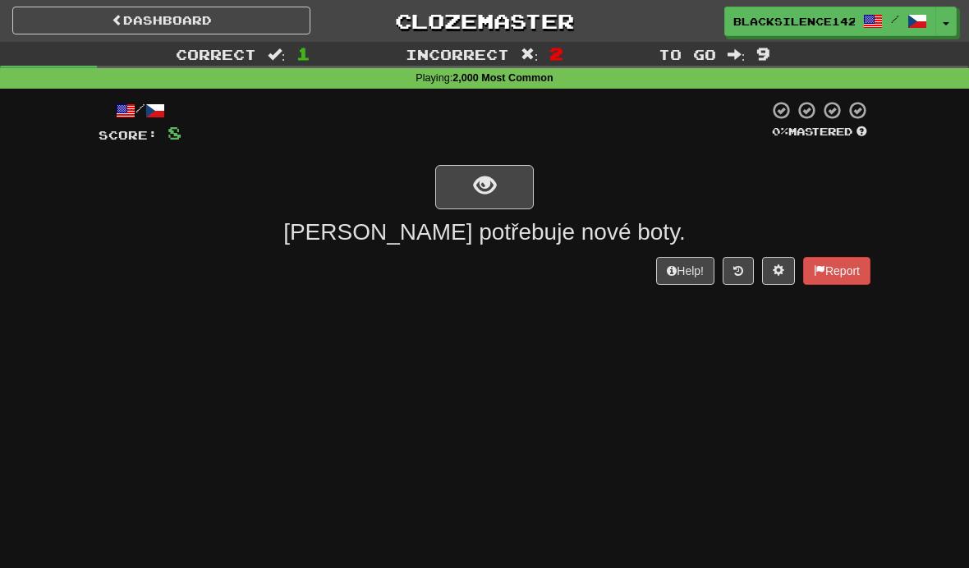
click at [518, 175] on button "show sentence" at bounding box center [484, 187] width 99 height 44
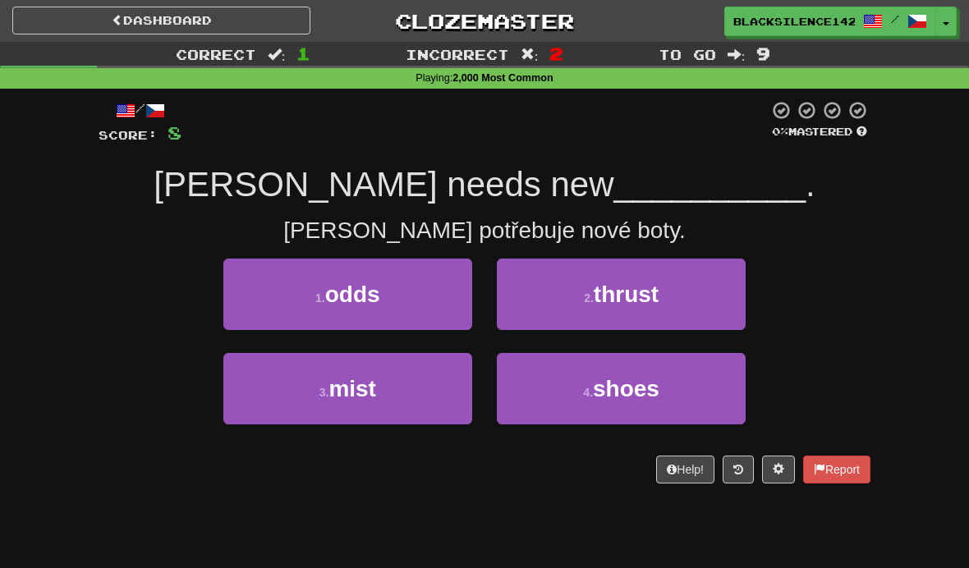
click at [592, 397] on small "4 ." at bounding box center [588, 392] width 10 height 13
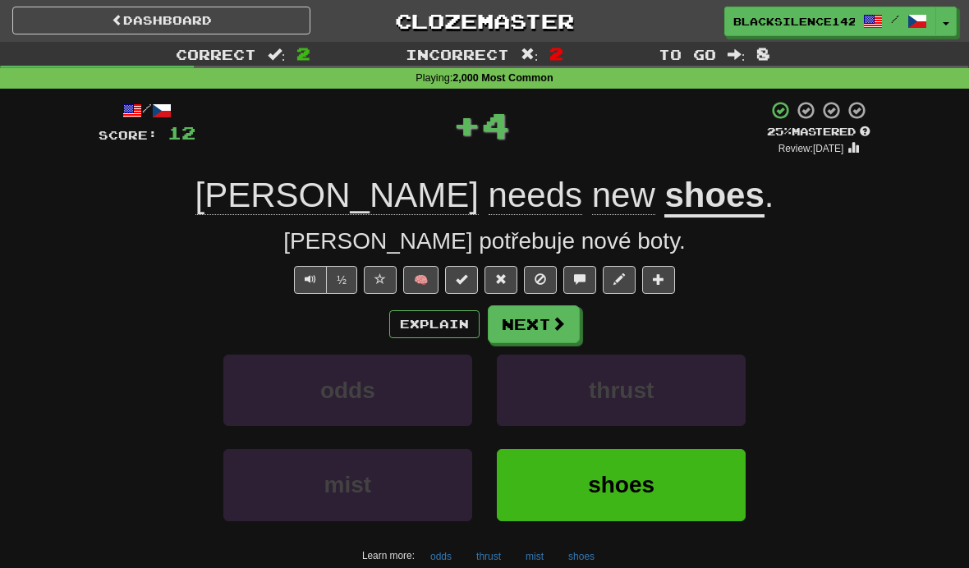
click at [543, 333] on button "Next" at bounding box center [534, 324] width 92 height 38
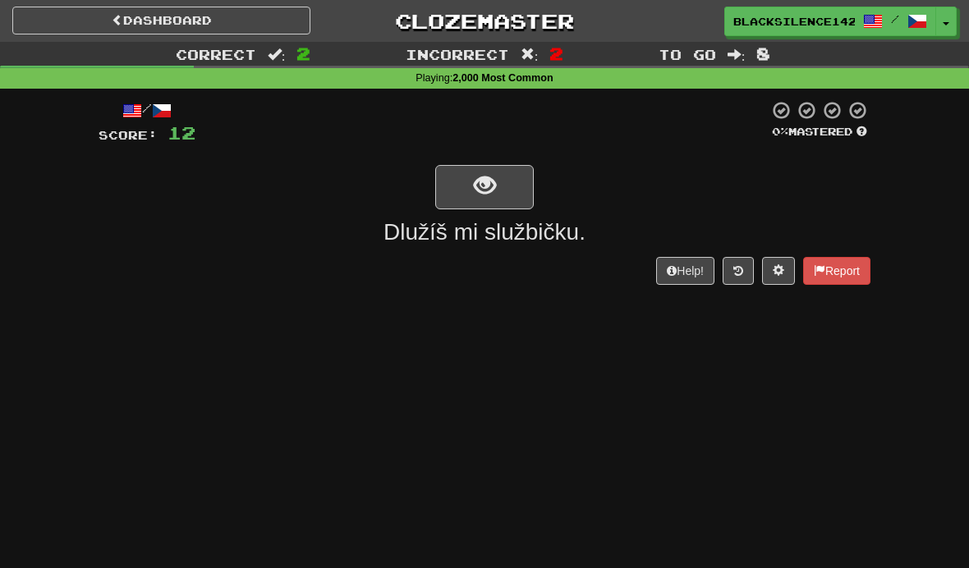
click at [509, 177] on button "show sentence" at bounding box center [484, 187] width 99 height 44
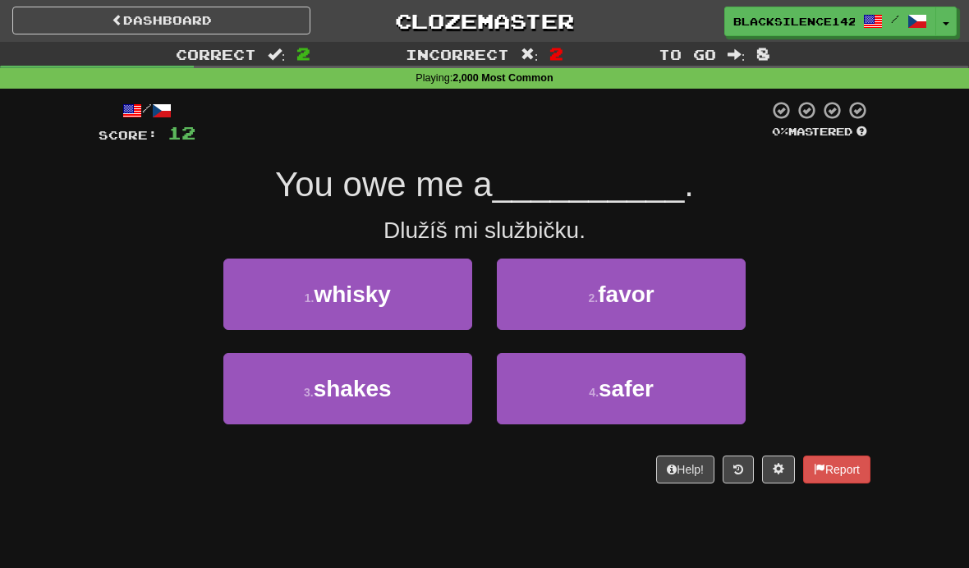
click at [437, 306] on button "1 . whisky" at bounding box center [347, 294] width 249 height 71
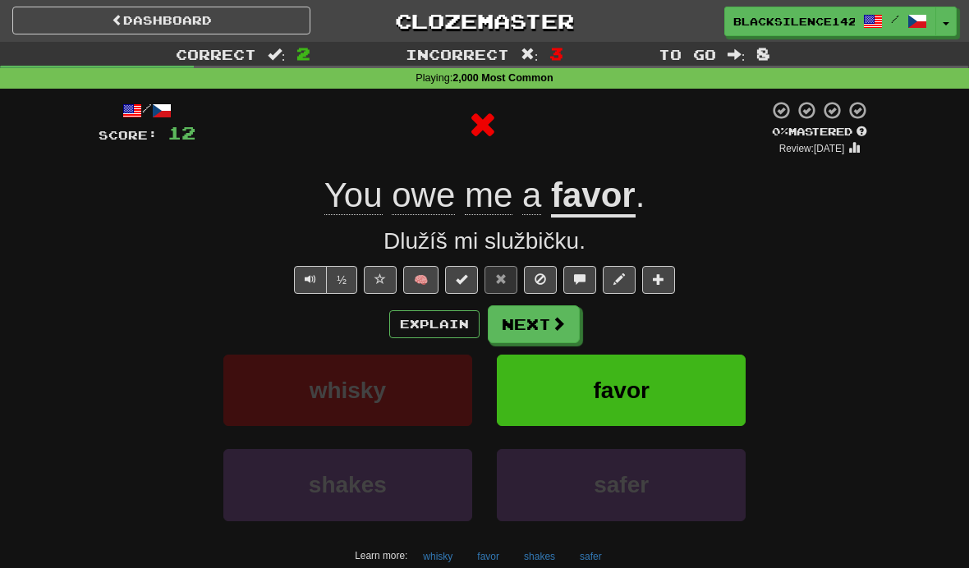
click at [558, 333] on button "Next" at bounding box center [534, 324] width 92 height 38
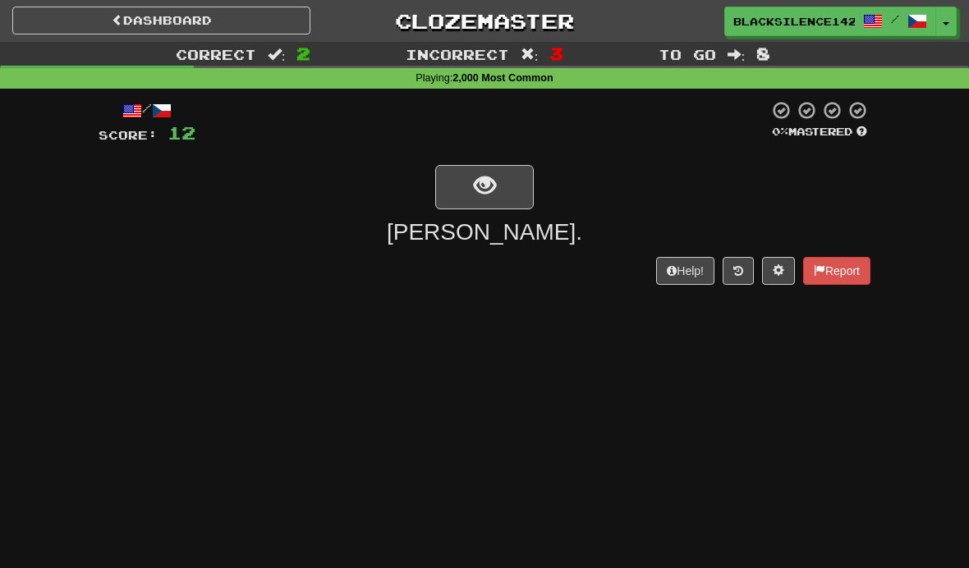
click at [503, 186] on button "show sentence" at bounding box center [484, 187] width 99 height 44
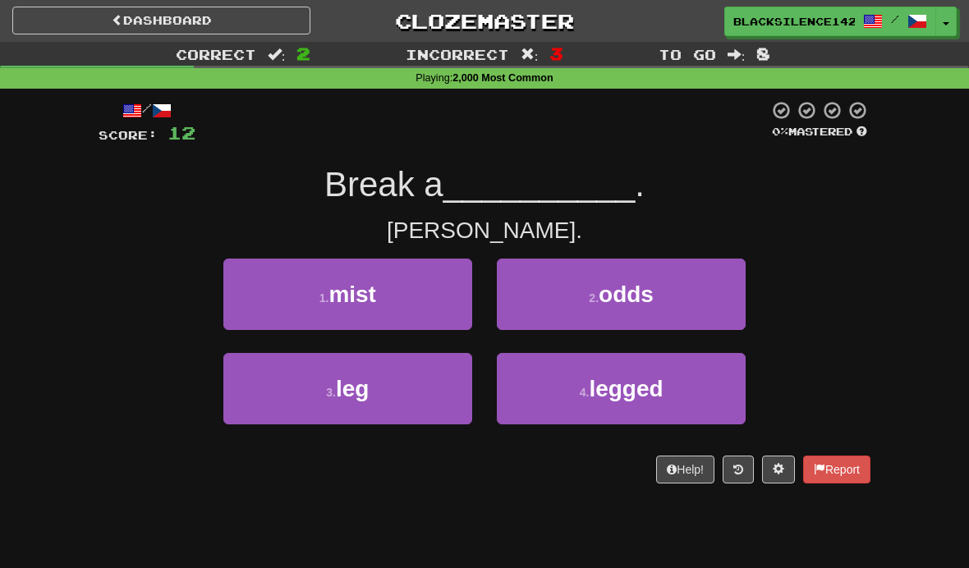
click at [434, 381] on button "3 . leg" at bounding box center [347, 388] width 249 height 71
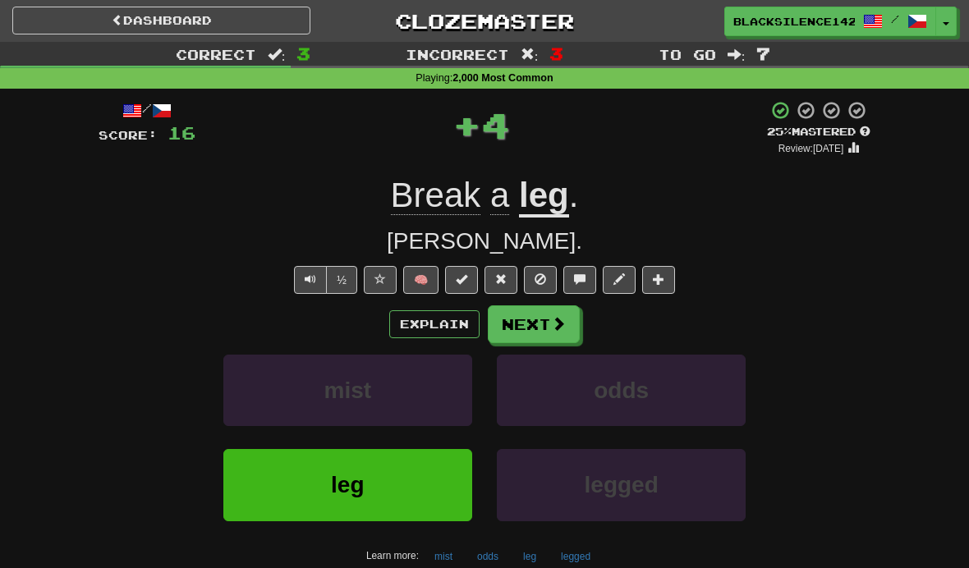
click at [547, 327] on button "Next" at bounding box center [534, 324] width 92 height 38
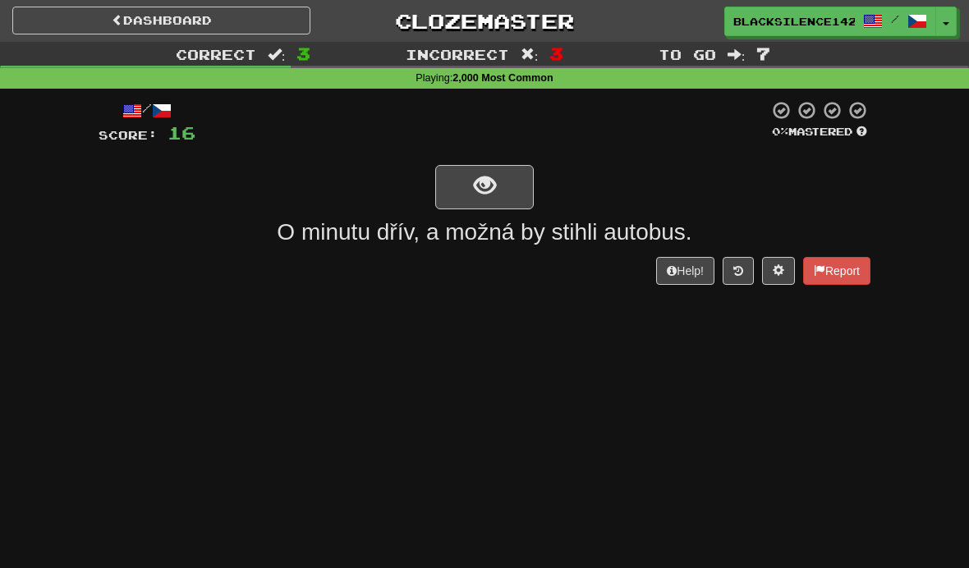
click at [485, 194] on span "show sentence" at bounding box center [485, 186] width 22 height 22
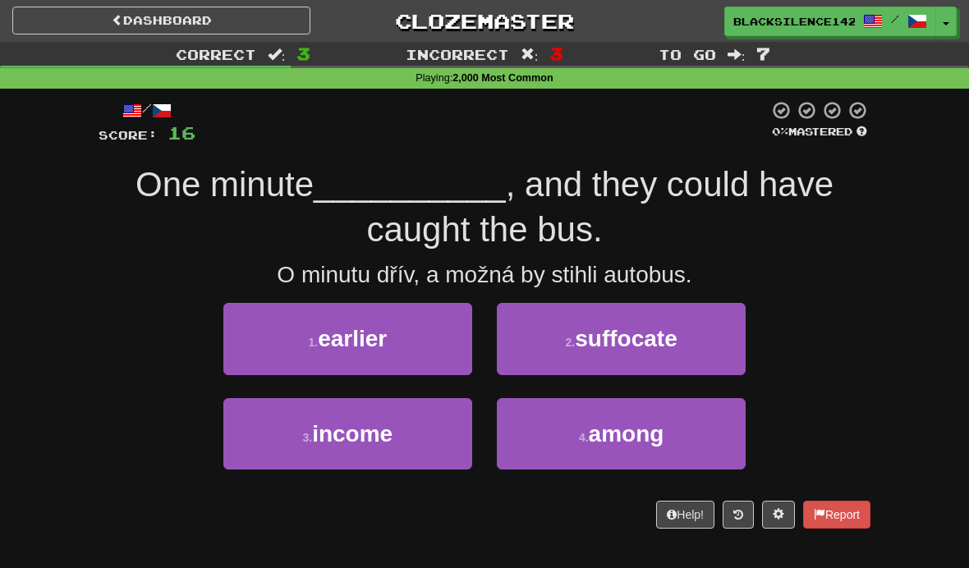
click at [427, 348] on button "1 . earlier" at bounding box center [347, 338] width 249 height 71
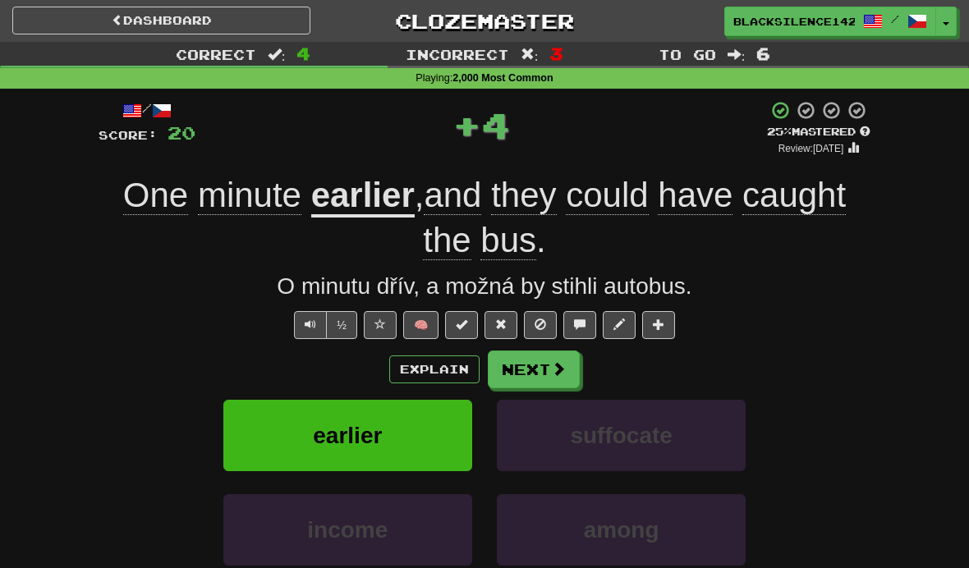
click at [504, 322] on span at bounding box center [500, 324] width 11 height 11
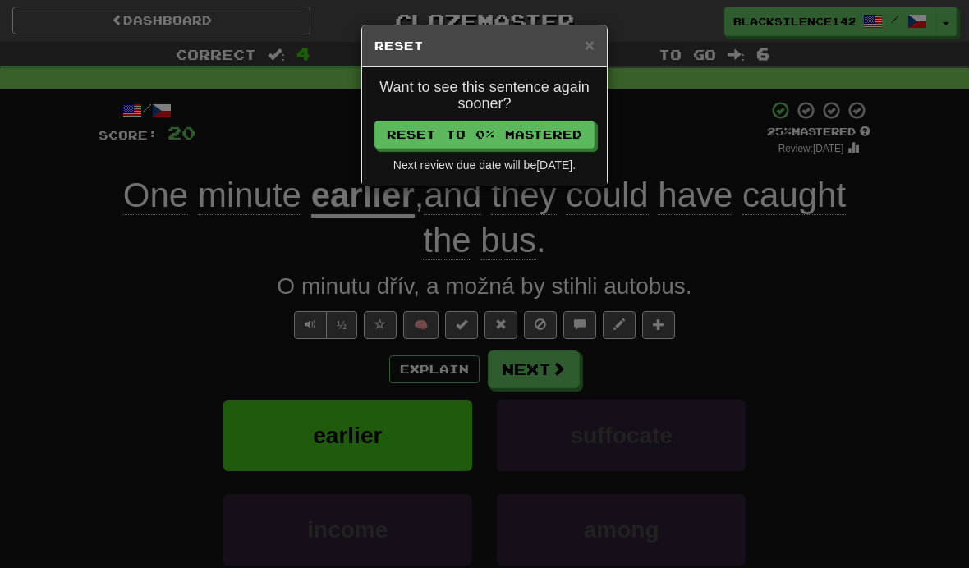
click at [548, 130] on button "Reset to 0% Mastered" at bounding box center [484, 135] width 220 height 28
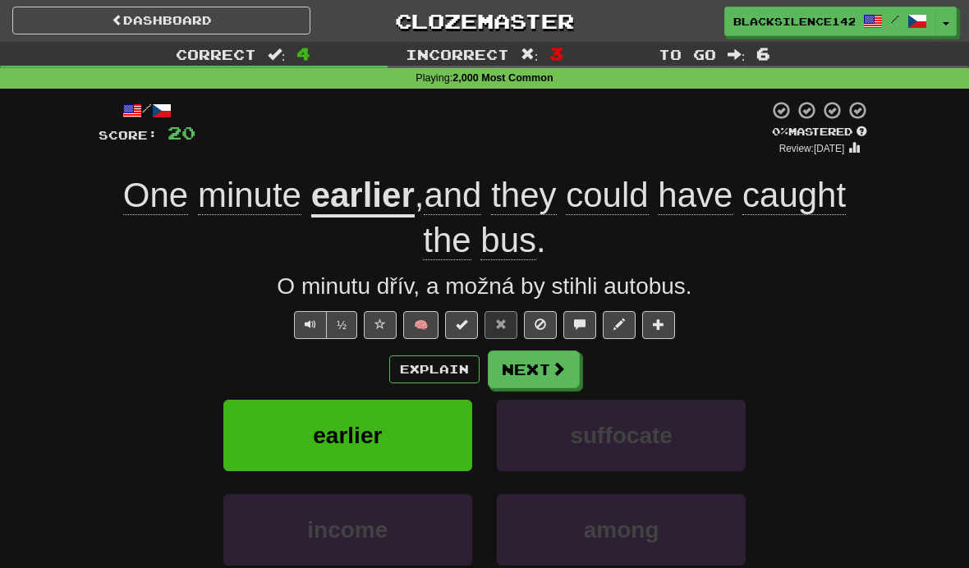
click at [550, 383] on button "Next" at bounding box center [534, 370] width 92 height 38
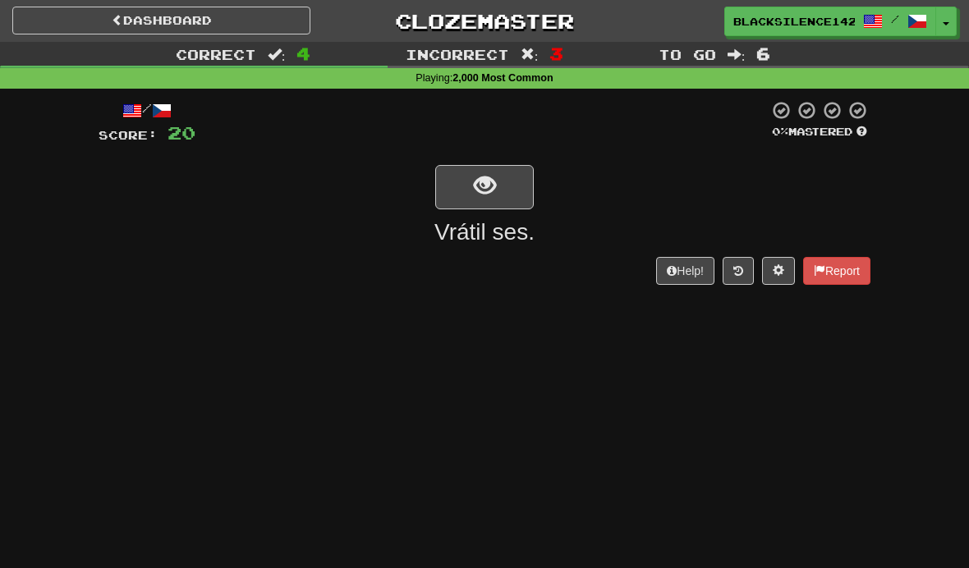
click at [503, 195] on button "show sentence" at bounding box center [484, 187] width 99 height 44
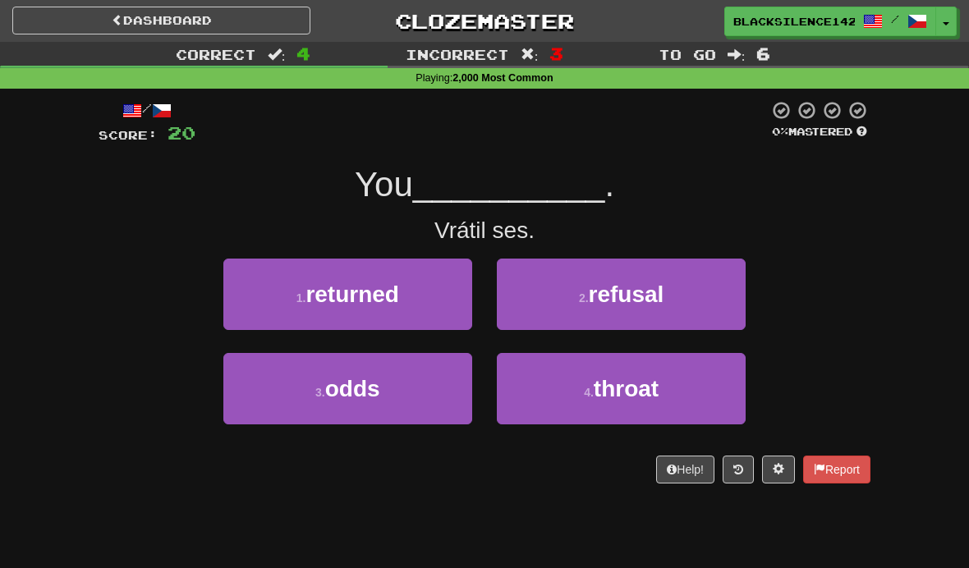
click at [439, 294] on button "1 . returned" at bounding box center [347, 294] width 249 height 71
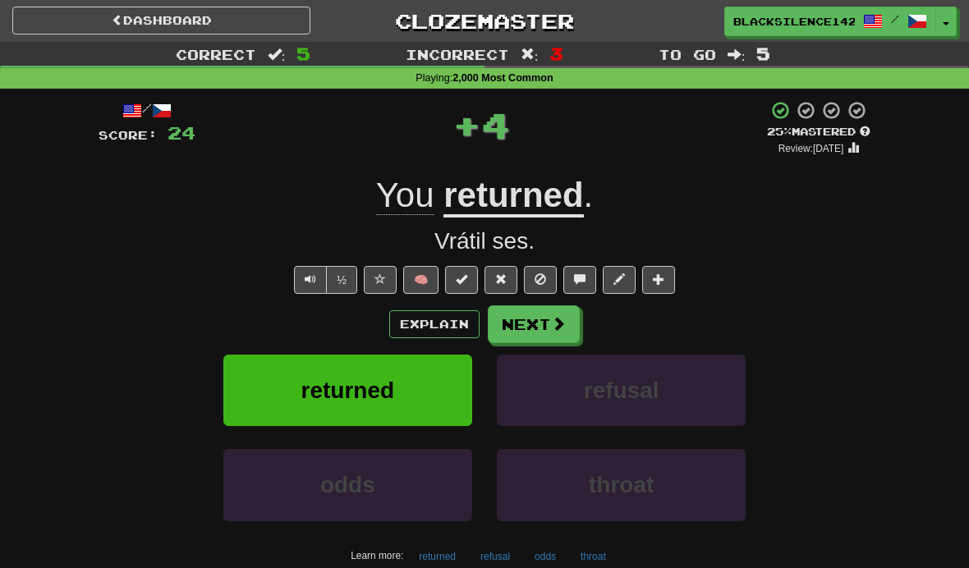
click at [539, 329] on button "Next" at bounding box center [534, 324] width 92 height 38
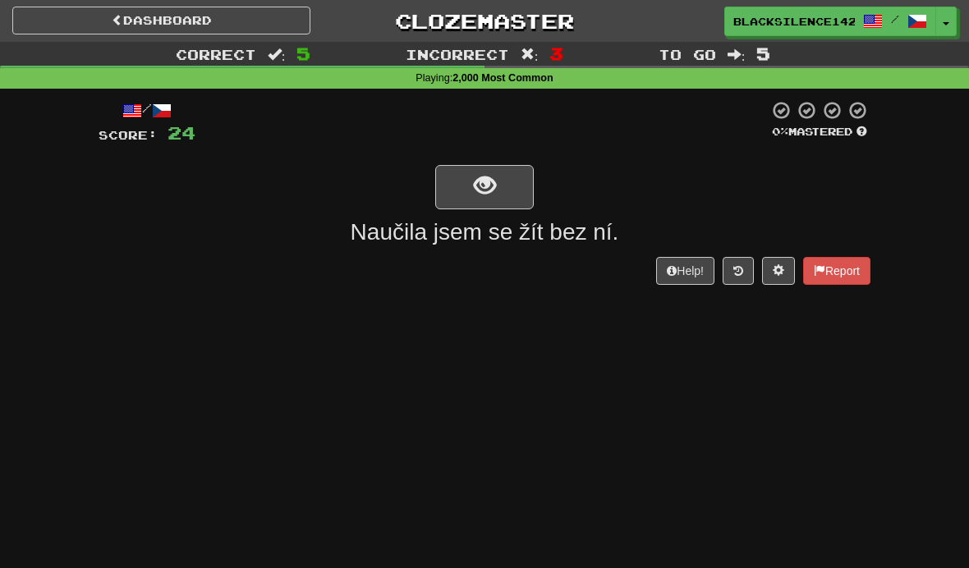
click at [512, 182] on button "show sentence" at bounding box center [484, 187] width 99 height 44
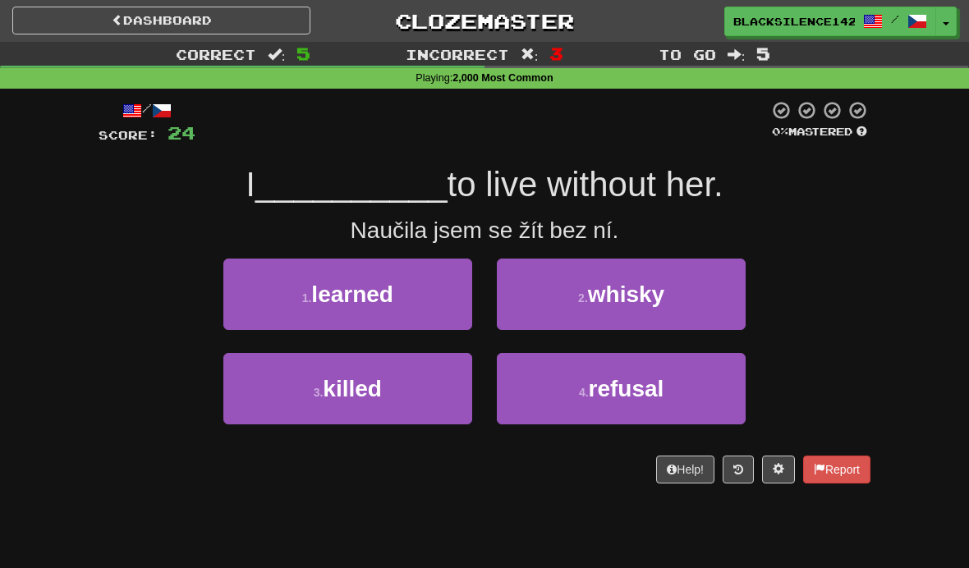
click at [420, 288] on button "1 . learned" at bounding box center [347, 294] width 249 height 71
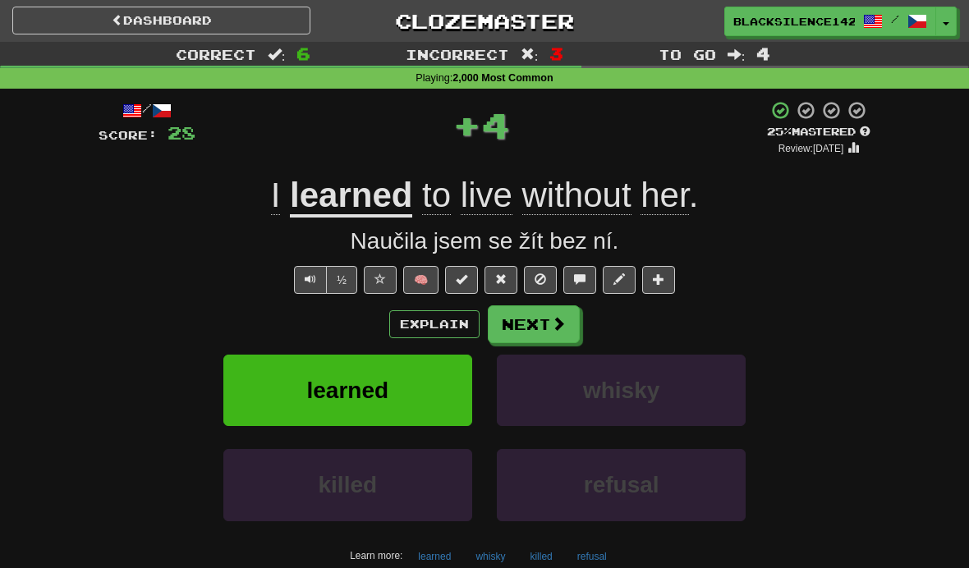
click at [558, 319] on span at bounding box center [558, 323] width 15 height 15
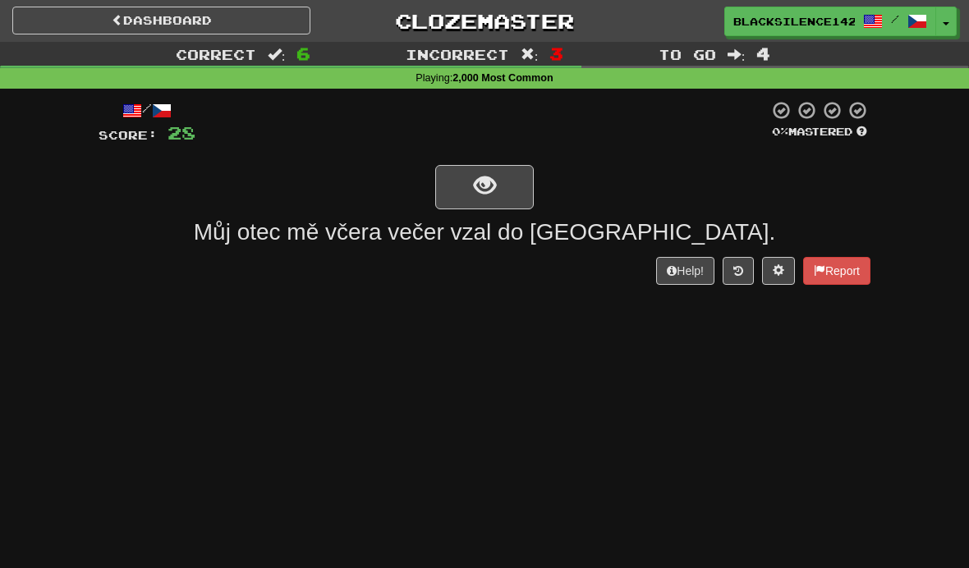
click at [497, 184] on button "show sentence" at bounding box center [484, 187] width 99 height 44
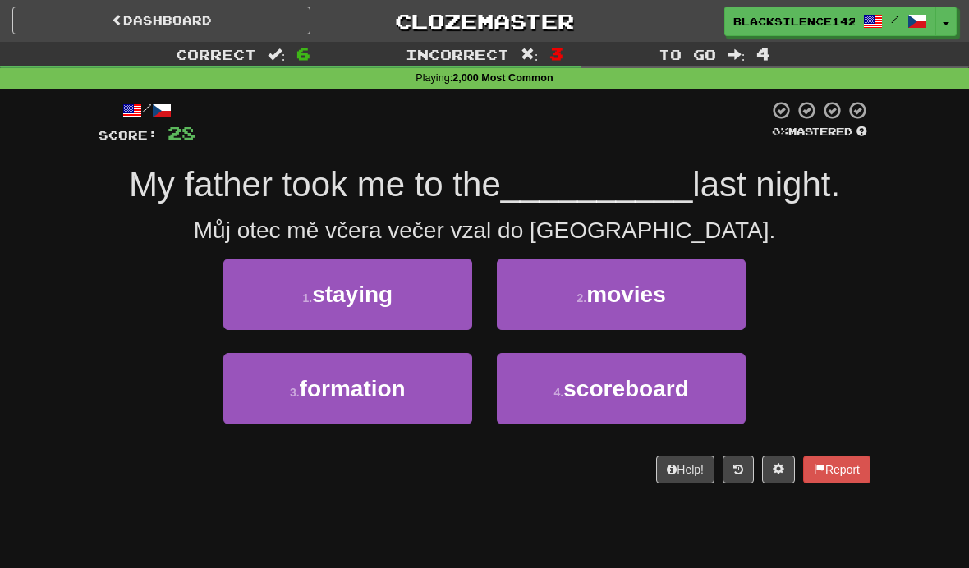
click at [616, 299] on span "movies" at bounding box center [626, 294] width 80 height 25
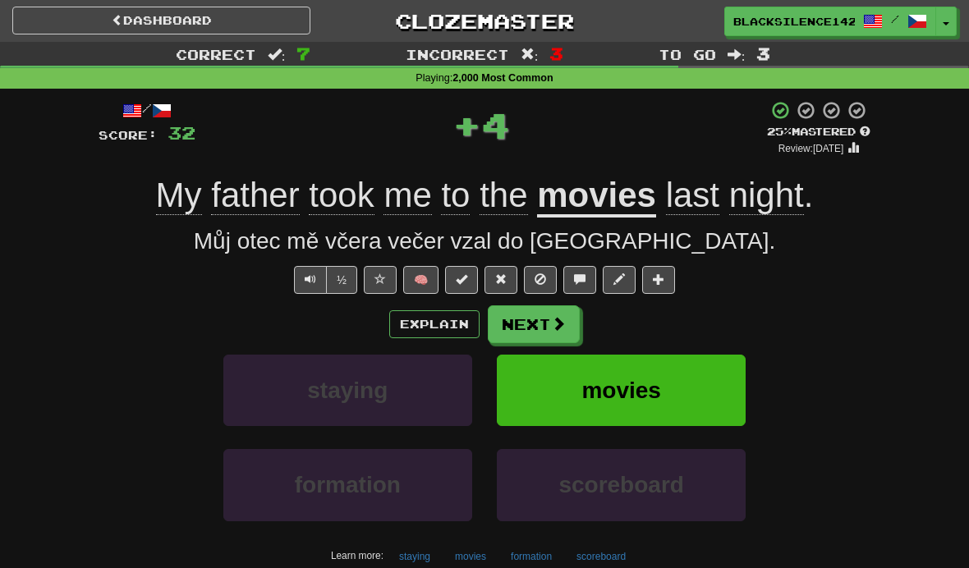
click at [282, 23] on link "Dashboard" at bounding box center [161, 21] width 298 height 28
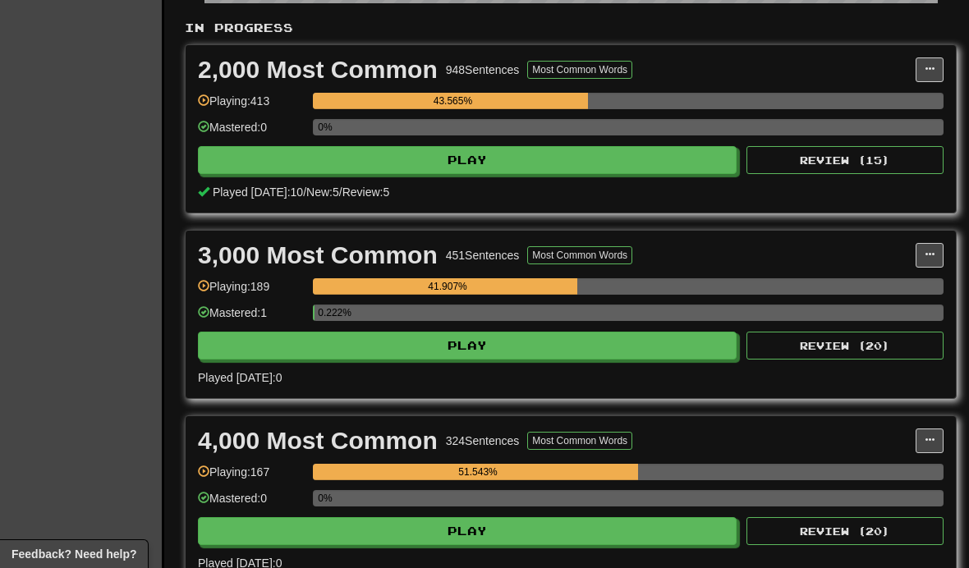
scroll to position [392, 0]
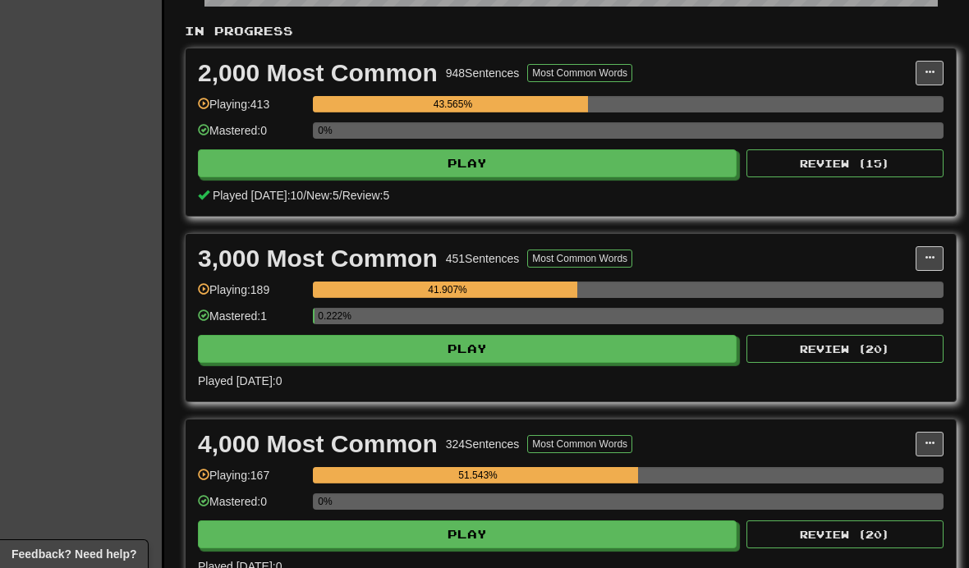
click at [610, 348] on button "Play" at bounding box center [467, 349] width 539 height 28
select select "**"
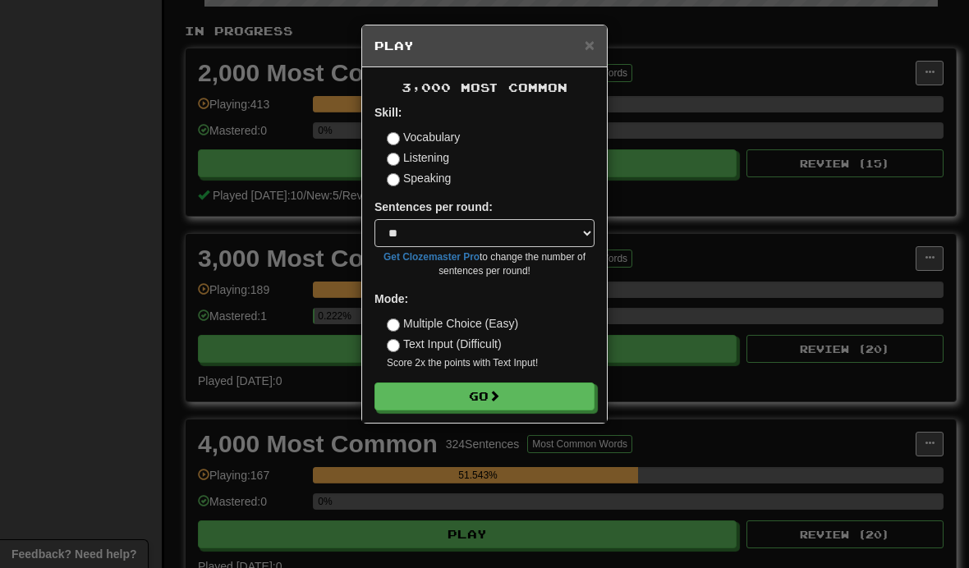
click at [531, 406] on button "Go" at bounding box center [484, 397] width 220 height 28
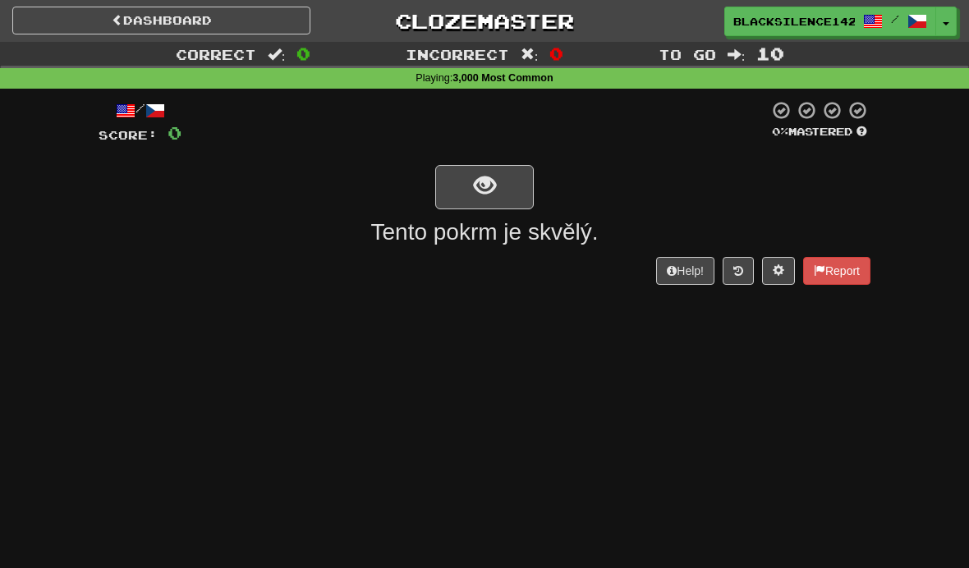
click at [507, 181] on button "show sentence" at bounding box center [484, 187] width 99 height 44
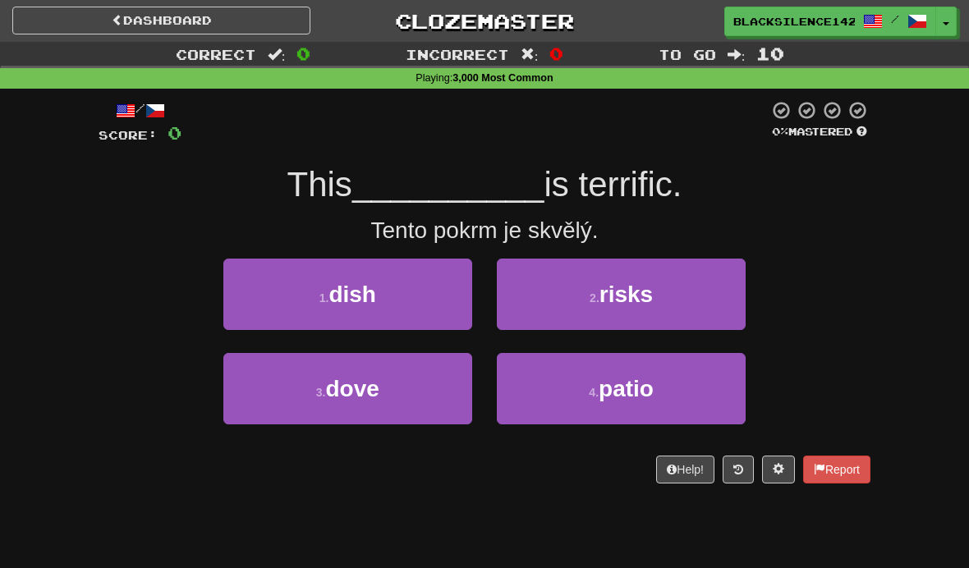
click at [624, 306] on button "2 . risks" at bounding box center [621, 294] width 249 height 71
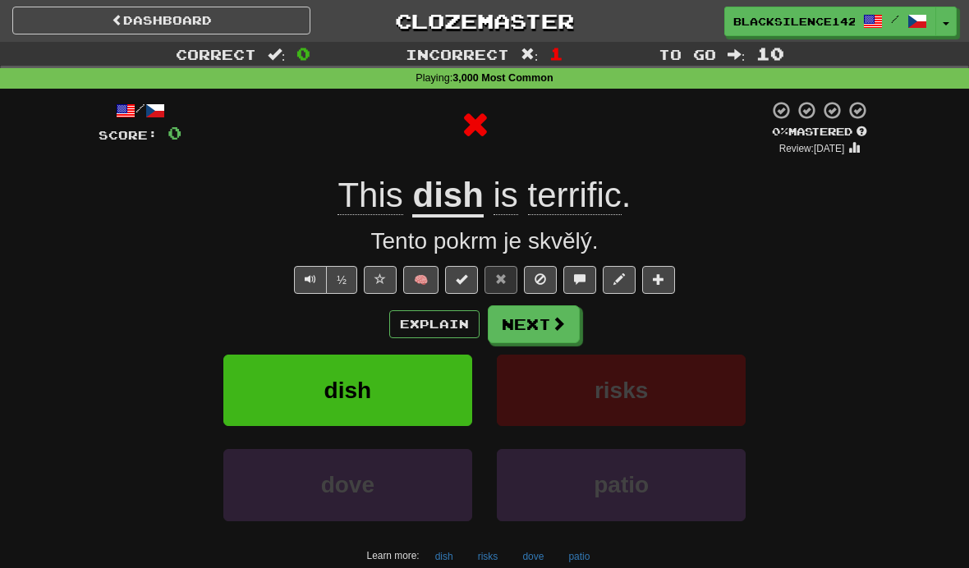
click at [552, 328] on span at bounding box center [558, 323] width 15 height 15
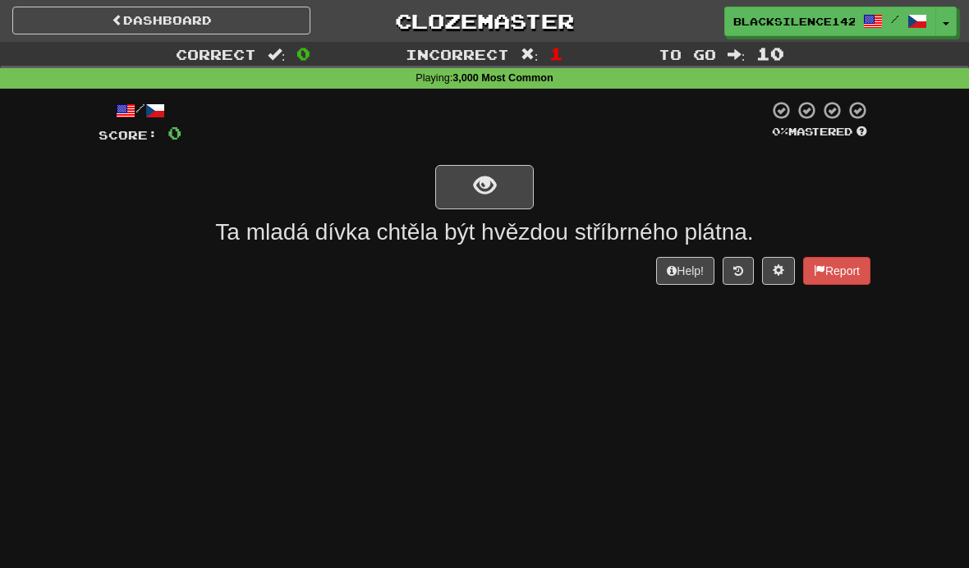
click at [522, 192] on button "show sentence" at bounding box center [484, 187] width 99 height 44
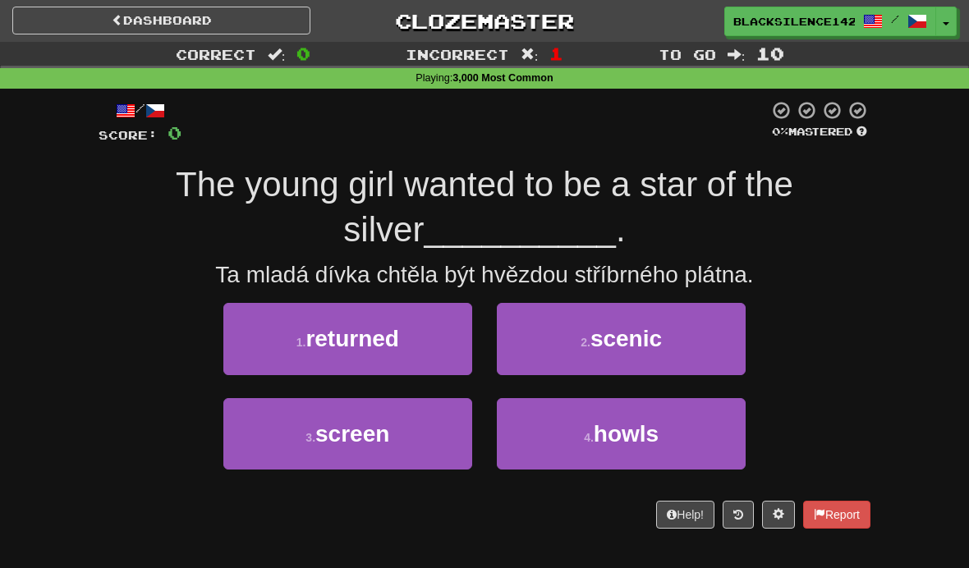
click at [429, 358] on button "1 . returned" at bounding box center [347, 338] width 249 height 71
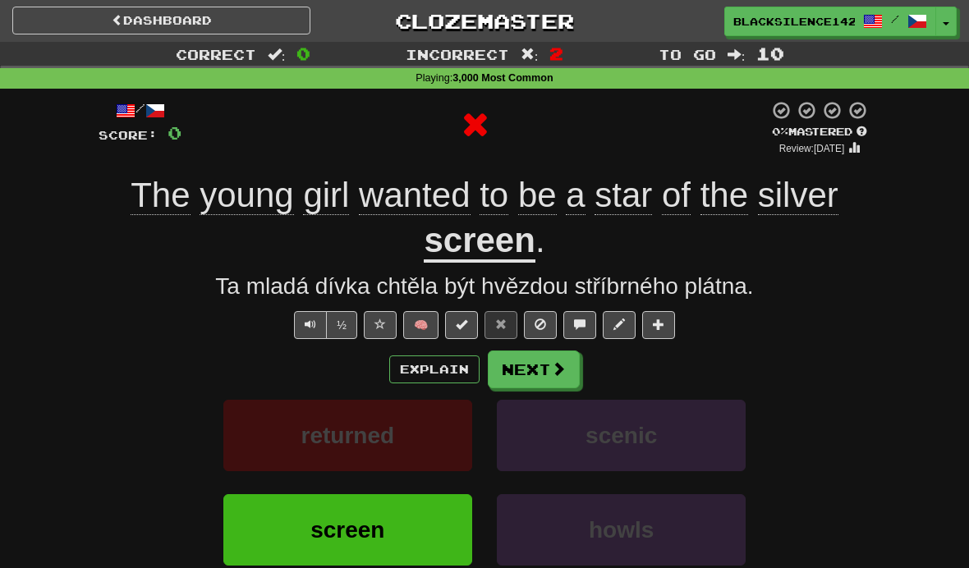
click at [564, 371] on span at bounding box center [558, 368] width 15 height 15
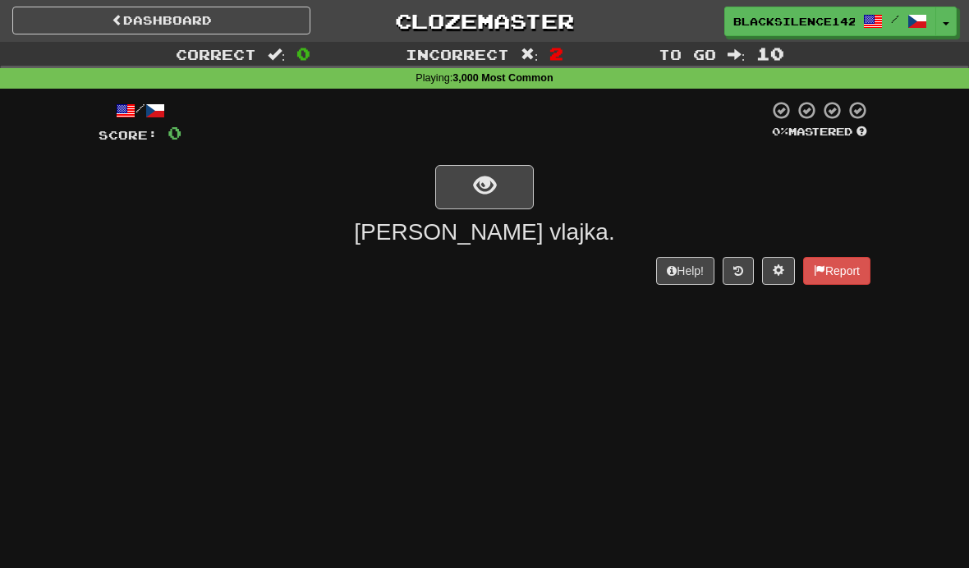
click at [512, 181] on button "show sentence" at bounding box center [484, 187] width 99 height 44
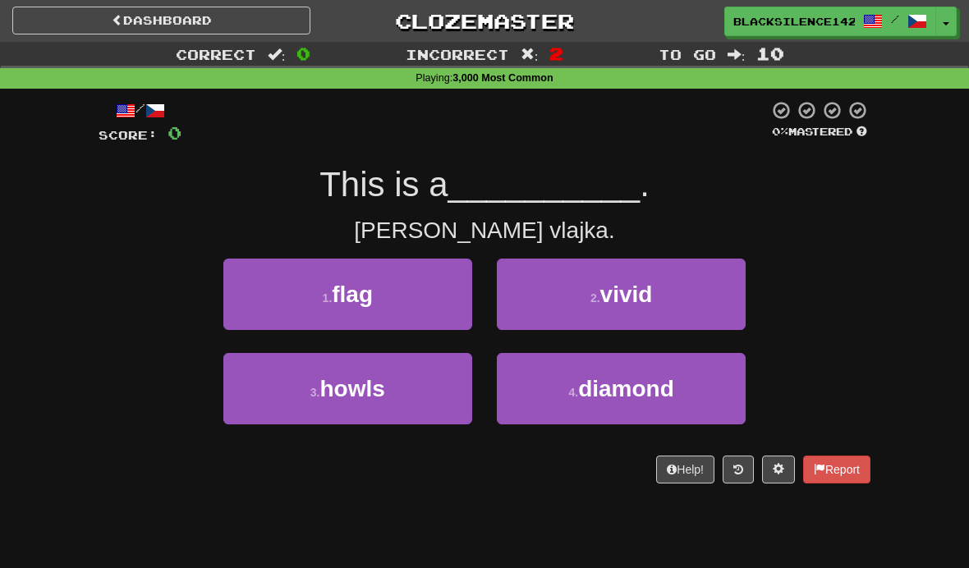
click at [443, 299] on button "1 . flag" at bounding box center [347, 294] width 249 height 71
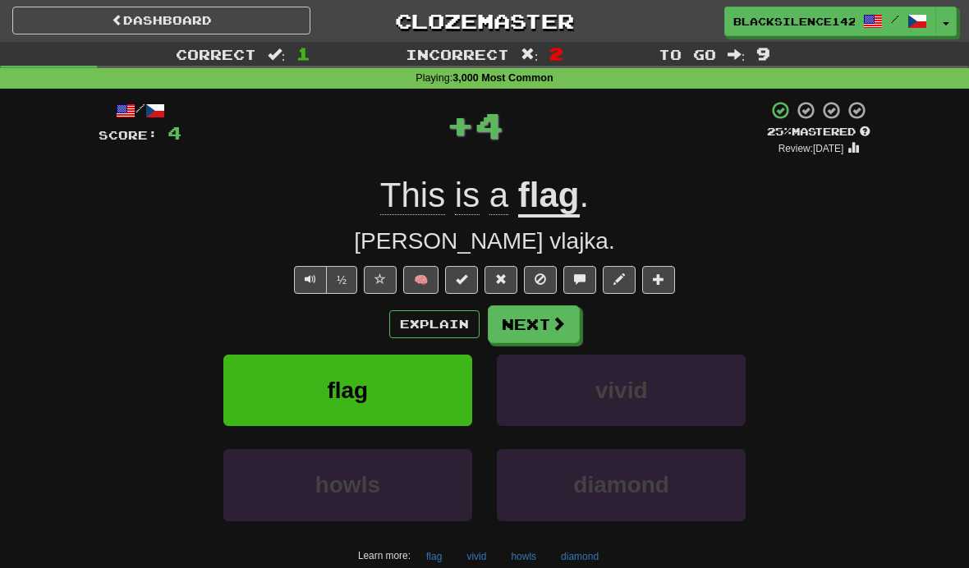
click at [567, 330] on button "Next" at bounding box center [534, 324] width 92 height 38
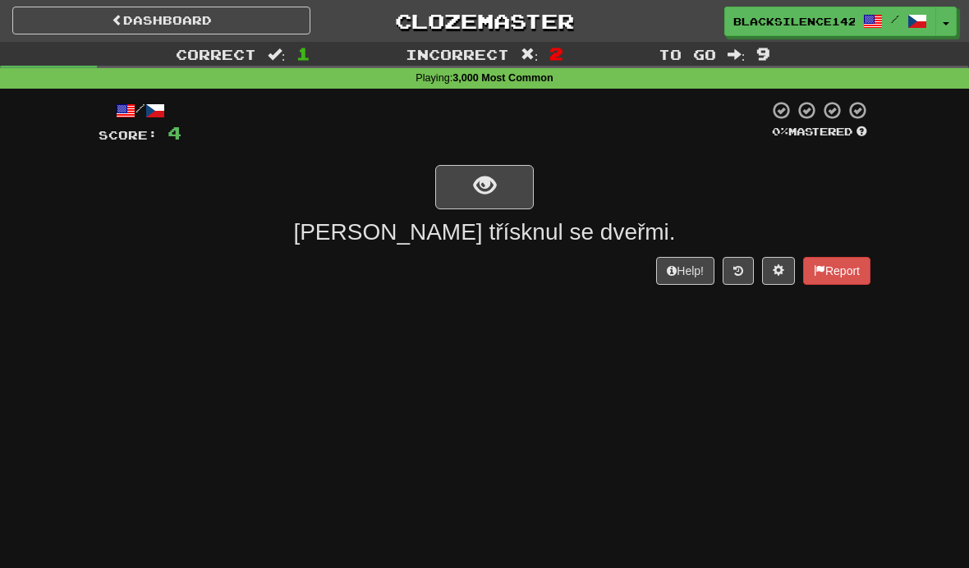
click at [520, 180] on button "show sentence" at bounding box center [484, 187] width 99 height 44
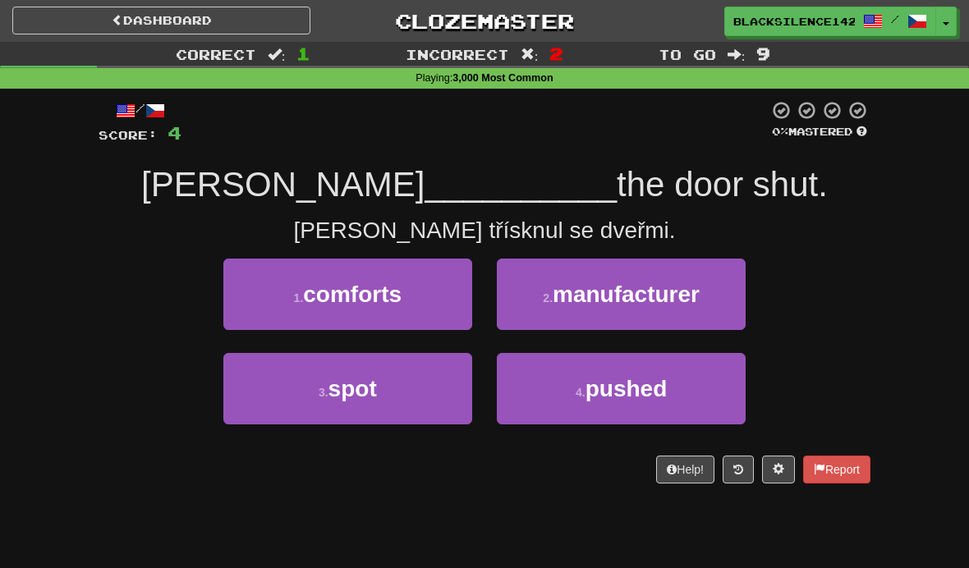
click at [628, 298] on span "manufacturer" at bounding box center [626, 294] width 147 height 25
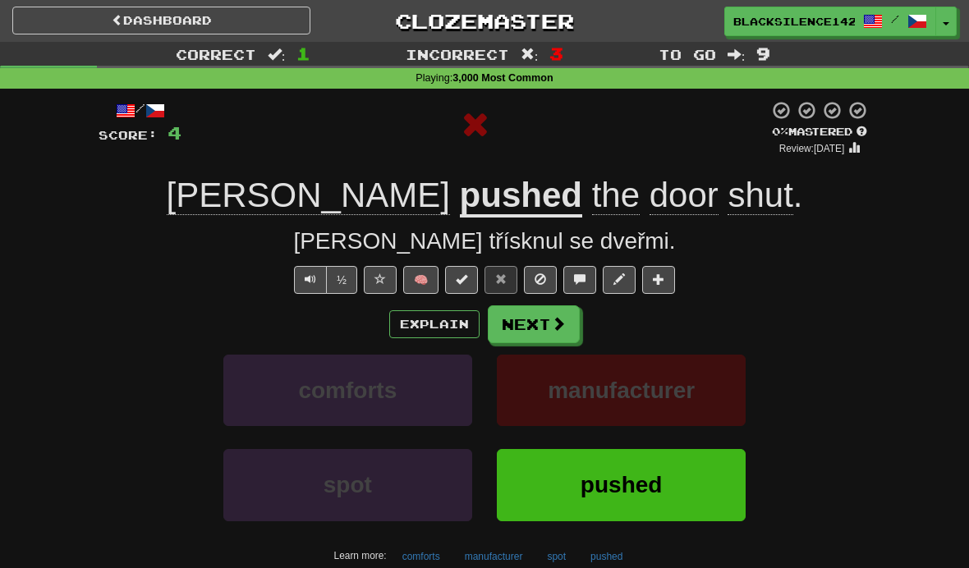
click at [551, 328] on span at bounding box center [558, 323] width 15 height 15
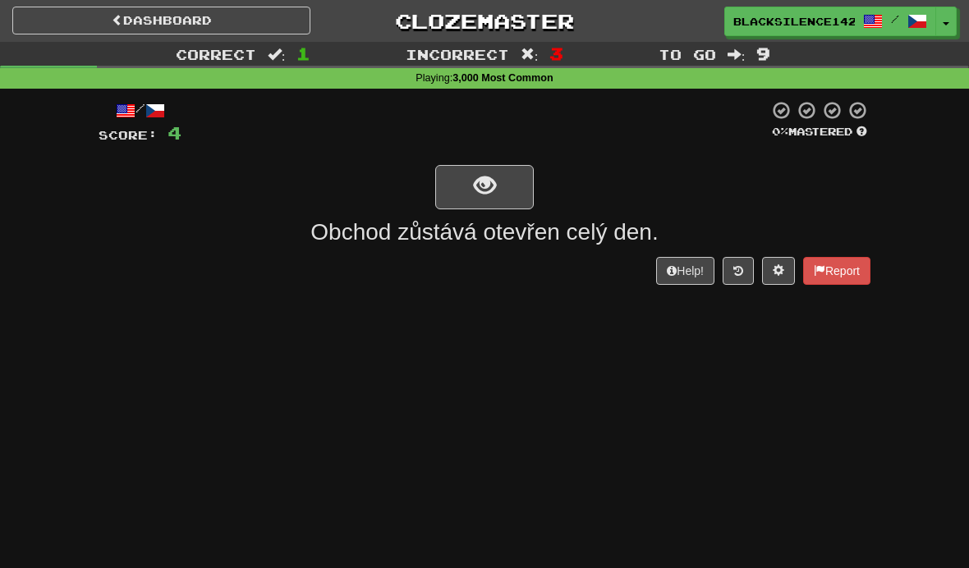
click at [513, 195] on button "show sentence" at bounding box center [484, 187] width 99 height 44
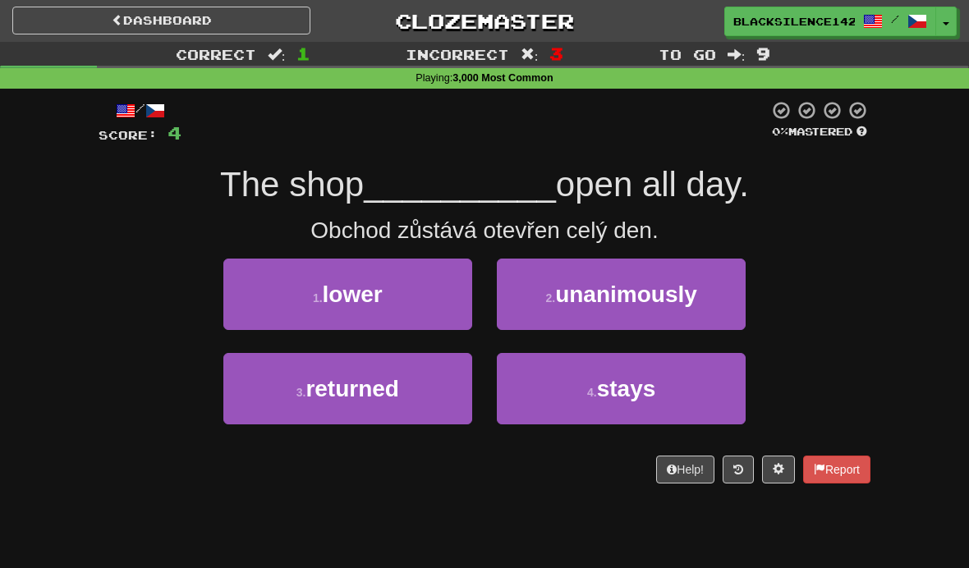
click at [600, 388] on span "stays" at bounding box center [626, 388] width 59 height 25
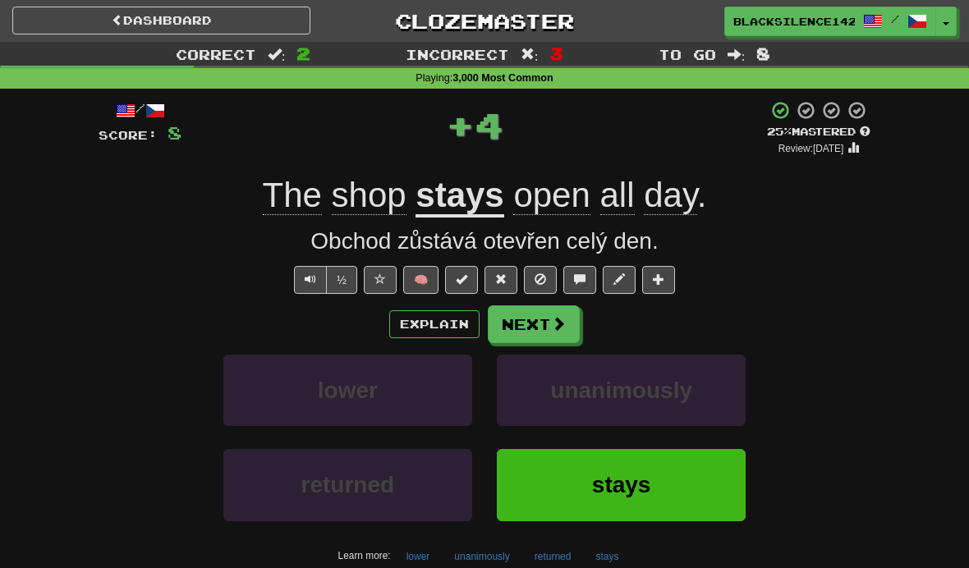
click at [558, 316] on span at bounding box center [558, 323] width 15 height 15
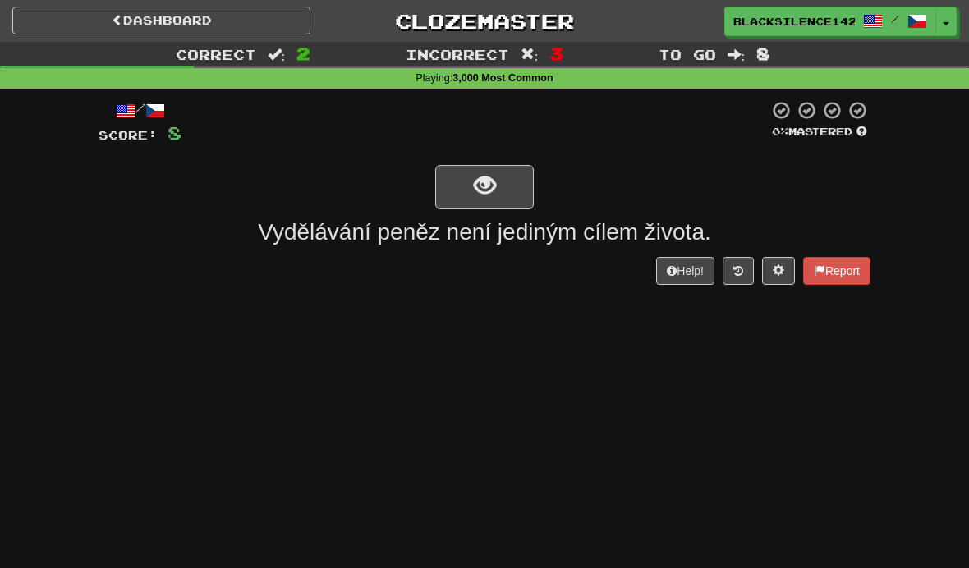
click at [521, 191] on button "show sentence" at bounding box center [484, 187] width 99 height 44
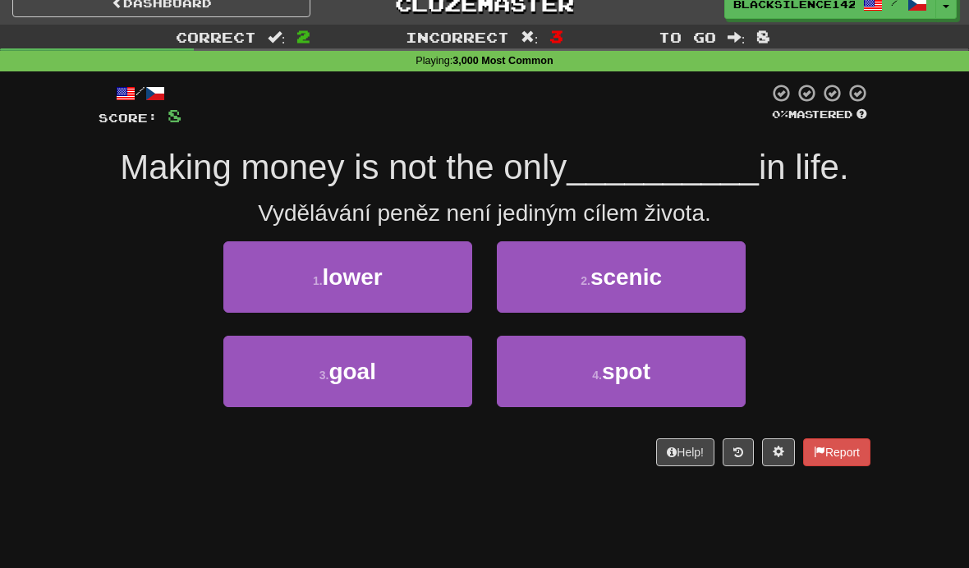
scroll to position [18, 0]
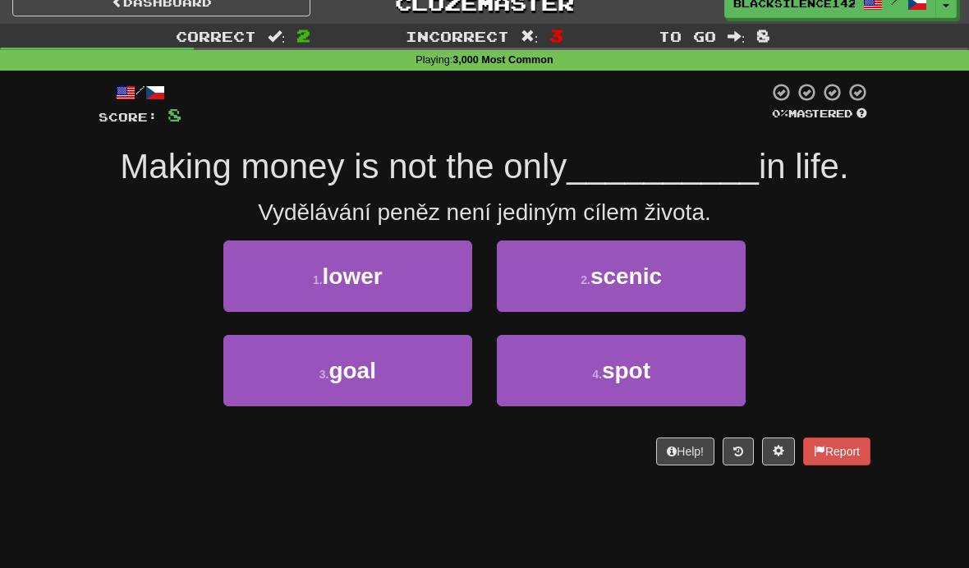
click at [388, 386] on button "3 . goal" at bounding box center [347, 370] width 249 height 71
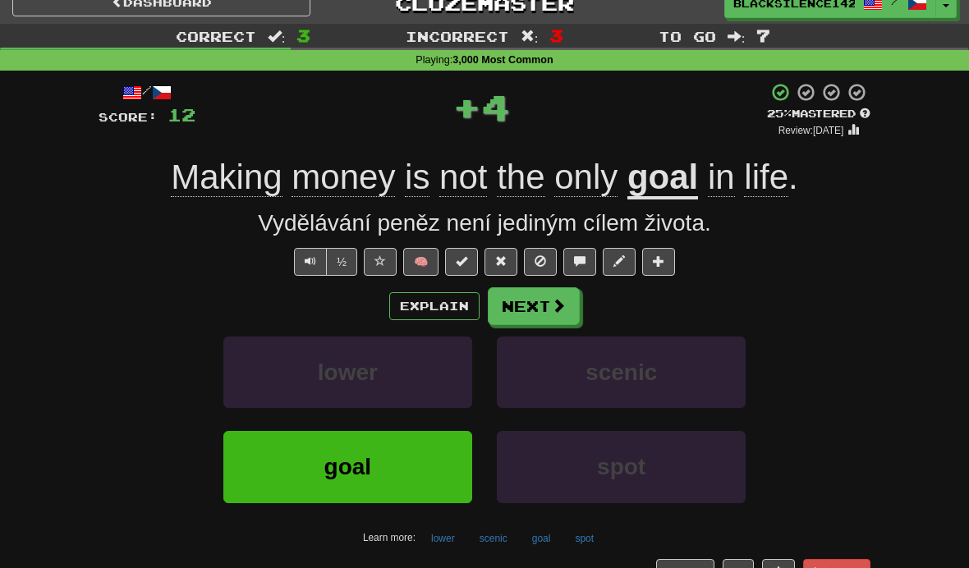
click at [555, 314] on button "Next" at bounding box center [534, 306] width 92 height 38
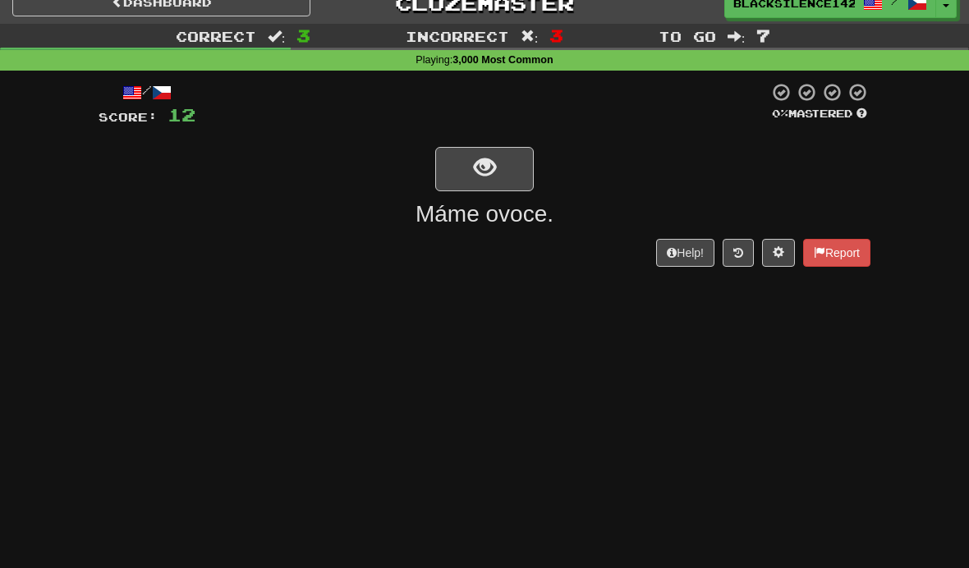
click at [506, 177] on button "show sentence" at bounding box center [484, 169] width 99 height 44
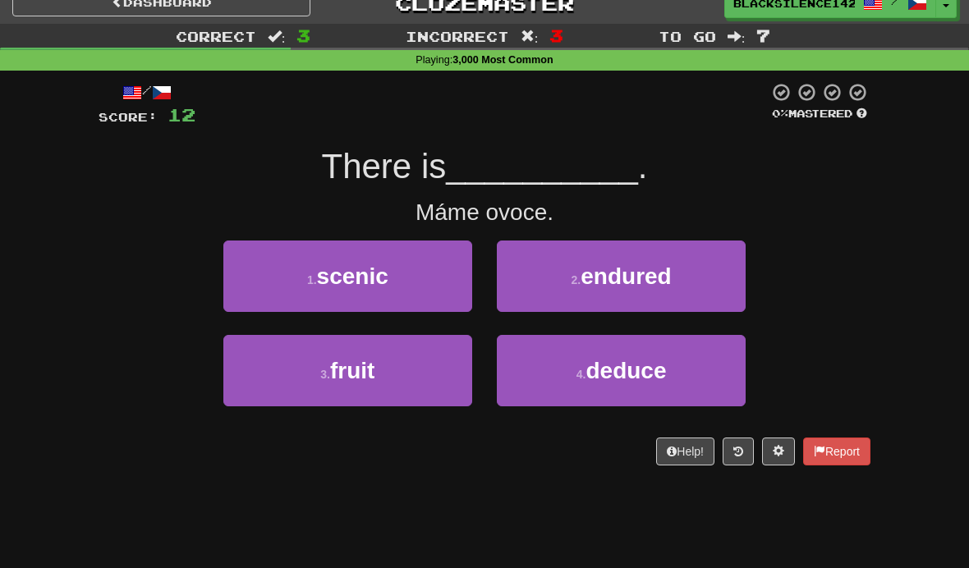
click at [424, 374] on button "3 . fruit" at bounding box center [347, 370] width 249 height 71
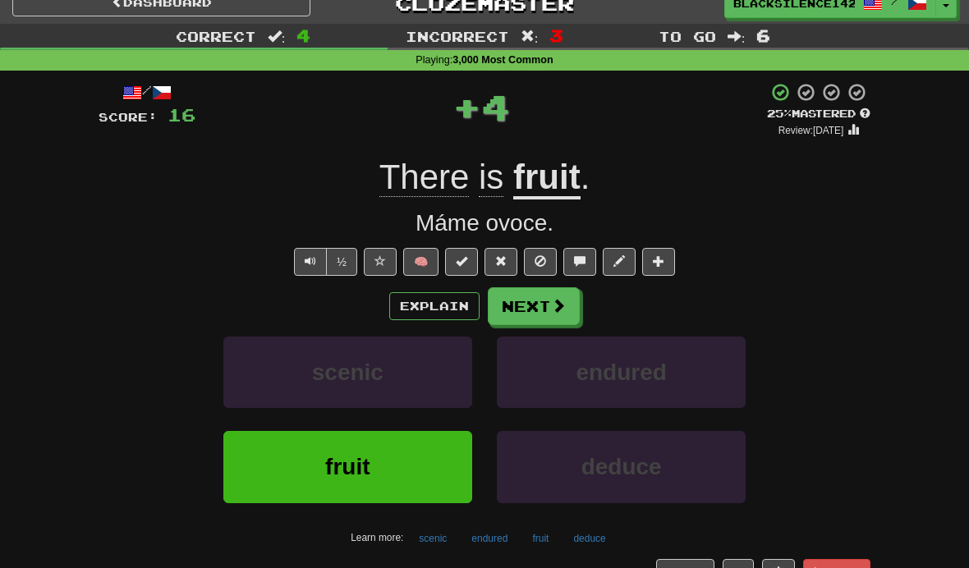
click at [551, 298] on span at bounding box center [558, 305] width 15 height 15
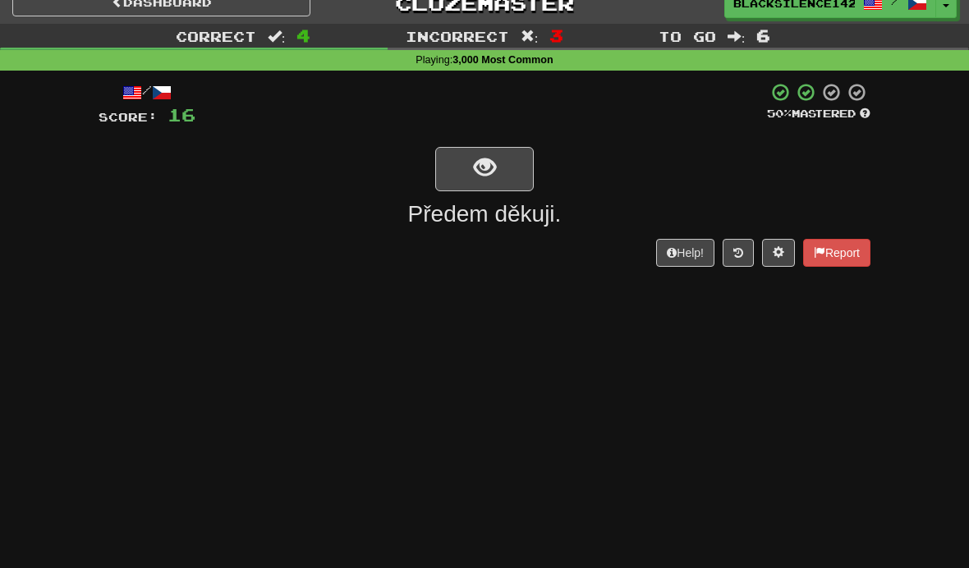
click at [518, 169] on button "show sentence" at bounding box center [484, 169] width 99 height 44
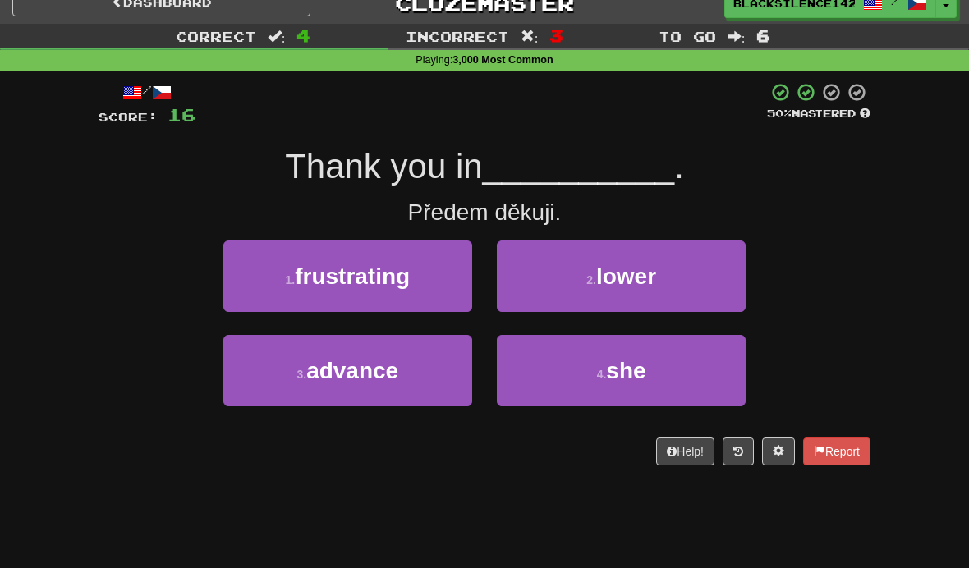
click at [438, 377] on button "3 . advance" at bounding box center [347, 370] width 249 height 71
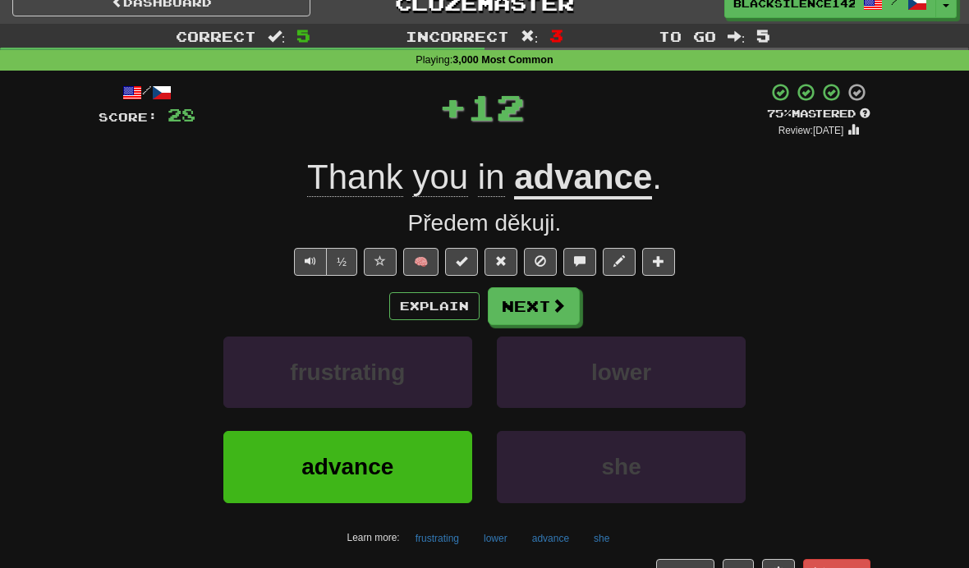
click at [534, 312] on button "Next" at bounding box center [534, 306] width 92 height 38
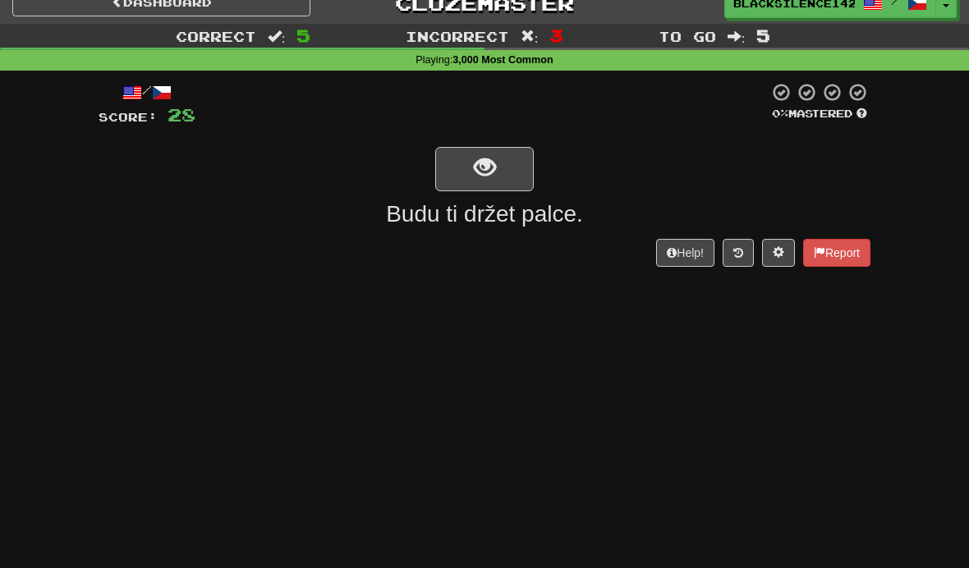
click at [516, 177] on button "show sentence" at bounding box center [484, 169] width 99 height 44
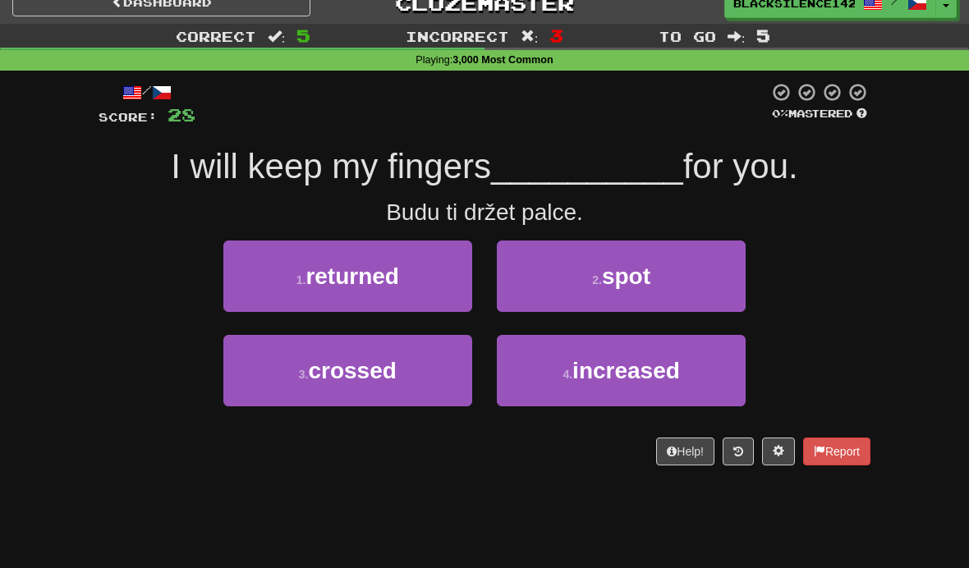
click at [424, 370] on button "3 . crossed" at bounding box center [347, 370] width 249 height 71
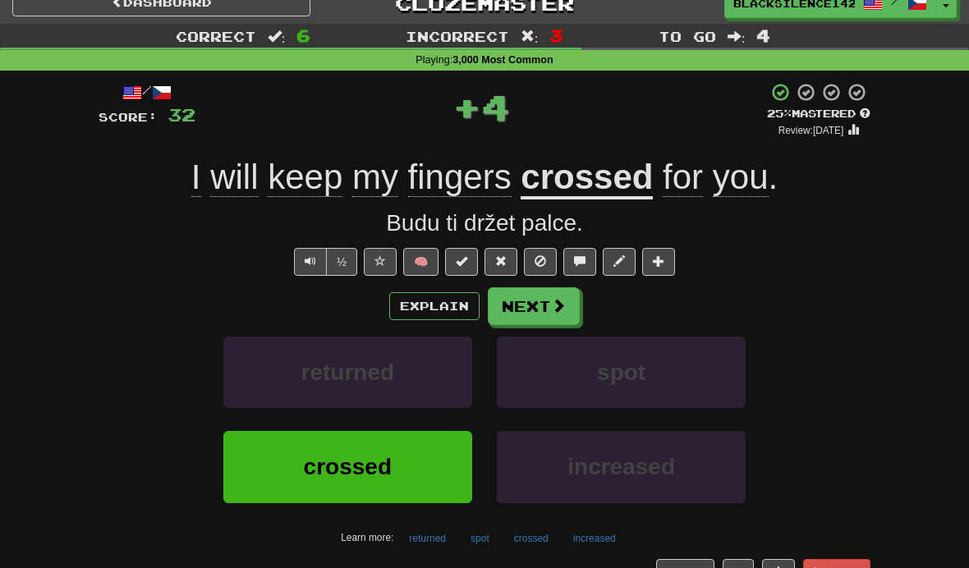
click at [557, 318] on button "Next" at bounding box center [534, 306] width 92 height 38
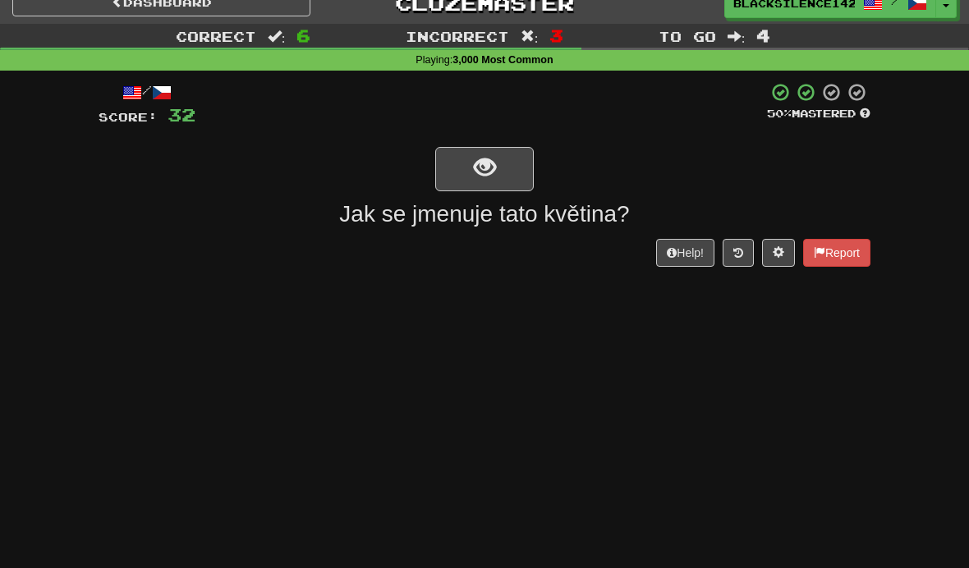
click at [504, 170] on button "show sentence" at bounding box center [484, 169] width 99 height 44
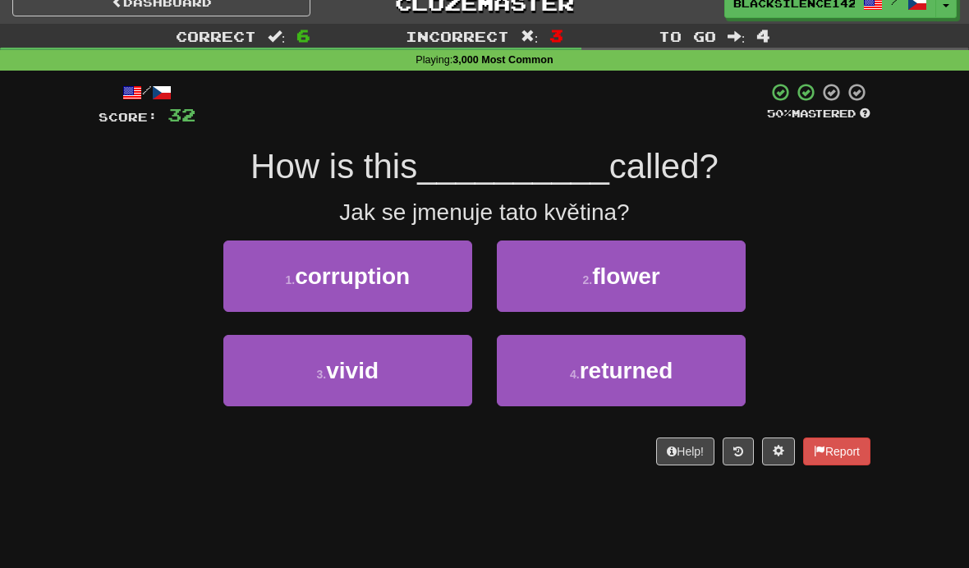
click at [644, 283] on span "flower" at bounding box center [625, 276] width 67 height 25
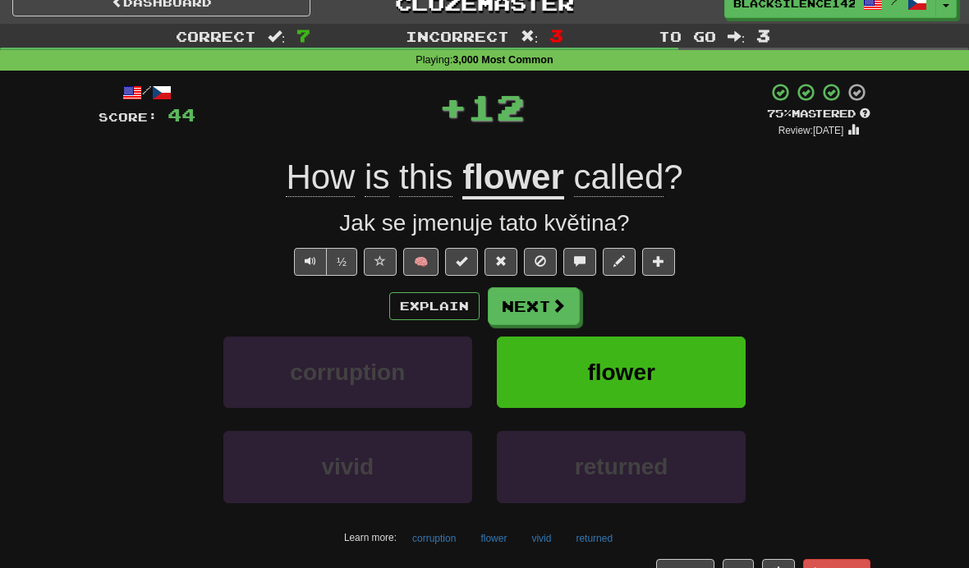
click at [271, 15] on link "Dashboard" at bounding box center [161, 3] width 298 height 28
